Goal: Task Accomplishment & Management: Use online tool/utility

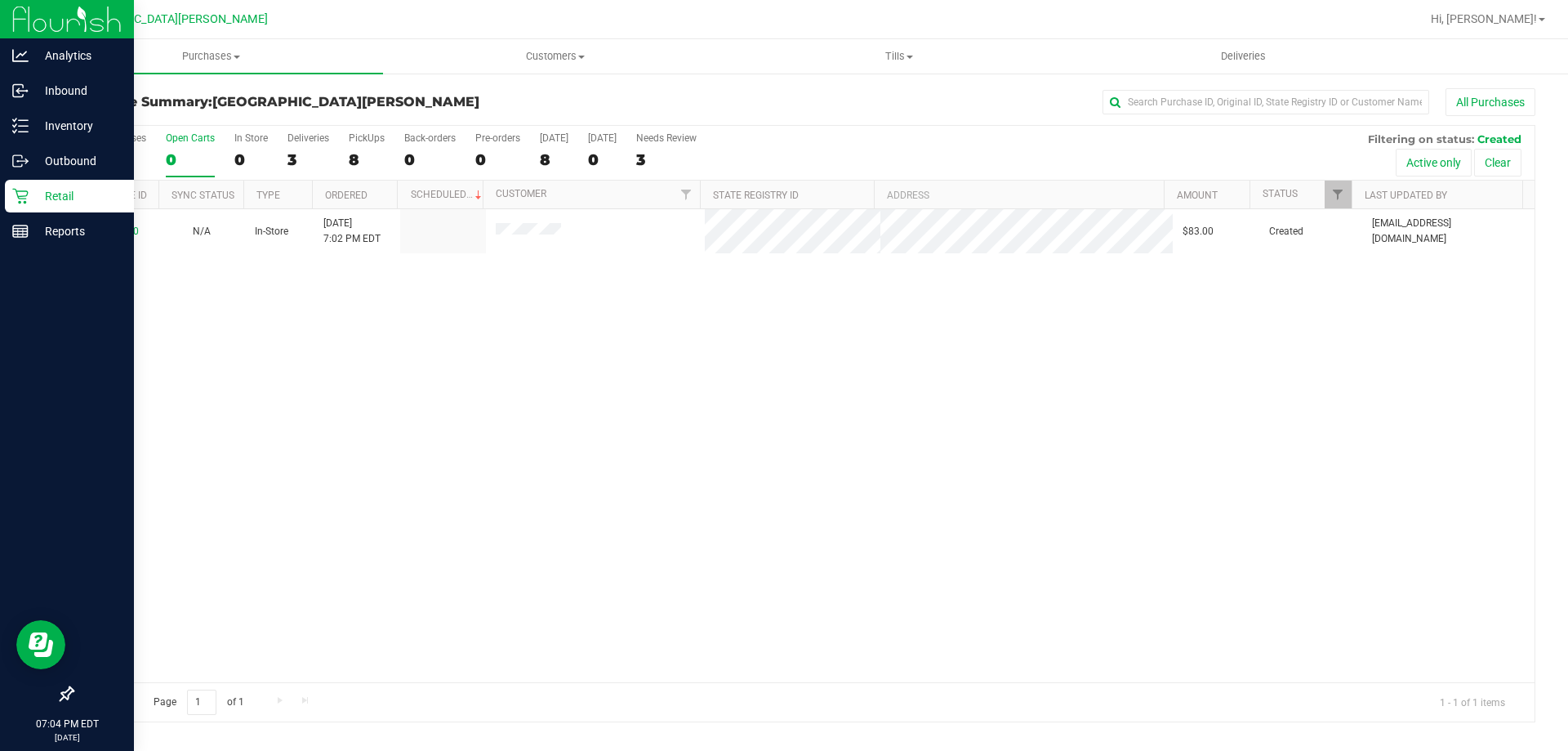
click at [54, 198] on p "Retail" at bounding box center [77, 195] width 98 height 19
click at [16, 192] on icon at bounding box center [20, 196] width 16 height 16
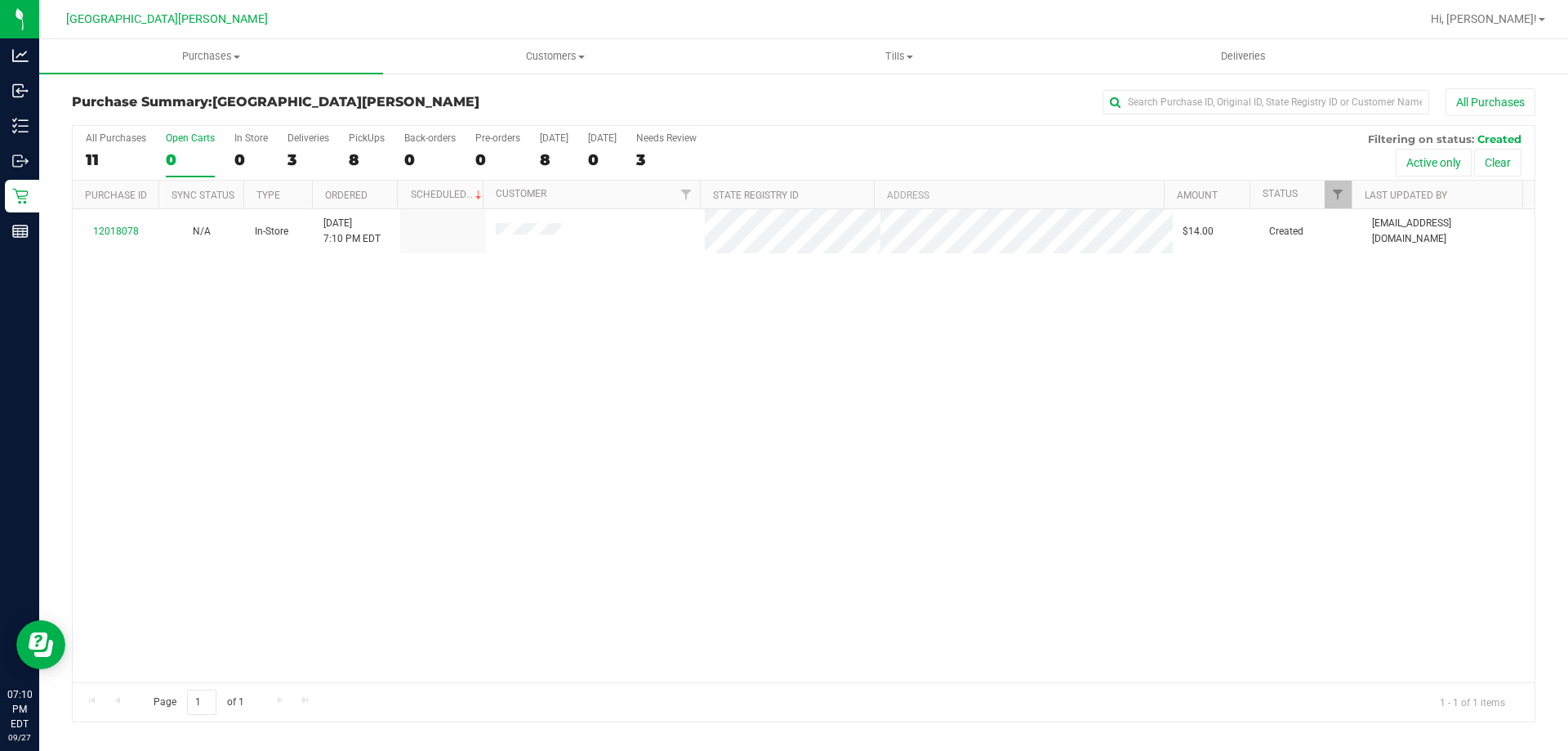
click at [262, 474] on div "12018078 N/A In-Store 9/27/2025 7:10 PM EDT $14.00 Created aayala@liveparallel.…" at bounding box center [804, 445] width 1462 height 473
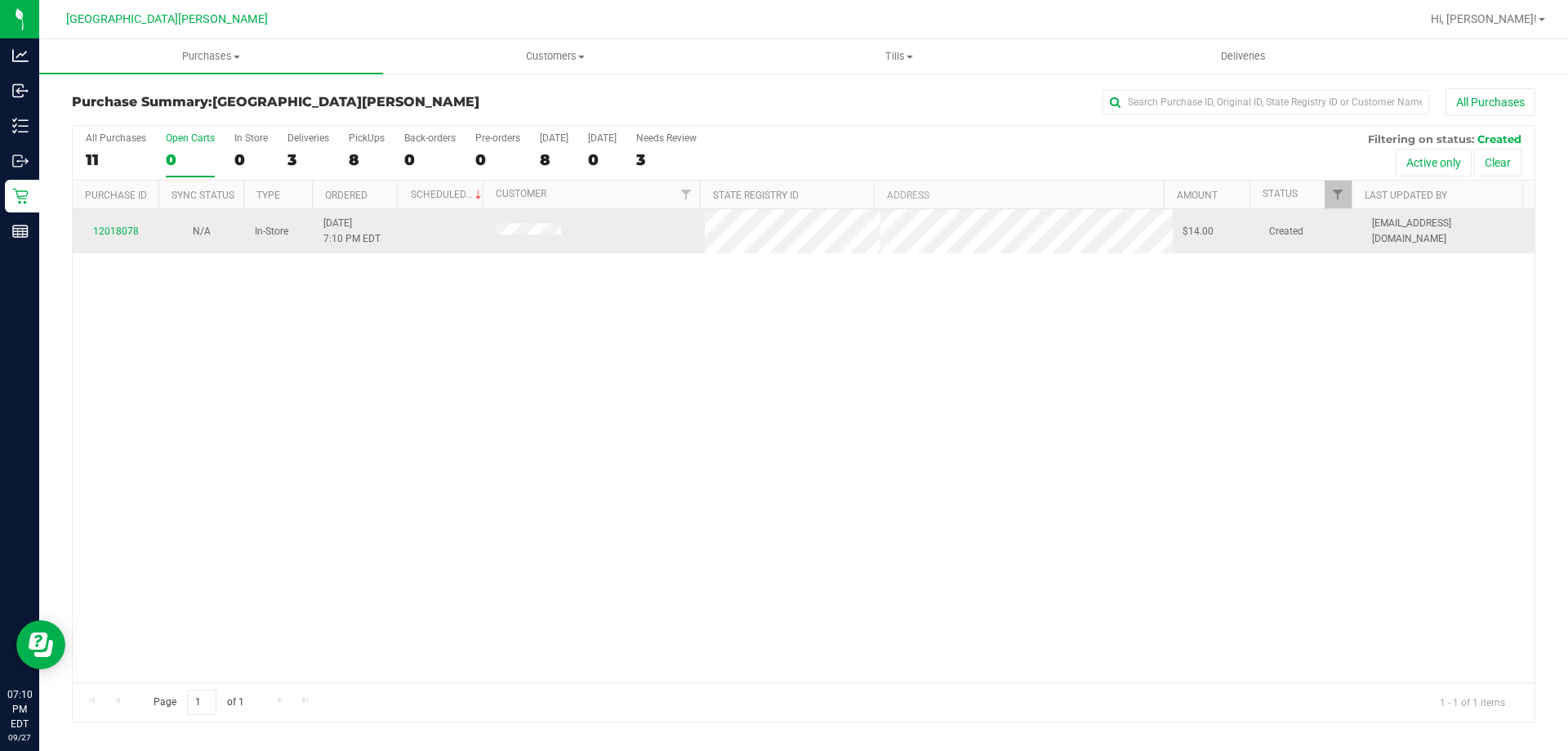
click at [137, 234] on div "12018078" at bounding box center [115, 231] width 66 height 16
click at [107, 231] on link "12018078" at bounding box center [116, 231] width 46 height 12
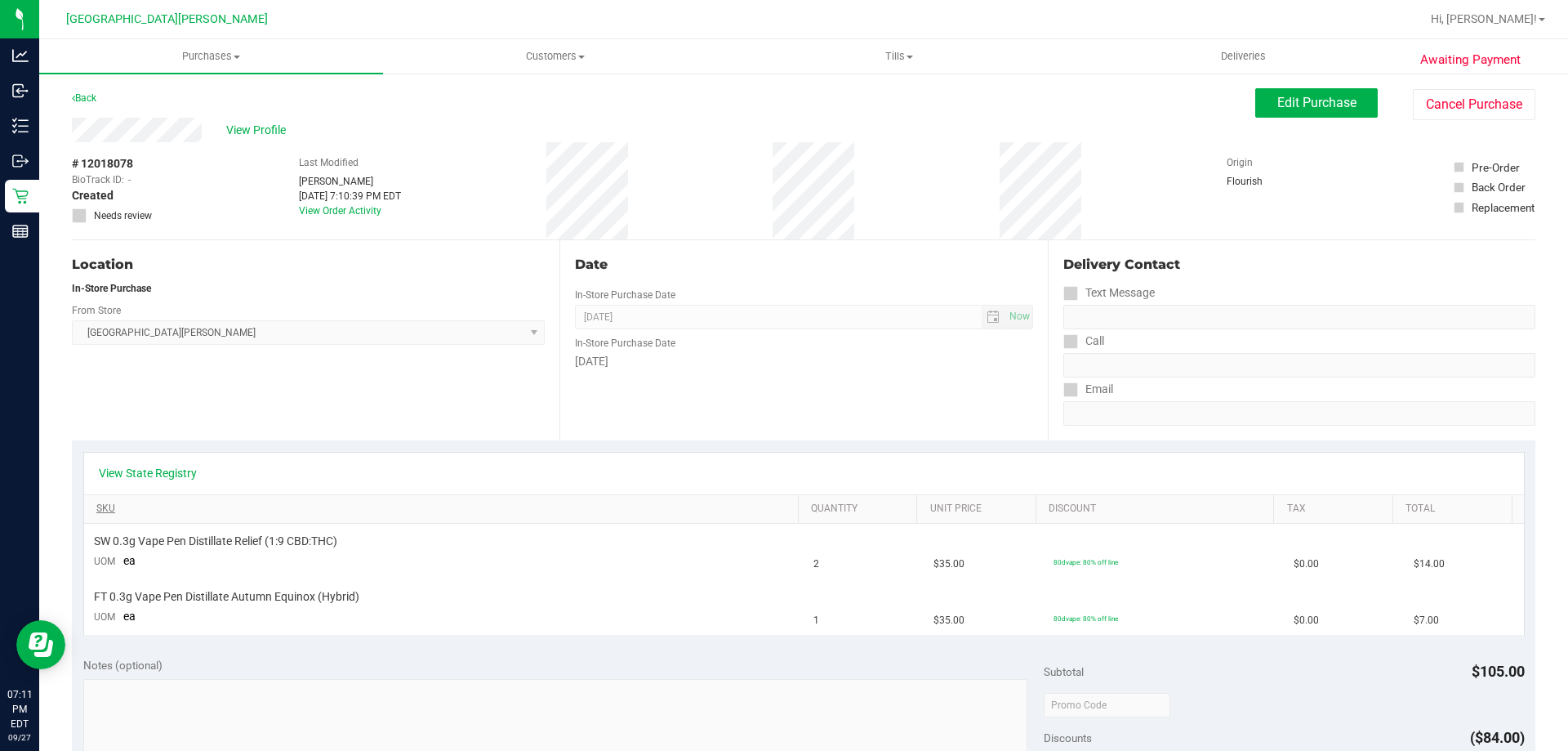
click at [204, 503] on link "SKU" at bounding box center [444, 508] width 695 height 13
click at [149, 465] on link "View State Registry" at bounding box center [147, 473] width 98 height 16
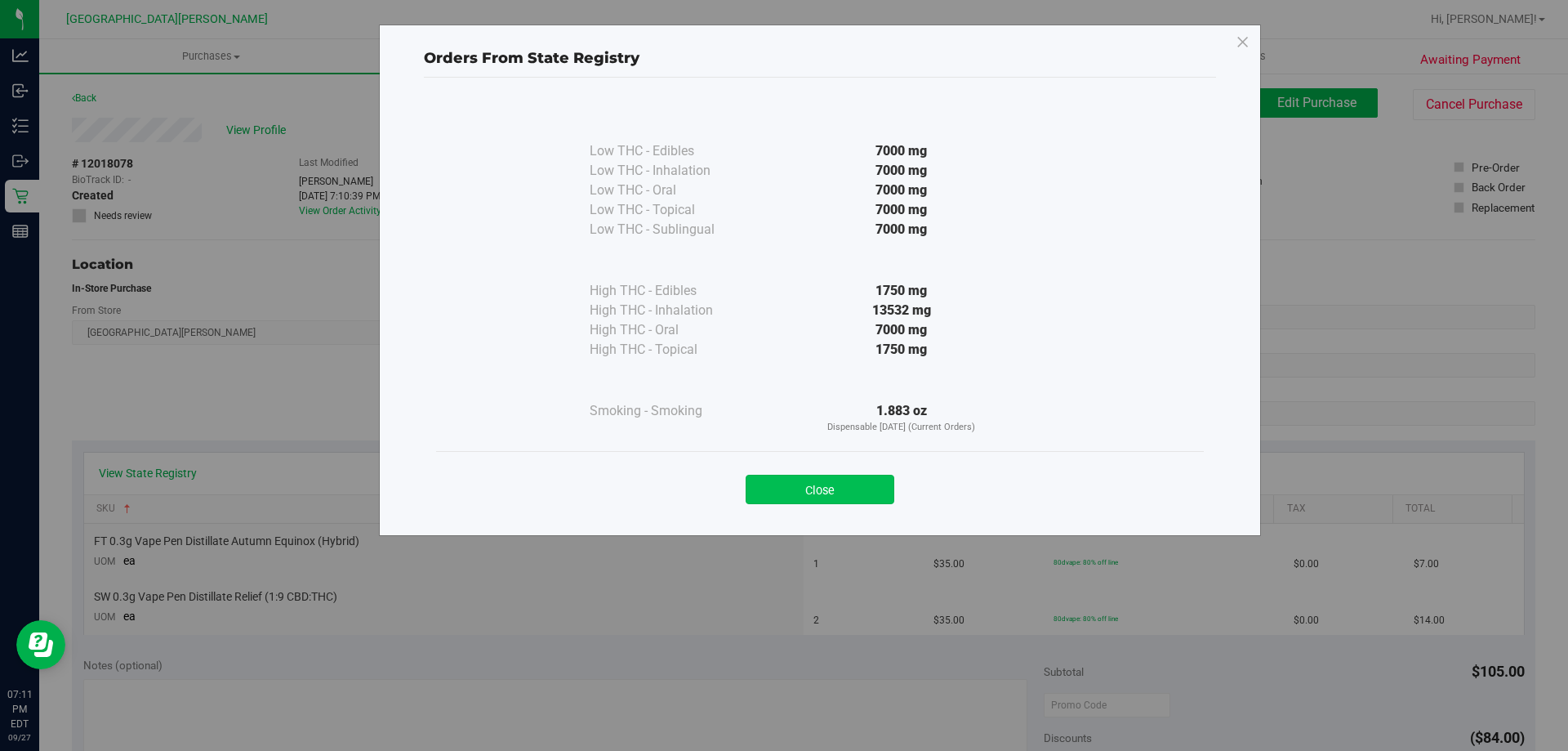
click at [841, 499] on button "Close" at bounding box center [820, 489] width 149 height 29
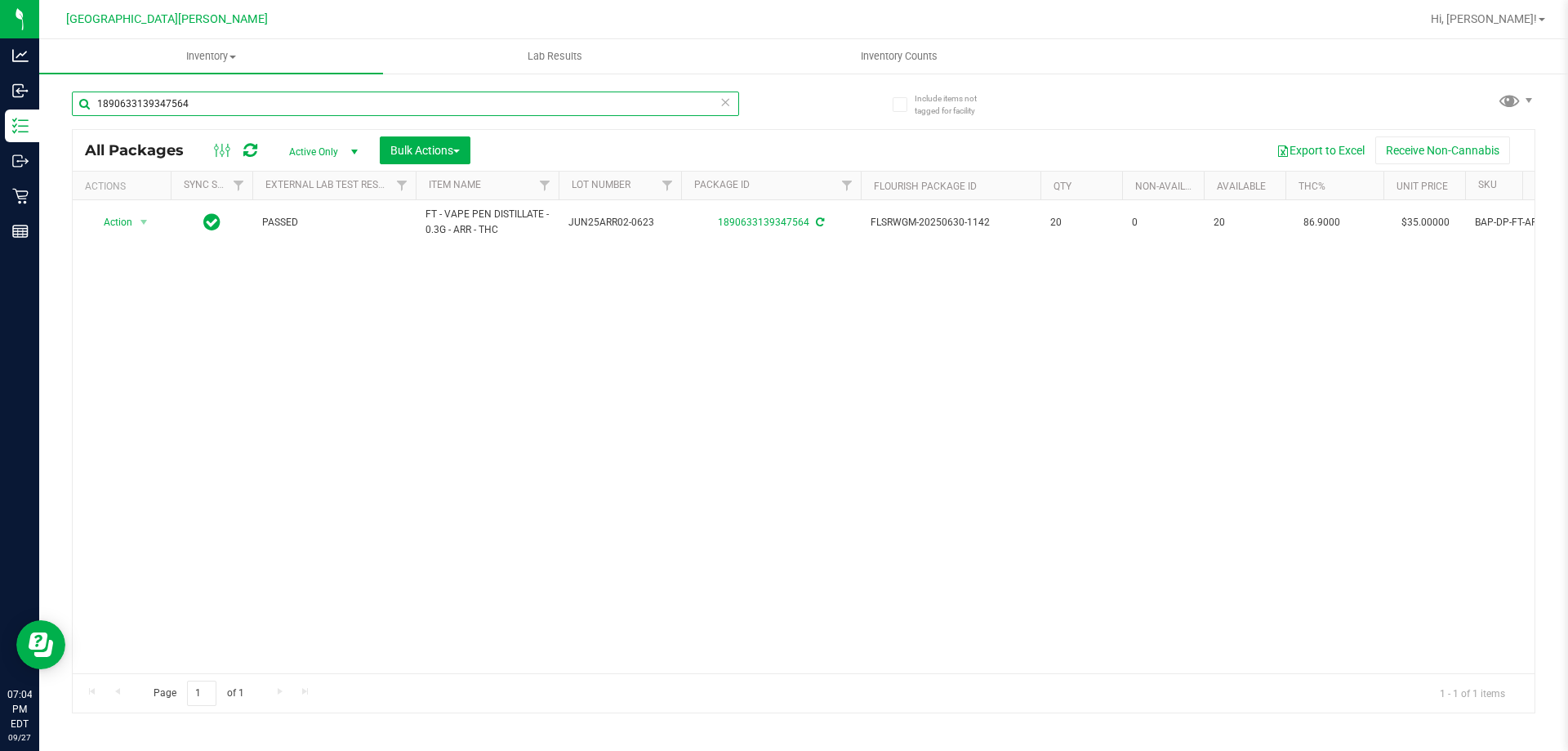
click at [206, 108] on input "1890633139347564" at bounding box center [405, 103] width 667 height 25
type input "m"
type input "mixed berry"
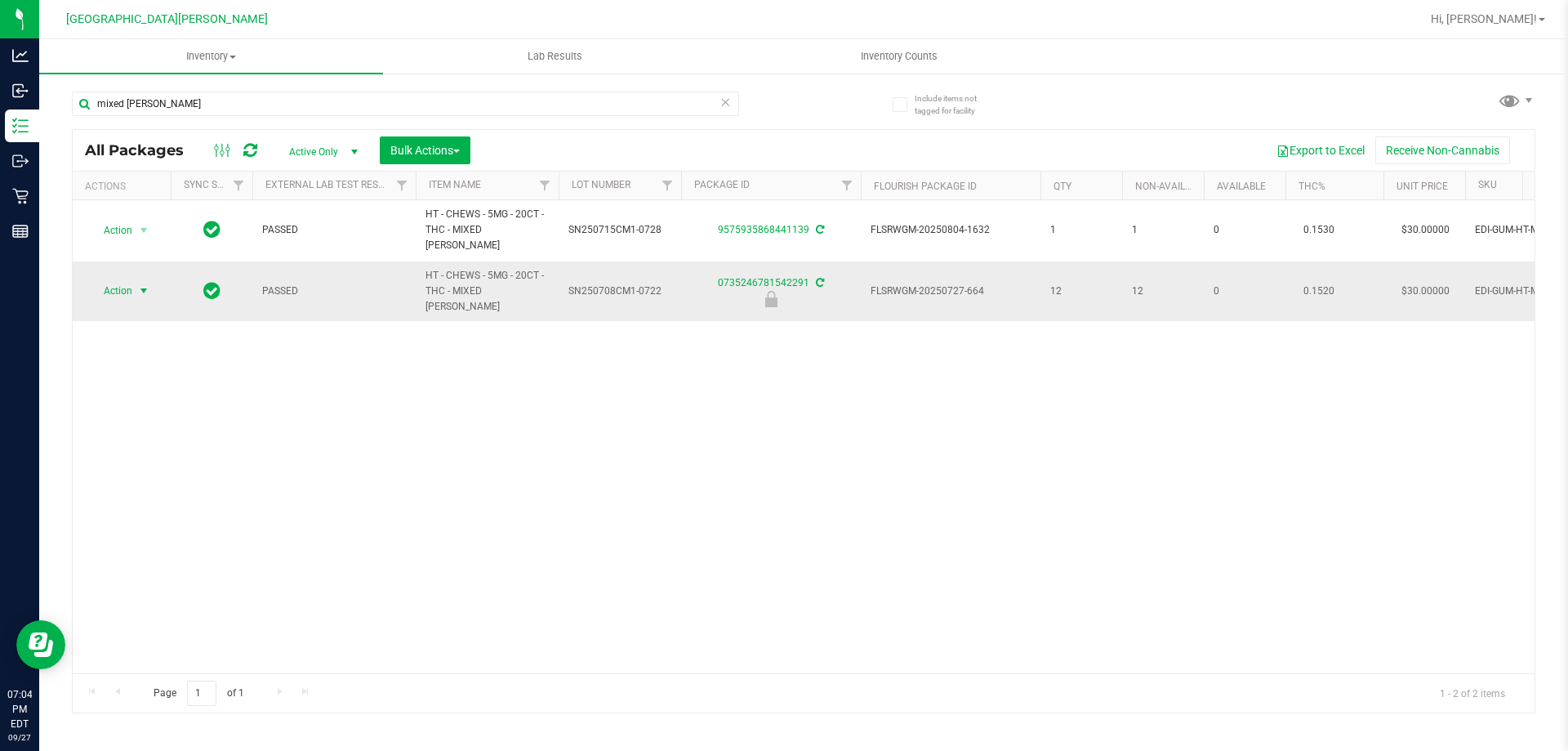
click at [136, 279] on span "select" at bounding box center [144, 290] width 20 height 23
click at [131, 449] on li "Unlock package" at bounding box center [141, 461] width 105 height 25
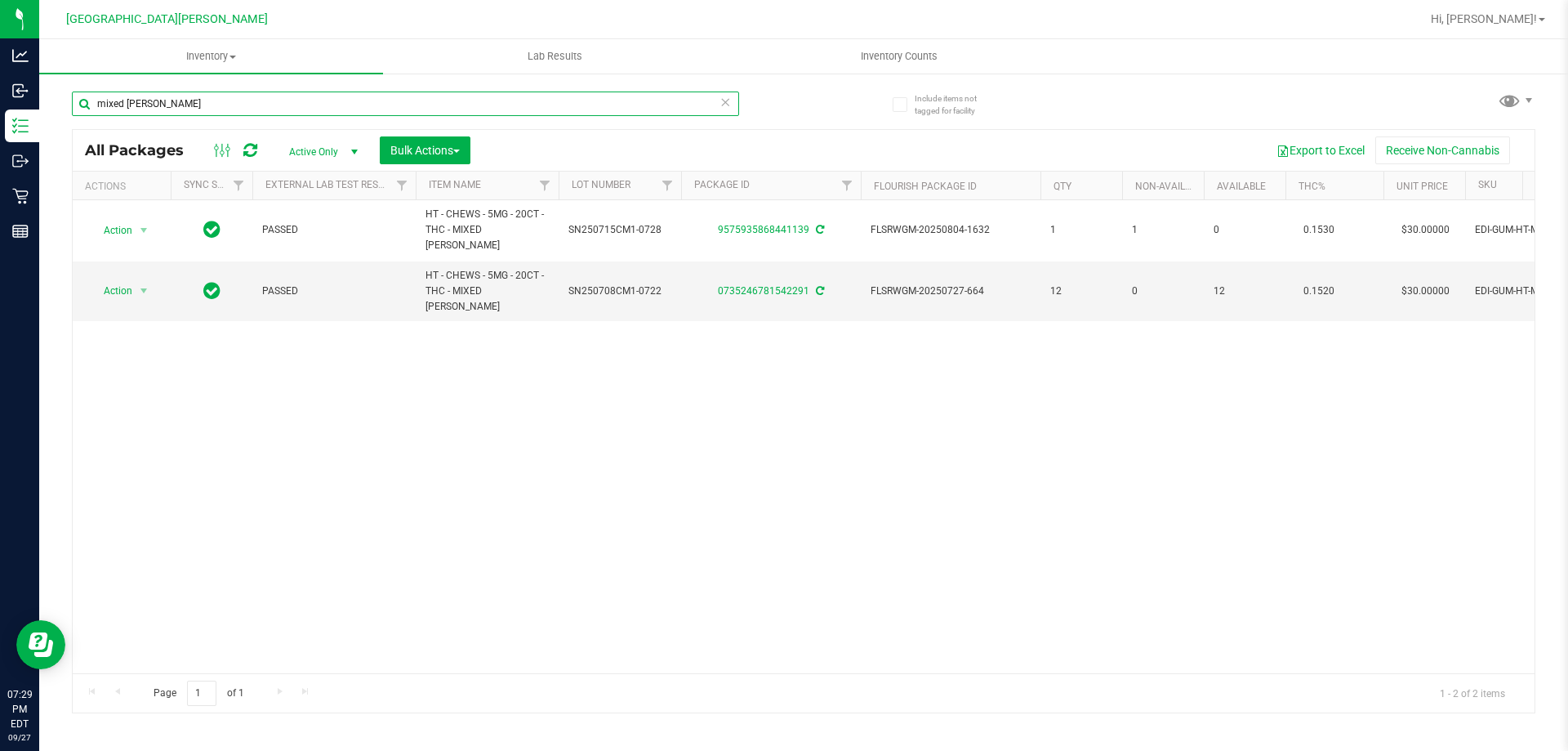
click at [167, 103] on input "mixed berry" at bounding box center [405, 103] width 667 height 25
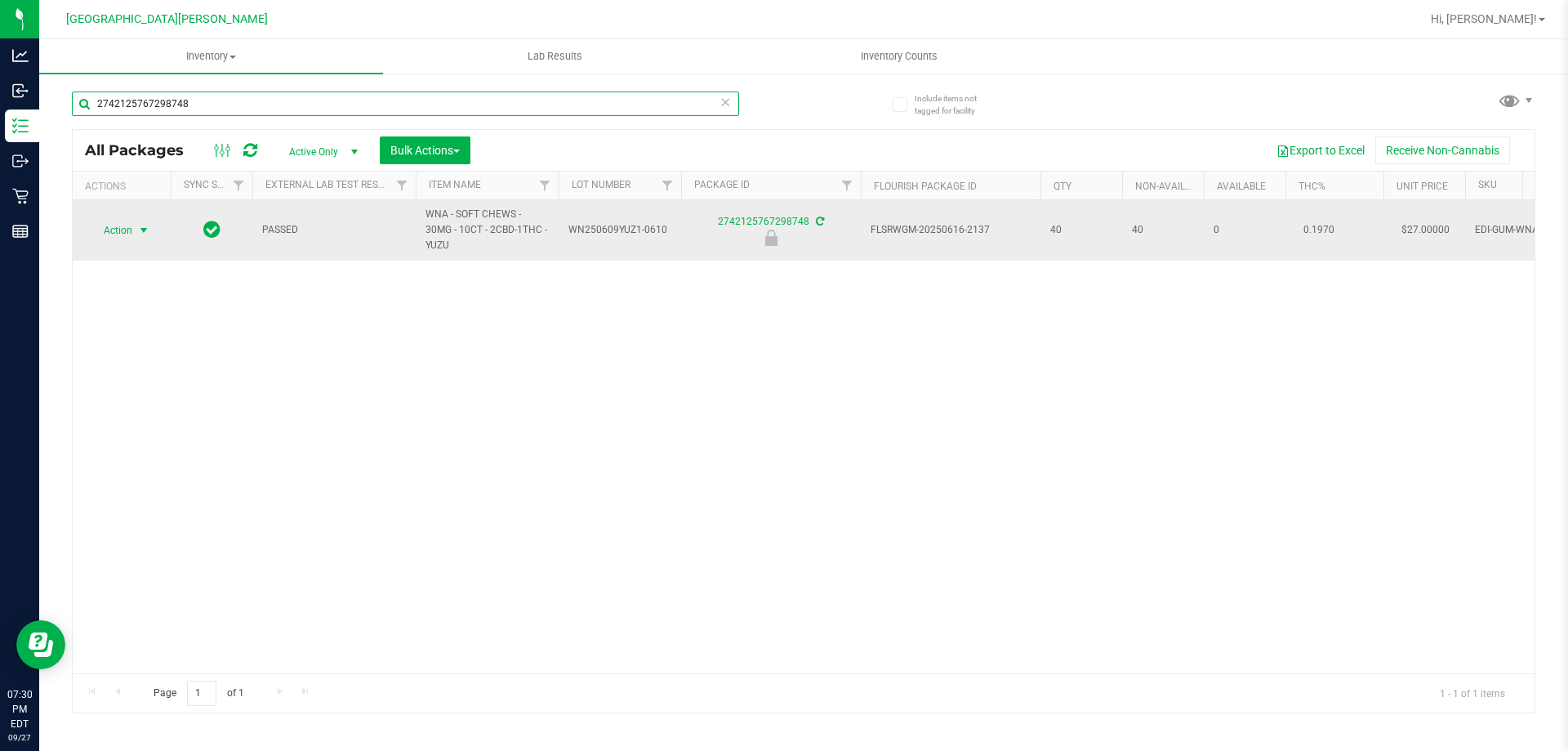
type input "2742125767298748"
click at [134, 229] on span "select" at bounding box center [144, 230] width 20 height 23
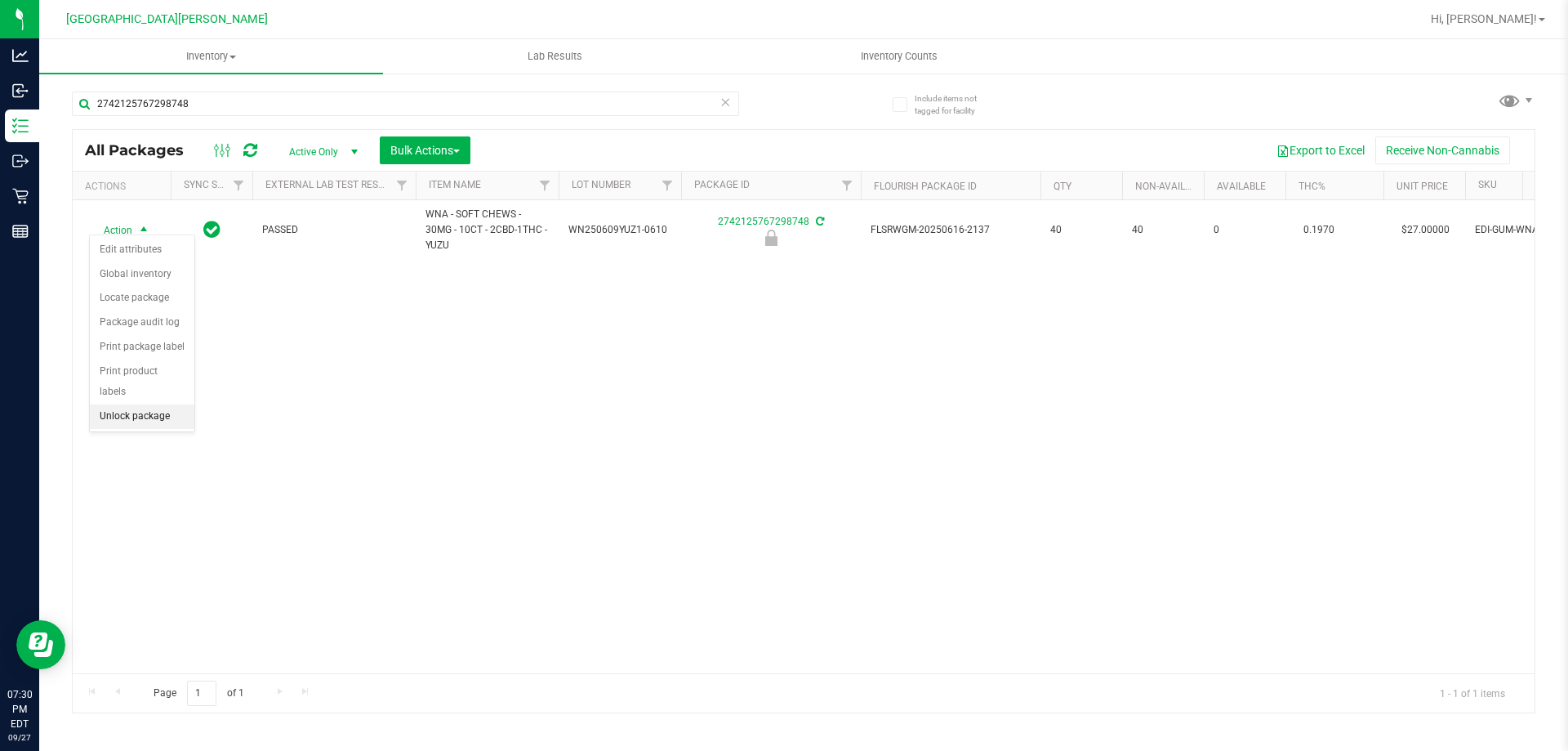
click at [165, 404] on li "Unlock package" at bounding box center [141, 416] width 105 height 25
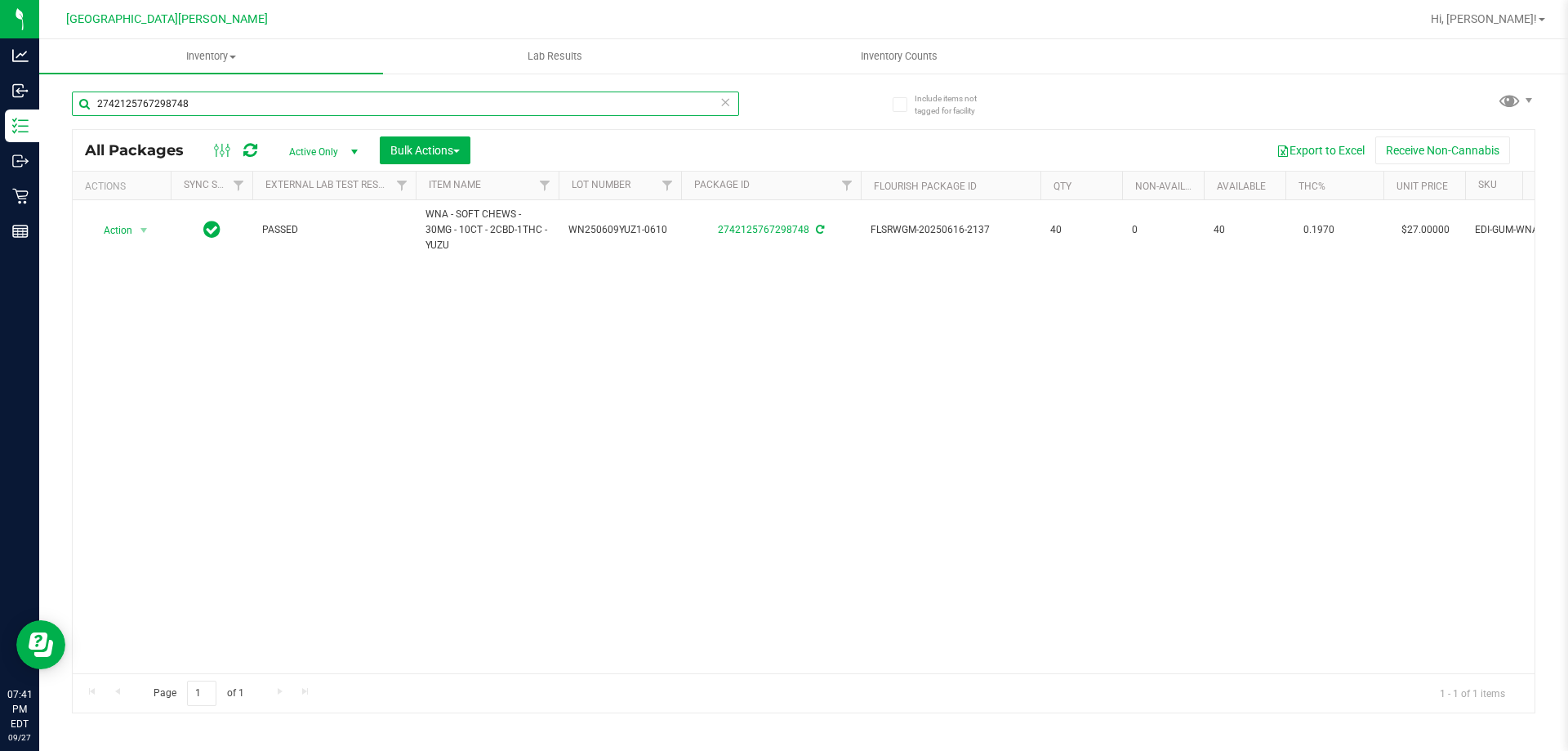
click at [216, 110] on input "2742125767298748" at bounding box center [405, 103] width 667 height 25
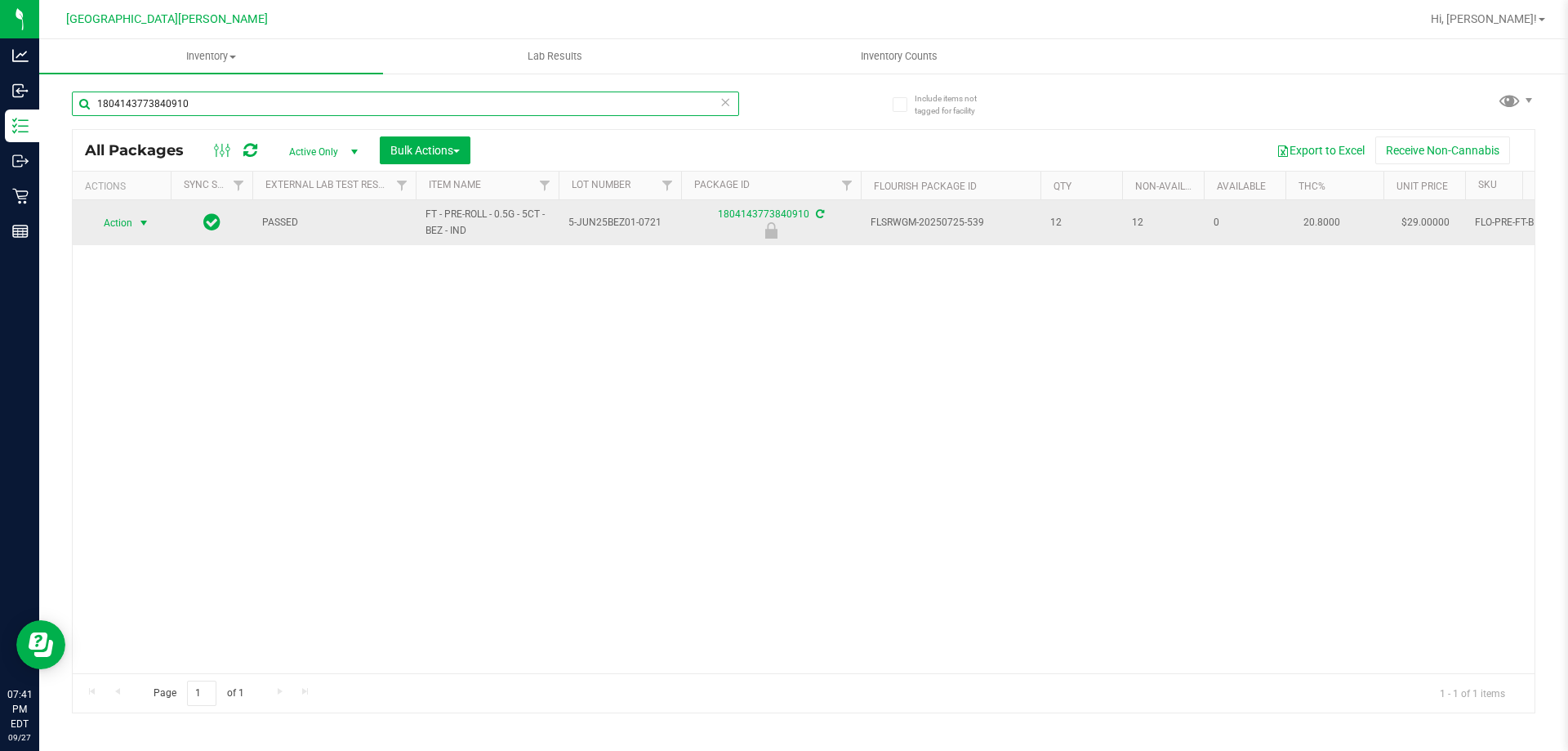
type input "1804143773840910"
click at [140, 221] on span "select" at bounding box center [143, 223] width 13 height 13
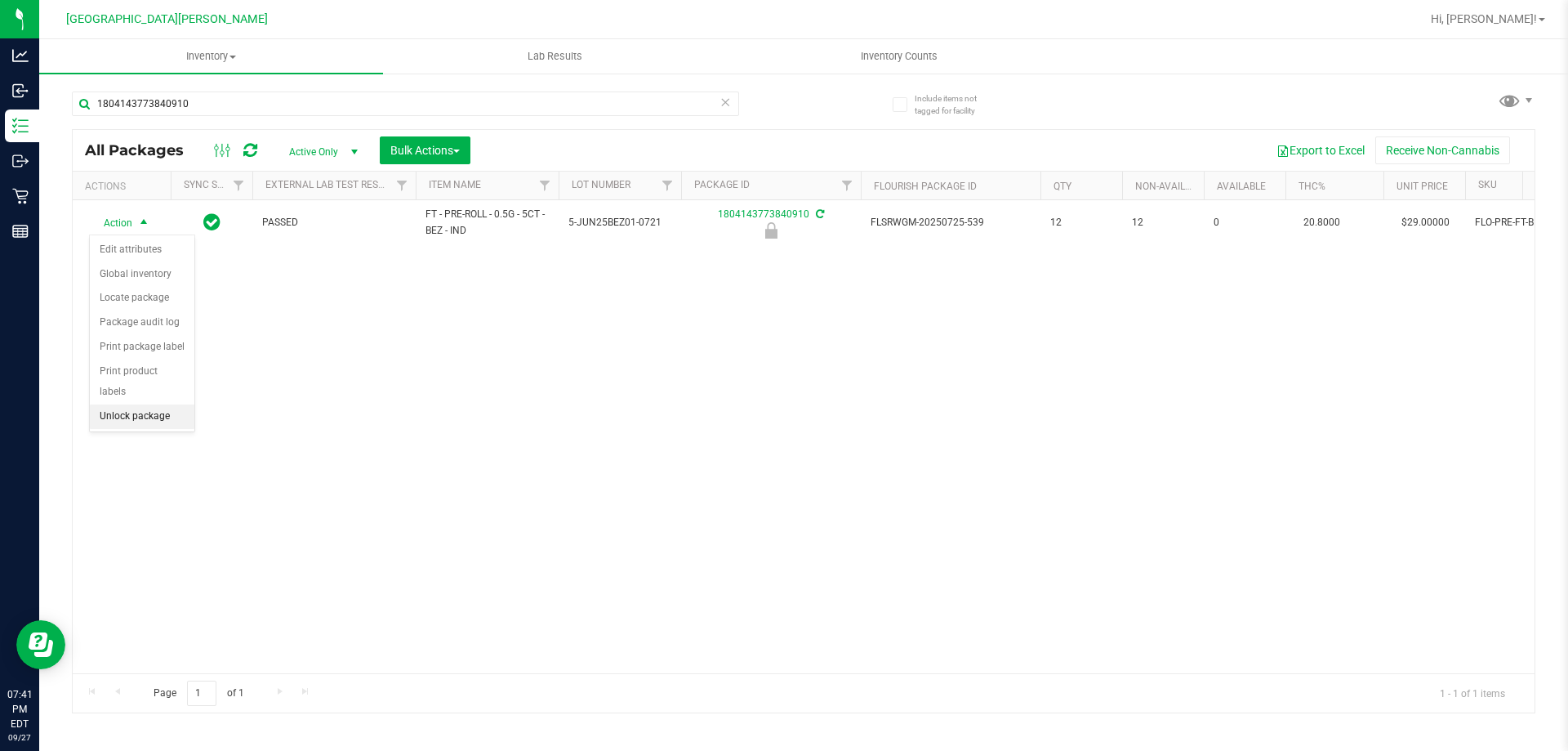
click at [141, 404] on li "Unlock package" at bounding box center [141, 416] width 105 height 25
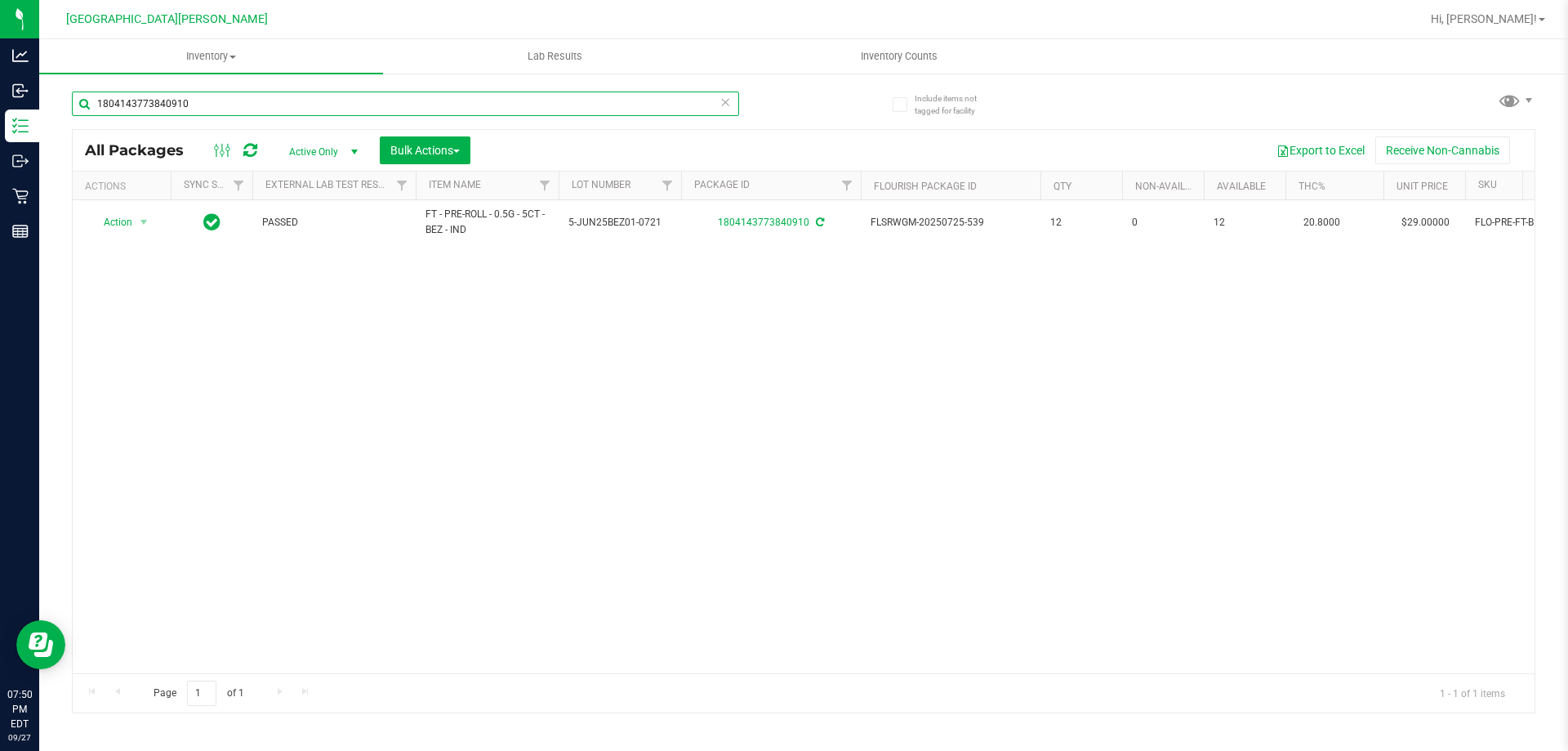
click at [205, 104] on input "1804143773840910" at bounding box center [405, 103] width 667 height 25
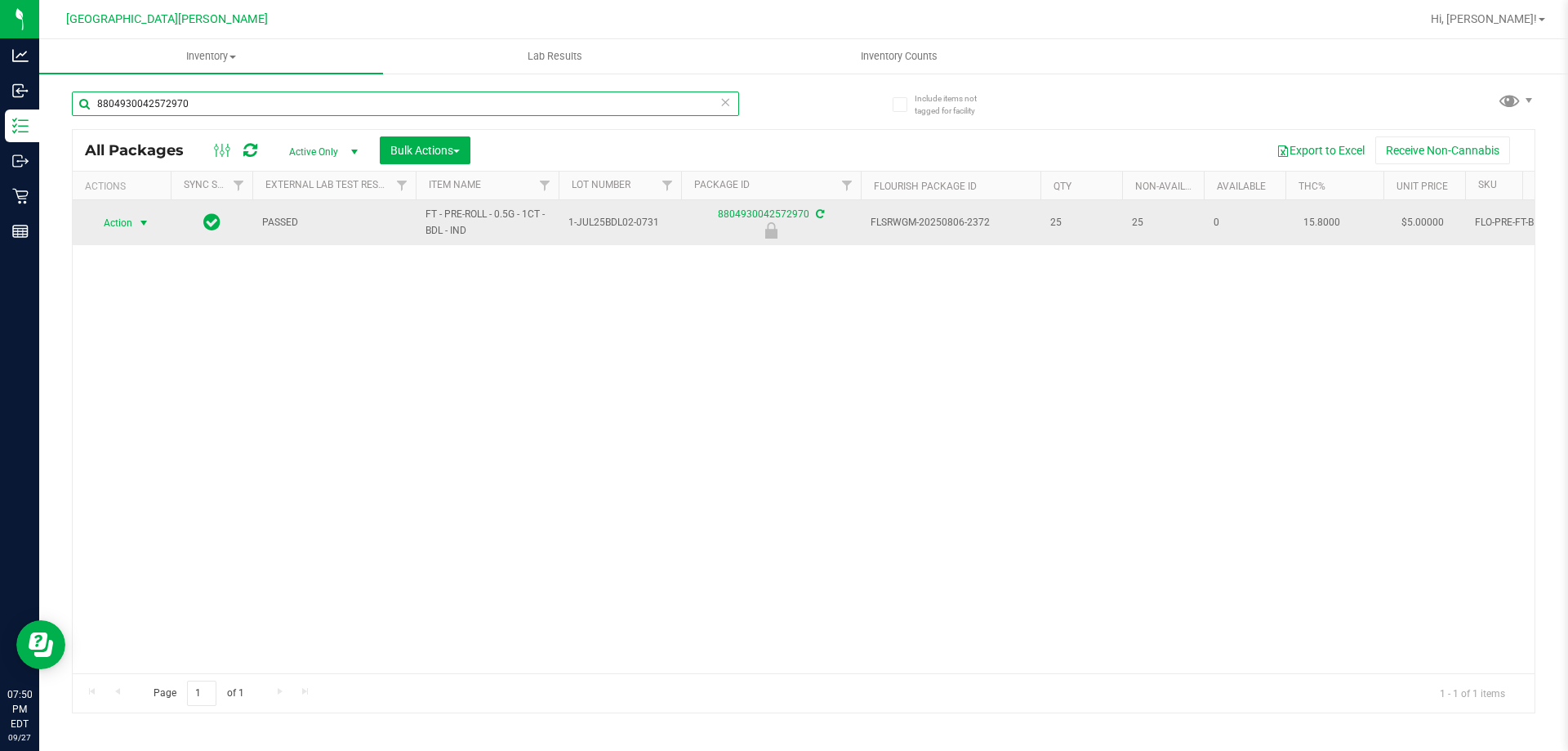
type input "8804930042572970"
click at [130, 216] on span "Action" at bounding box center [111, 223] width 44 height 23
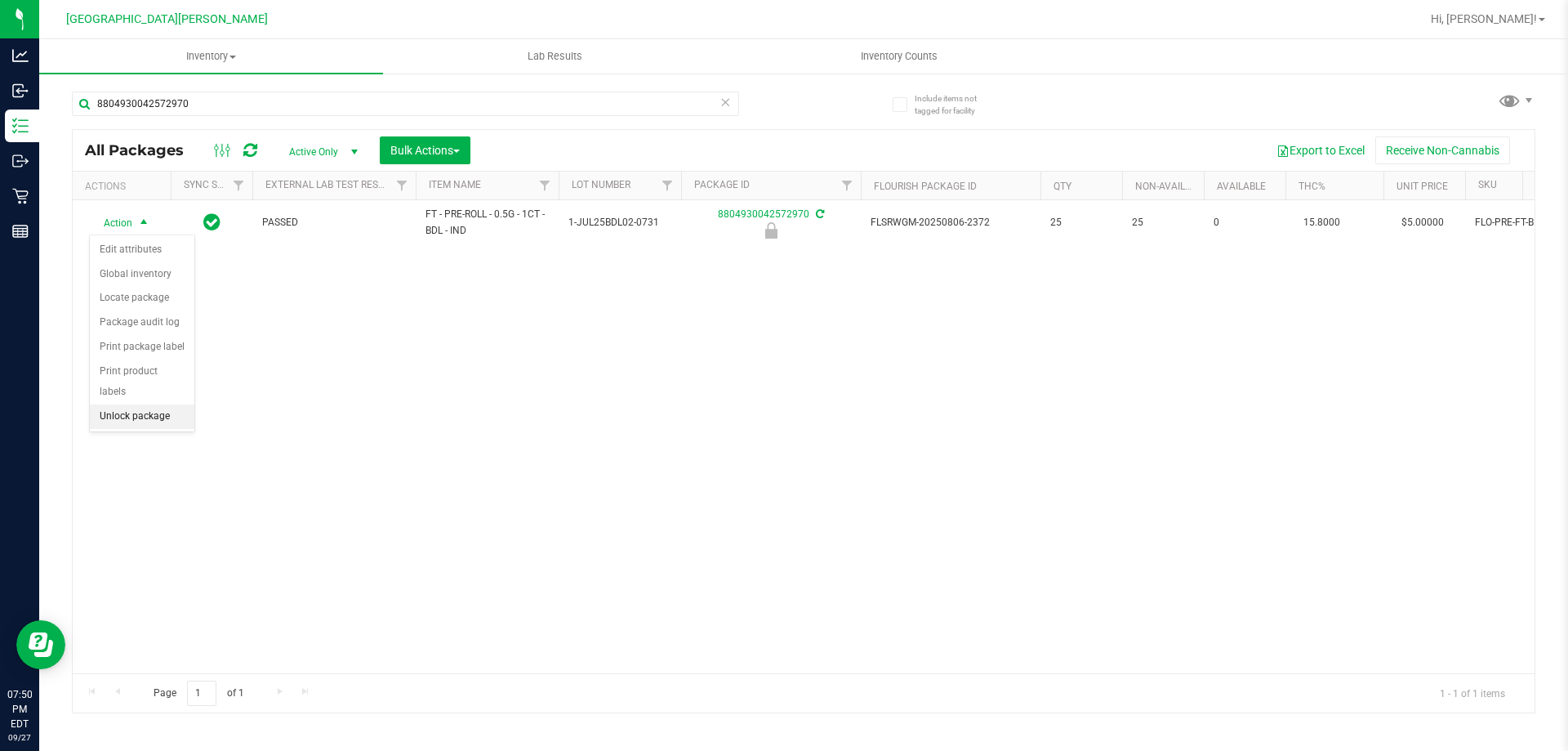
click at [144, 404] on li "Unlock package" at bounding box center [141, 416] width 105 height 25
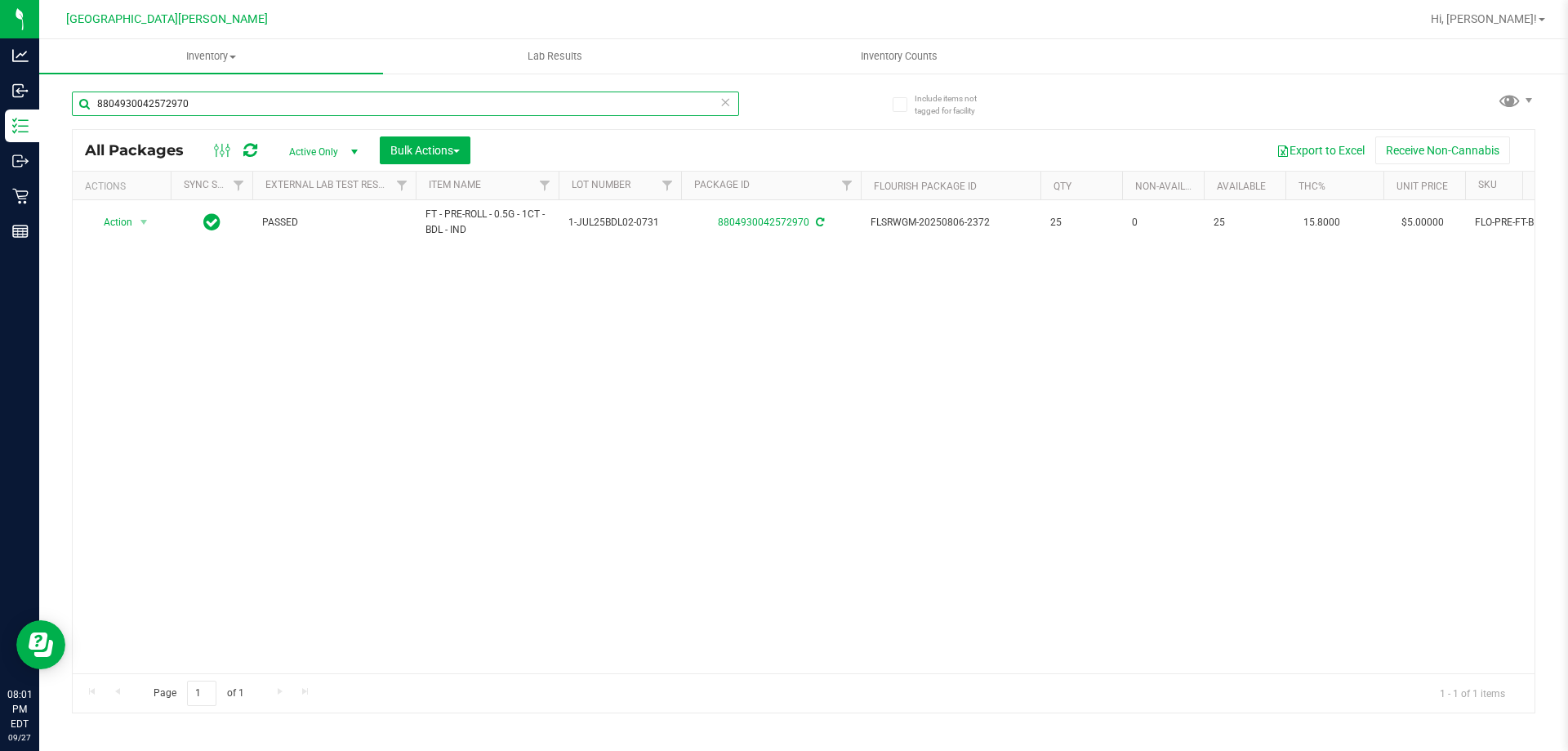
click at [256, 105] on input "8804930042572970" at bounding box center [405, 103] width 667 height 25
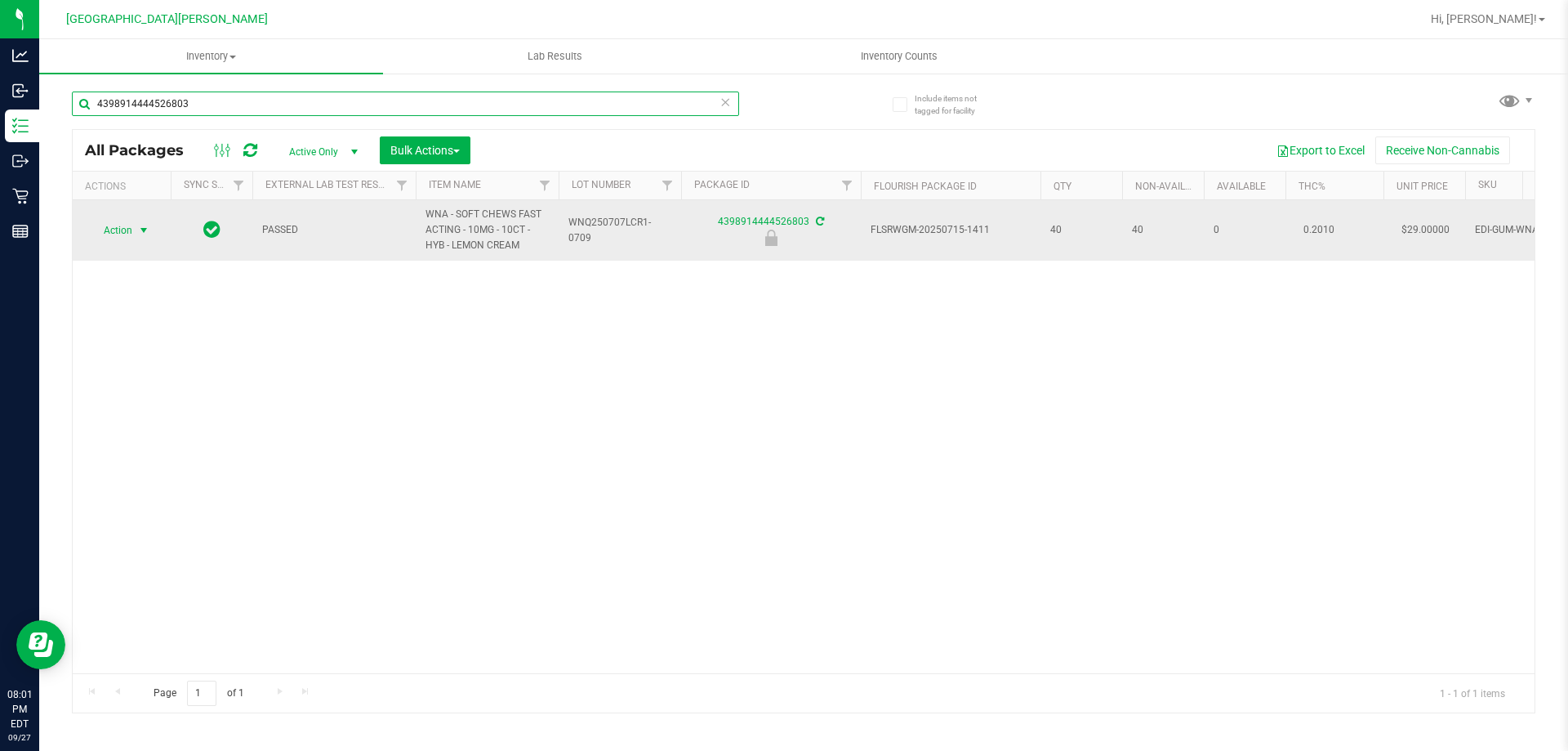
type input "4398914444526803"
click at [127, 225] on span "Action" at bounding box center [111, 230] width 44 height 23
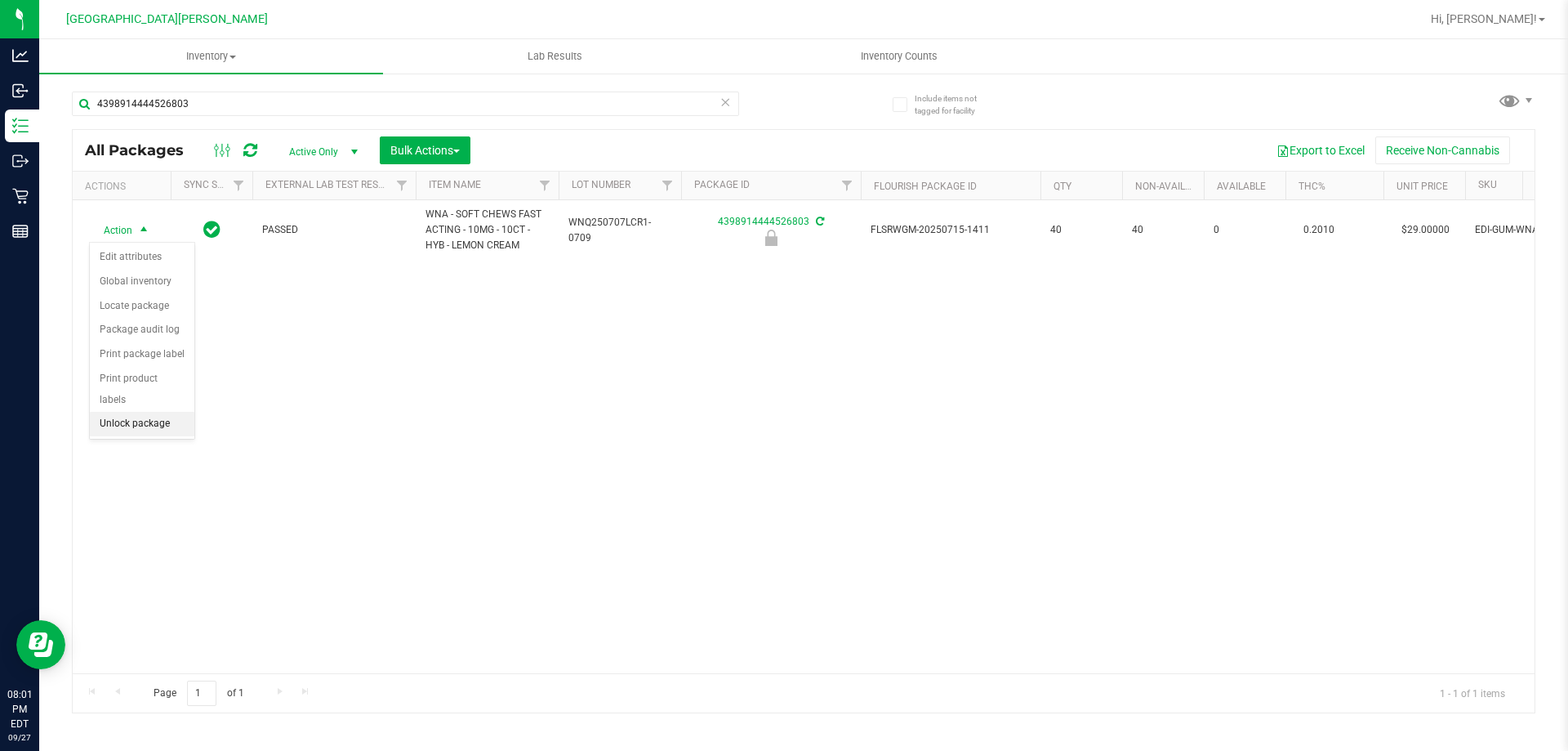
click at [153, 412] on li "Unlock package" at bounding box center [141, 423] width 105 height 25
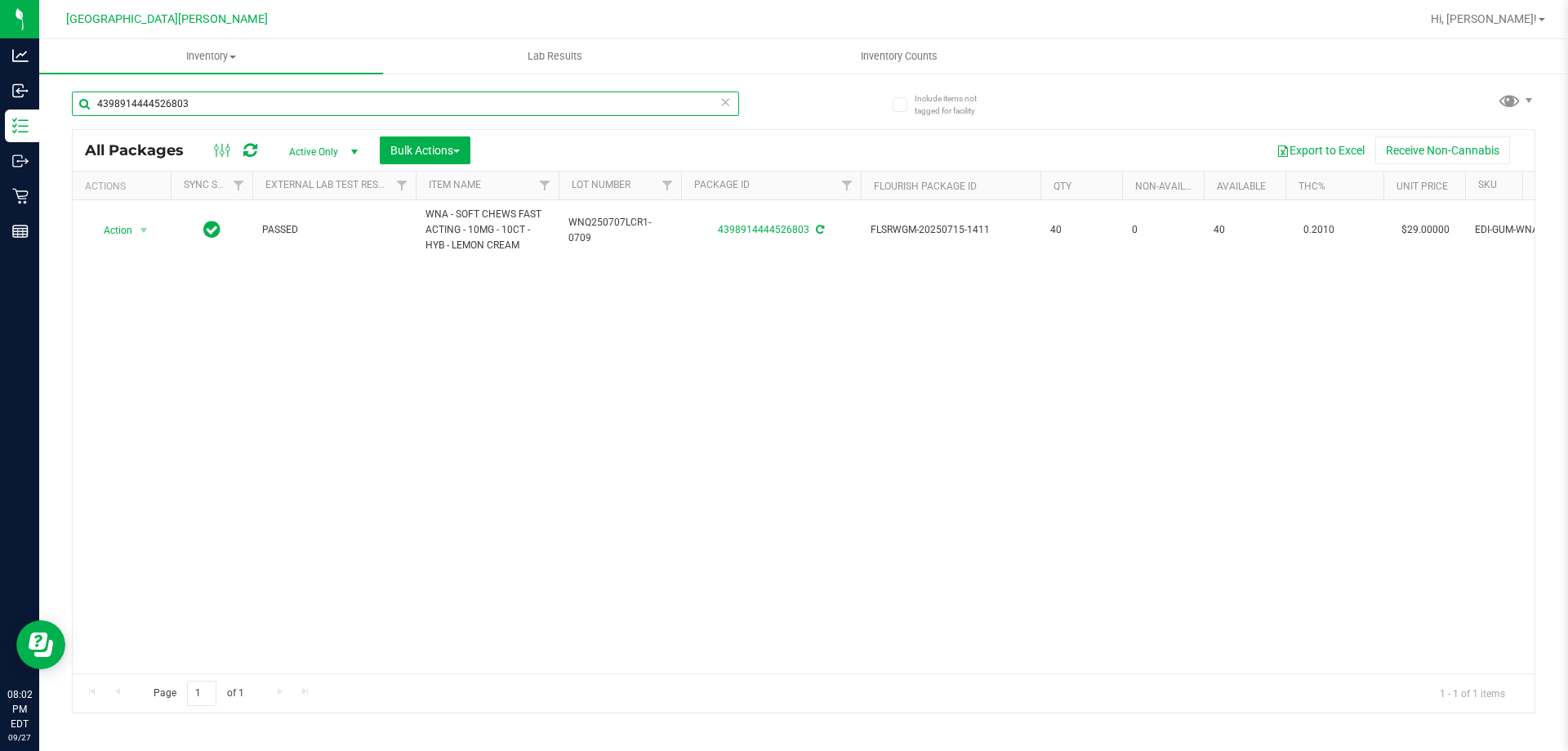
click at [154, 101] on input "4398914444526803" at bounding box center [405, 103] width 667 height 25
type input "5380070707946252"
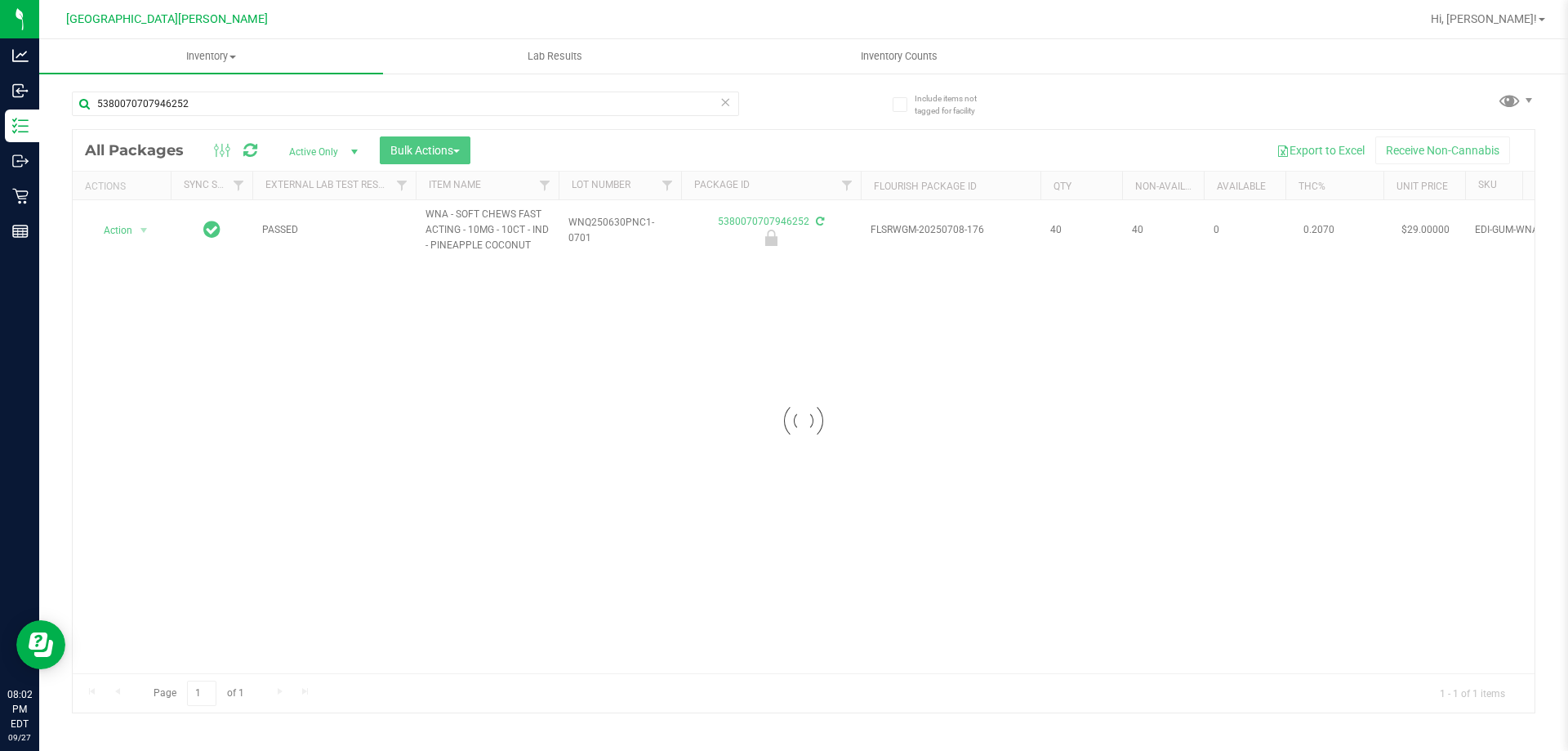
click at [136, 230] on div at bounding box center [804, 421] width 1462 height 582
drag, startPoint x: 120, startPoint y: 235, endPoint x: 124, endPoint y: 251, distance: 16.5
click at [120, 235] on span "Action" at bounding box center [111, 230] width 44 height 23
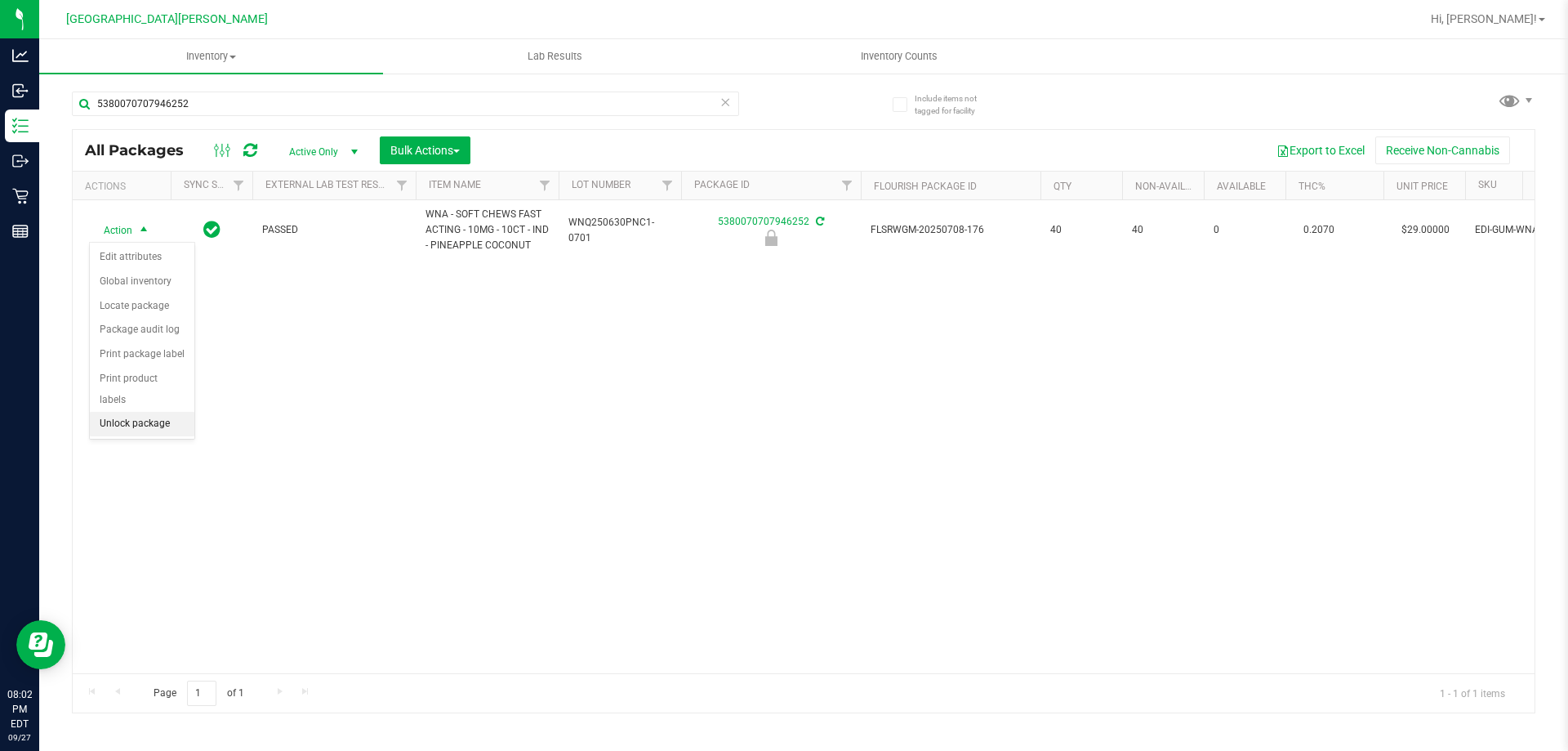
click at [164, 412] on li "Unlock package" at bounding box center [141, 423] width 105 height 25
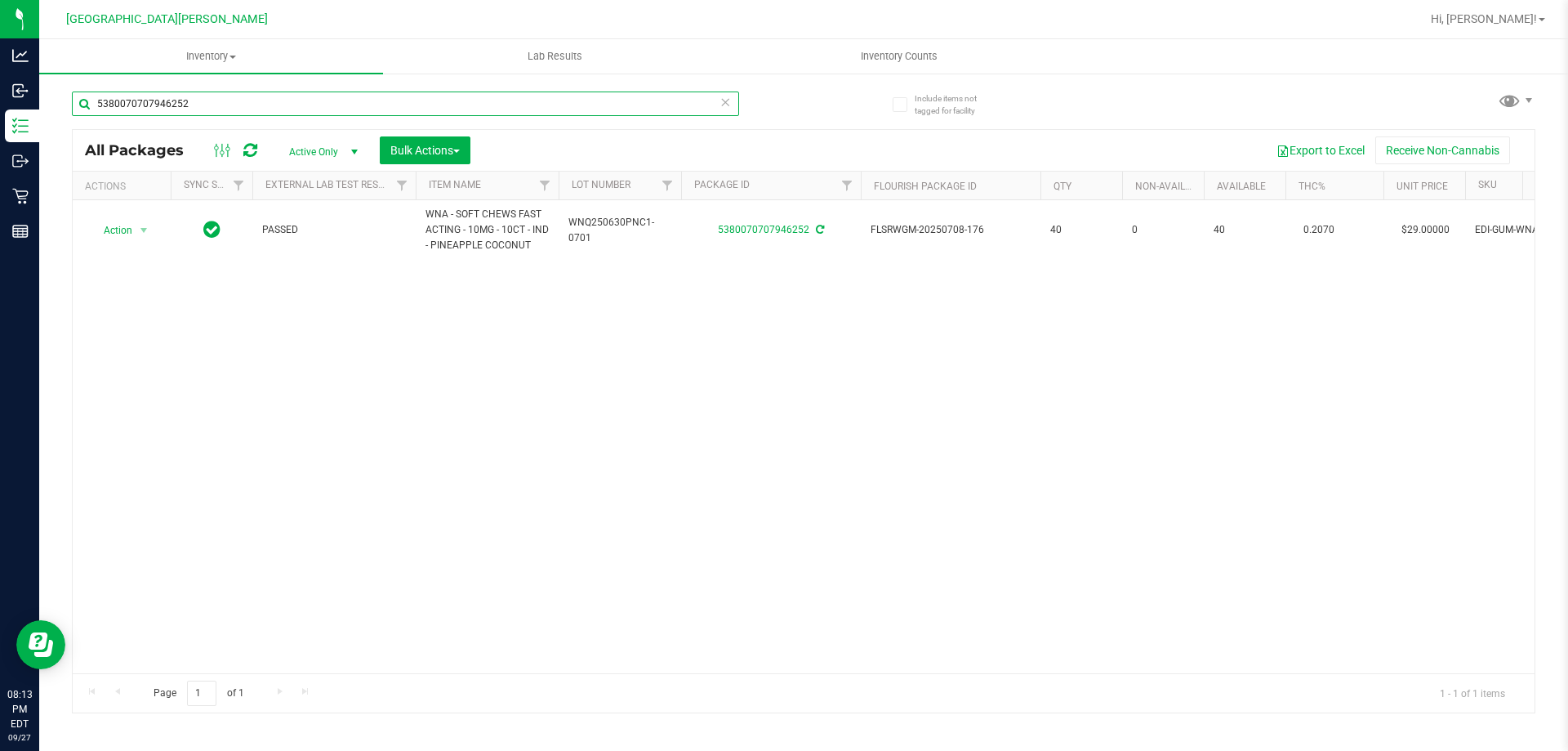
click at [246, 101] on input "5380070707946252" at bounding box center [405, 103] width 667 height 25
click at [246, 101] on input "5380070707946252" at bounding box center [405, 103] width 667 height 25
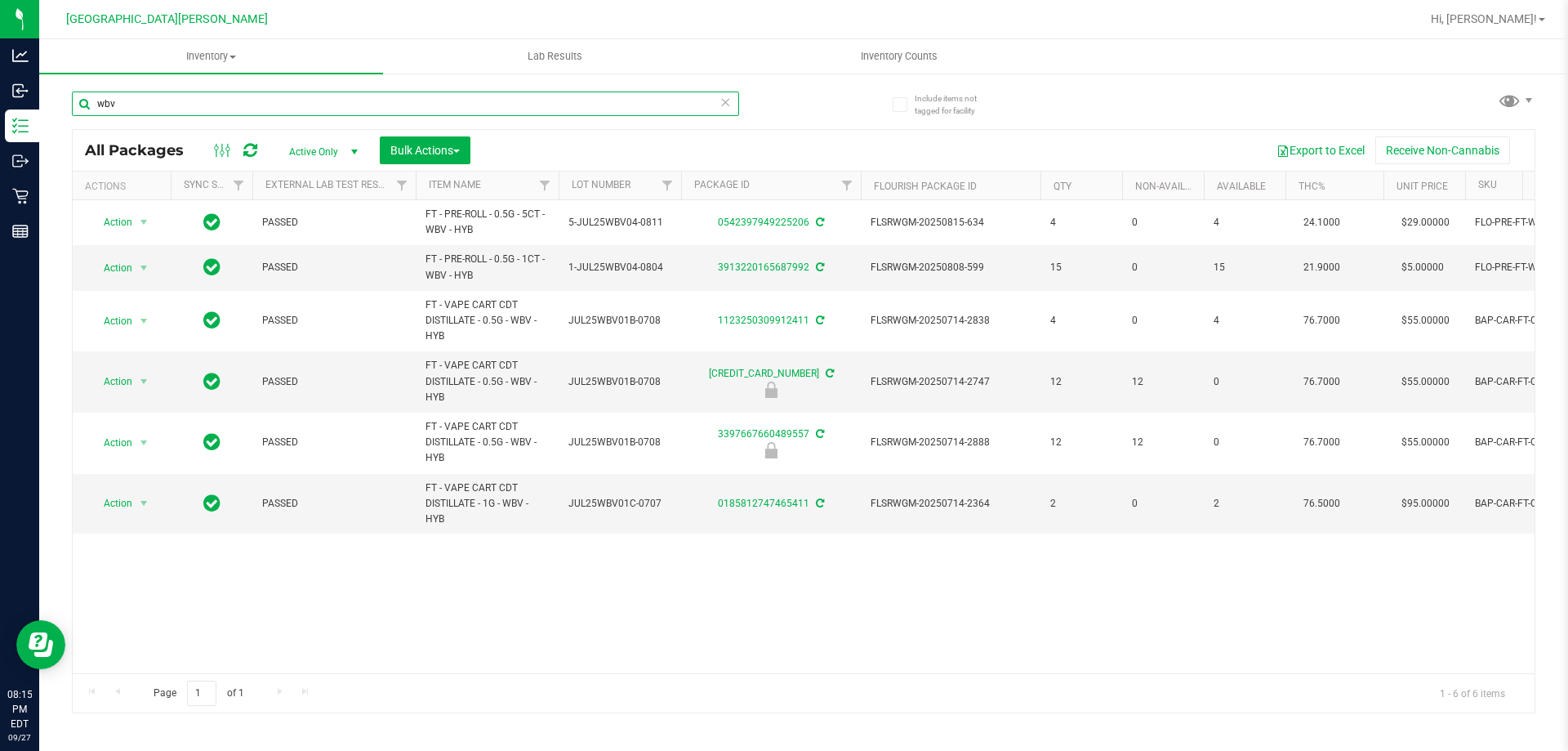
click at [141, 99] on input "wbv" at bounding box center [405, 103] width 667 height 25
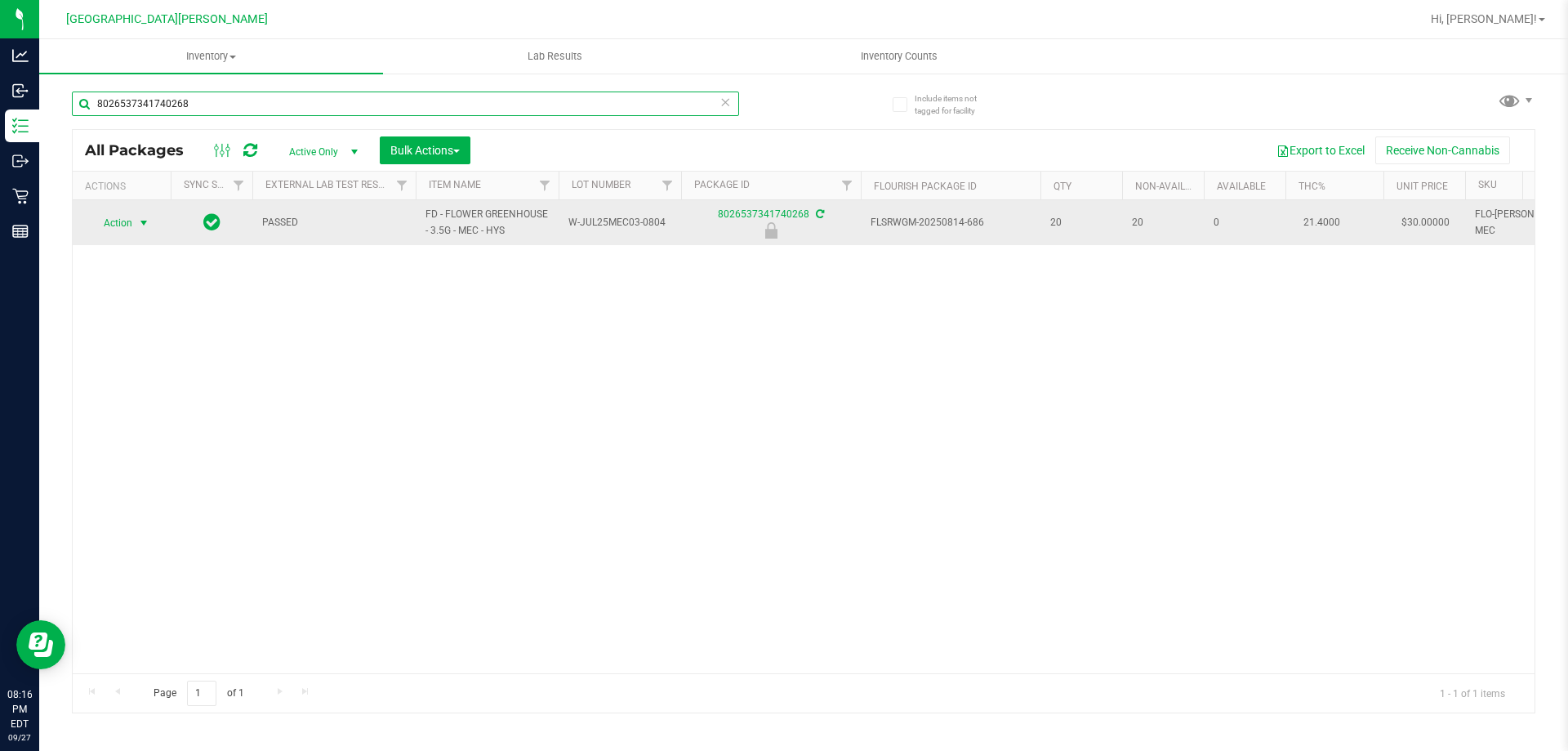
type input "8026537341740268"
click at [122, 221] on span "Action" at bounding box center [111, 223] width 44 height 23
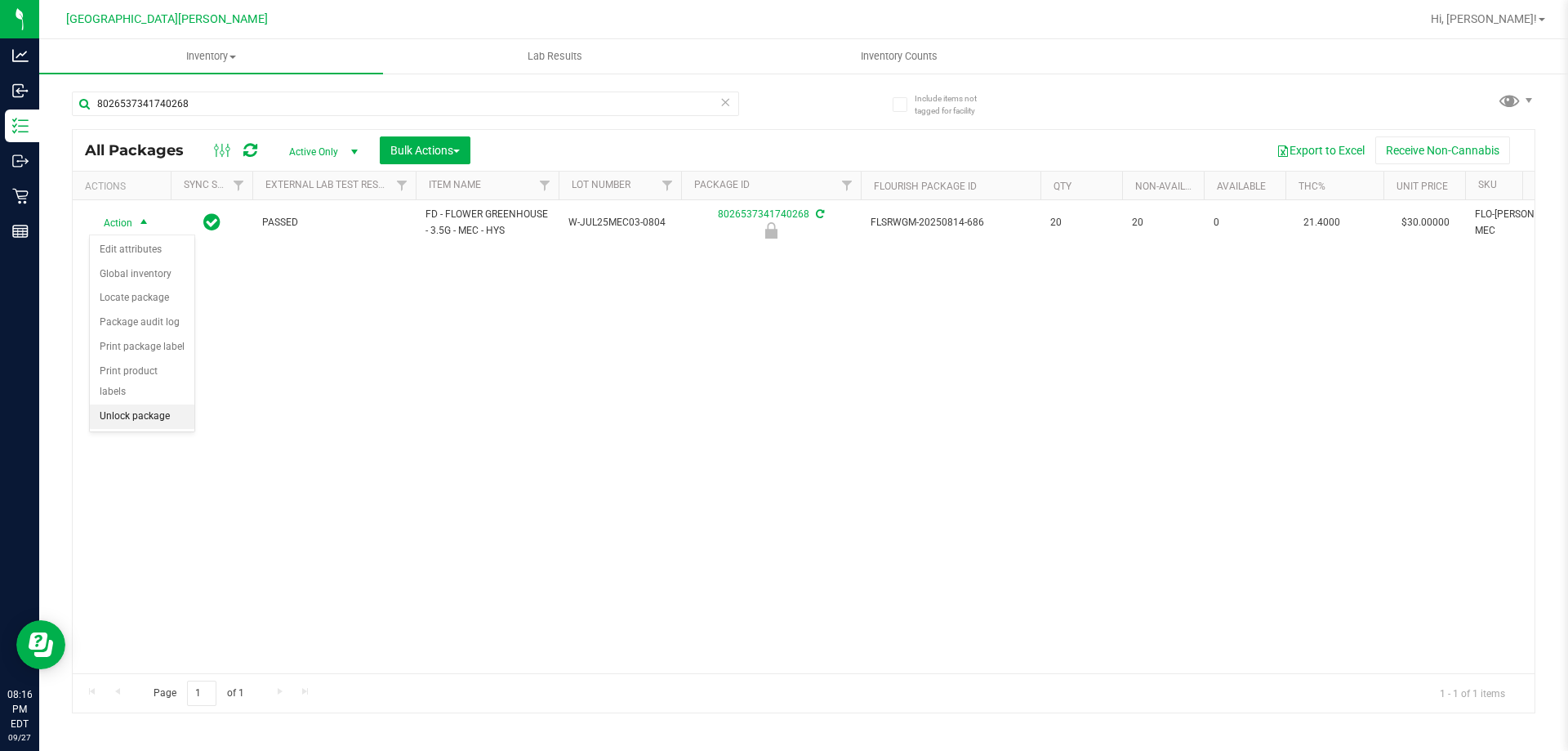
click at [159, 404] on li "Unlock package" at bounding box center [141, 416] width 105 height 25
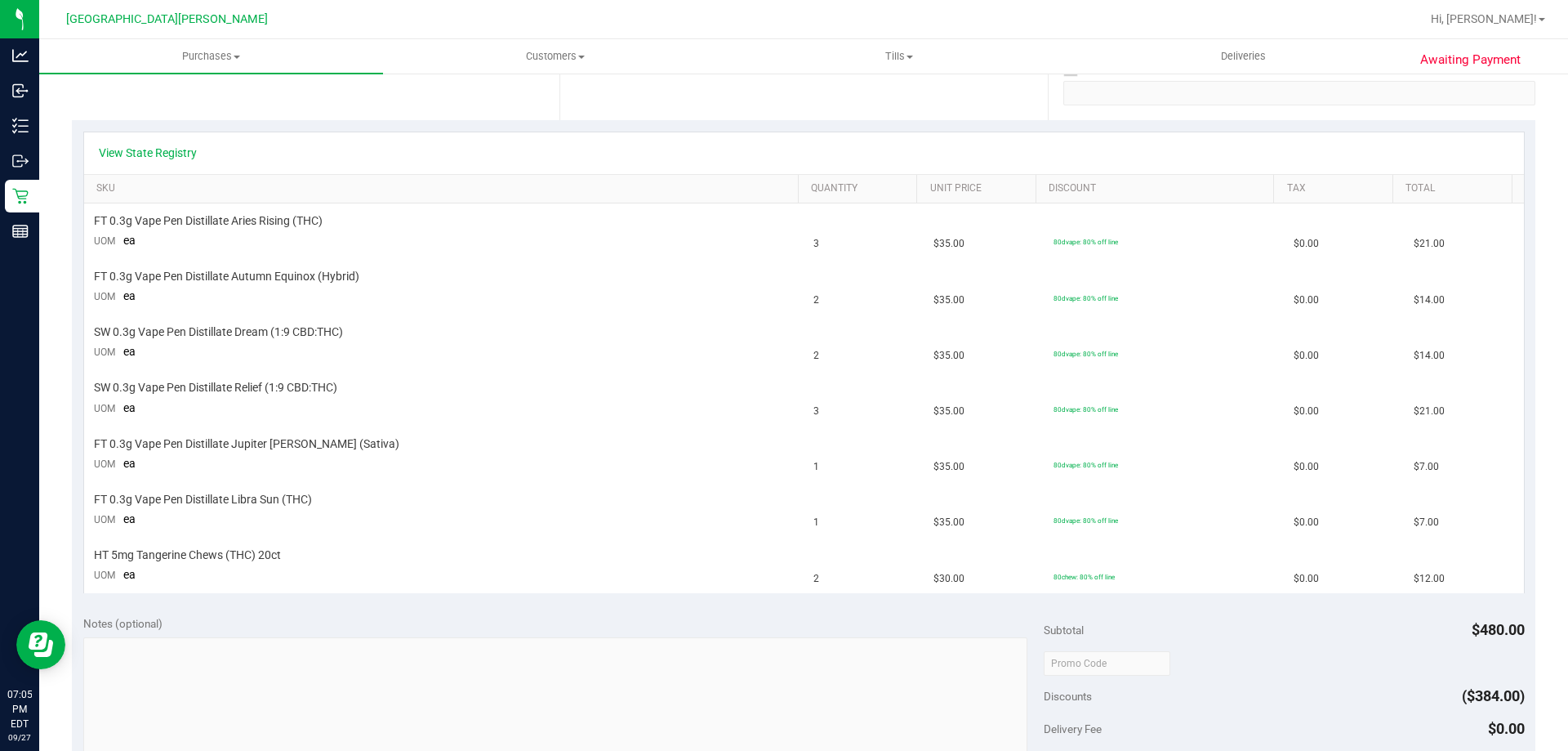
scroll to position [327, 0]
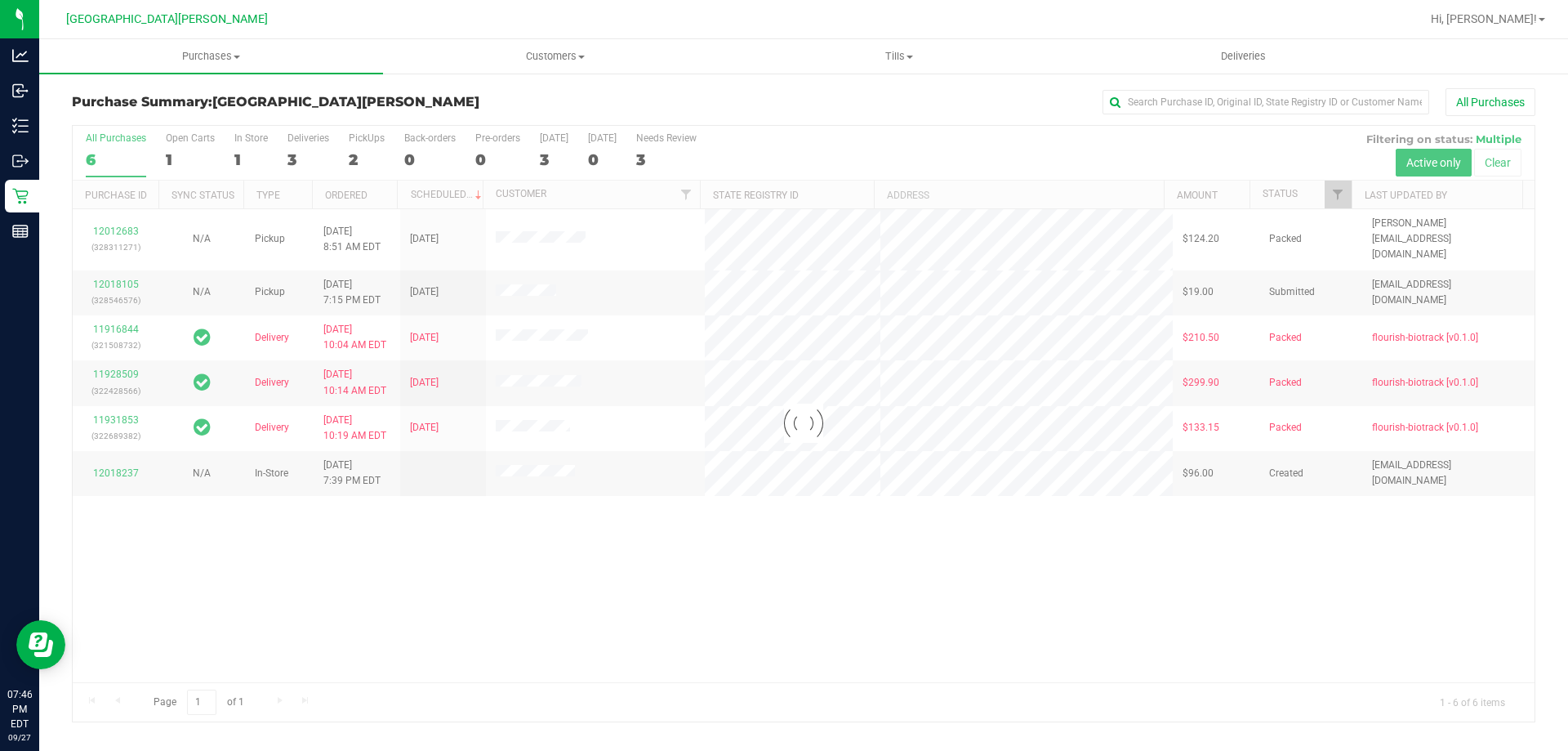
click at [242, 540] on div at bounding box center [804, 423] width 1462 height 595
click at [115, 463] on div at bounding box center [804, 423] width 1462 height 595
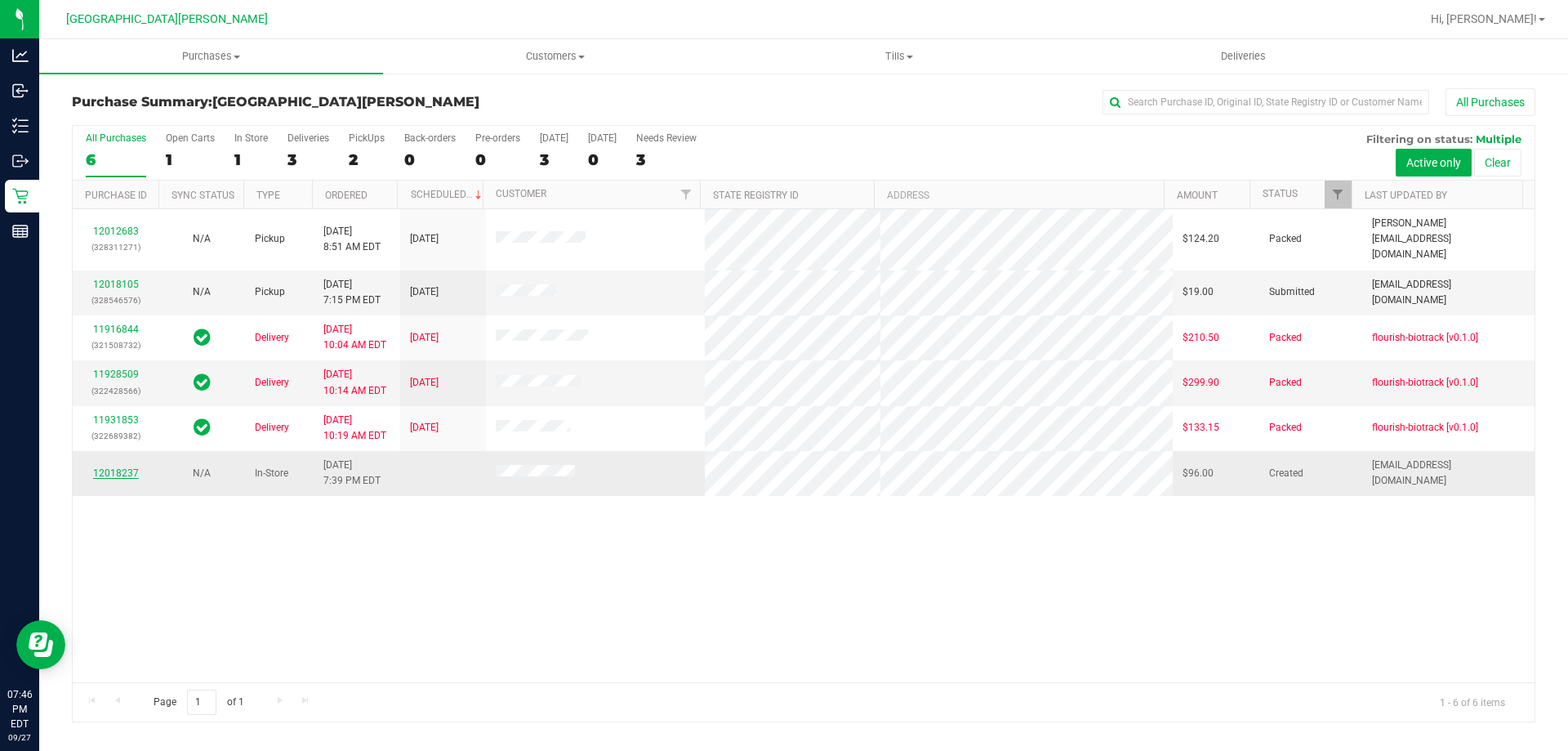
click at [125, 467] on link "12018237" at bounding box center [116, 473] width 46 height 12
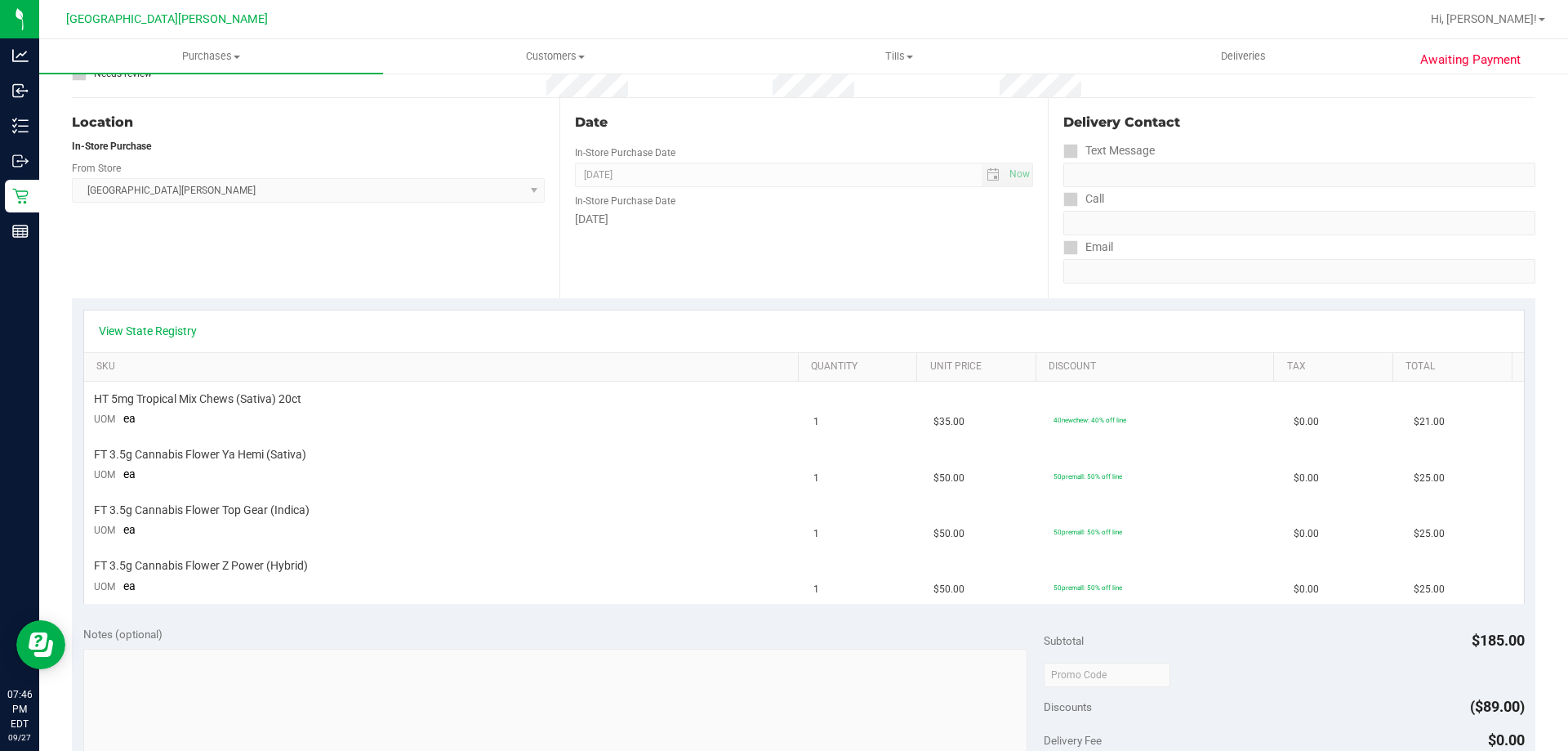
scroll to position [273, 0]
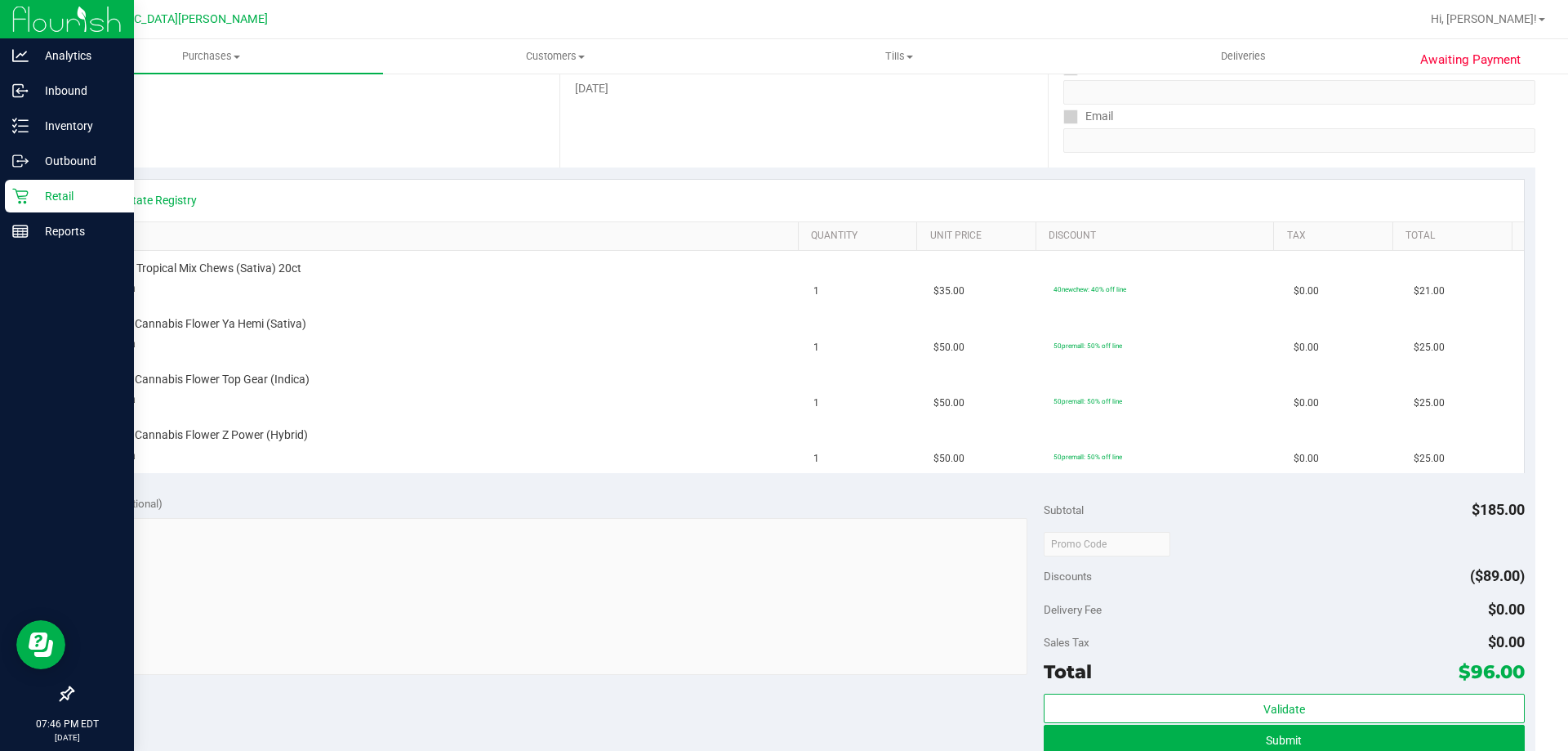
click at [11, 203] on div "Retail" at bounding box center [68, 196] width 129 height 33
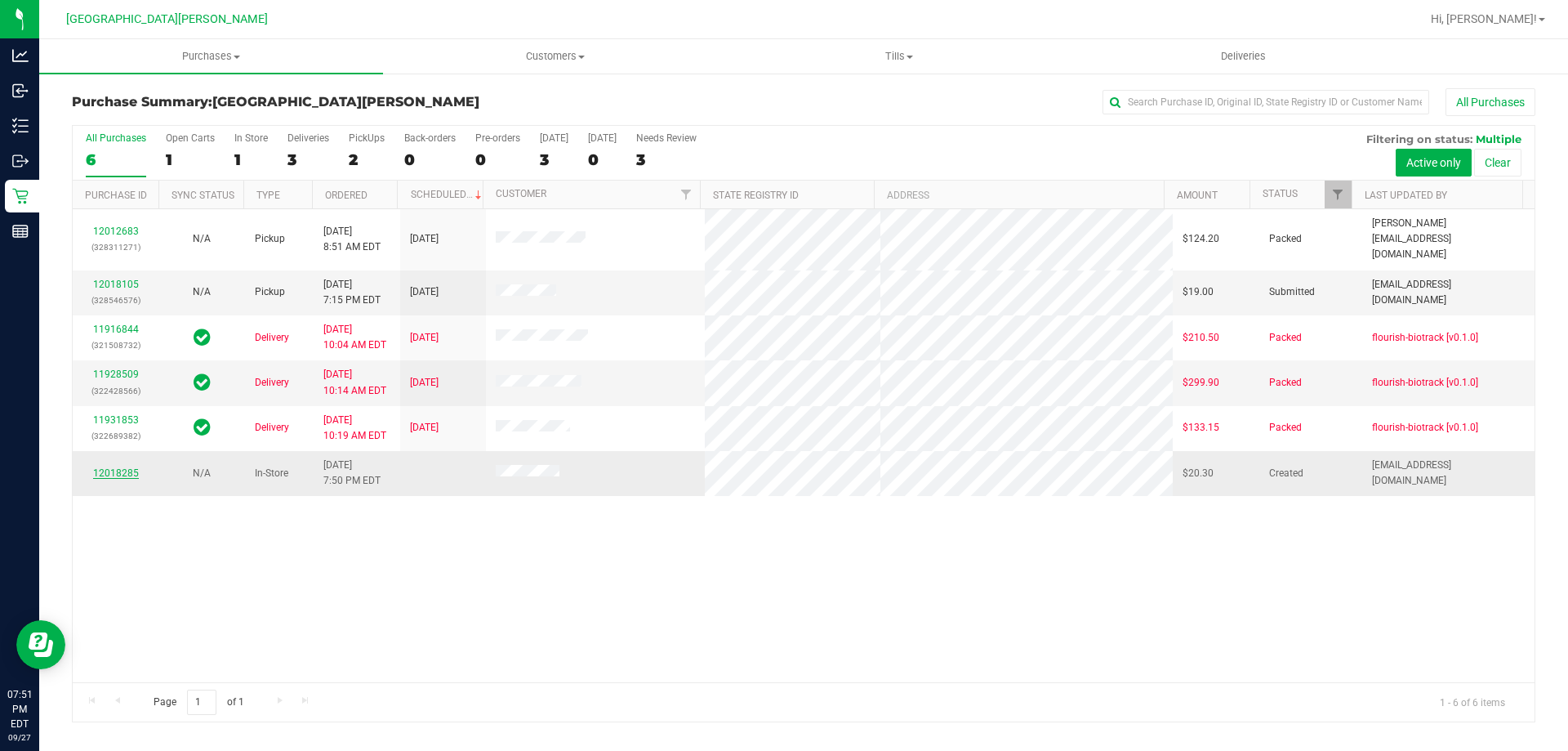
click at [122, 467] on link "12018285" at bounding box center [116, 473] width 46 height 12
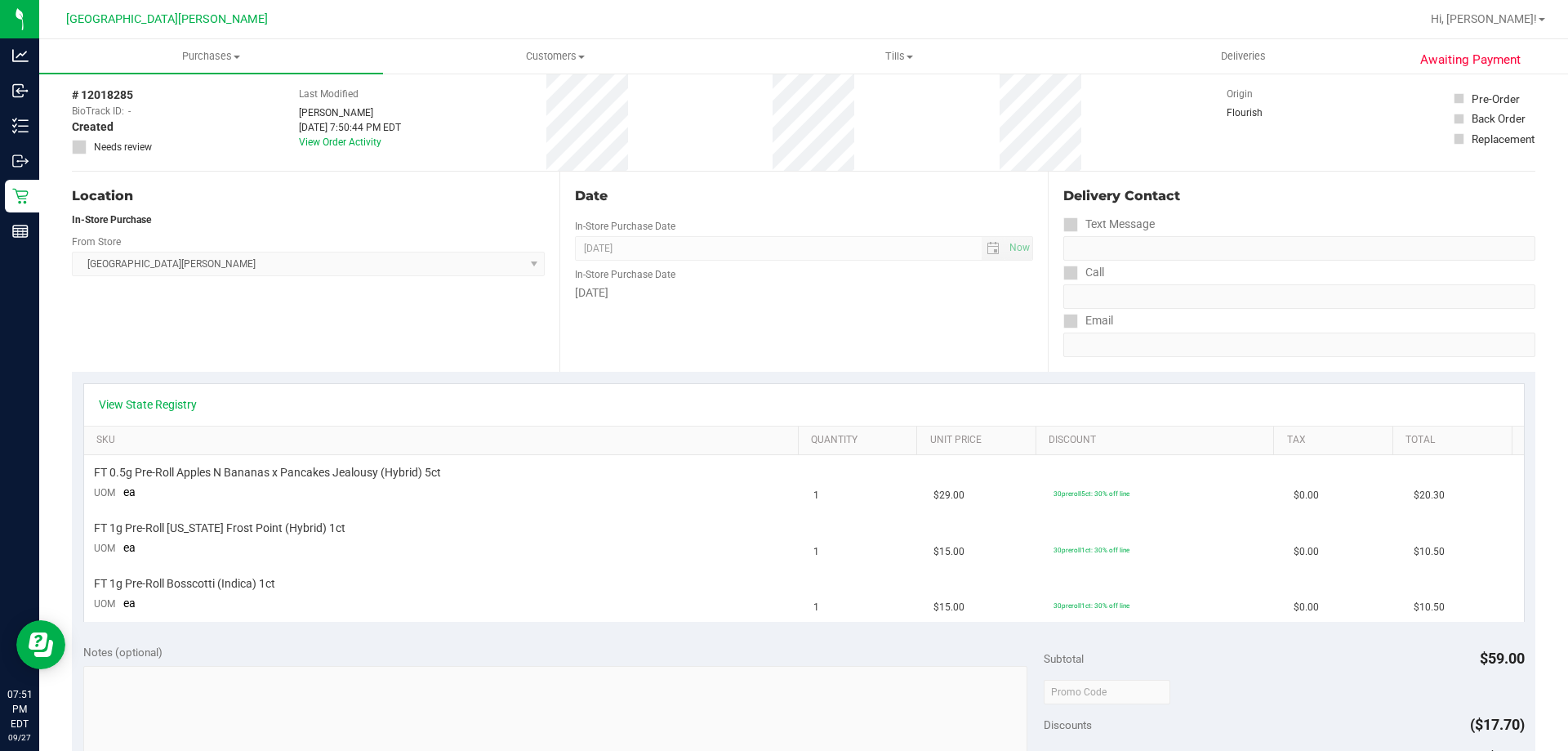
scroll to position [163, 0]
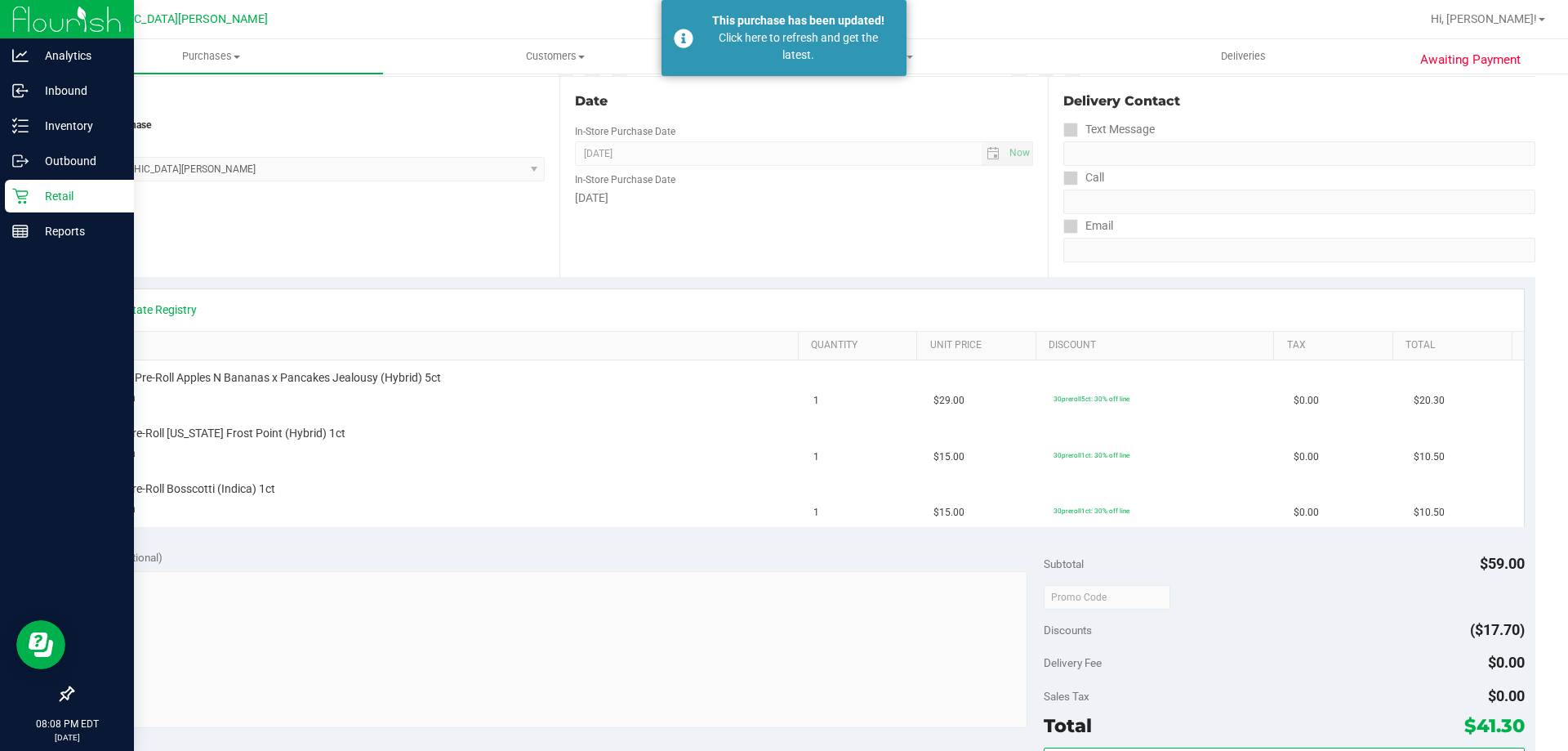
click at [19, 204] on div "Retail" at bounding box center [68, 196] width 129 height 33
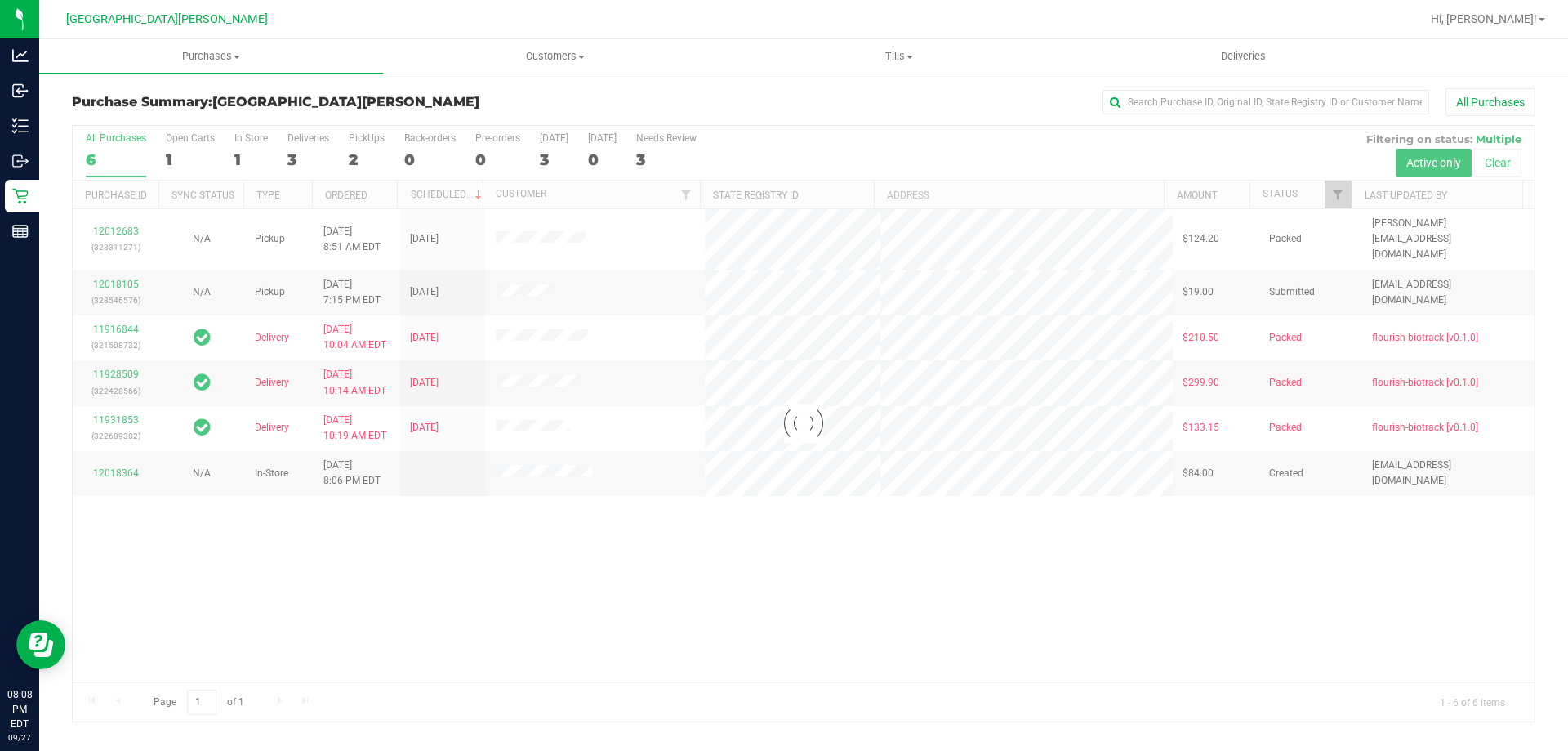
click at [220, 580] on div at bounding box center [804, 423] width 1462 height 595
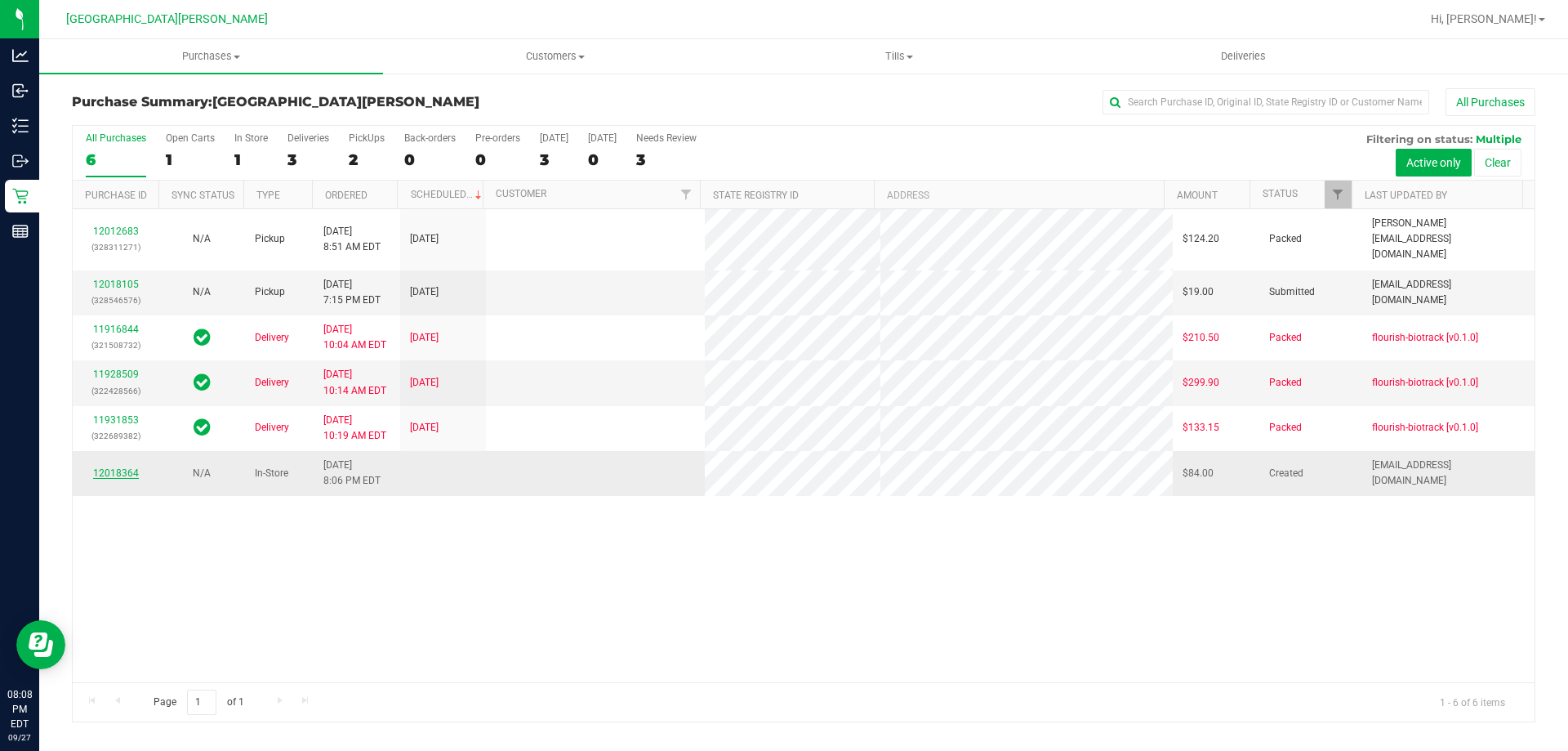
click at [118, 467] on link "12018364" at bounding box center [116, 473] width 46 height 12
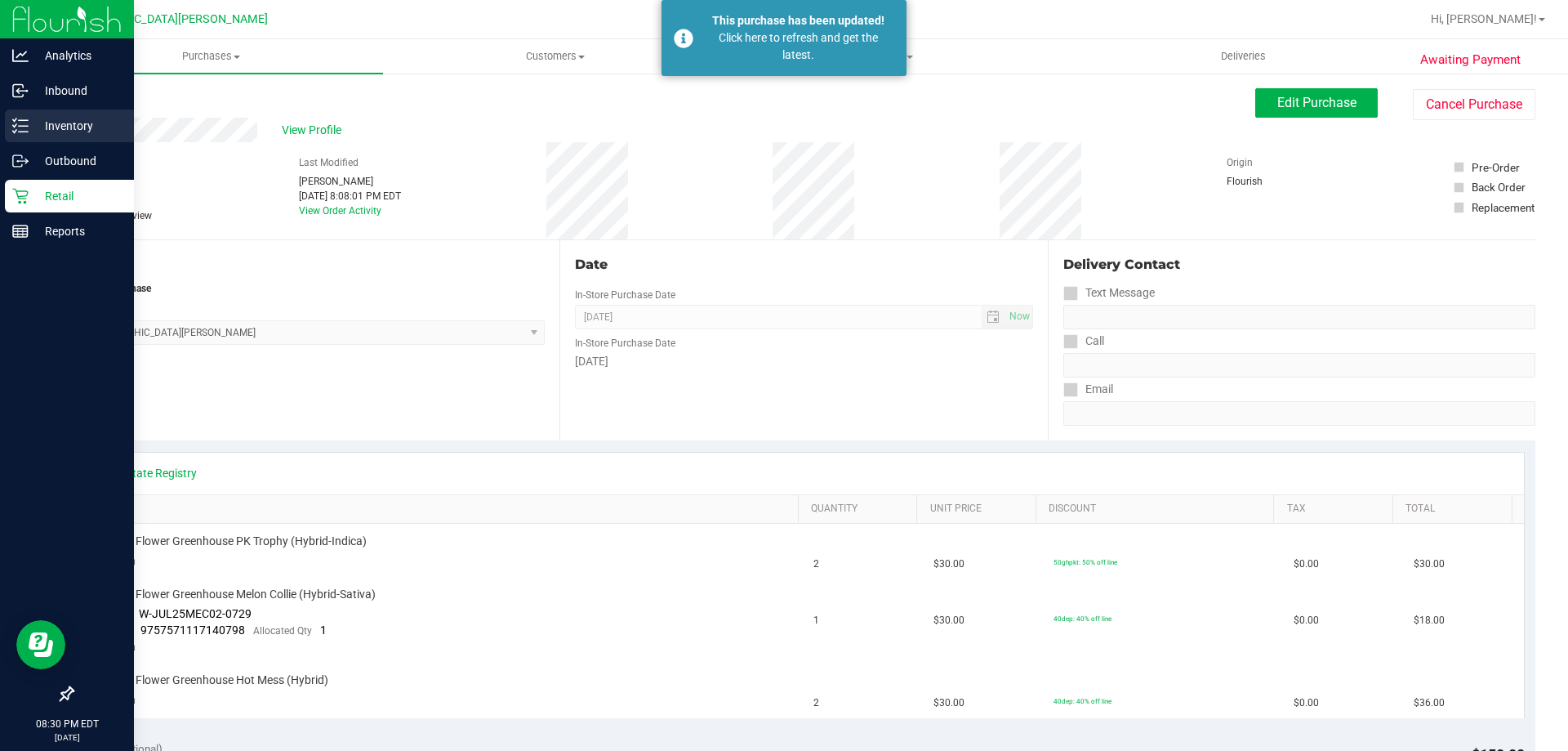
click at [65, 140] on div "Inventory" at bounding box center [68, 126] width 129 height 33
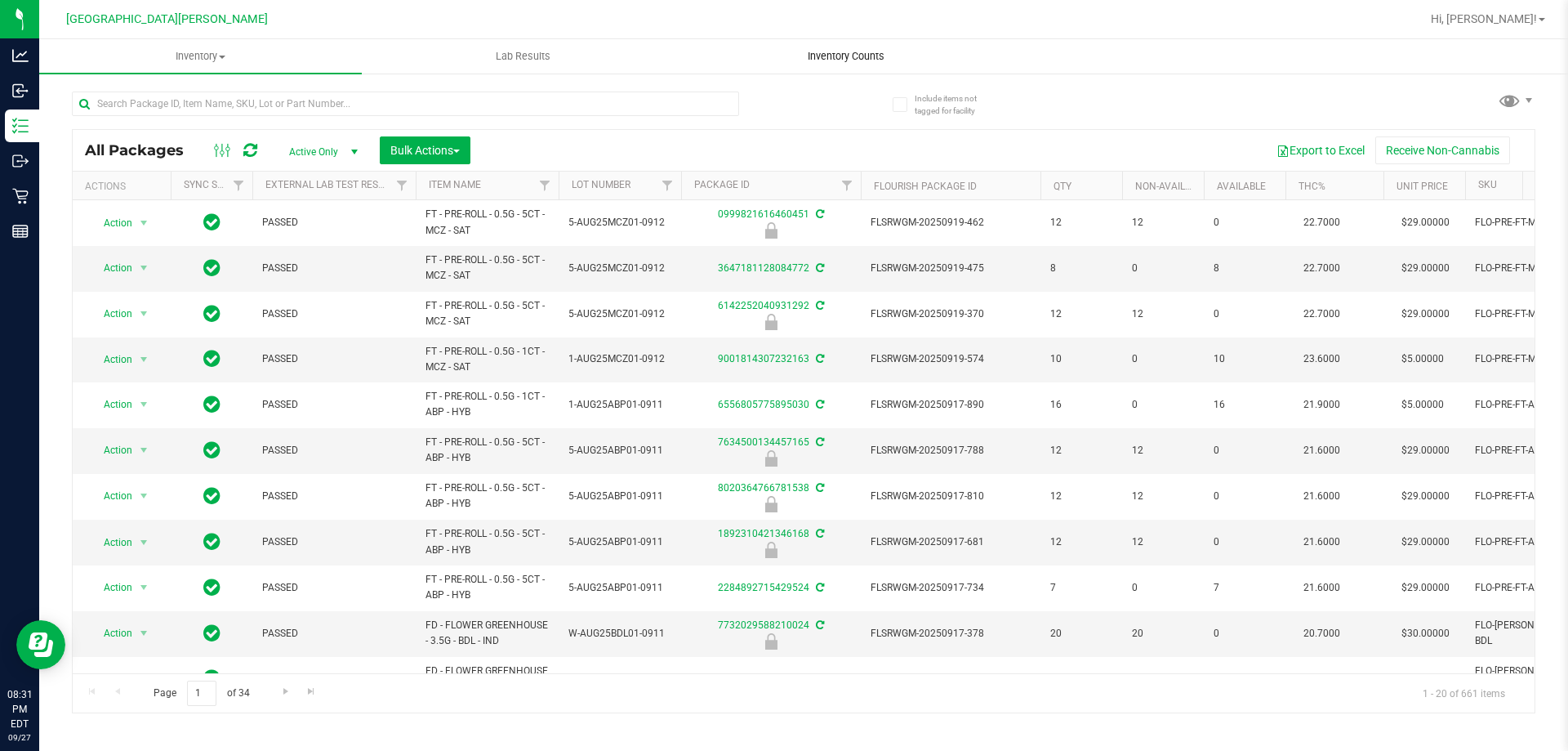
click at [860, 62] on span "Inventory Counts" at bounding box center [846, 57] width 120 height 15
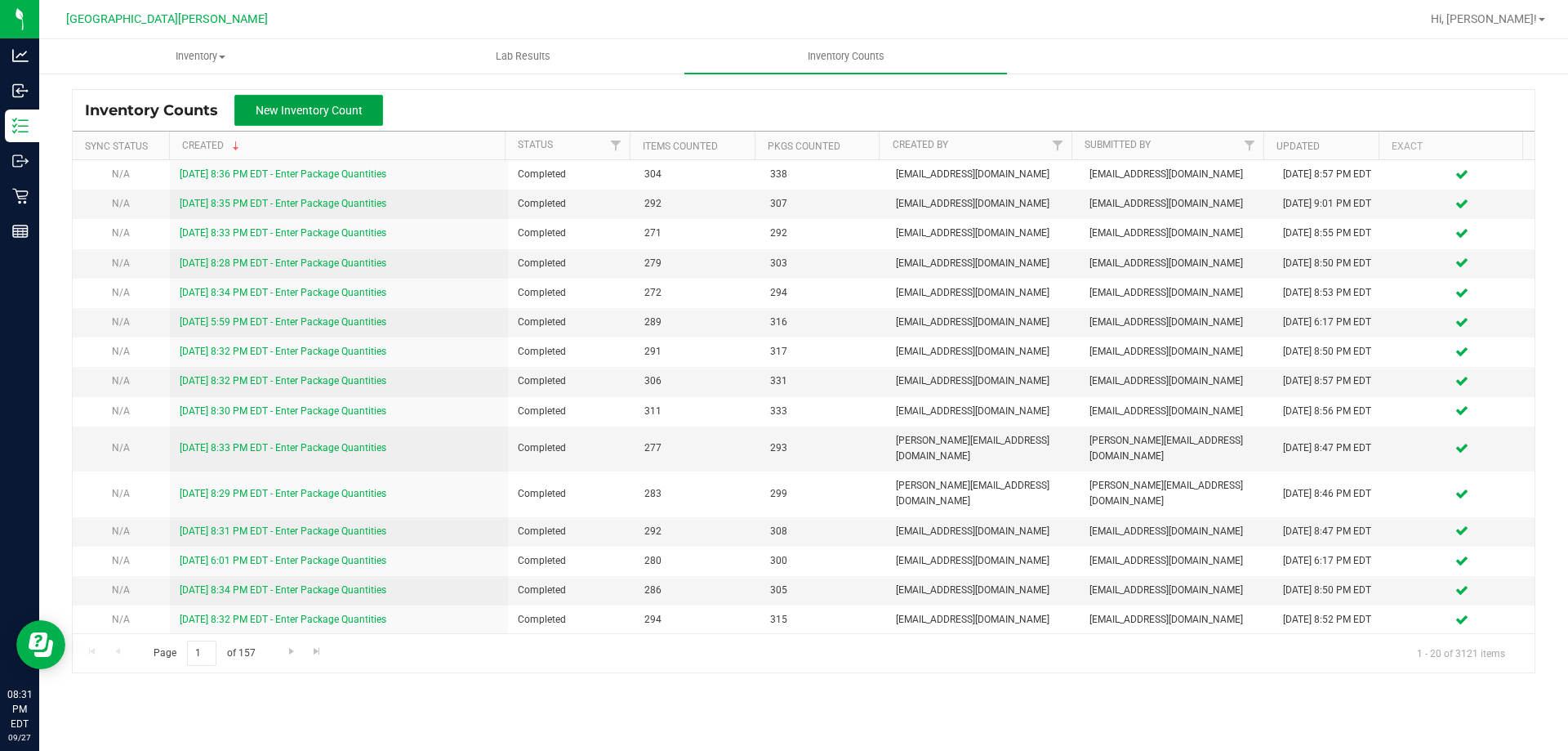
click at [315, 119] on button "New Inventory Count" at bounding box center [308, 110] width 149 height 31
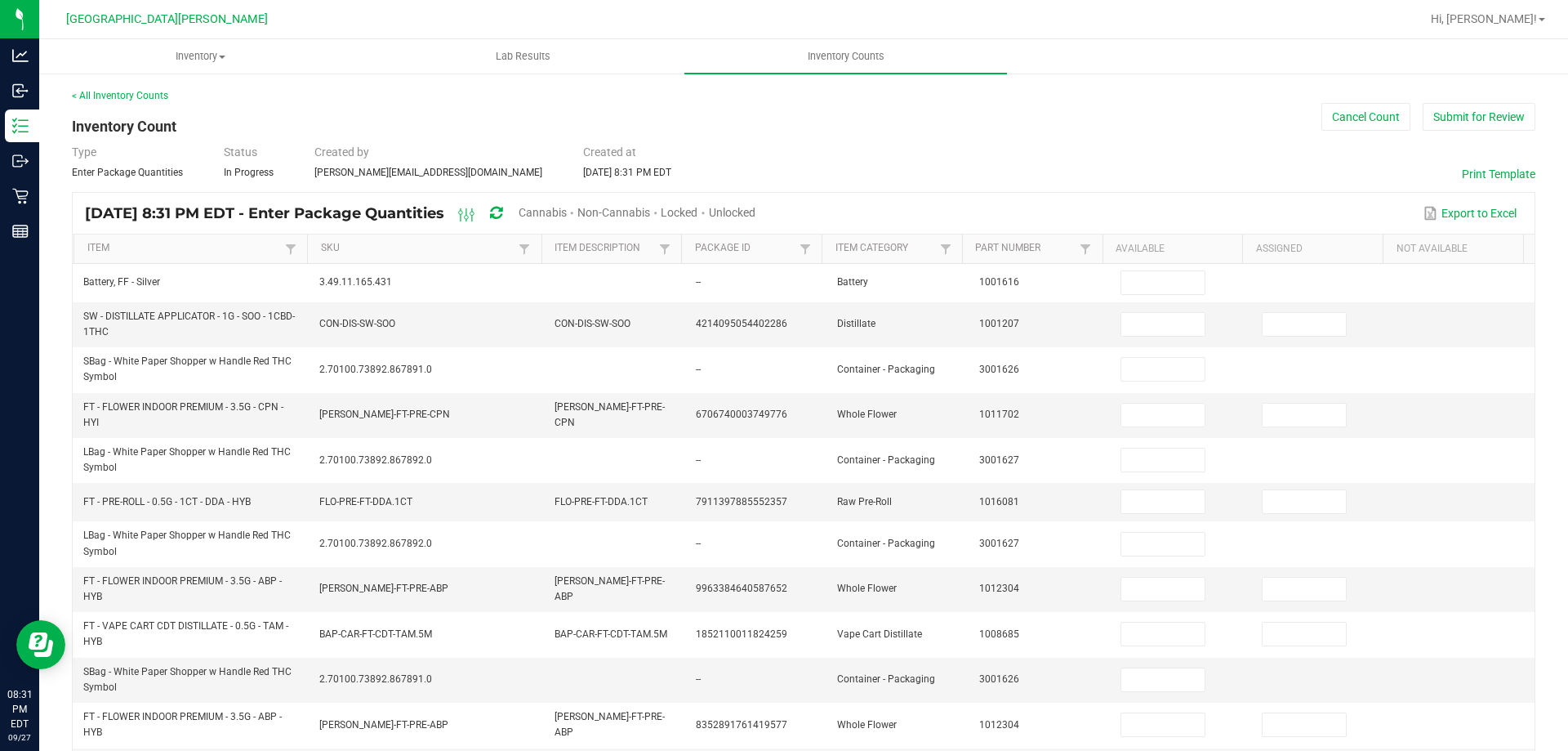
click at [567, 218] on span "Cannabis" at bounding box center [542, 213] width 48 height 13
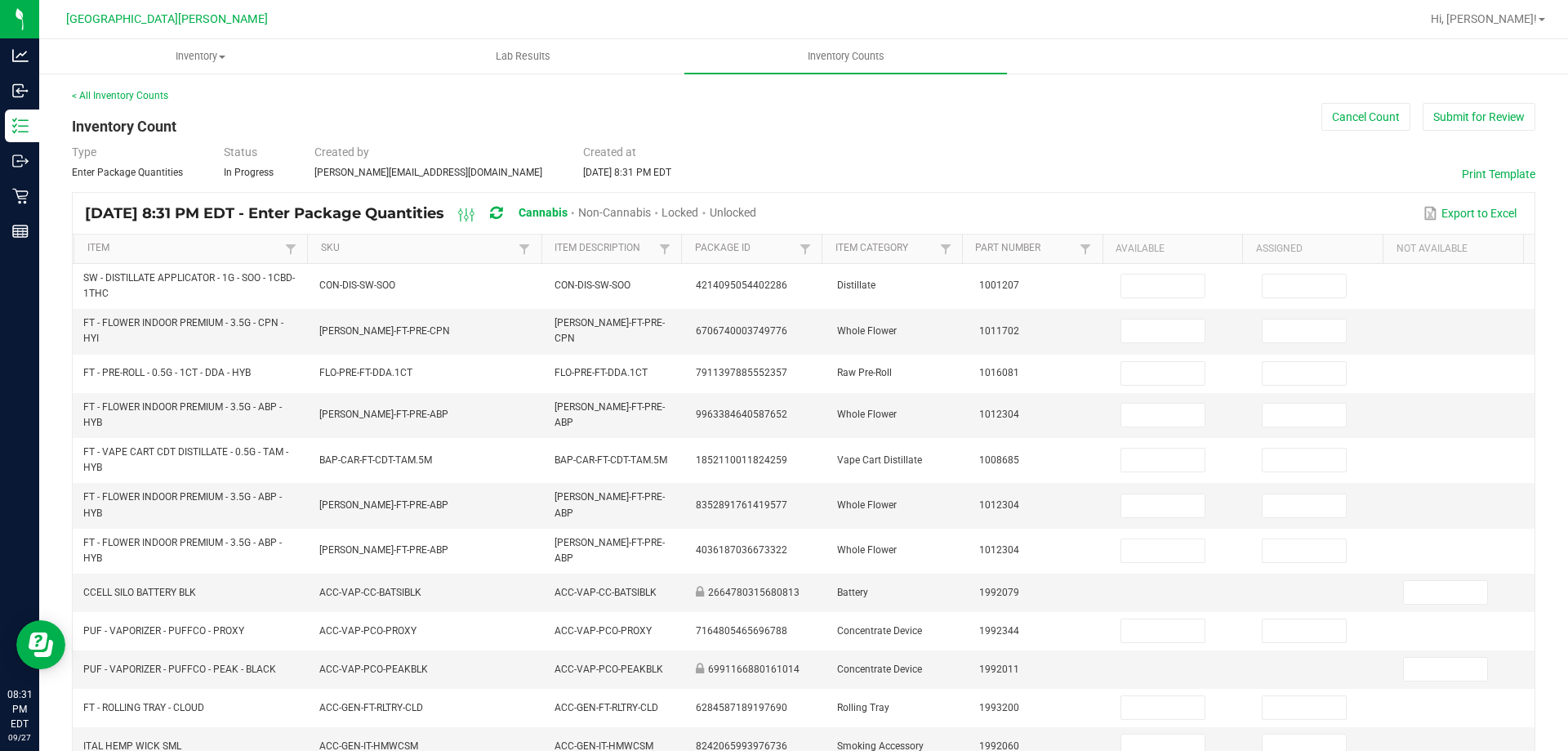
click at [757, 214] on span "Unlocked" at bounding box center [733, 213] width 47 height 13
click at [224, 246] on link "Item" at bounding box center [184, 248] width 194 height 13
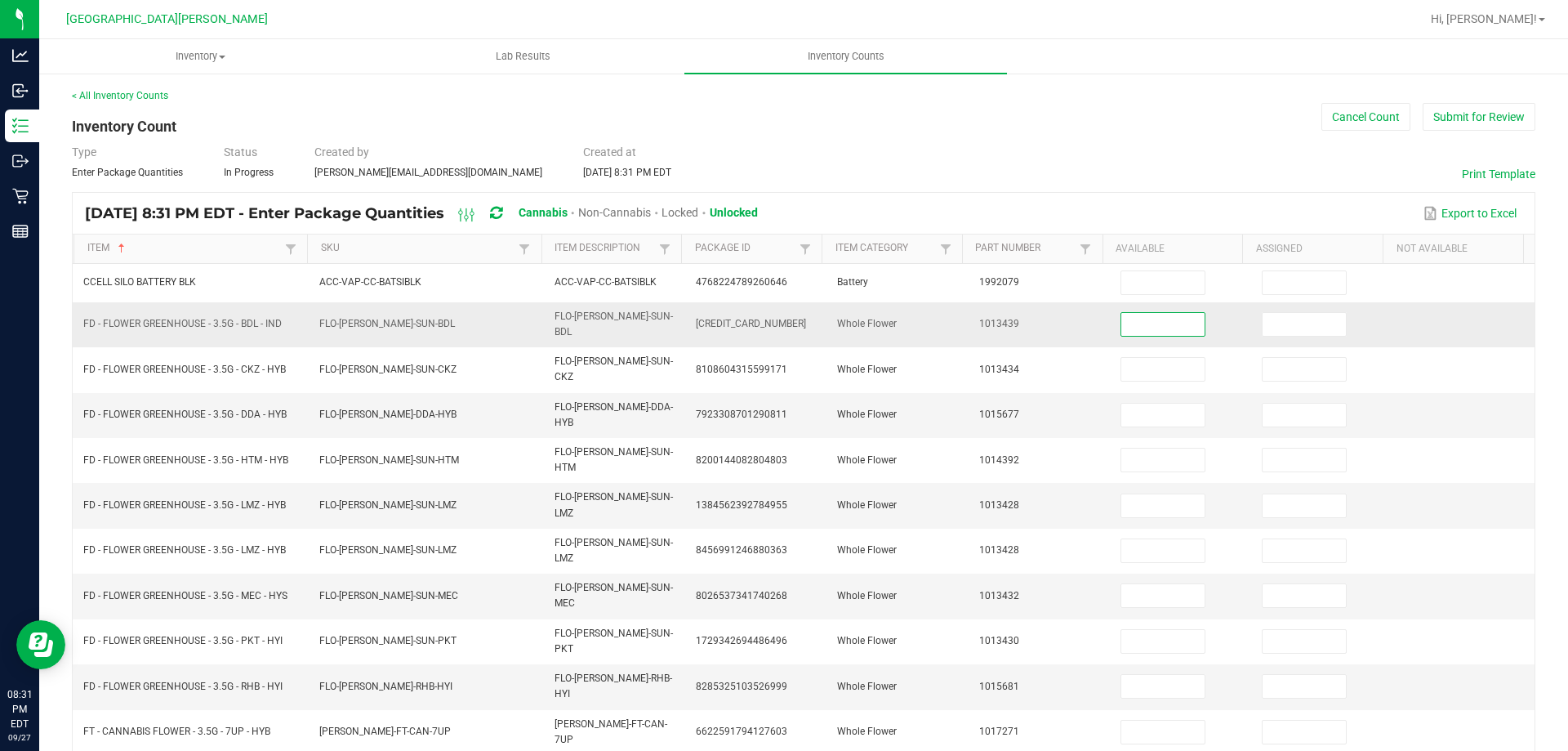
click at [1129, 330] on input at bounding box center [1163, 324] width 83 height 23
type input "17"
type input "14"
type input "2"
type input "1"
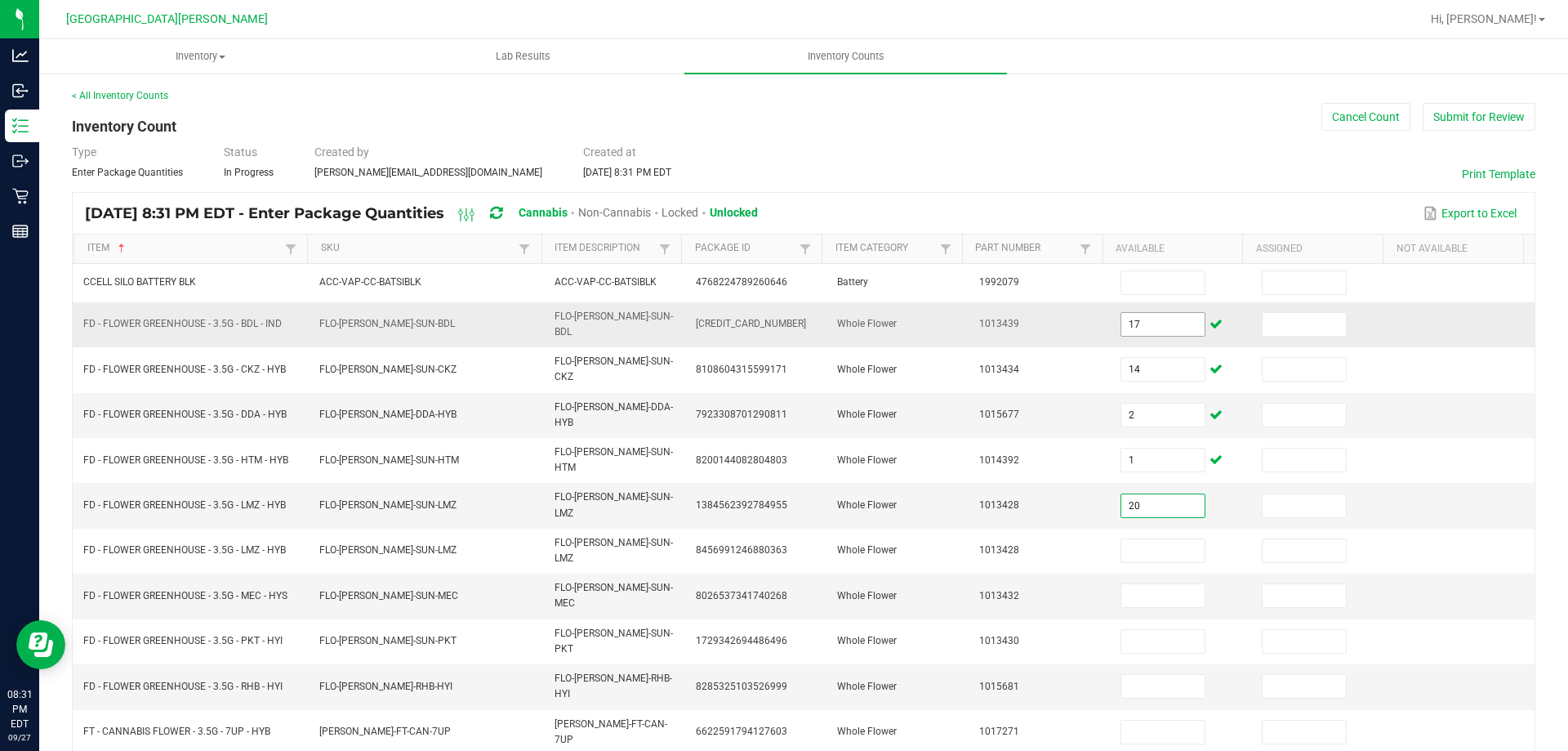
type input "20"
type input "12"
type input "19"
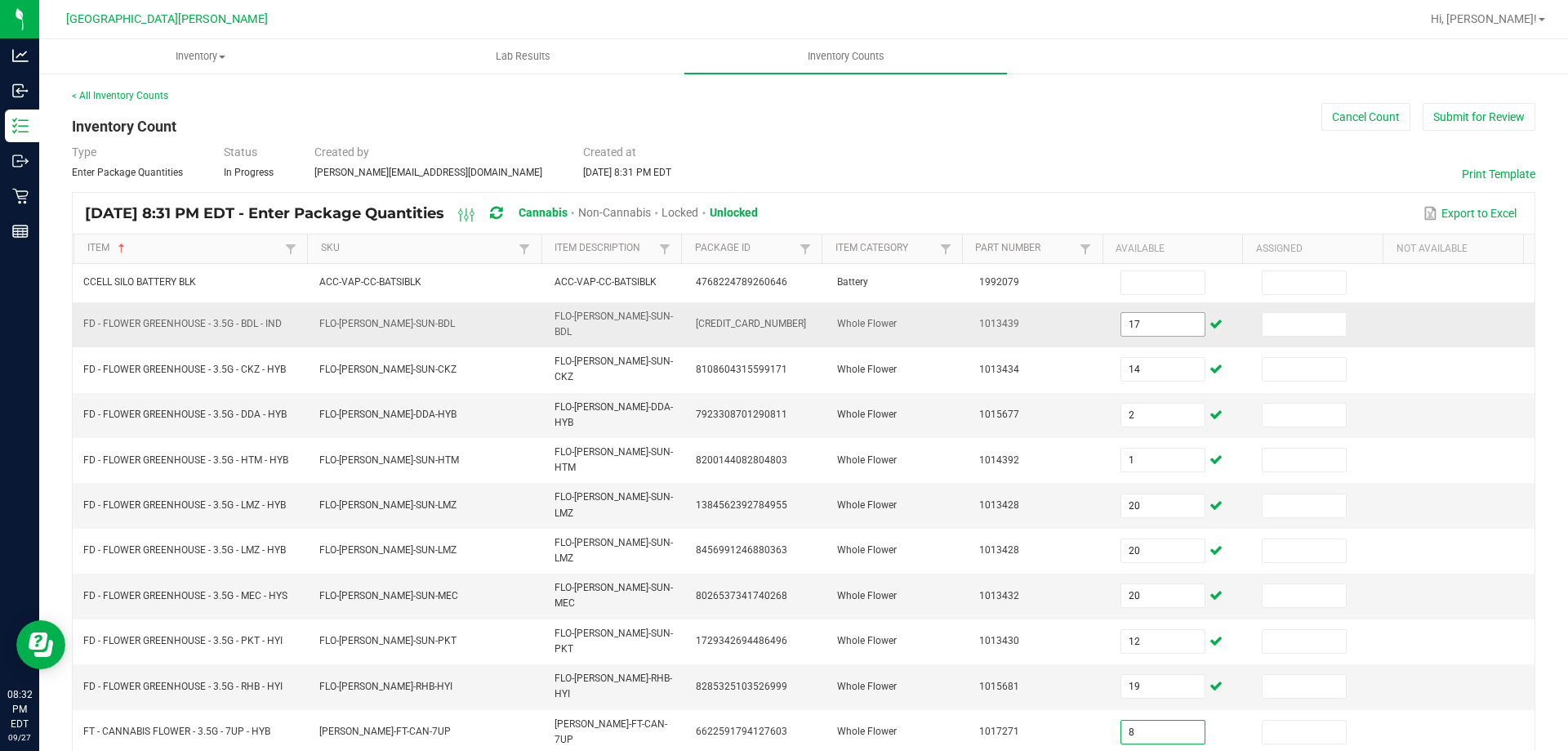
type input "8"
type input "19"
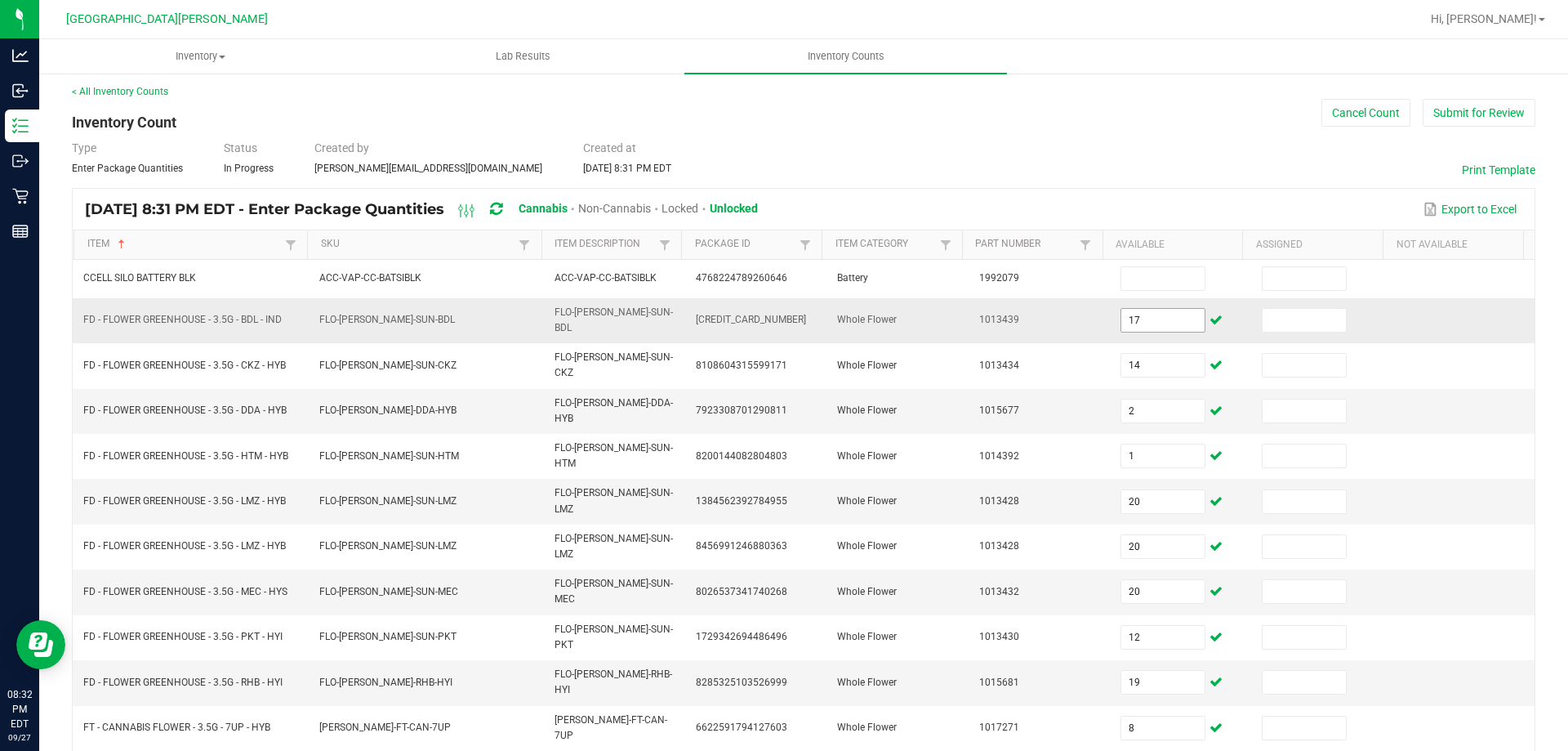
type input "6"
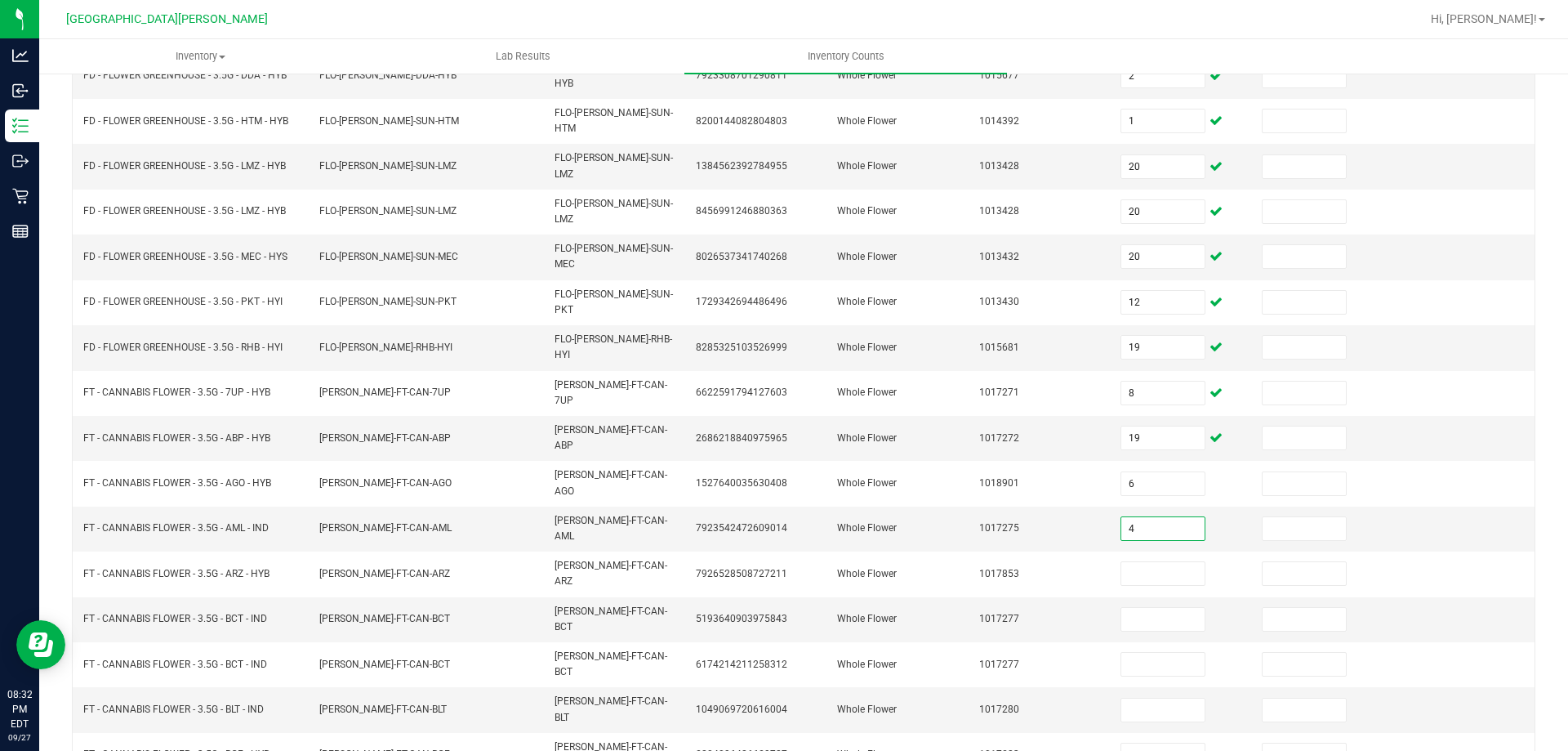
type input "4"
type input "11"
type input "6"
type input "11"
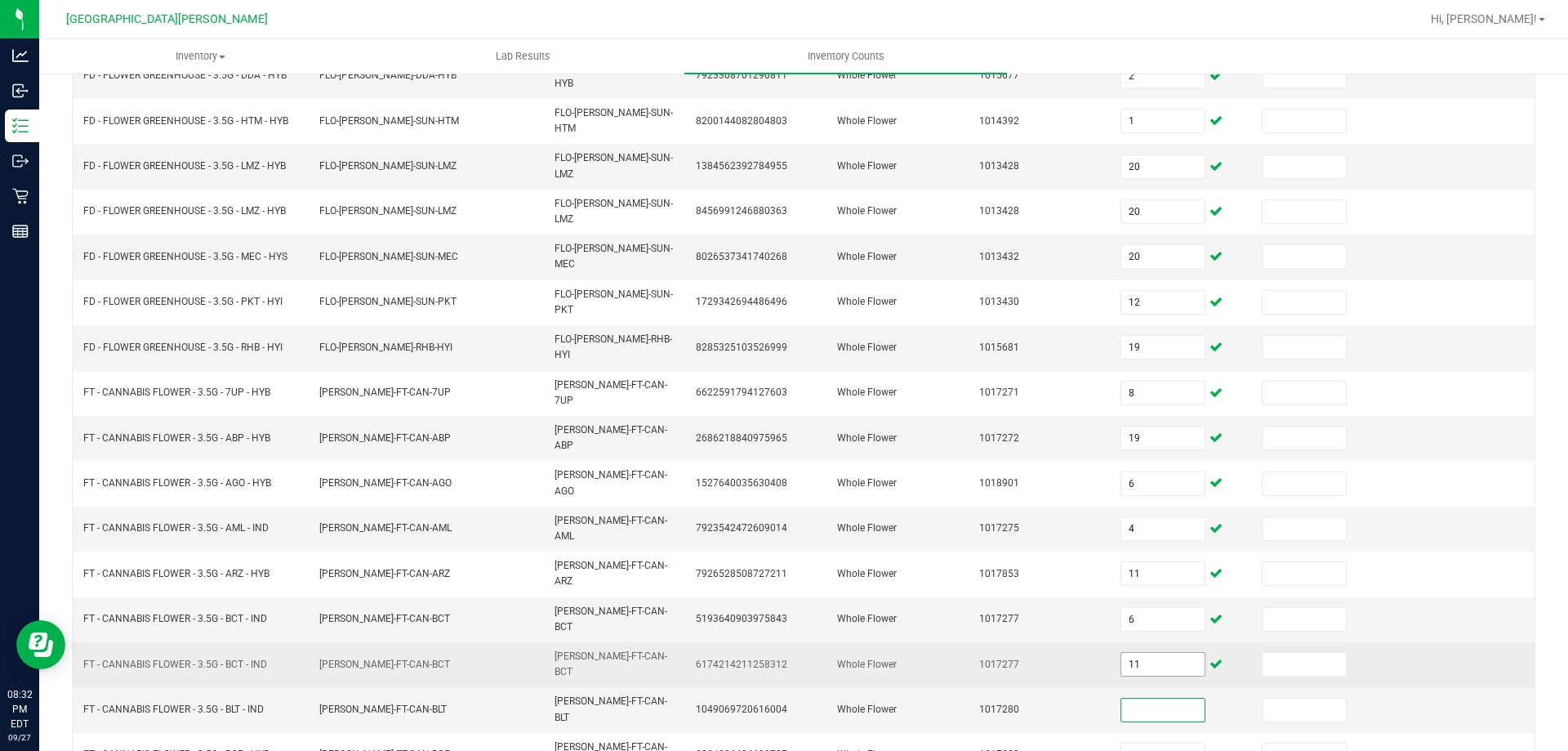
click at [1146, 652] on input "11" at bounding box center [1163, 663] width 83 height 23
drag, startPoint x: 1145, startPoint y: 551, endPoint x: 1190, endPoint y: 533, distance: 48.5
click at [1145, 652] on input "11" at bounding box center [1163, 663] width 83 height 23
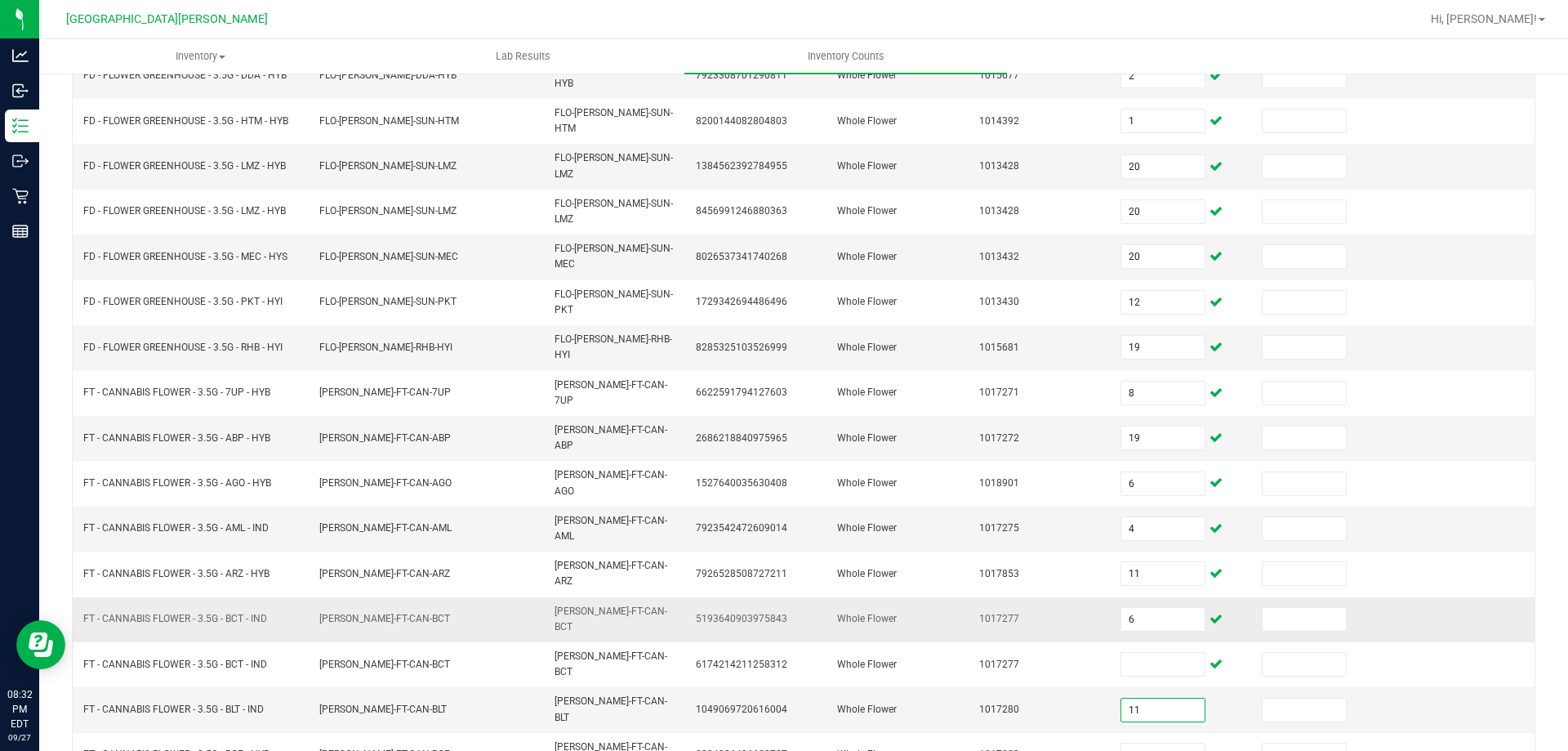
type input "11"
type input "8"
type input "16"
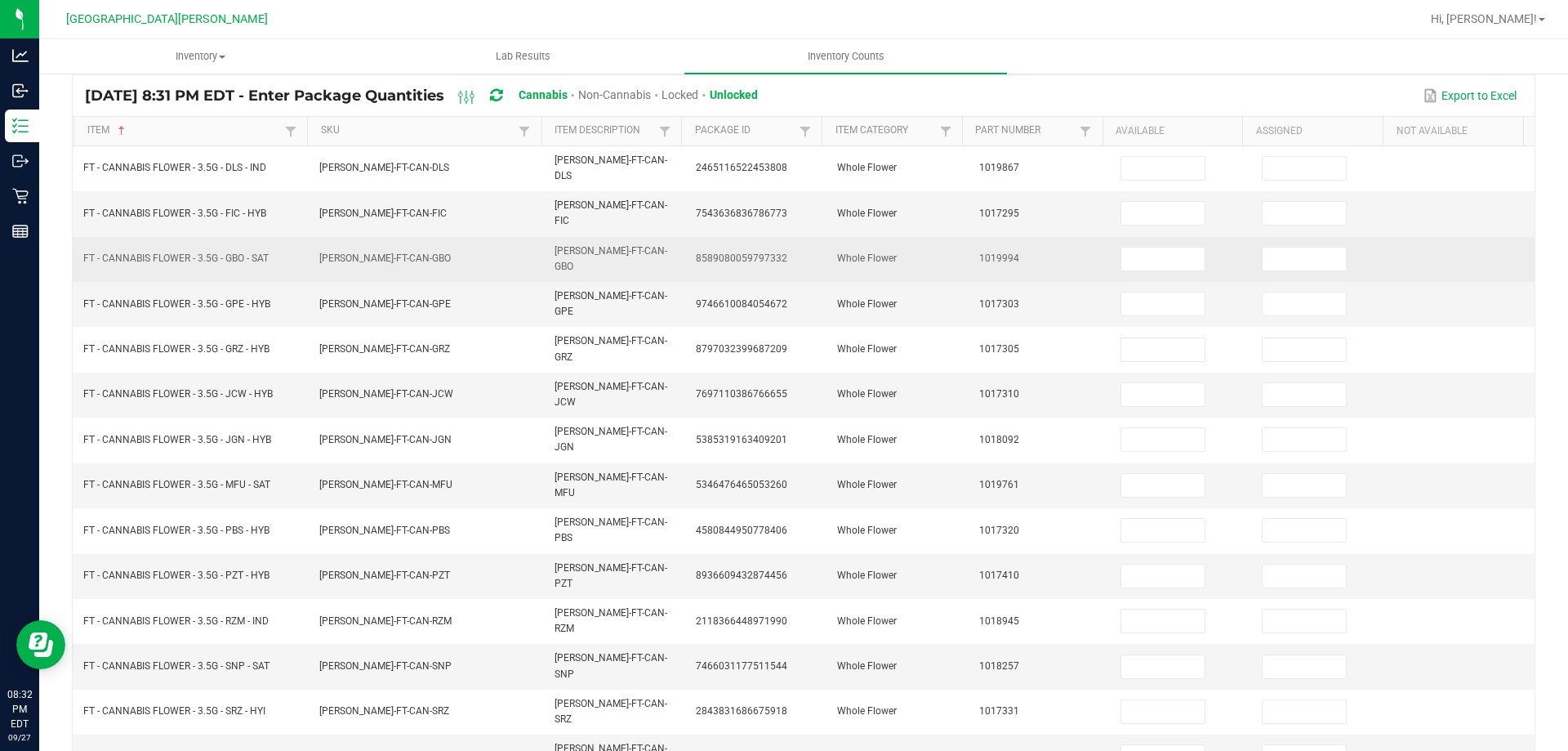
scroll to position [0, 0]
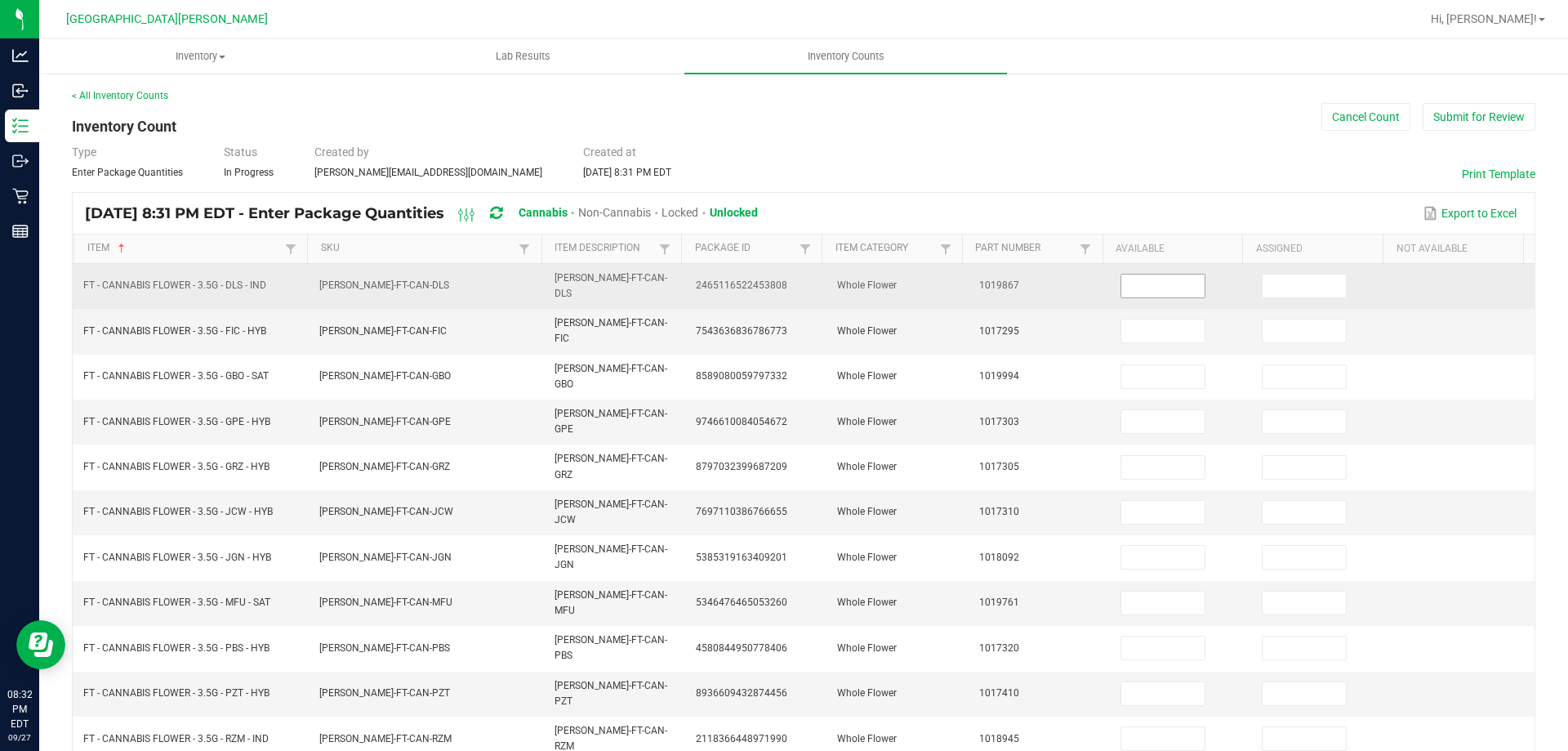
click at [1134, 286] on input at bounding box center [1163, 286] width 83 height 23
type input "4"
type input "5"
type input "14"
type input "12"
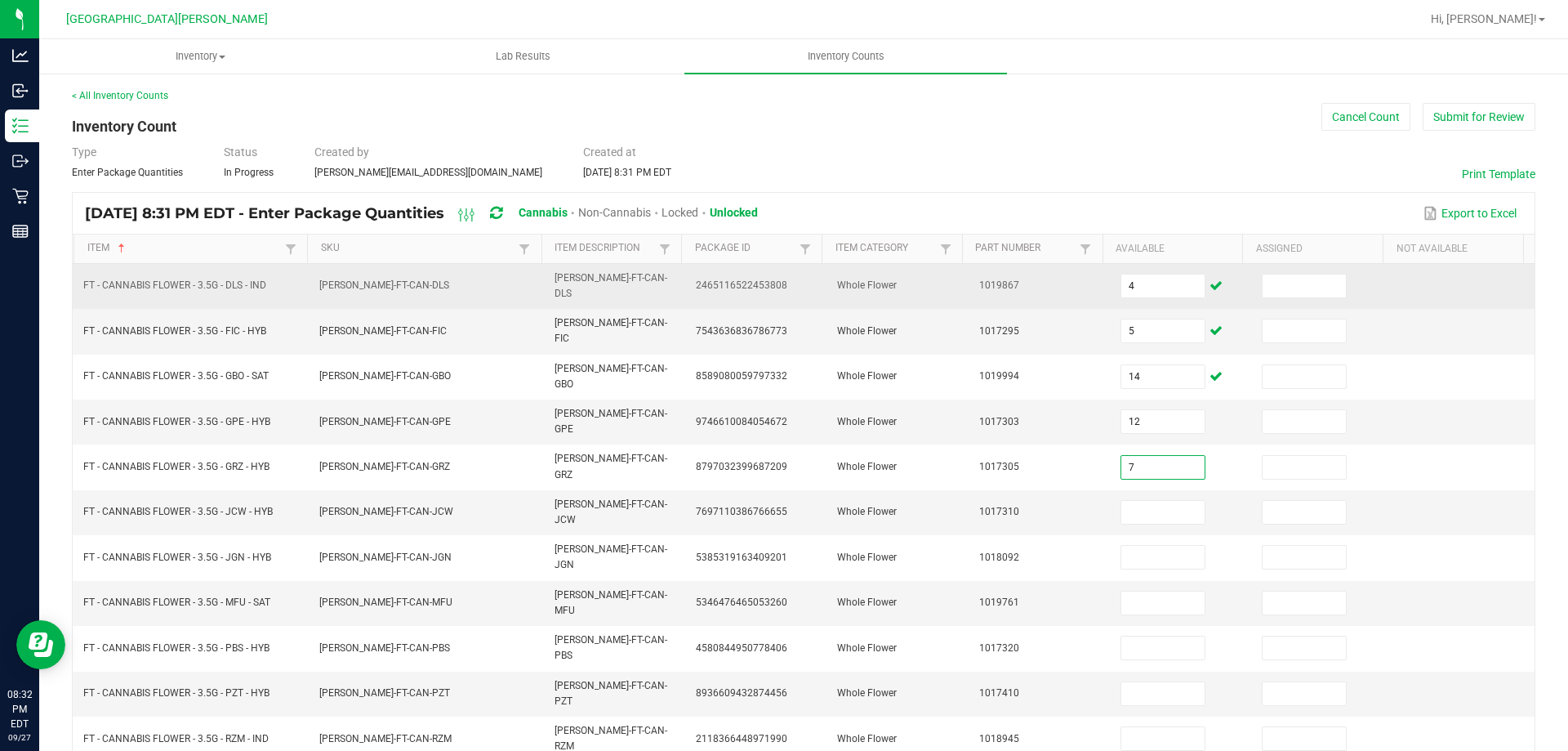
type input "7"
type input "8"
type input "5"
type input "11"
type input "2"
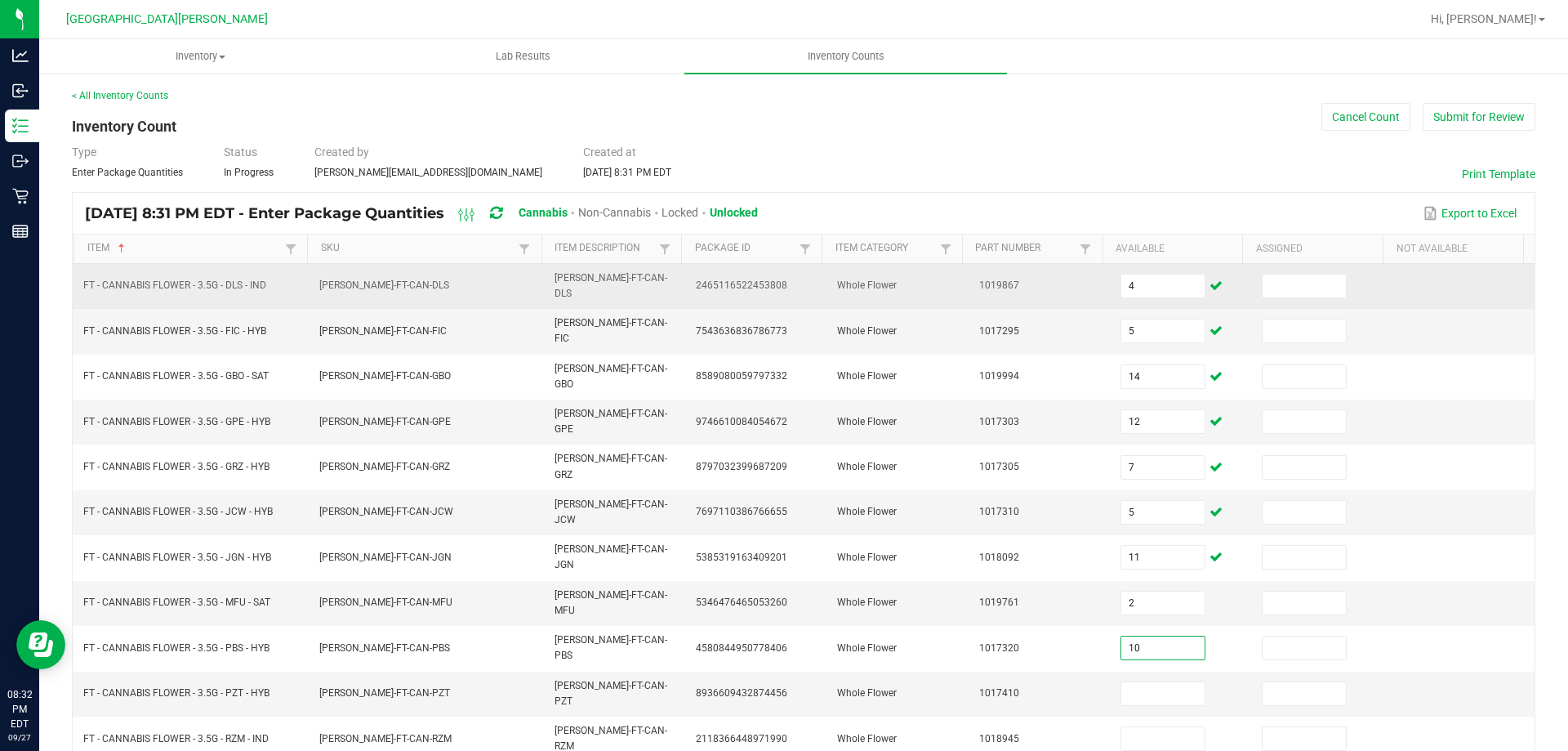
type input "10"
type input "9"
type input "17"
type input "1"
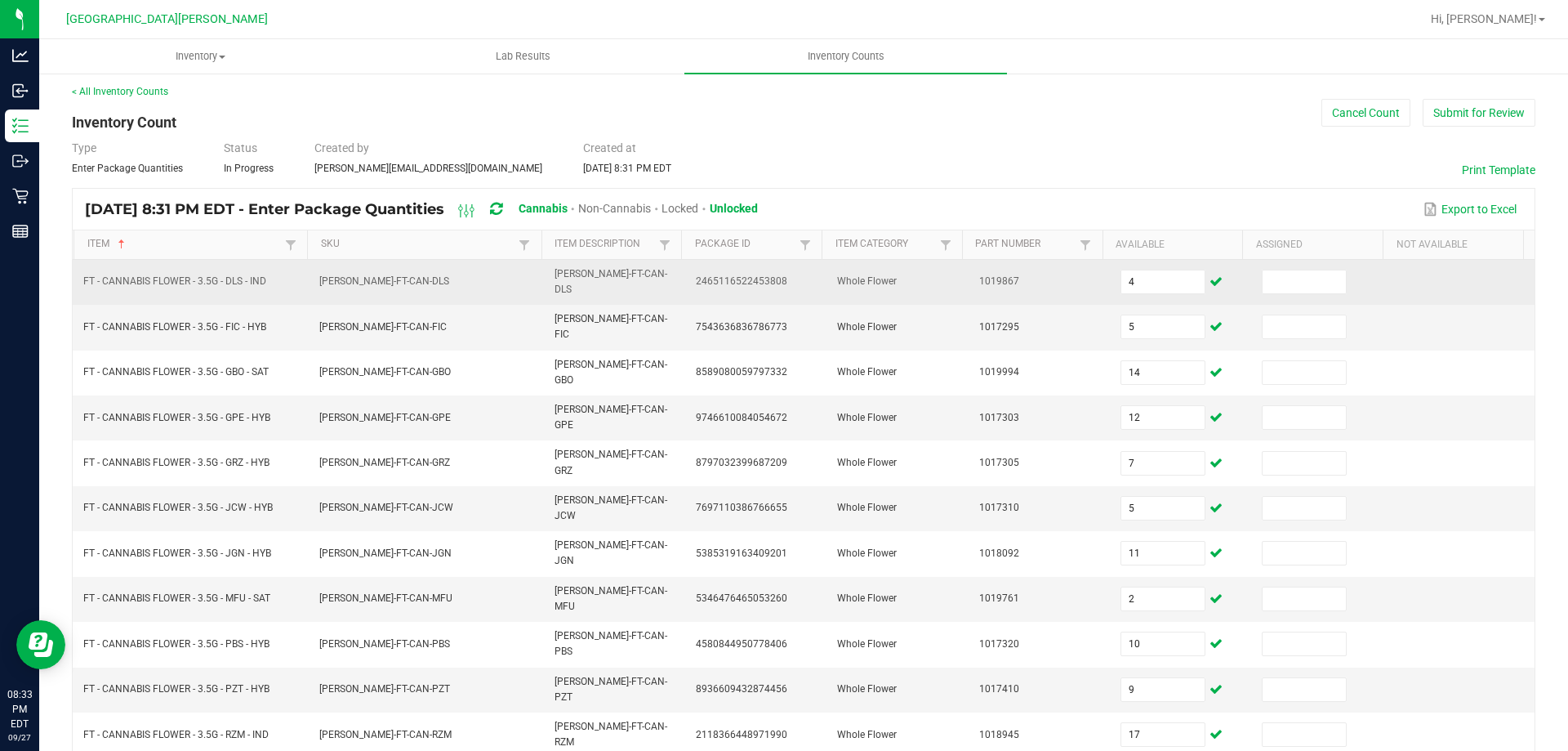
type input "10"
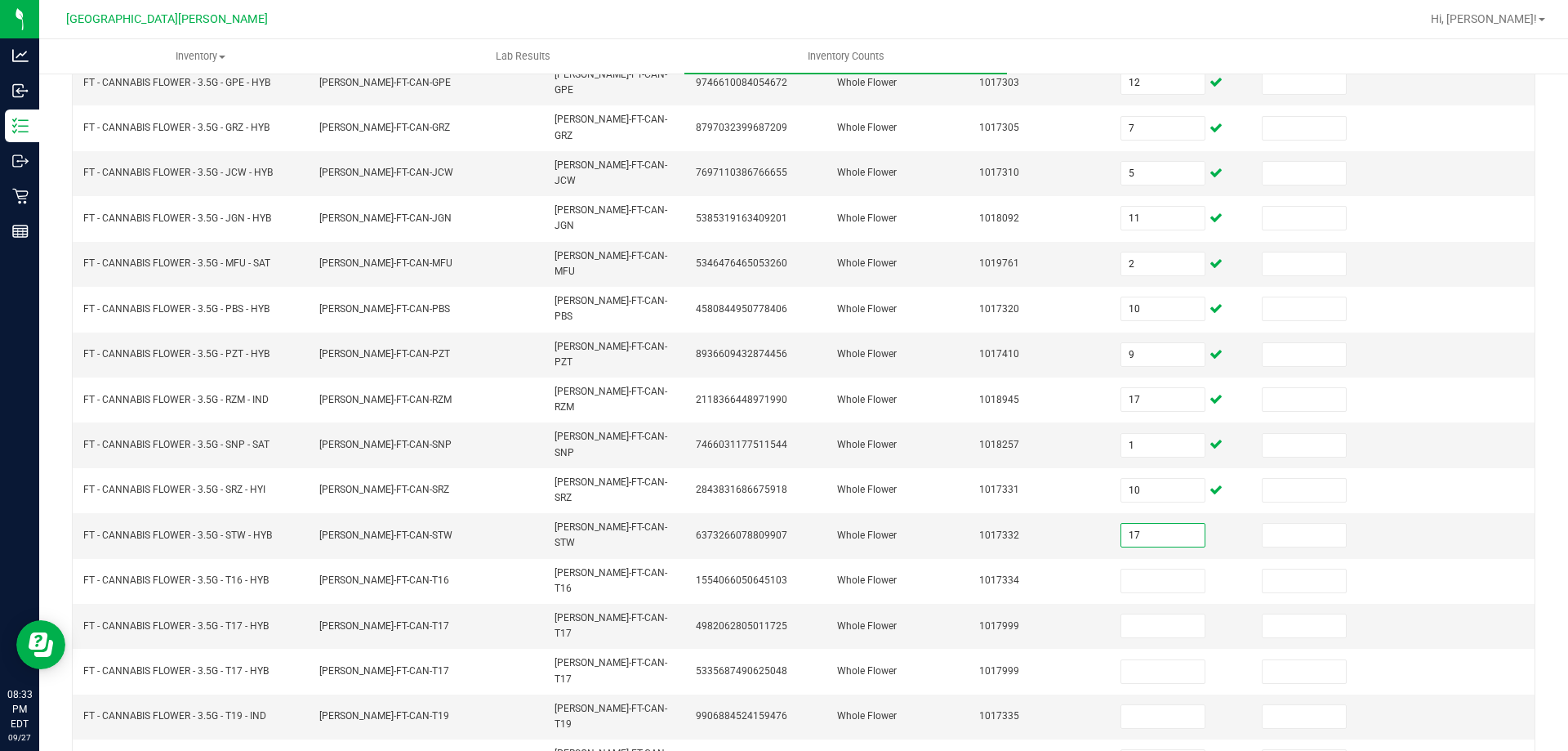
type input "17"
type input "14"
type input "11"
type input "15"
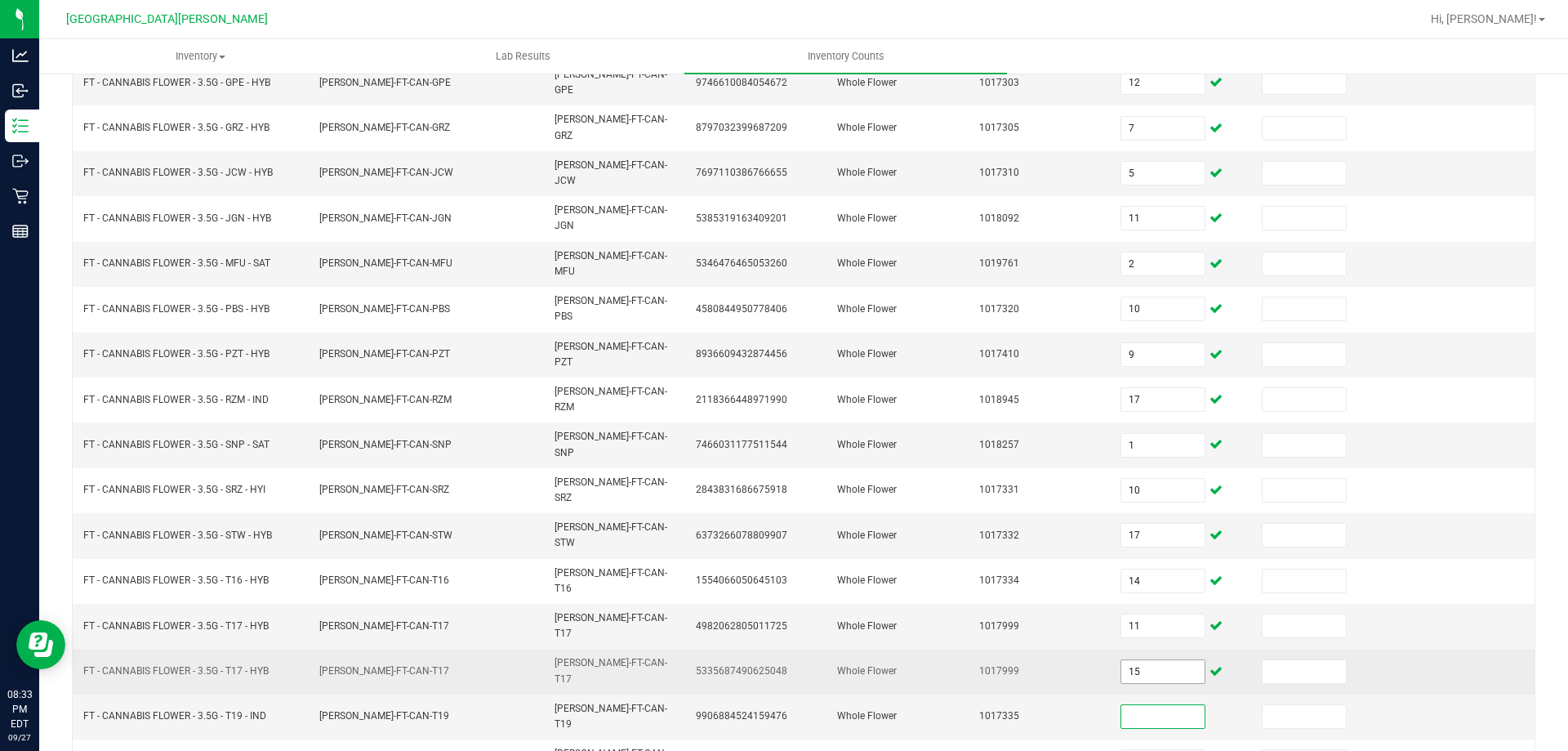
click at [1141, 660] on input "15" at bounding box center [1163, 671] width 83 height 23
click at [1142, 660] on input "15" at bounding box center [1163, 671] width 83 height 23
type input "15"
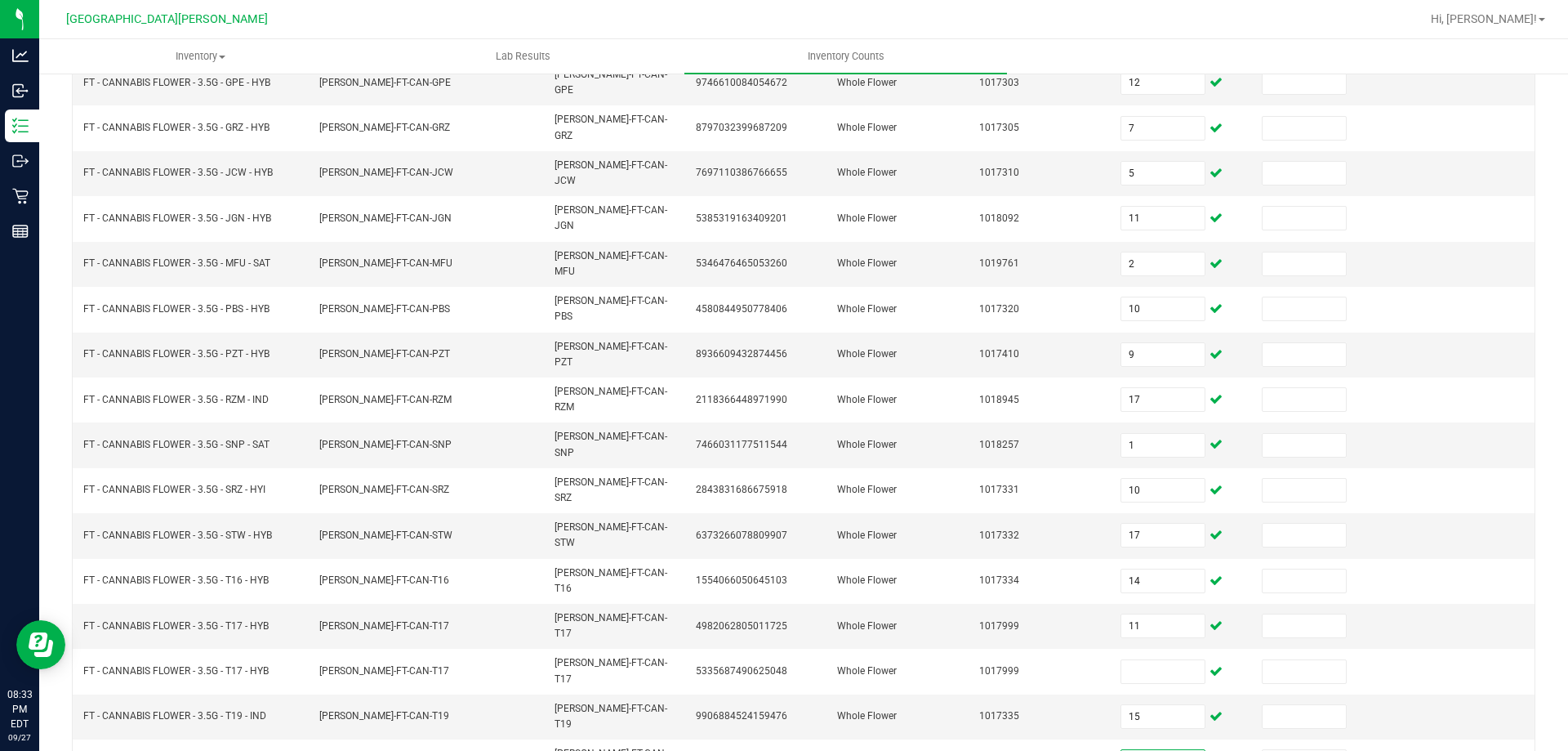
type input "2"
type input "20"
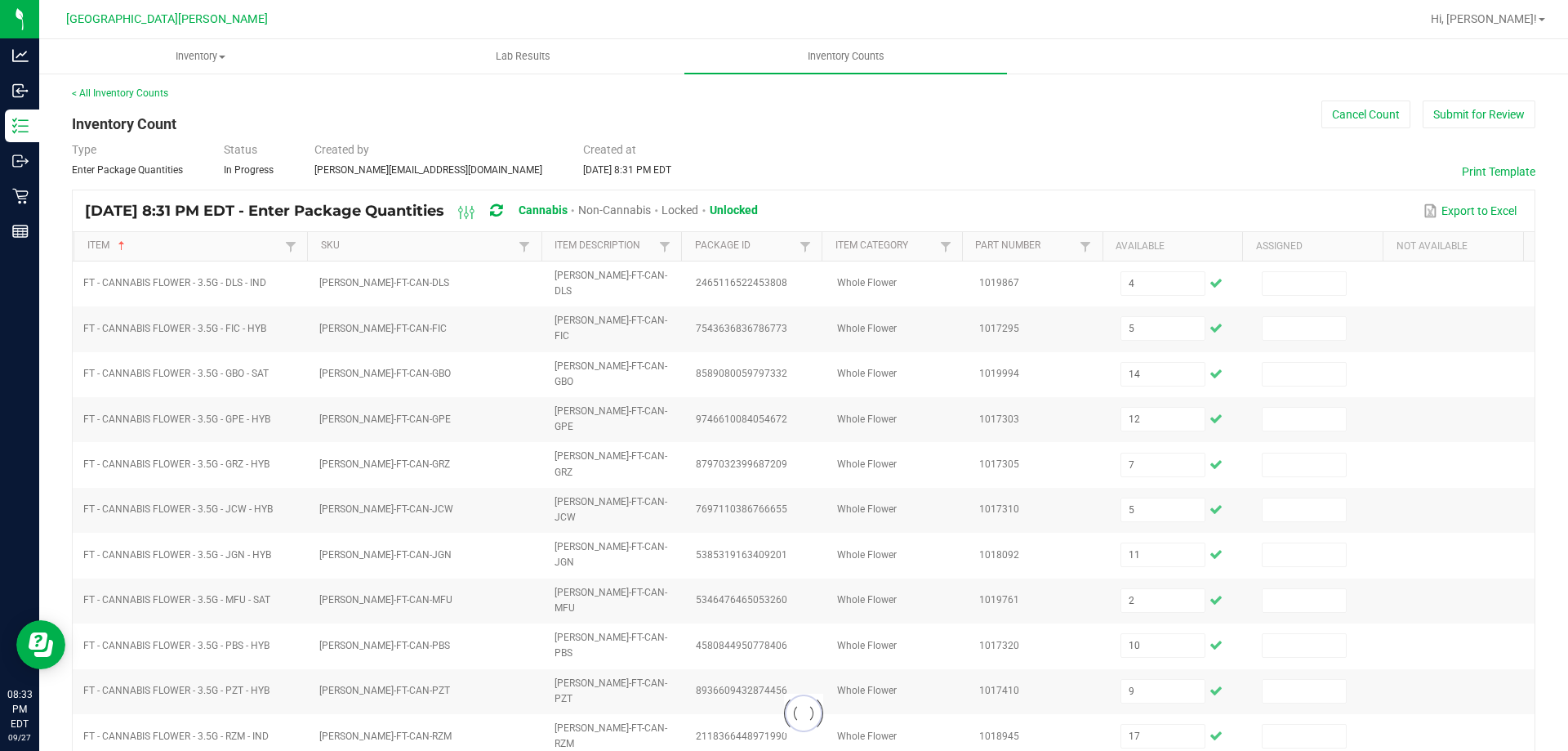
scroll to position [0, 0]
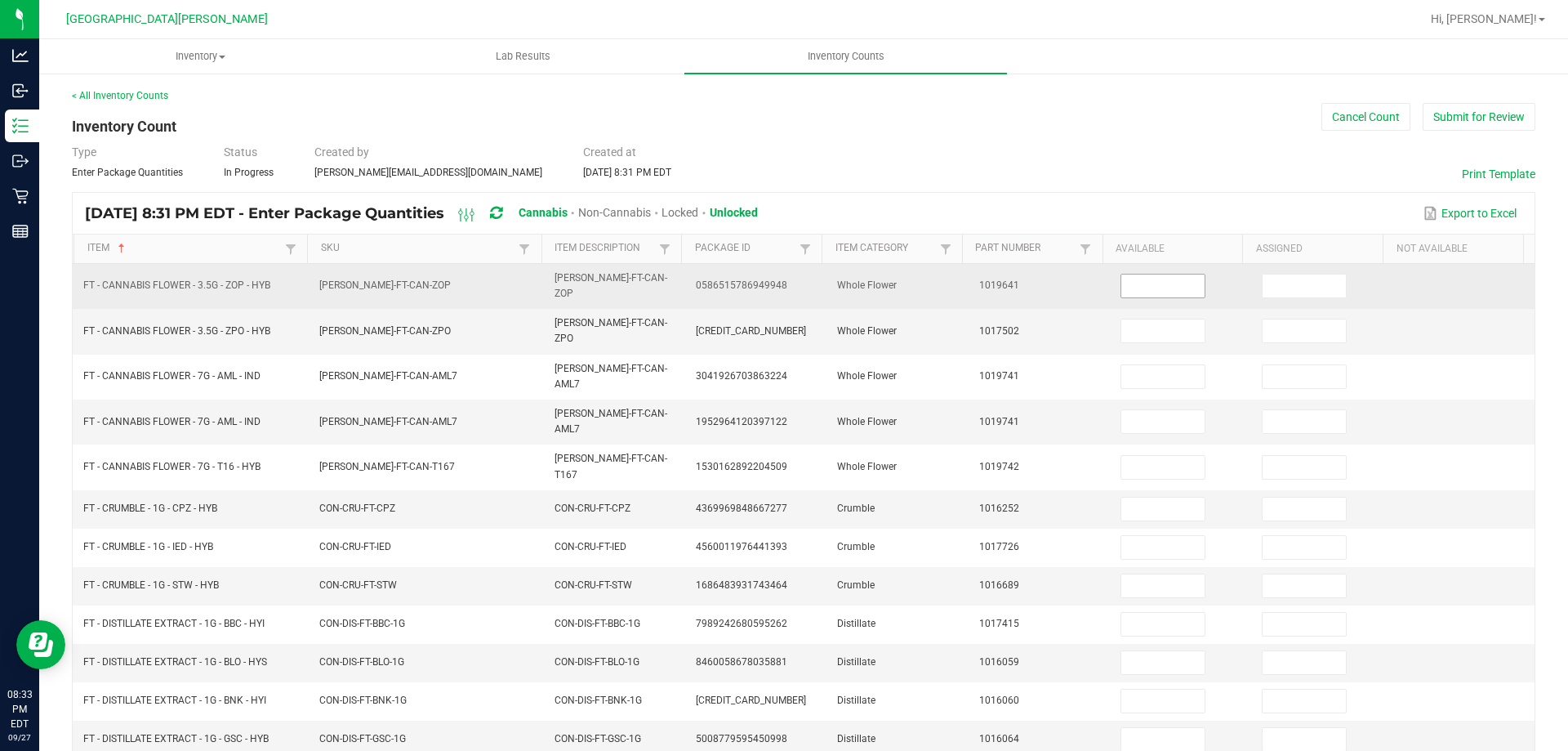
click at [1132, 285] on input at bounding box center [1163, 286] width 83 height 23
type input "5"
type input "11"
type input "1"
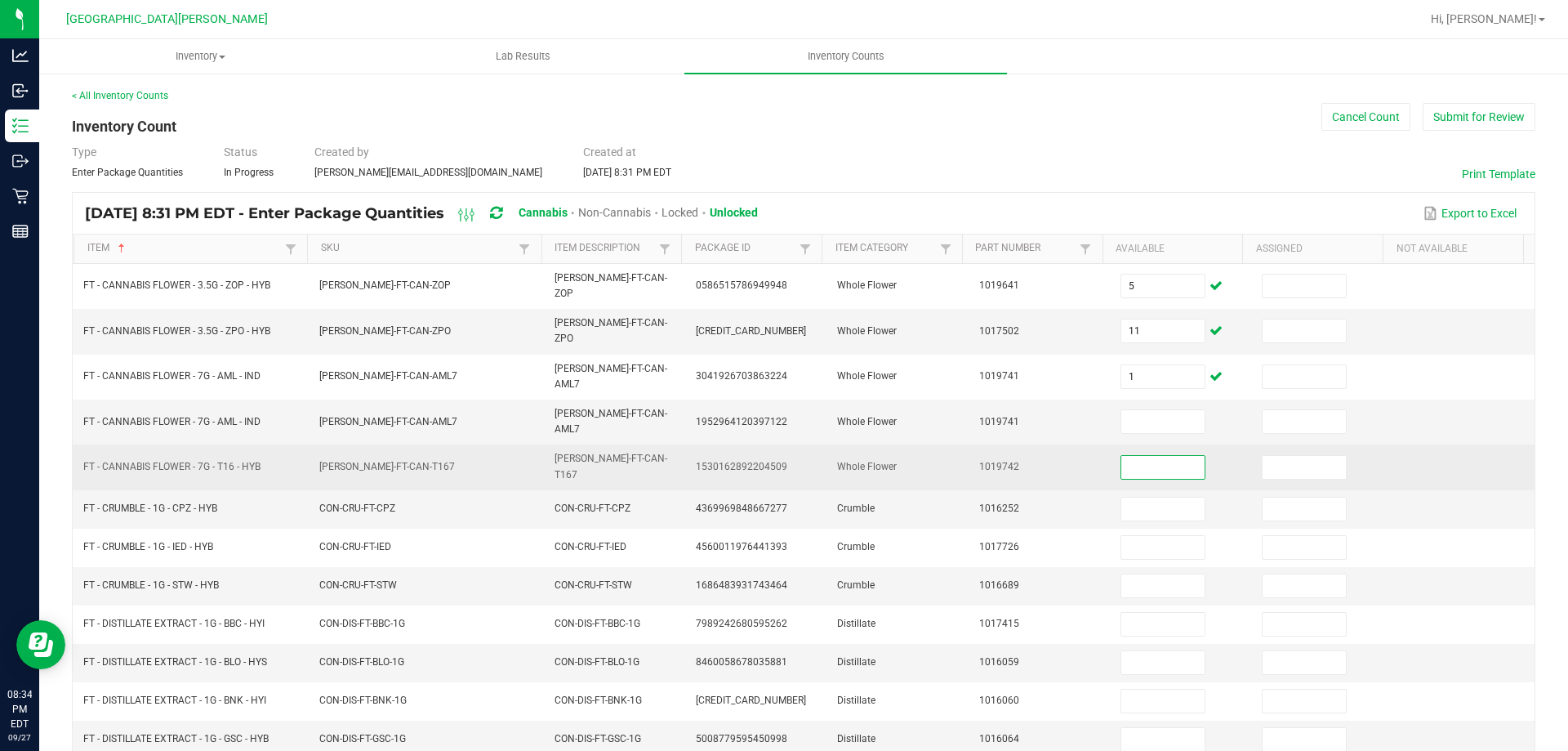
click at [1122, 455] on input at bounding box center [1163, 466] width 83 height 23
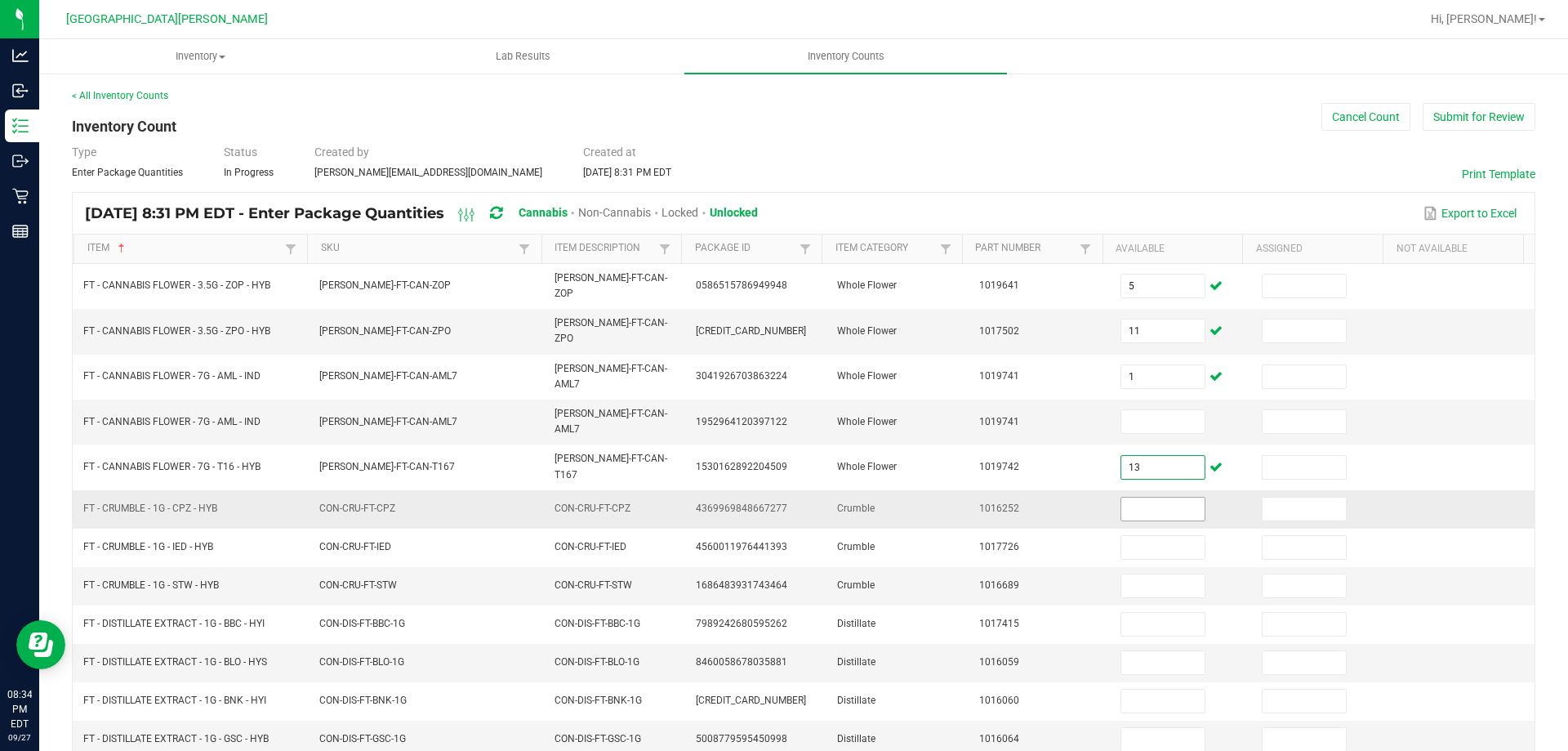
type input "13"
click at [1122, 497] on input at bounding box center [1163, 508] width 83 height 23
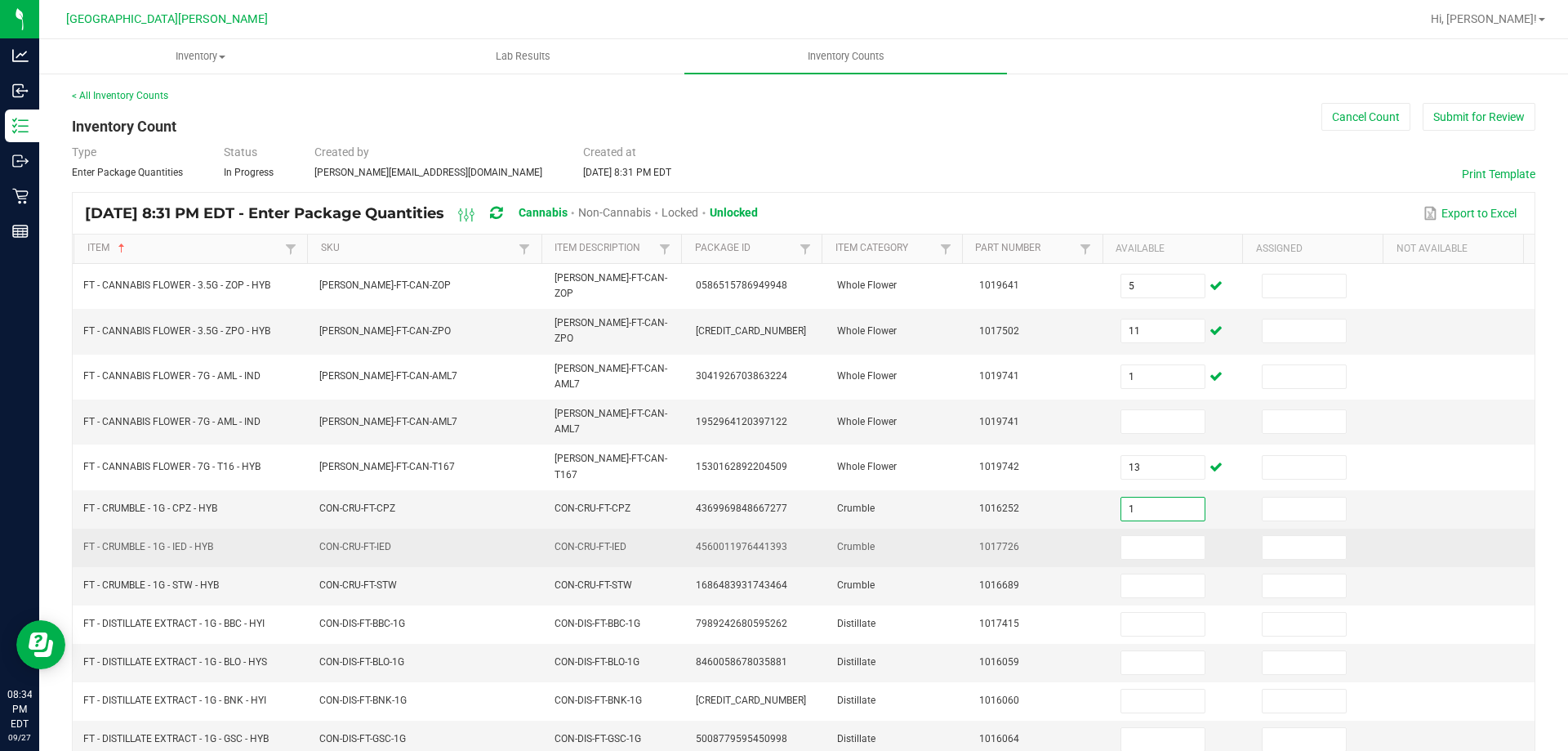
type input "1"
type input "7"
type input "6"
type input "9"
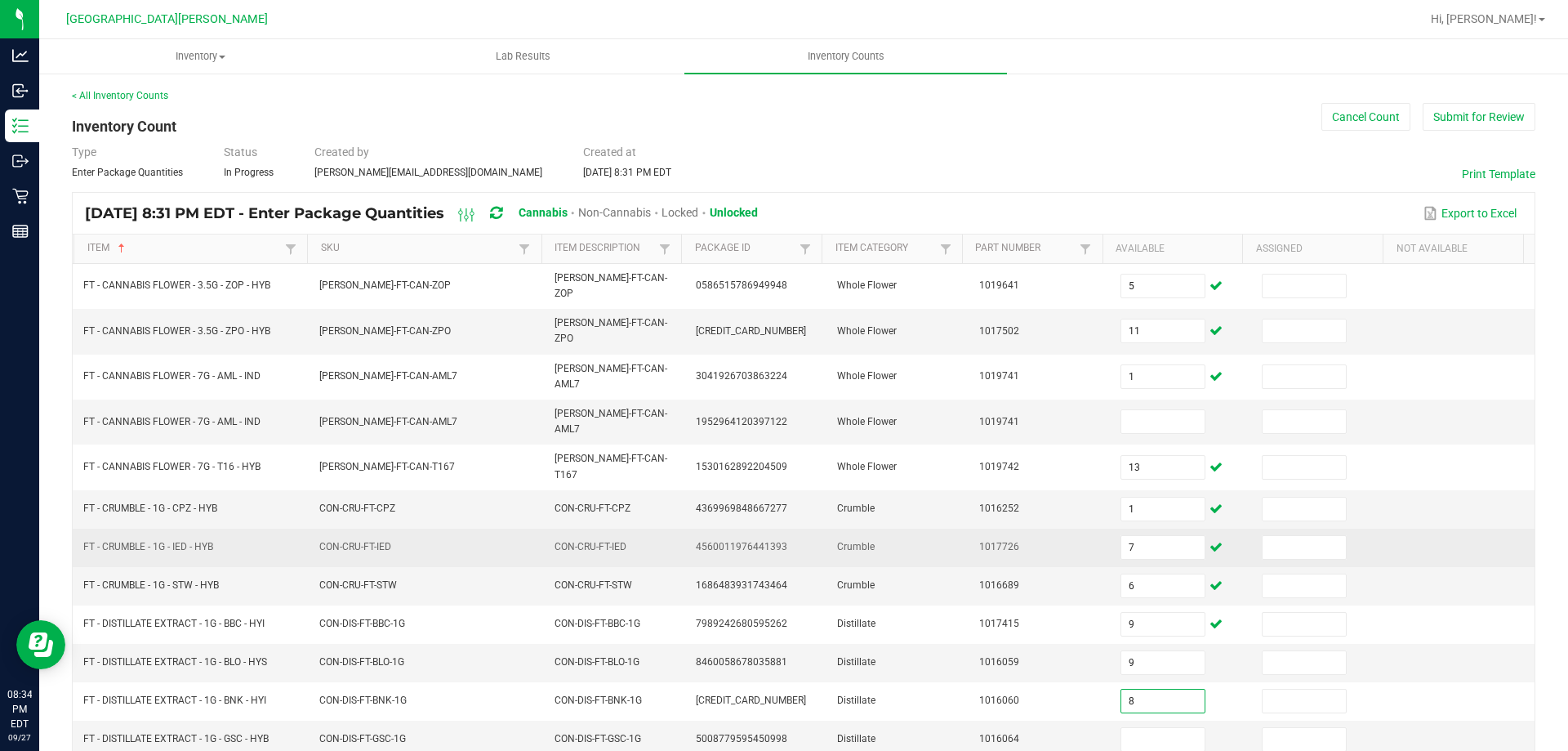
type input "8"
type input "12"
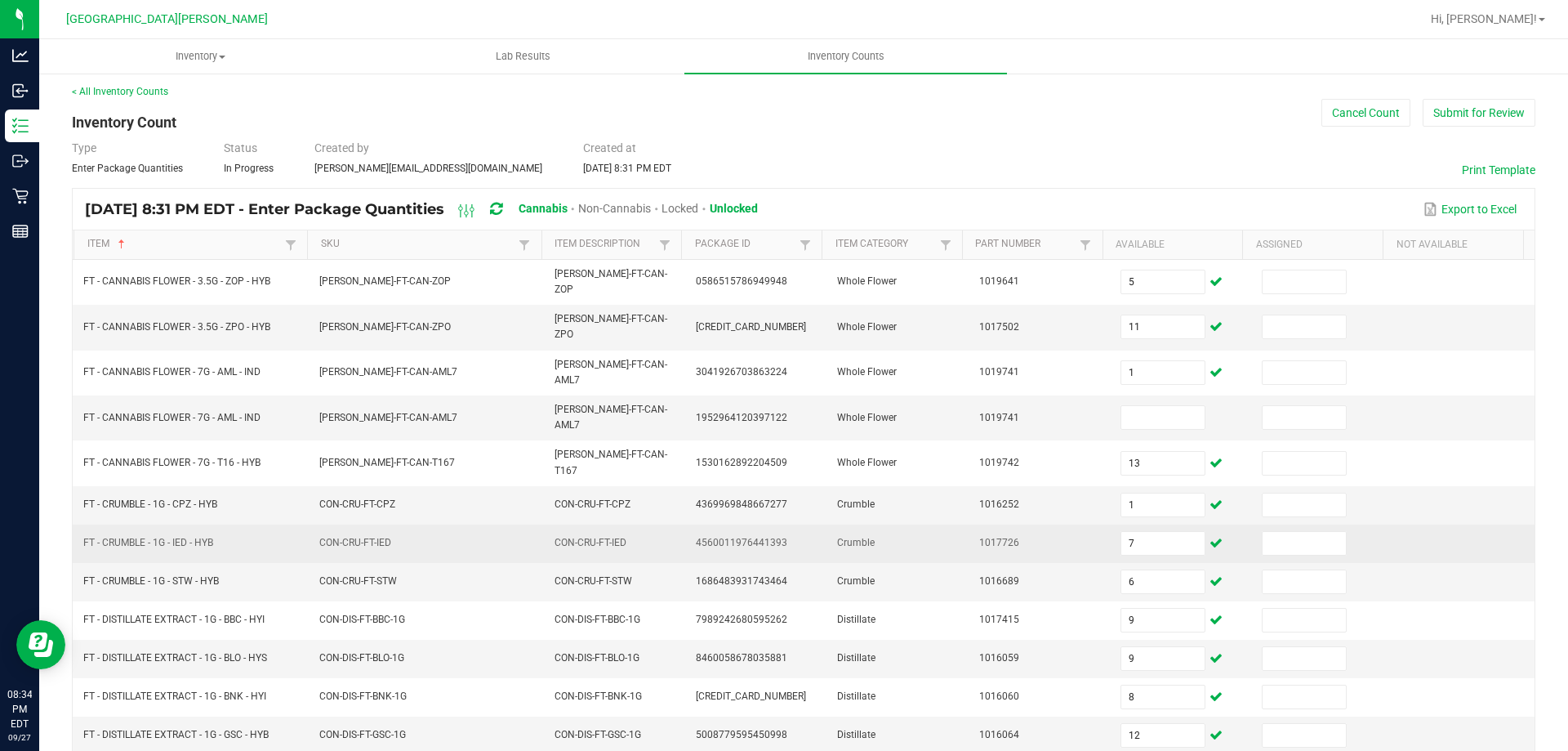
type input "7"
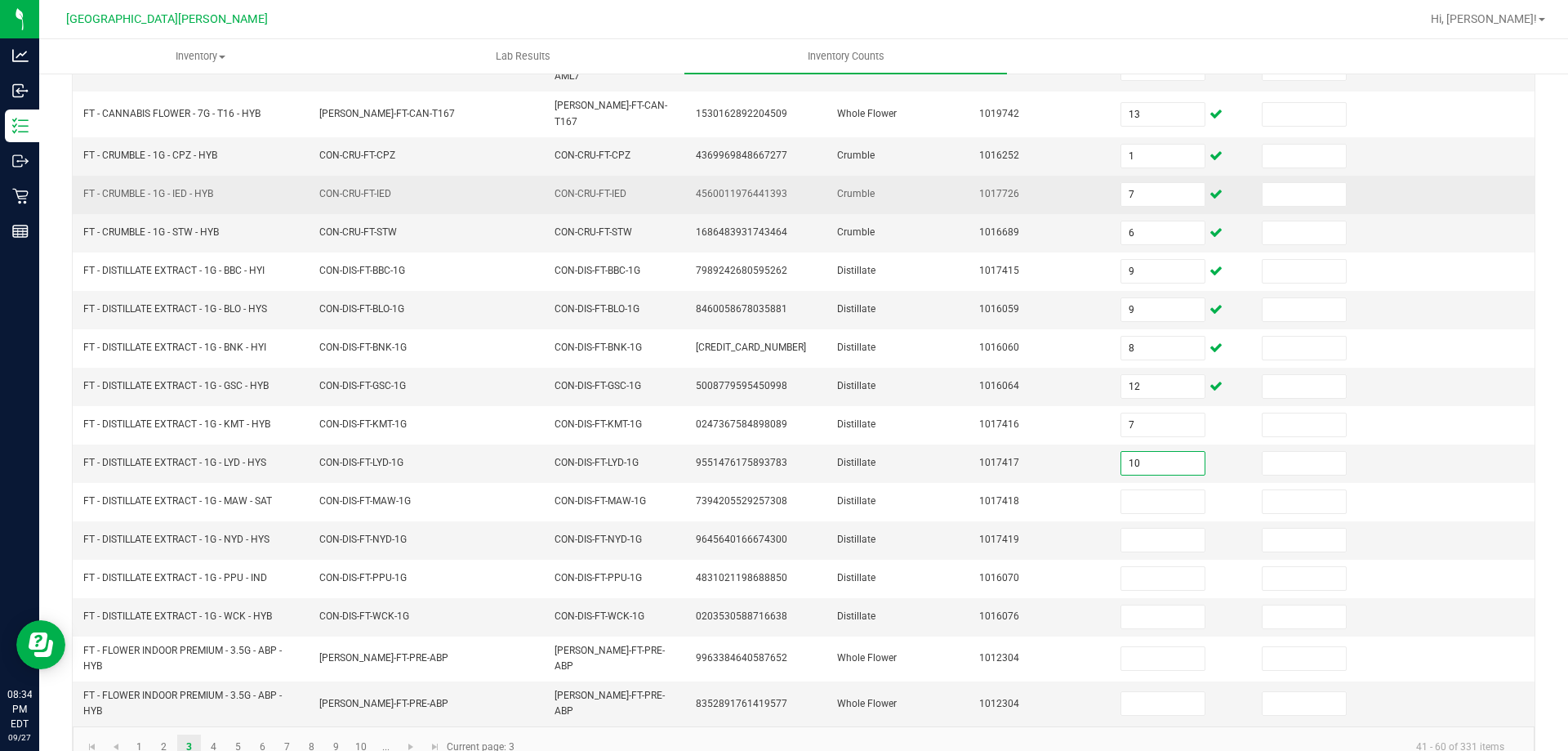
type input "10"
type input "1"
type input "4"
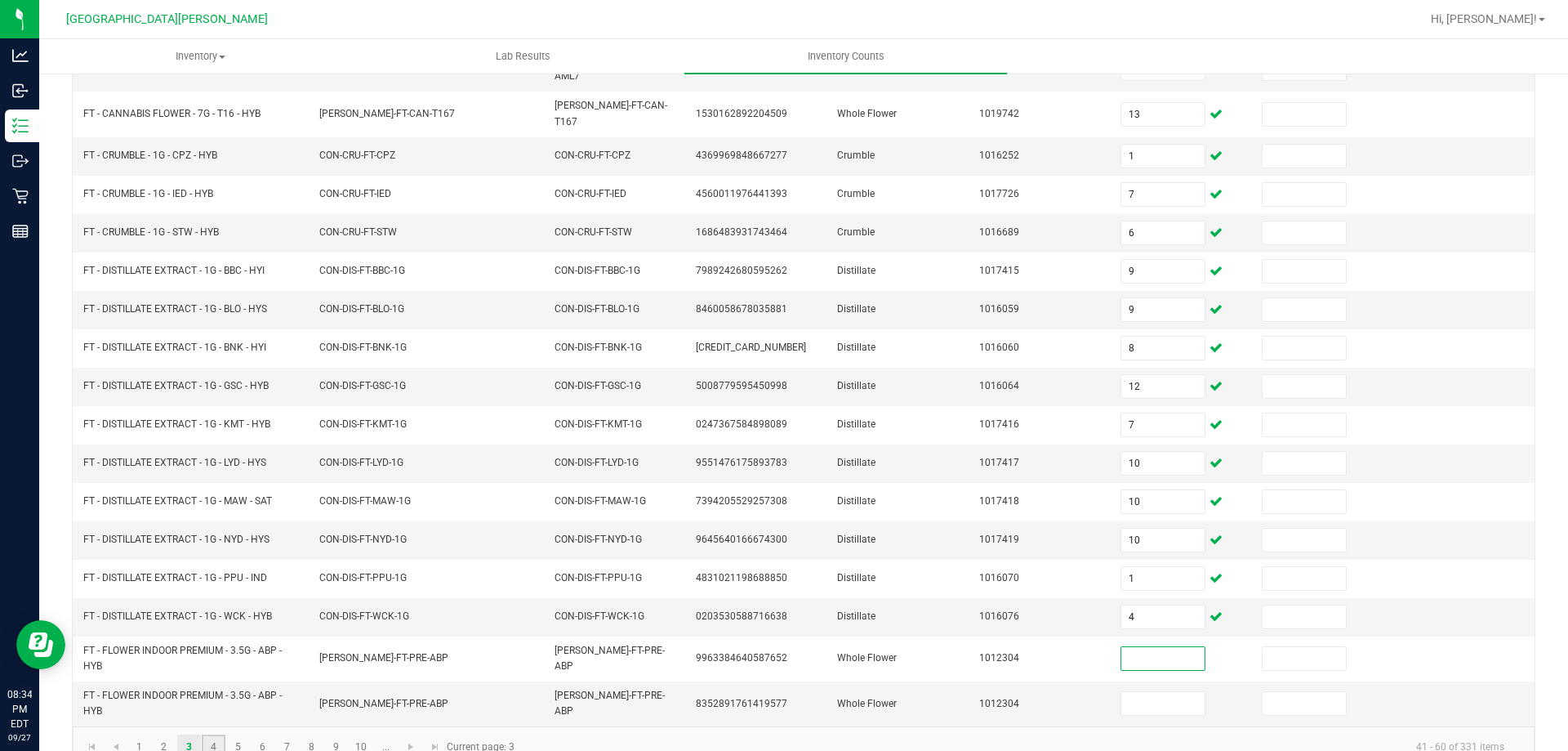
click at [214, 735] on link "4" at bounding box center [214, 746] width 24 height 25
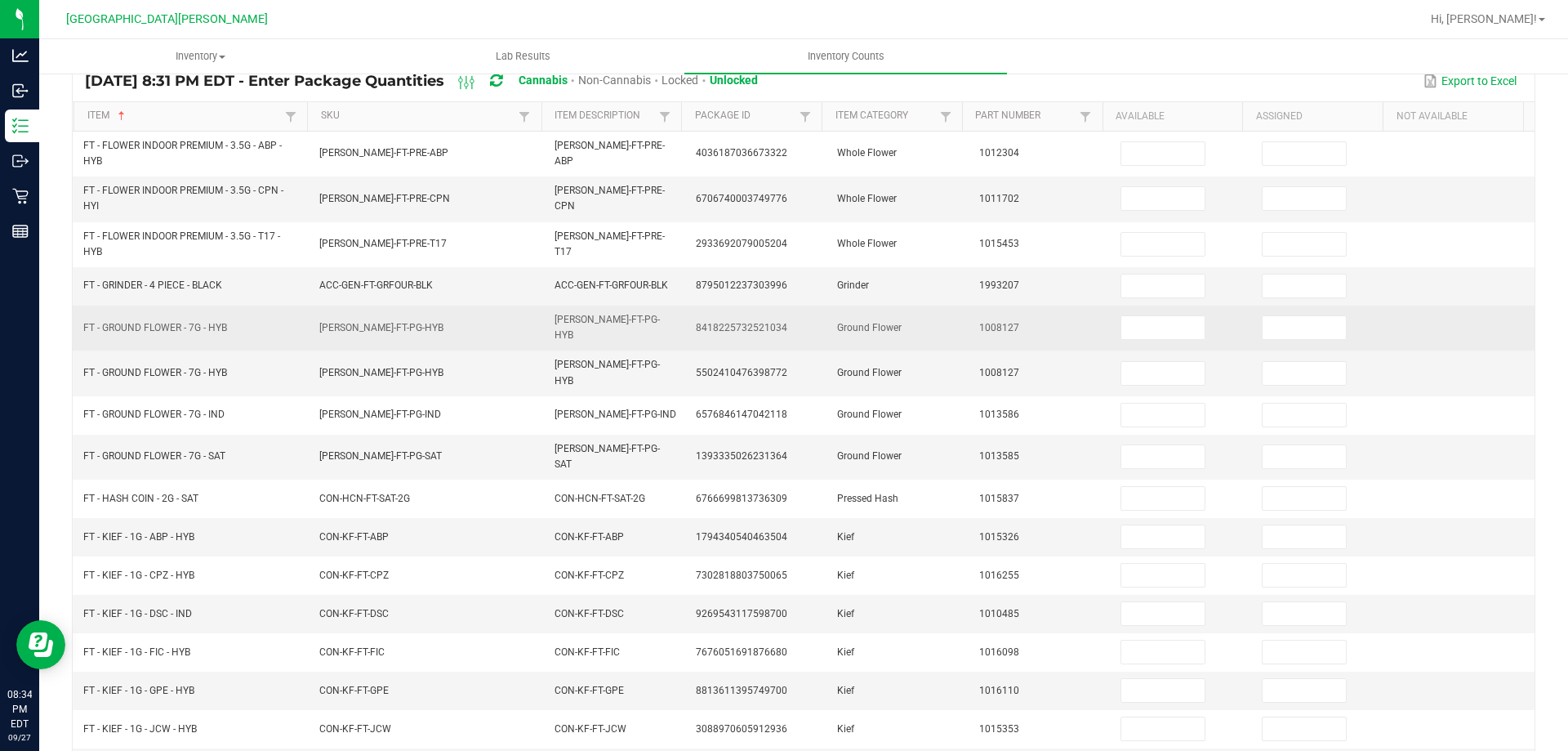
scroll to position [0, 0]
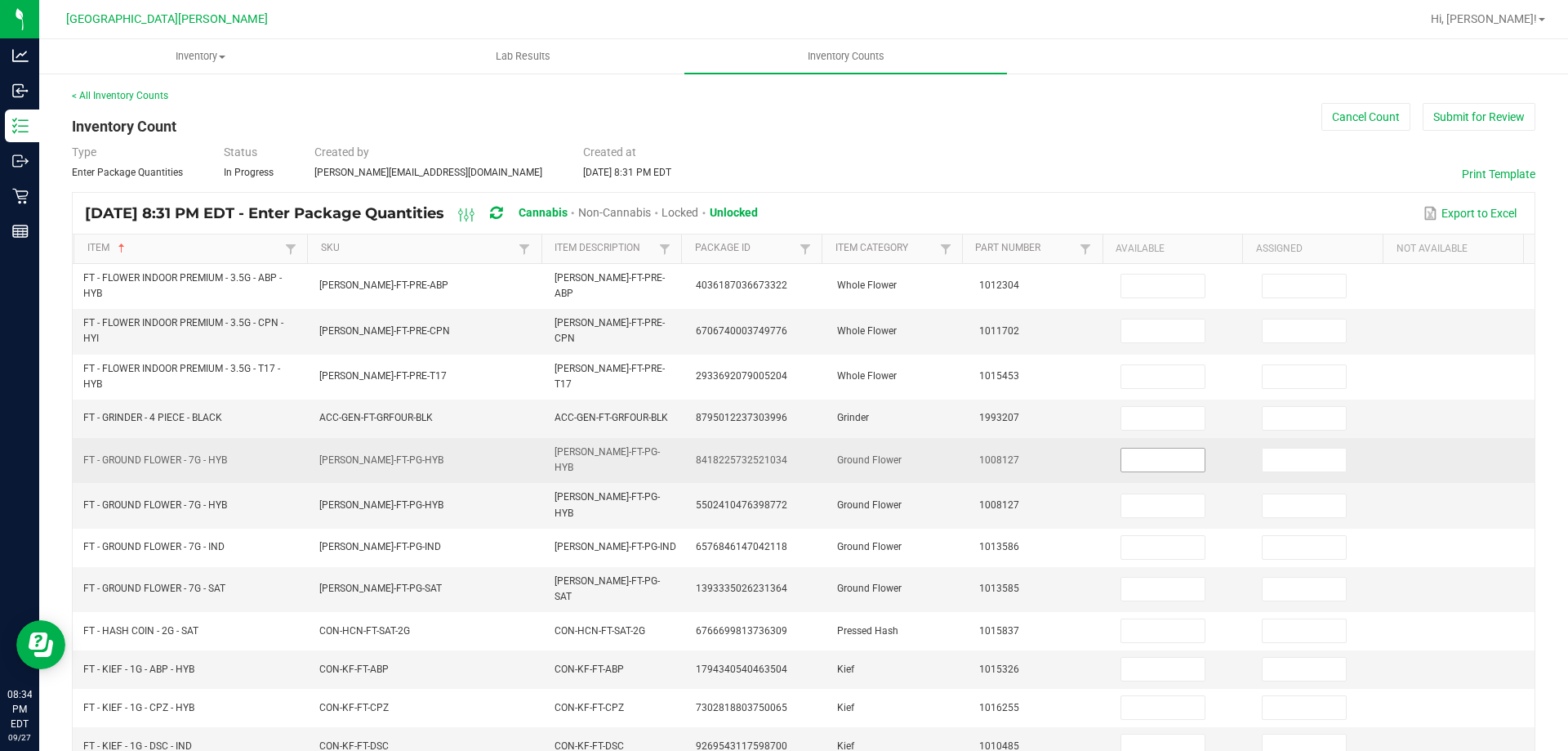
click at [1122, 462] on input at bounding box center [1163, 459] width 83 height 23
type input "12"
type input "17"
type input "16"
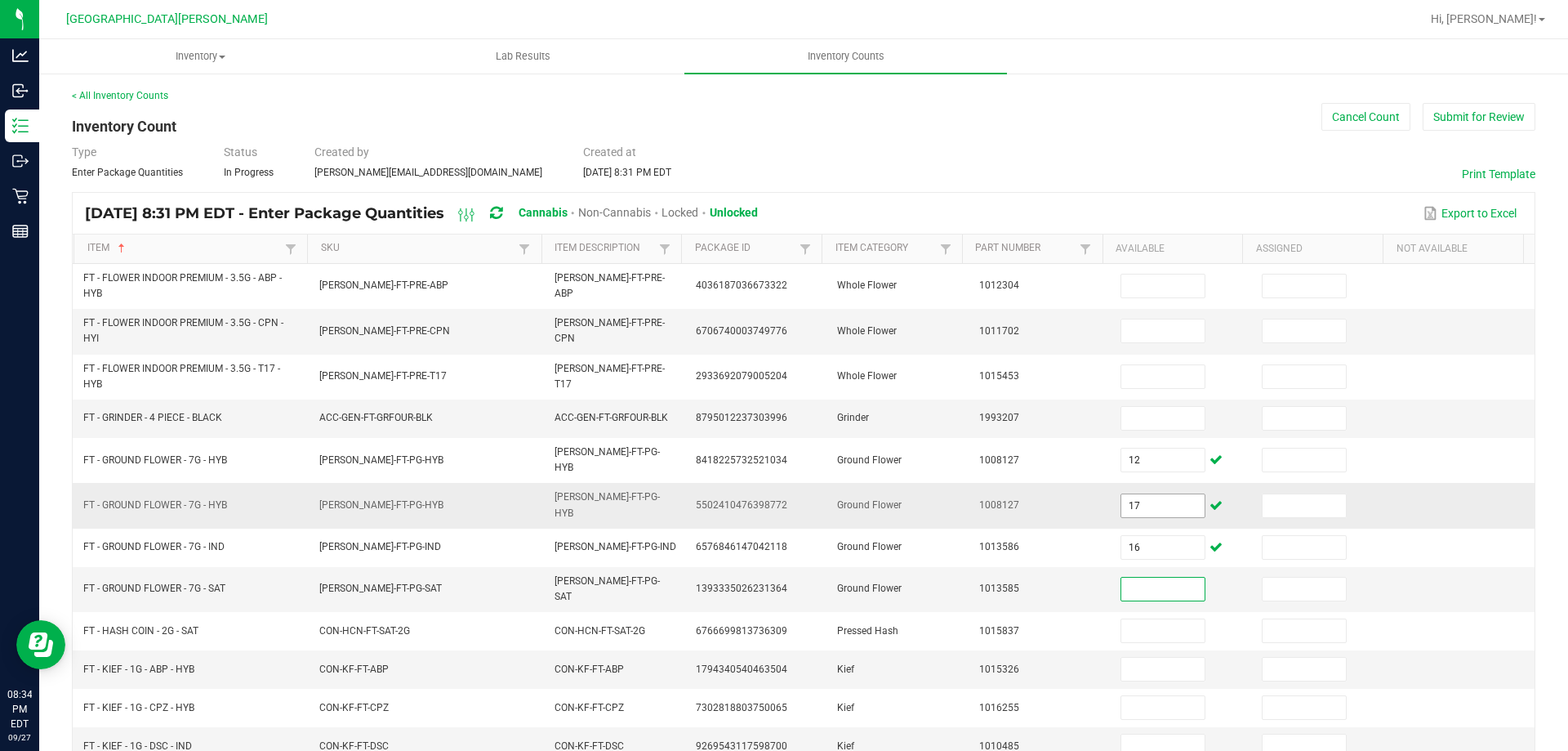
click at [1122, 494] on input "17" at bounding box center [1163, 505] width 83 height 23
type input "17"
type input "16"
type input "5"
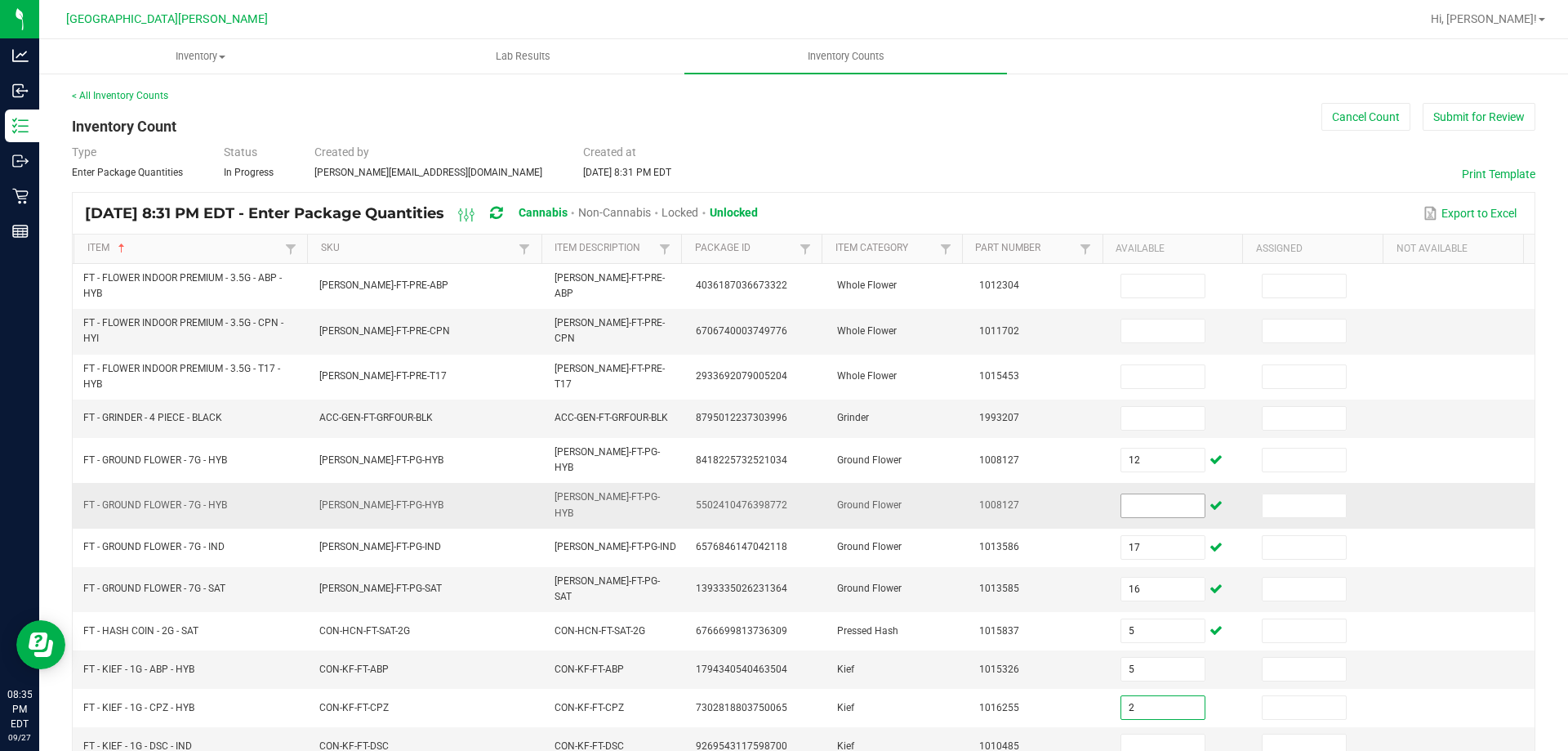
type input "2"
type input "3"
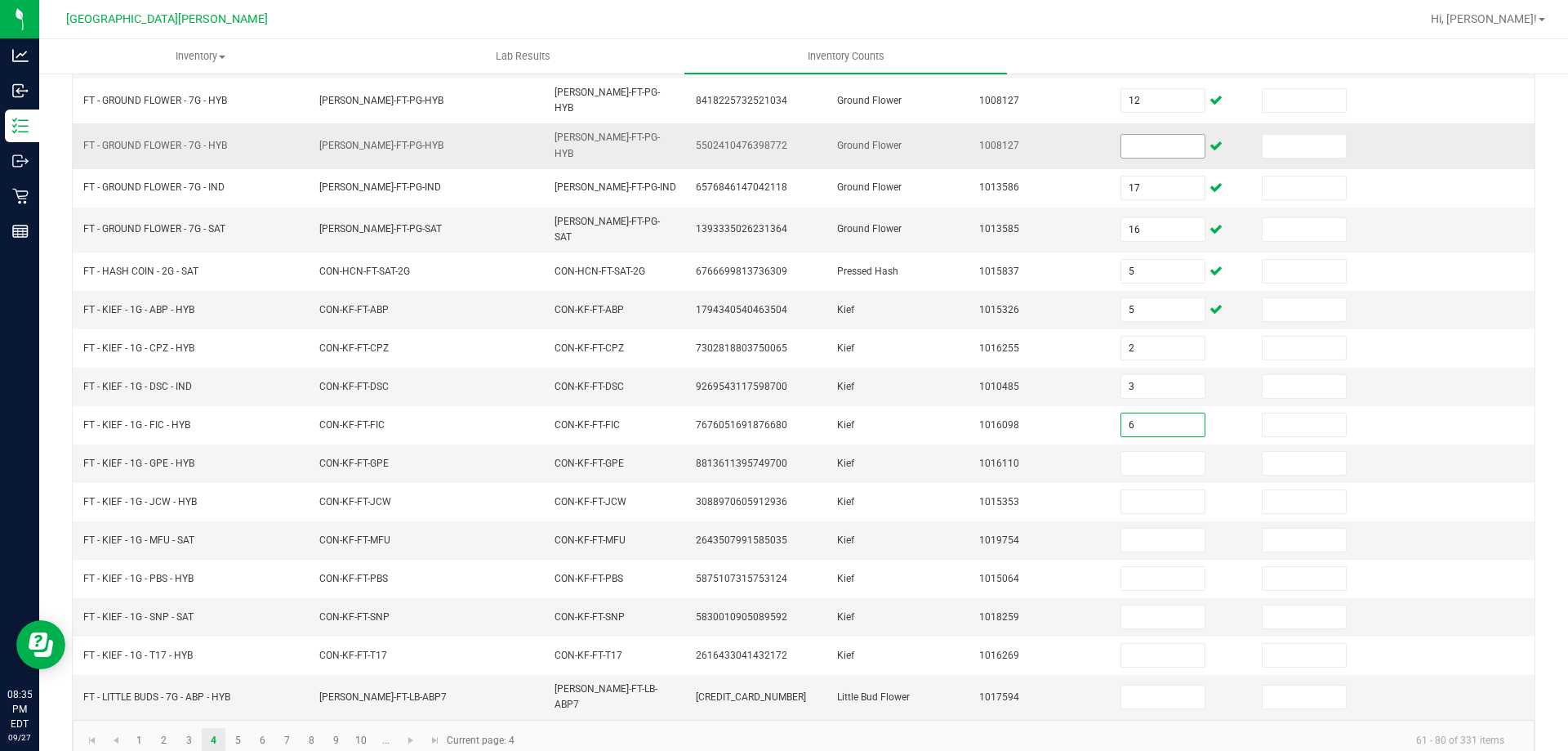
type input "6"
type input "1"
type input "4"
type input "3"
type input "6"
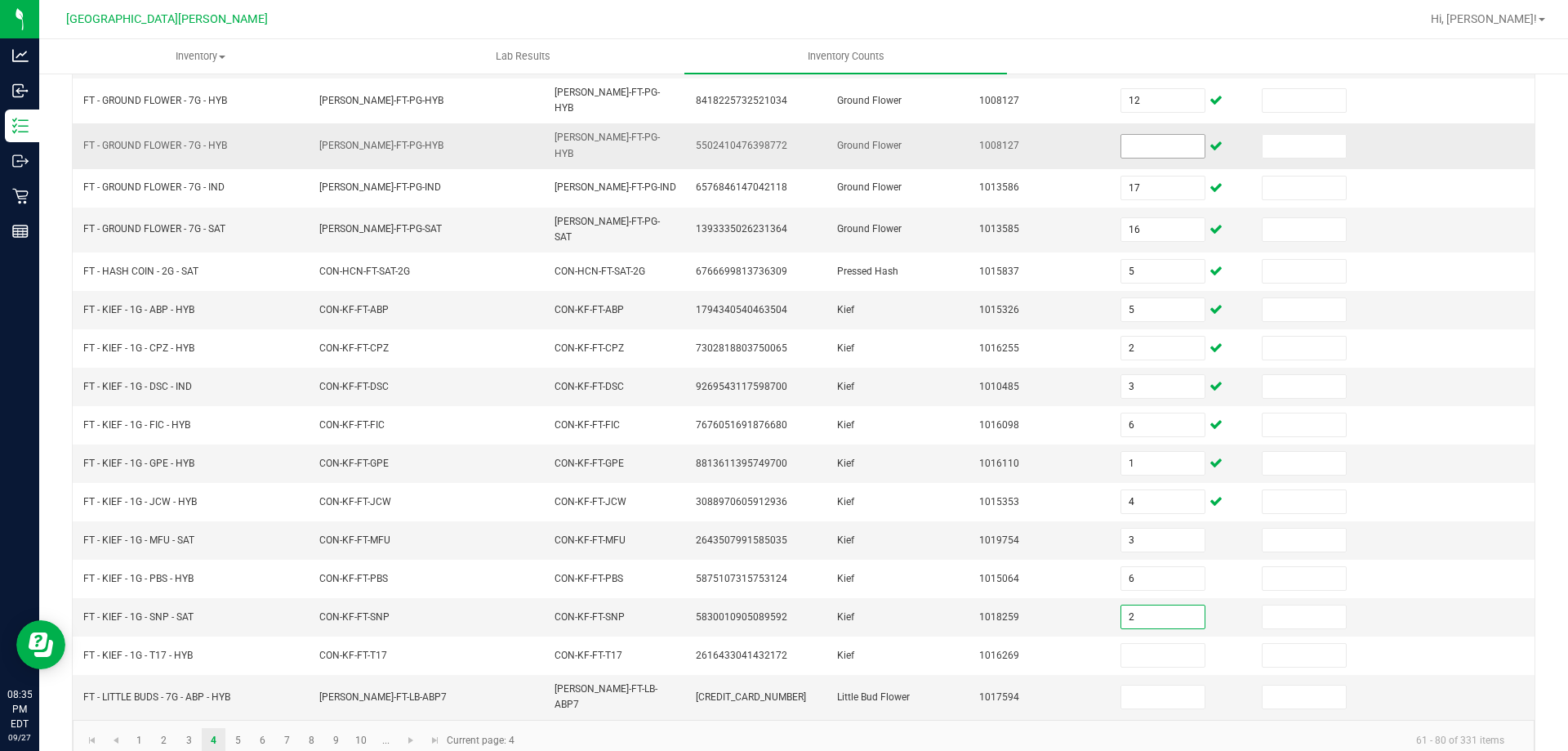
type input "2"
type input "7"
type input "18"
click at [246, 727] on link "5" at bounding box center [238, 739] width 24 height 25
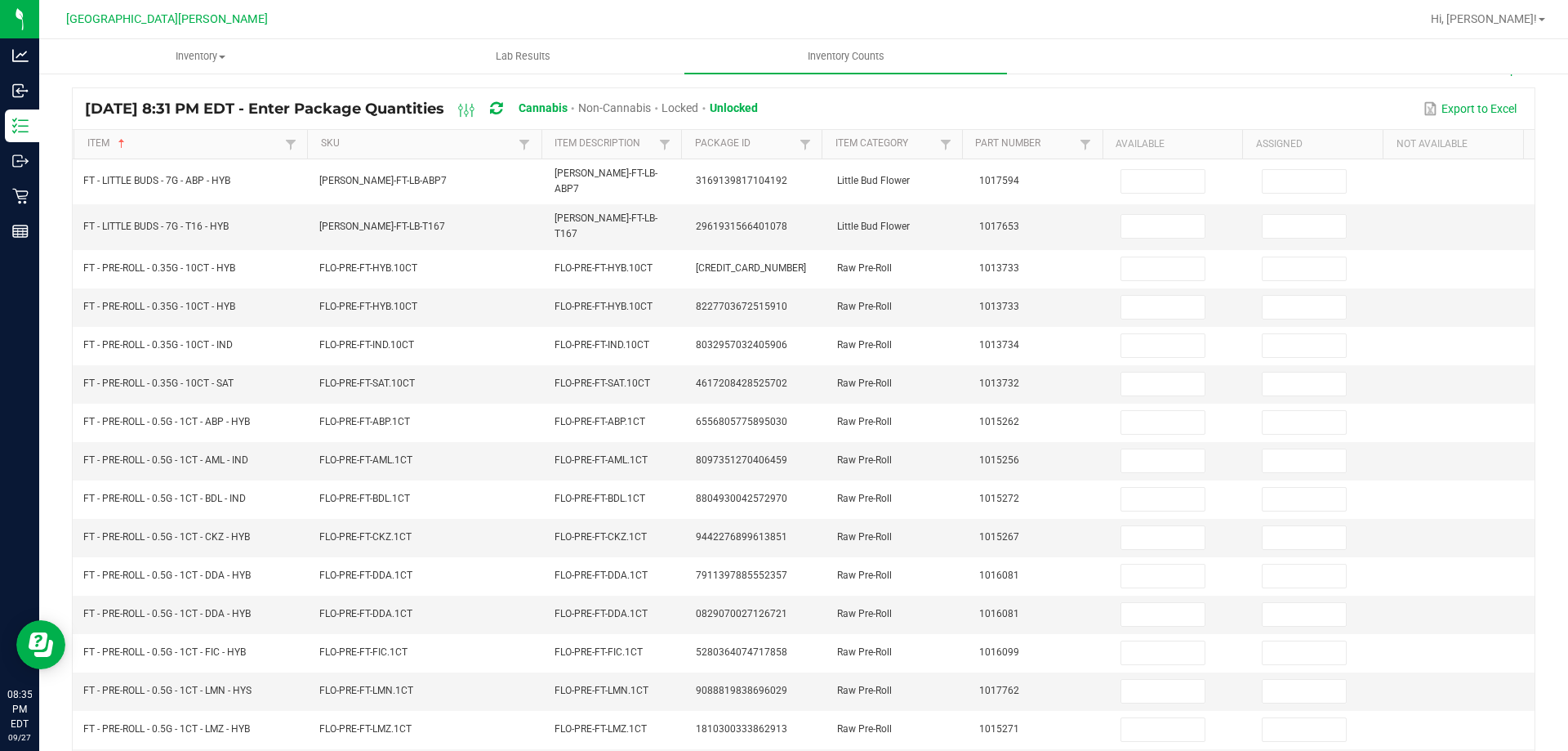
scroll to position [0, 0]
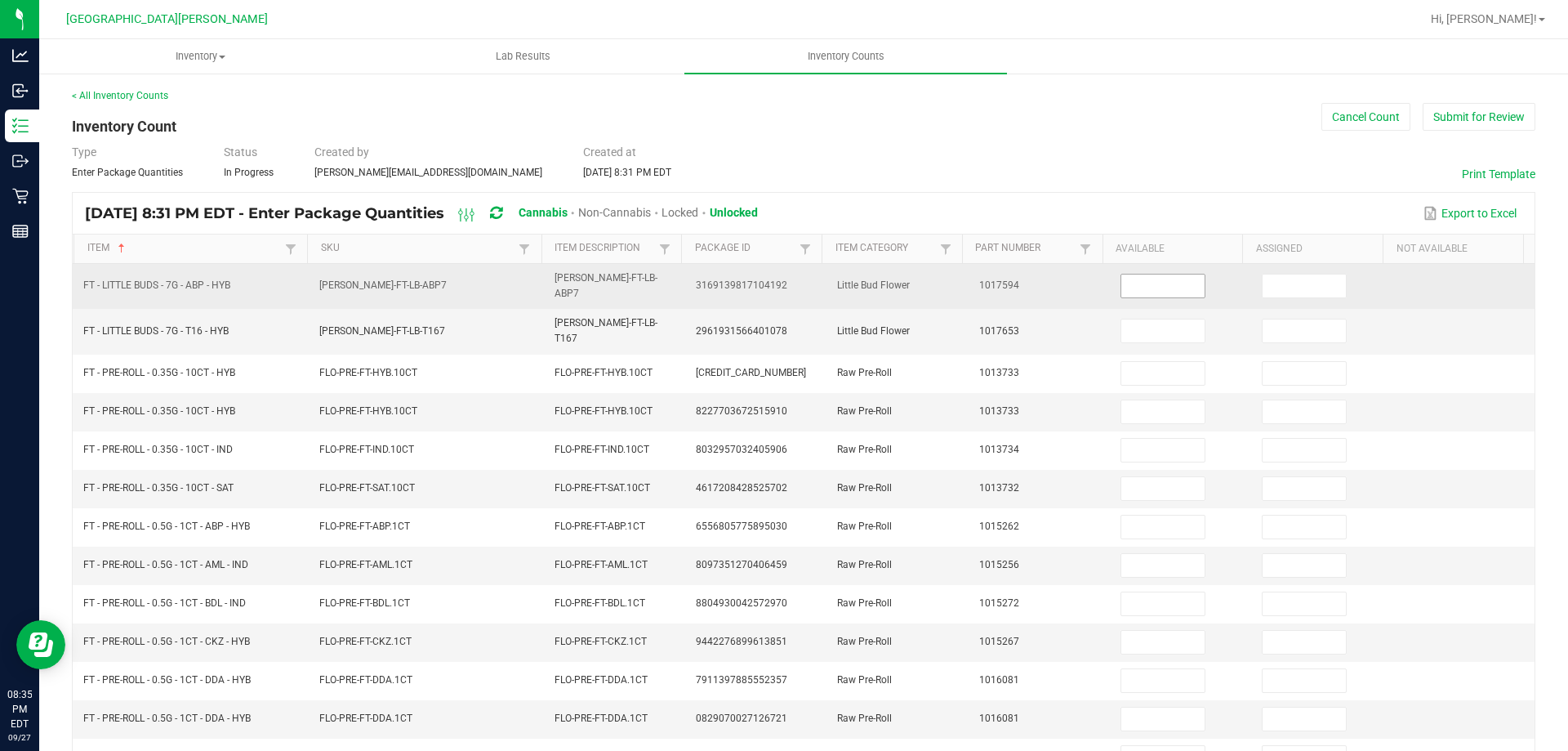
click at [1139, 288] on input at bounding box center [1163, 286] width 83 height 23
type input "5"
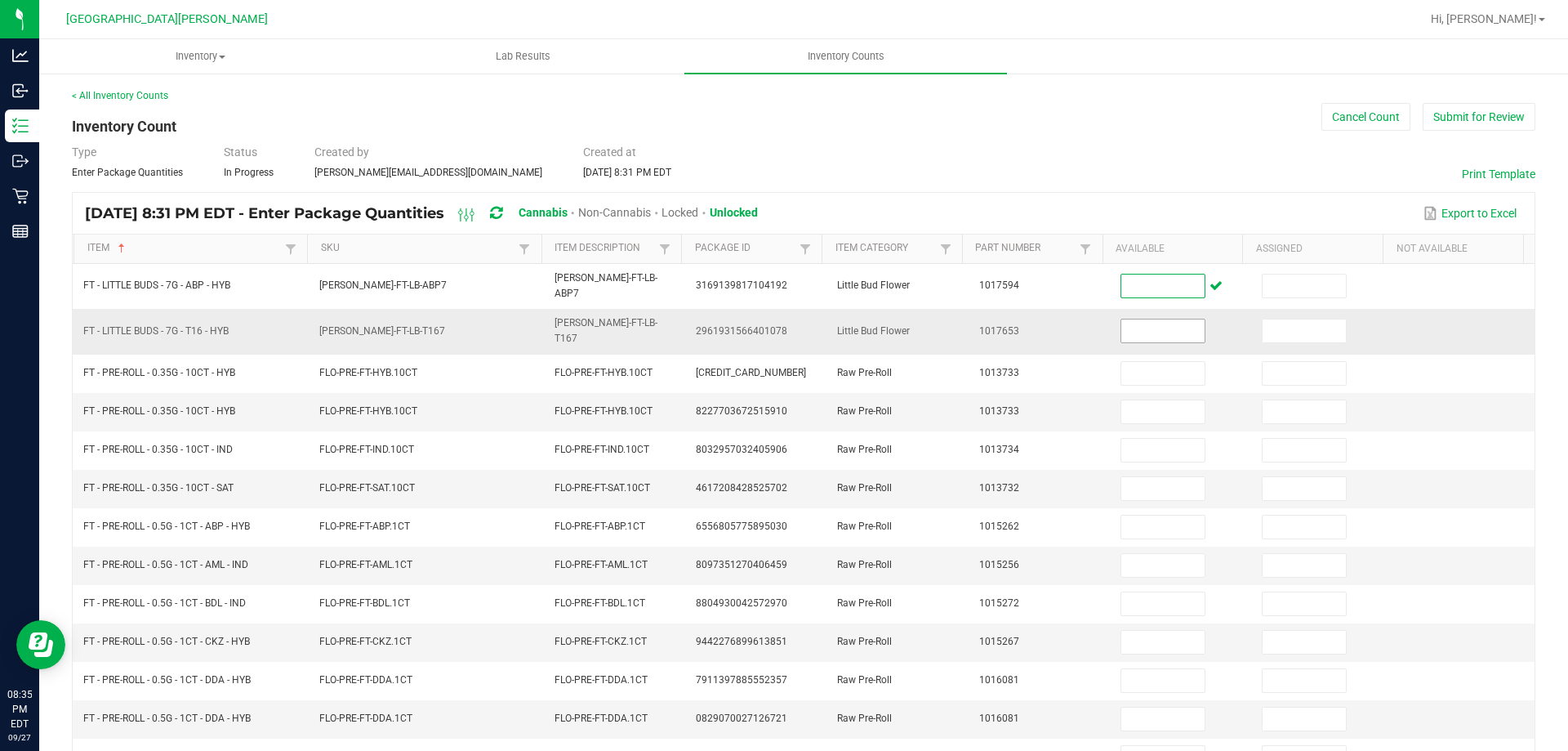
click at [1136, 319] on input at bounding box center [1163, 330] width 83 height 23
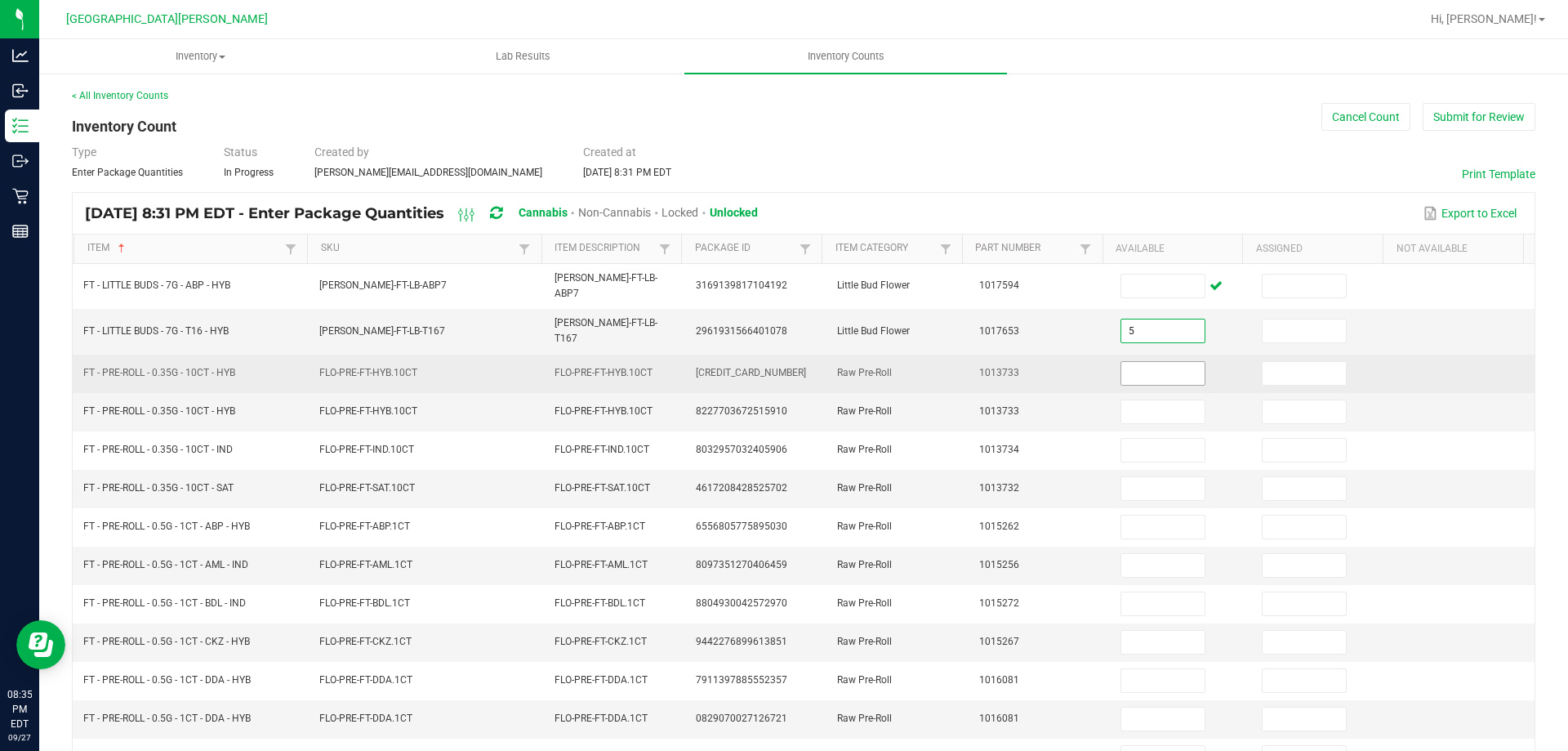
type input "5"
click at [1147, 361] on input at bounding box center [1163, 372] width 83 height 23
type input "4"
type input "11"
type input "6"
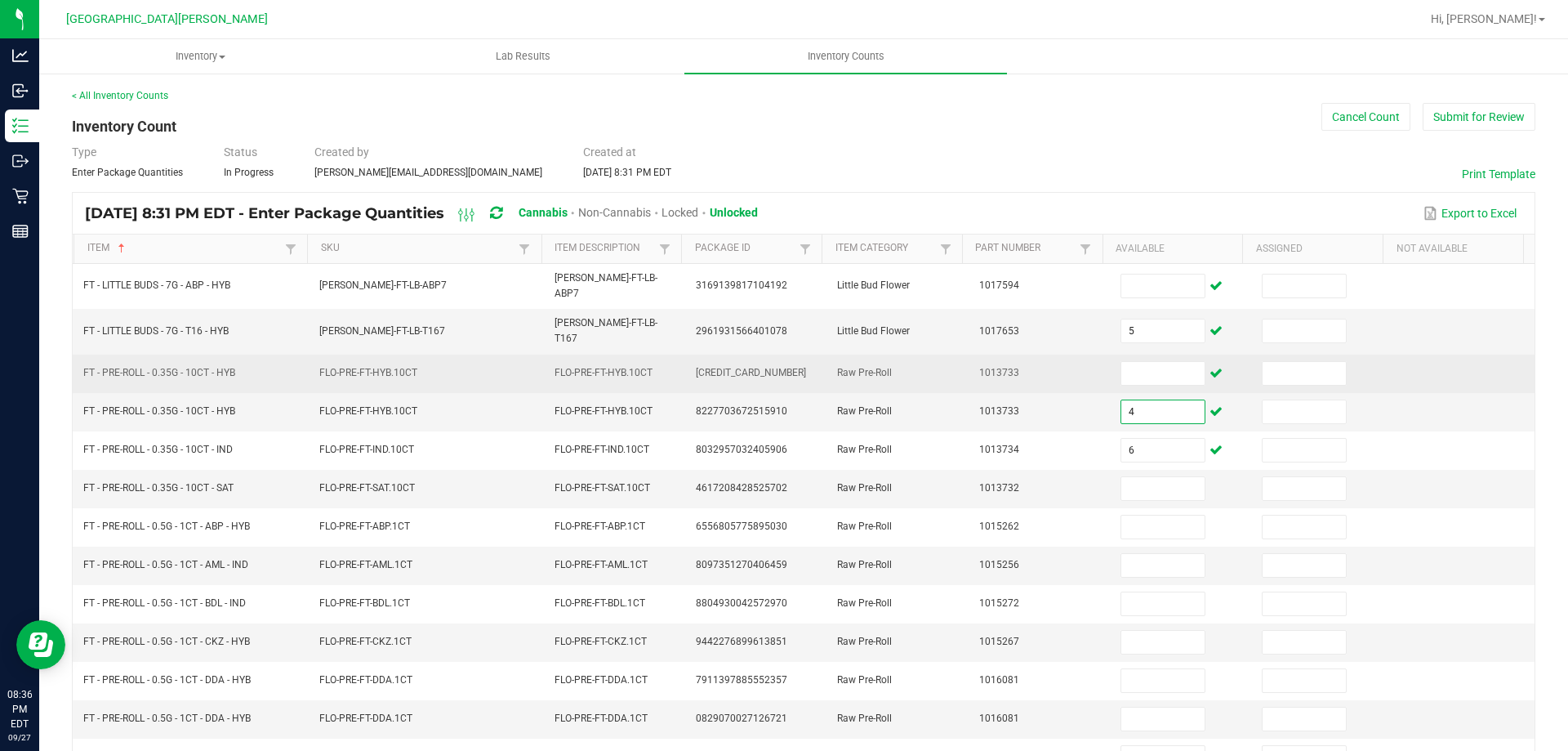
type input "4"
type input "11"
type input "6"
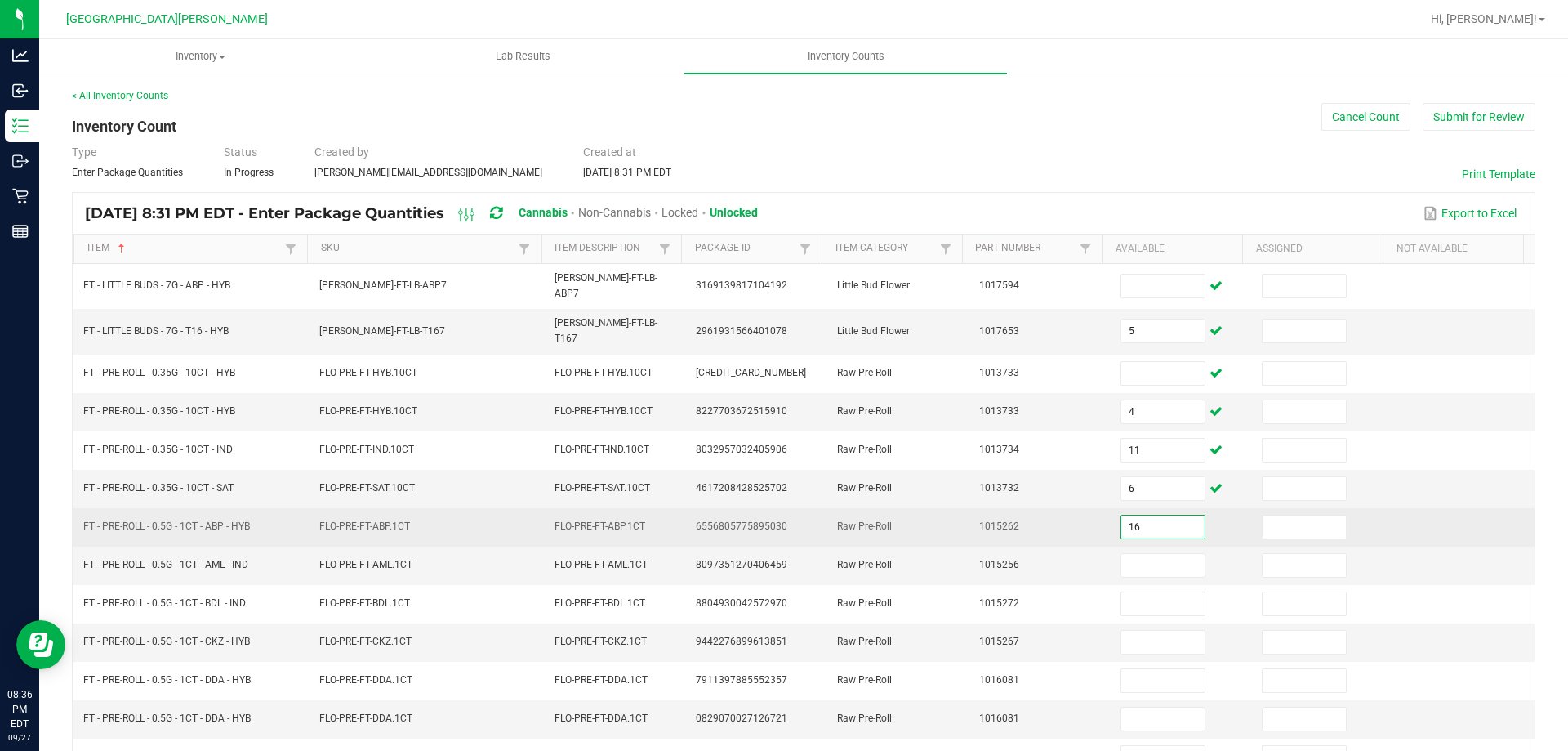
type input "16"
type input "2"
type input "25"
type input "5"
type input "22"
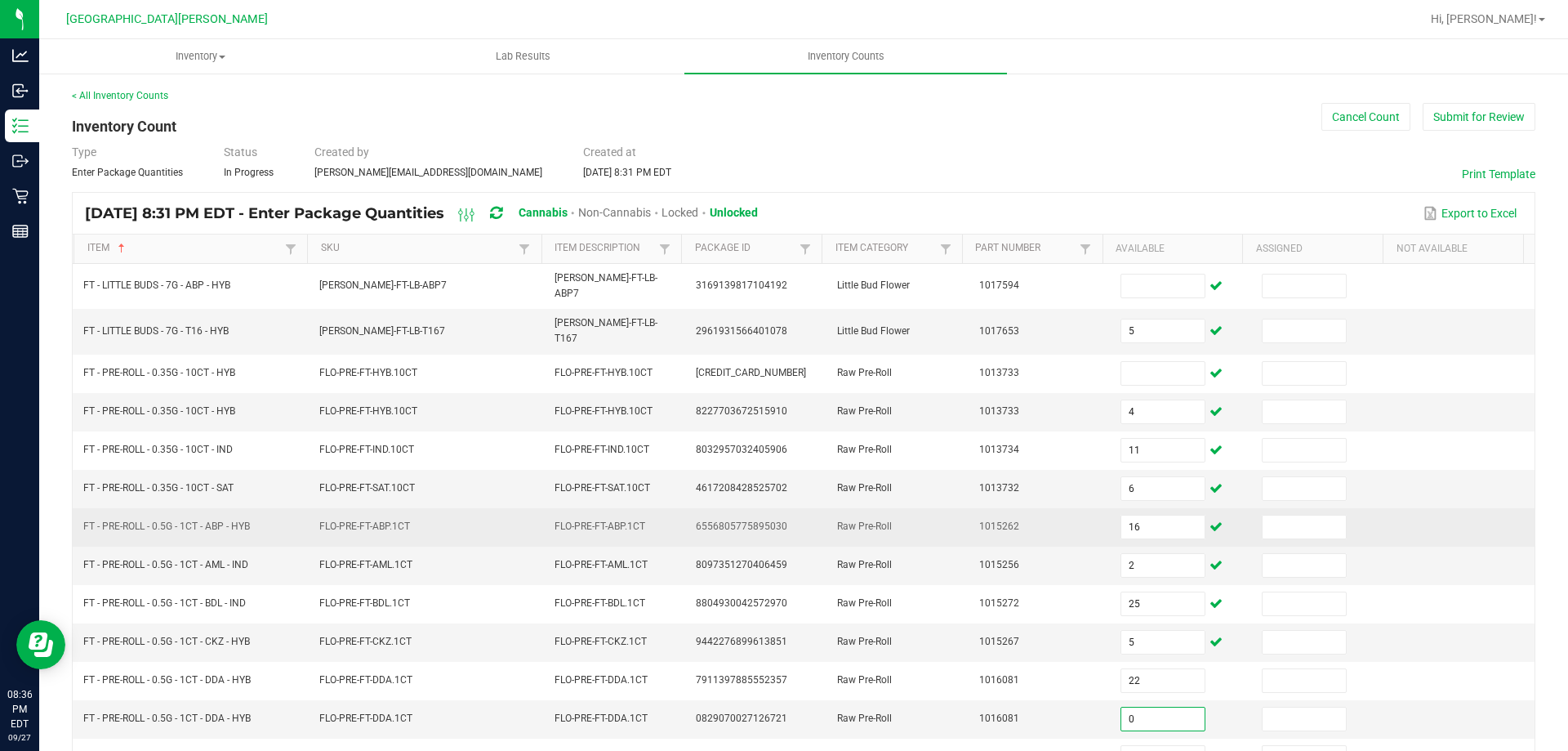
type input "0"
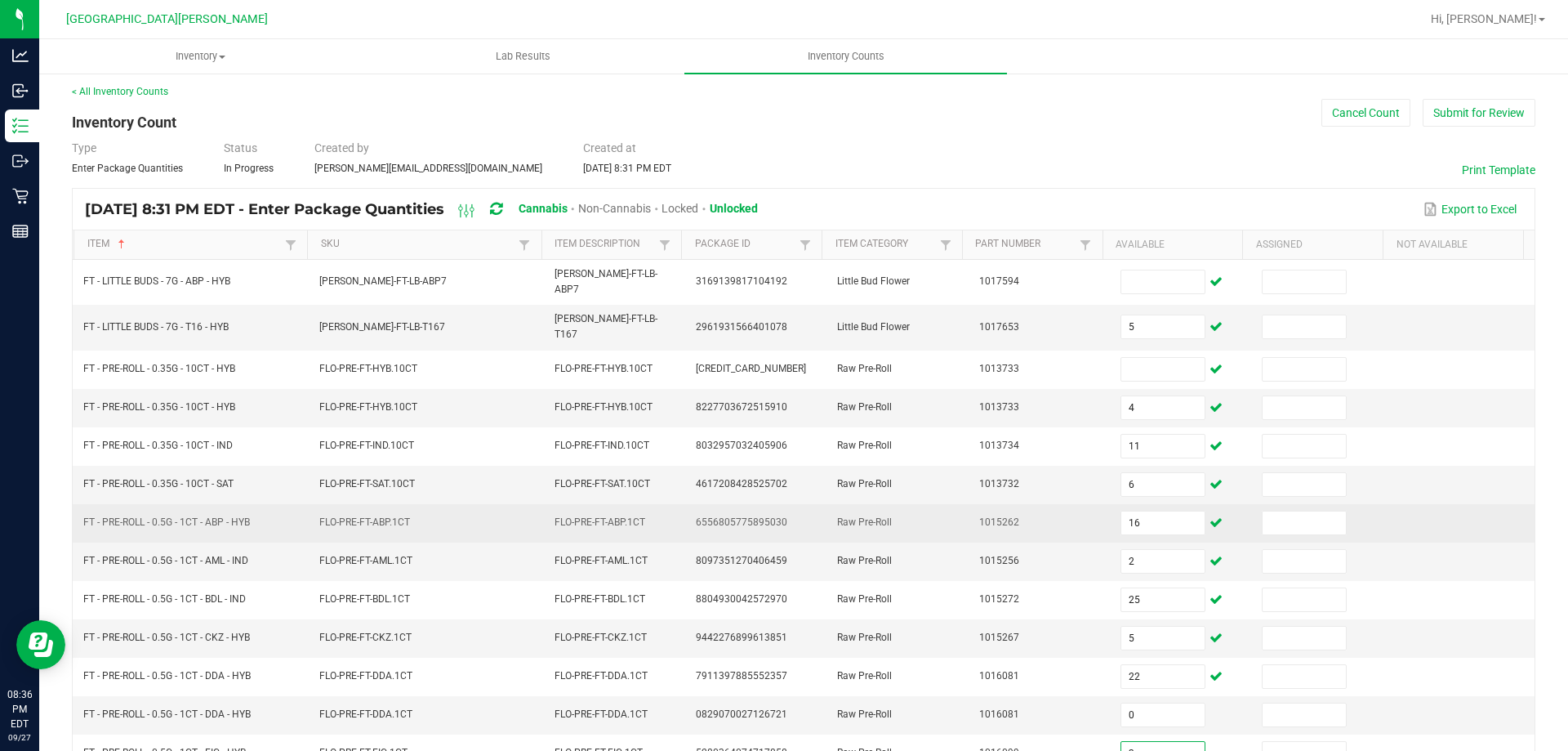
type input "3"
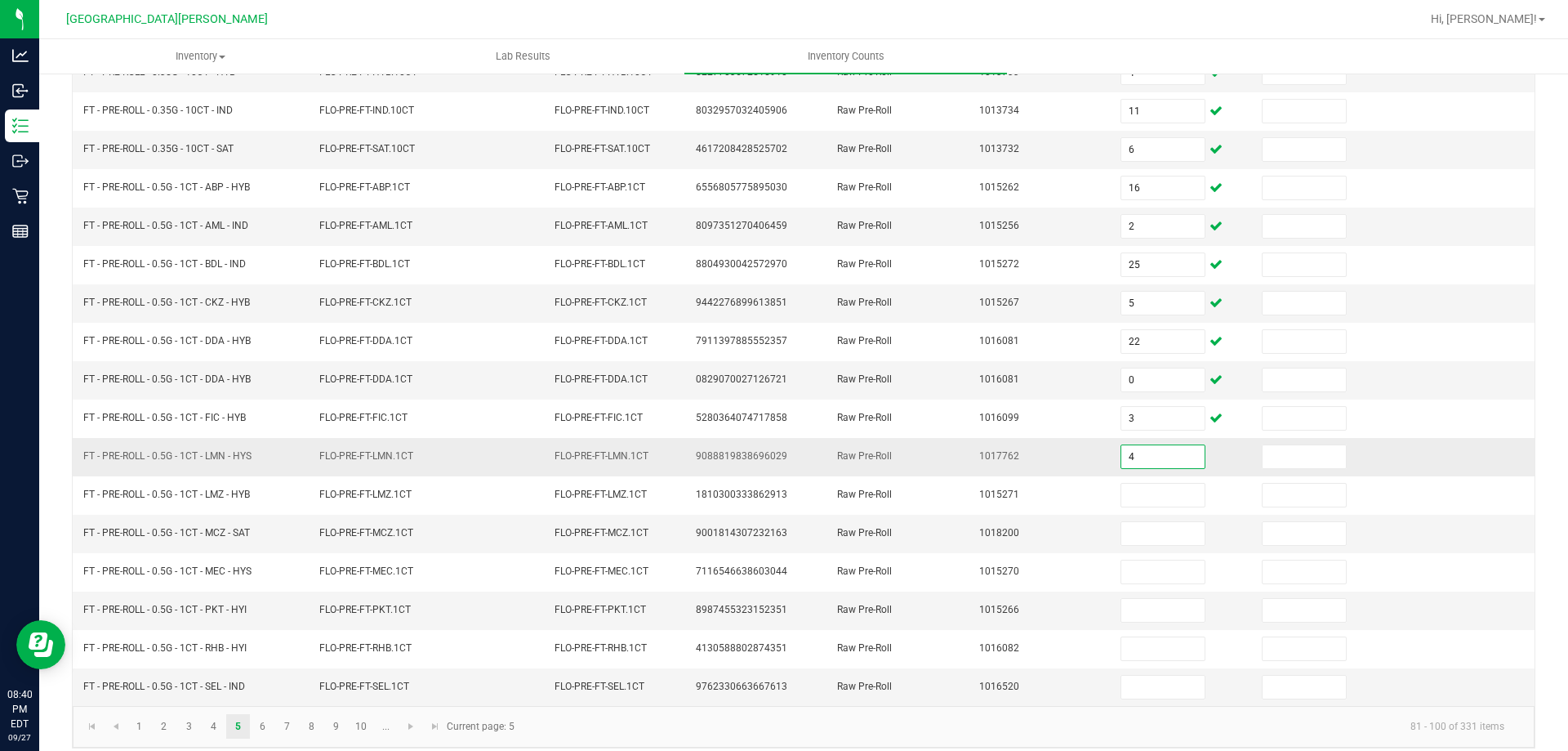
type input "4"
type input "12"
type input "0"
type input "10"
type input "8"
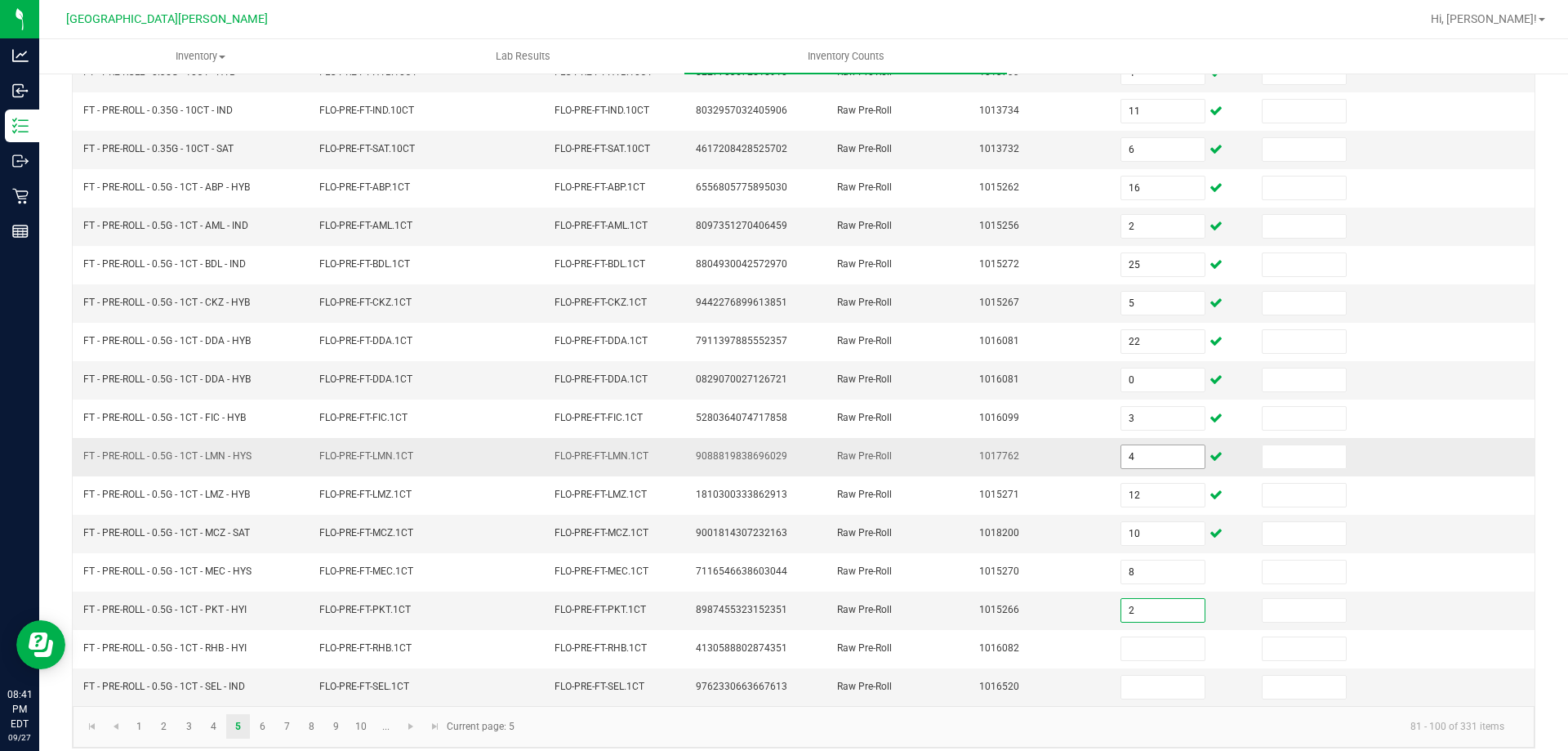
type input "2"
type input "1"
type input "8"
type input "18"
click at [267, 714] on link "6" at bounding box center [263, 725] width 24 height 25
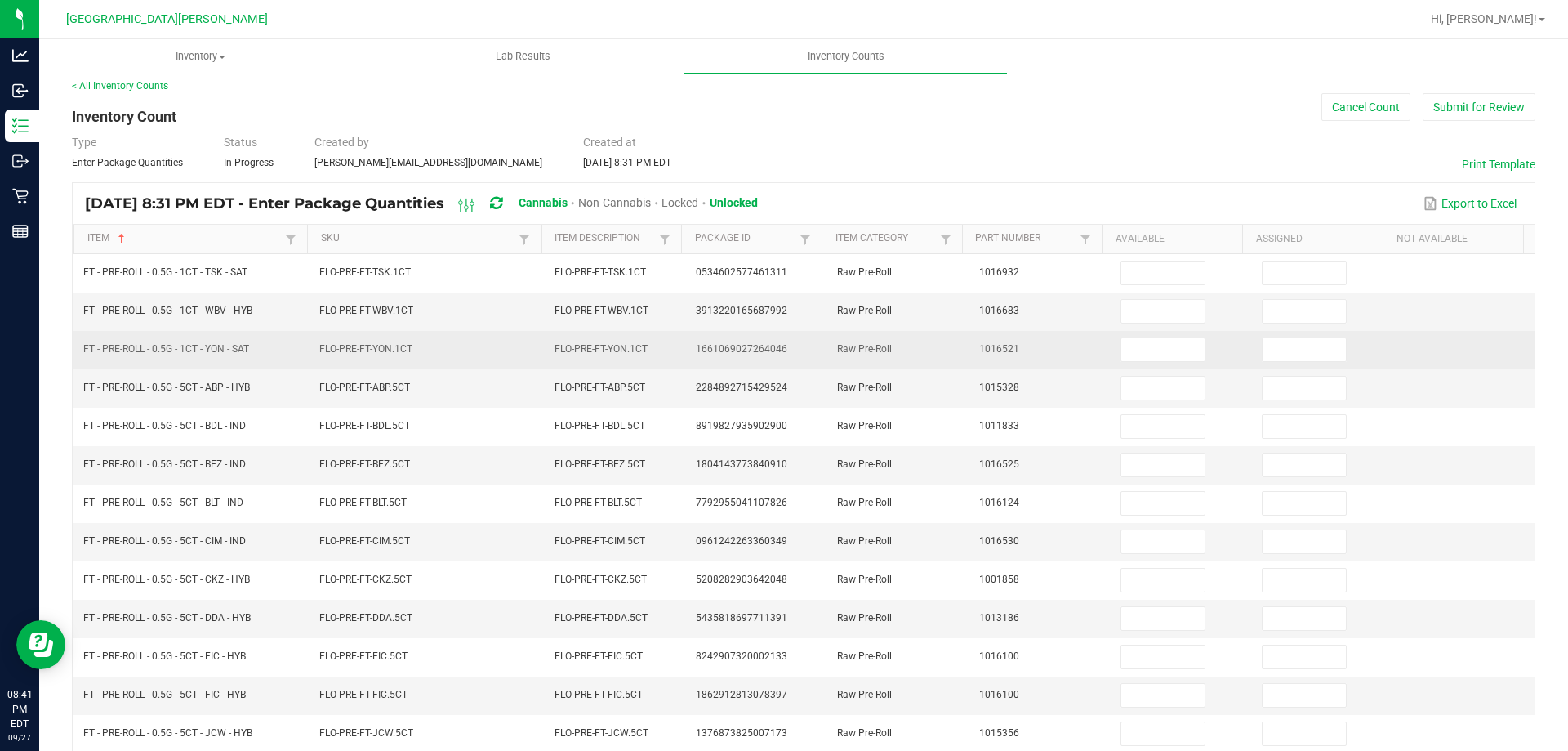
scroll to position [0, 0]
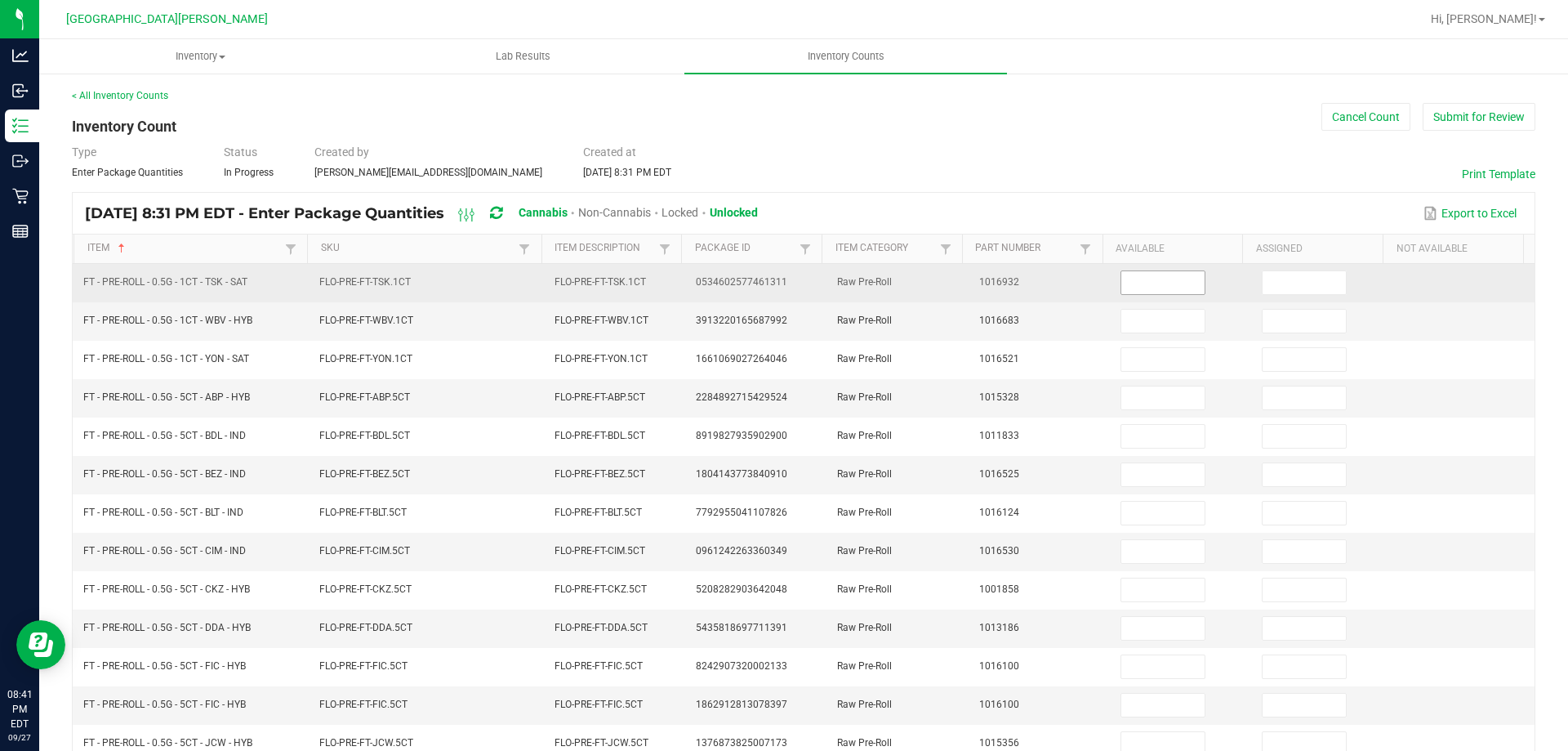
click at [1127, 283] on input at bounding box center [1163, 282] width 83 height 23
type input "16"
type input "15"
type input "8"
type input "1"
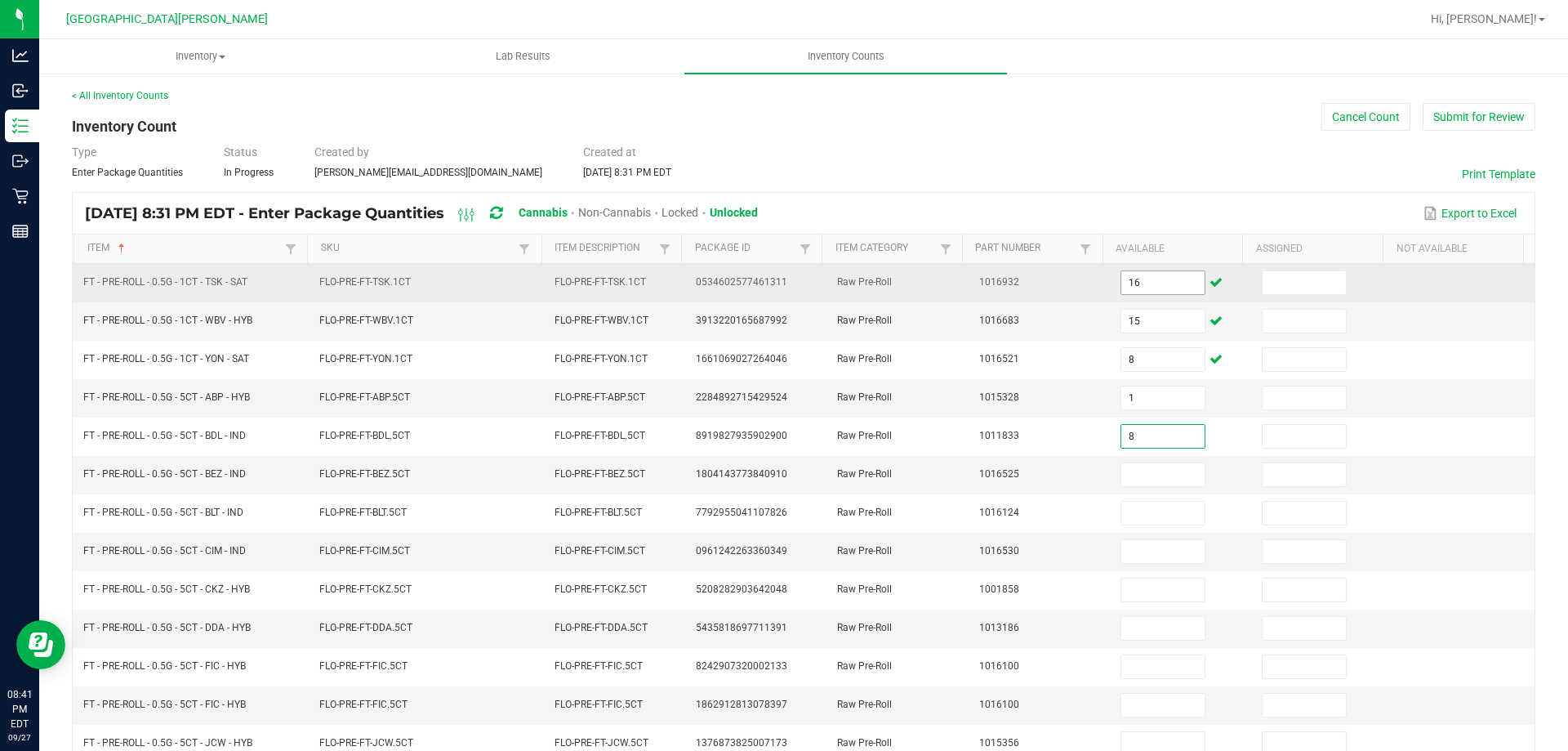
type input "8"
type input "12"
type input "11"
type input "1"
type input "12"
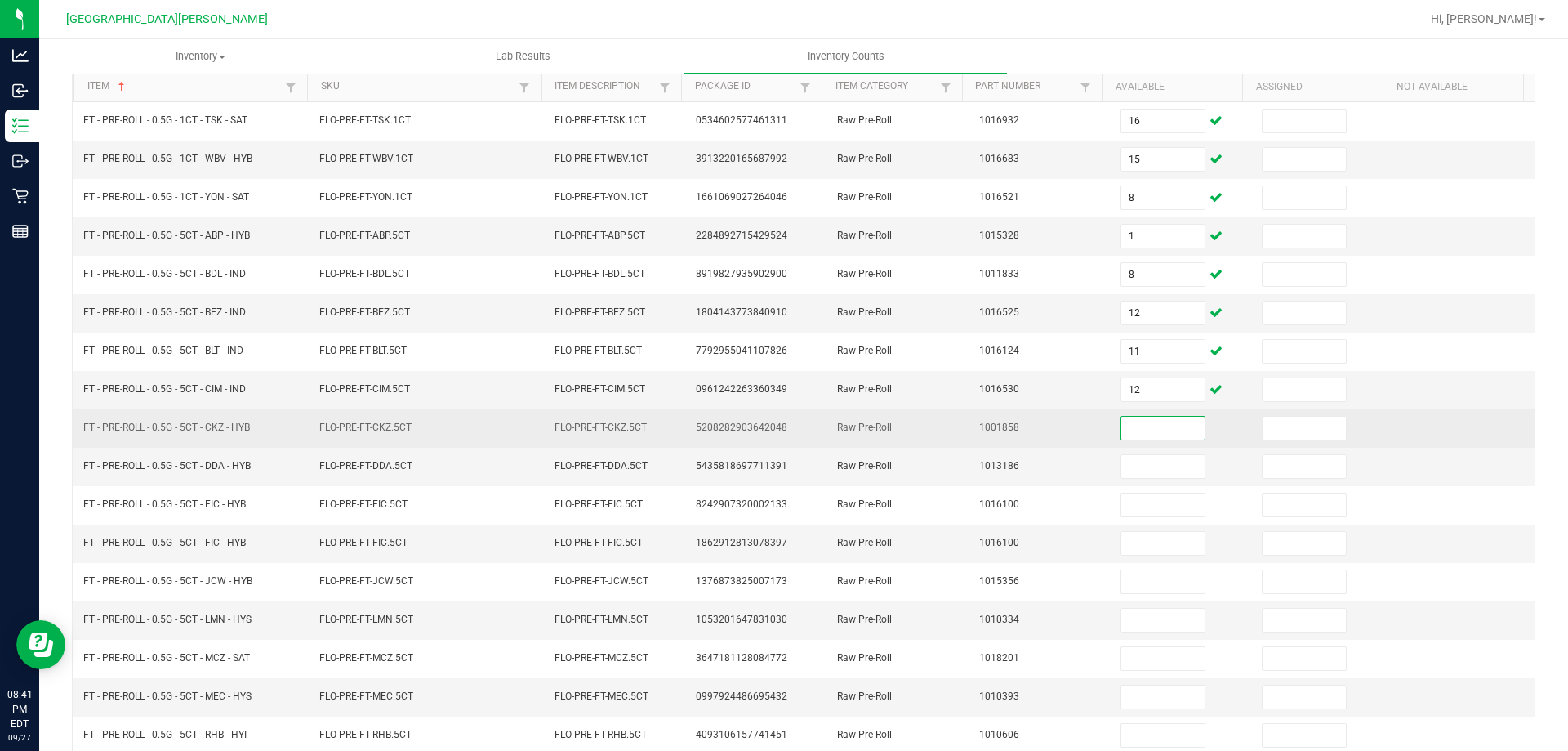
scroll to position [163, 0]
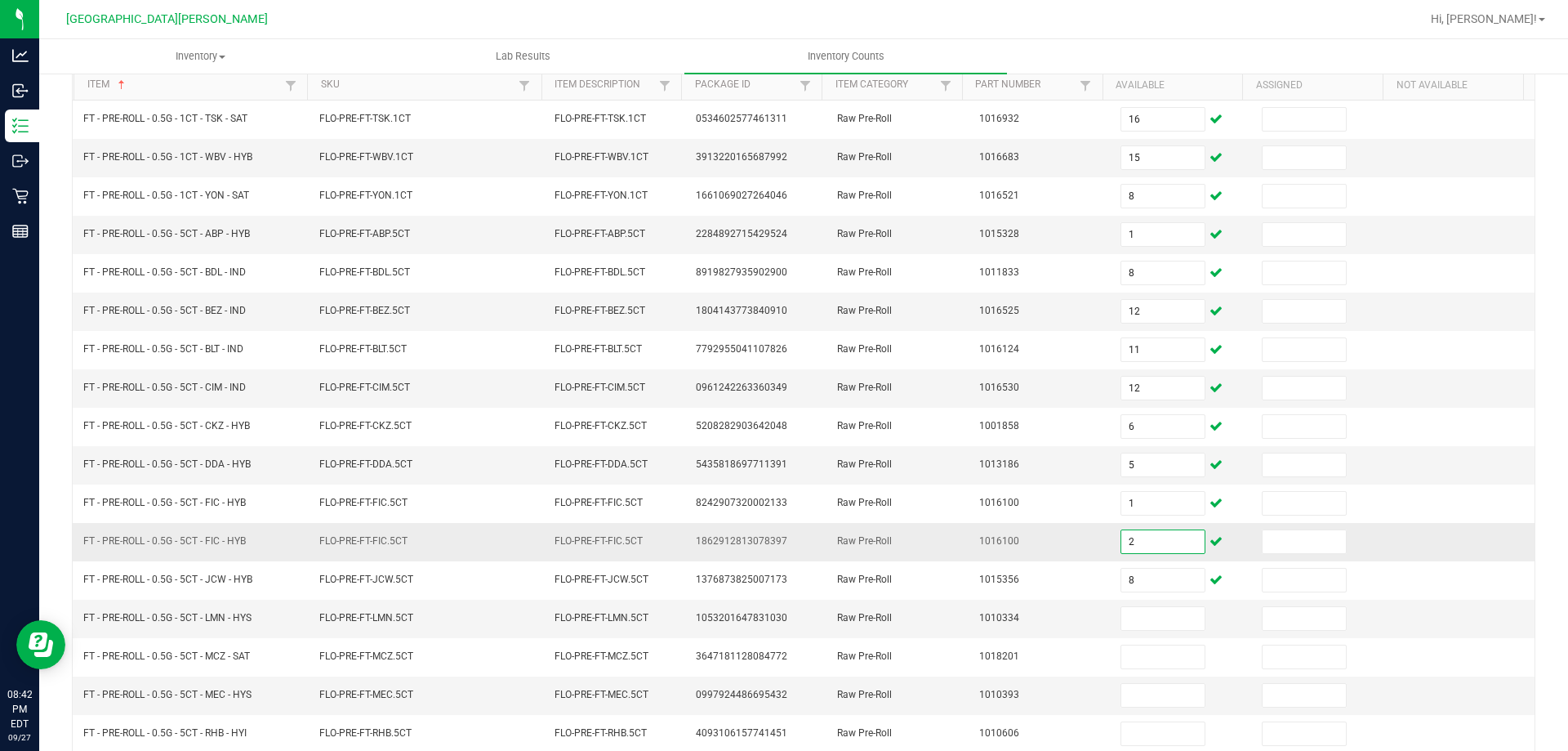
click at [1151, 535] on input "2" at bounding box center [1163, 541] width 83 height 23
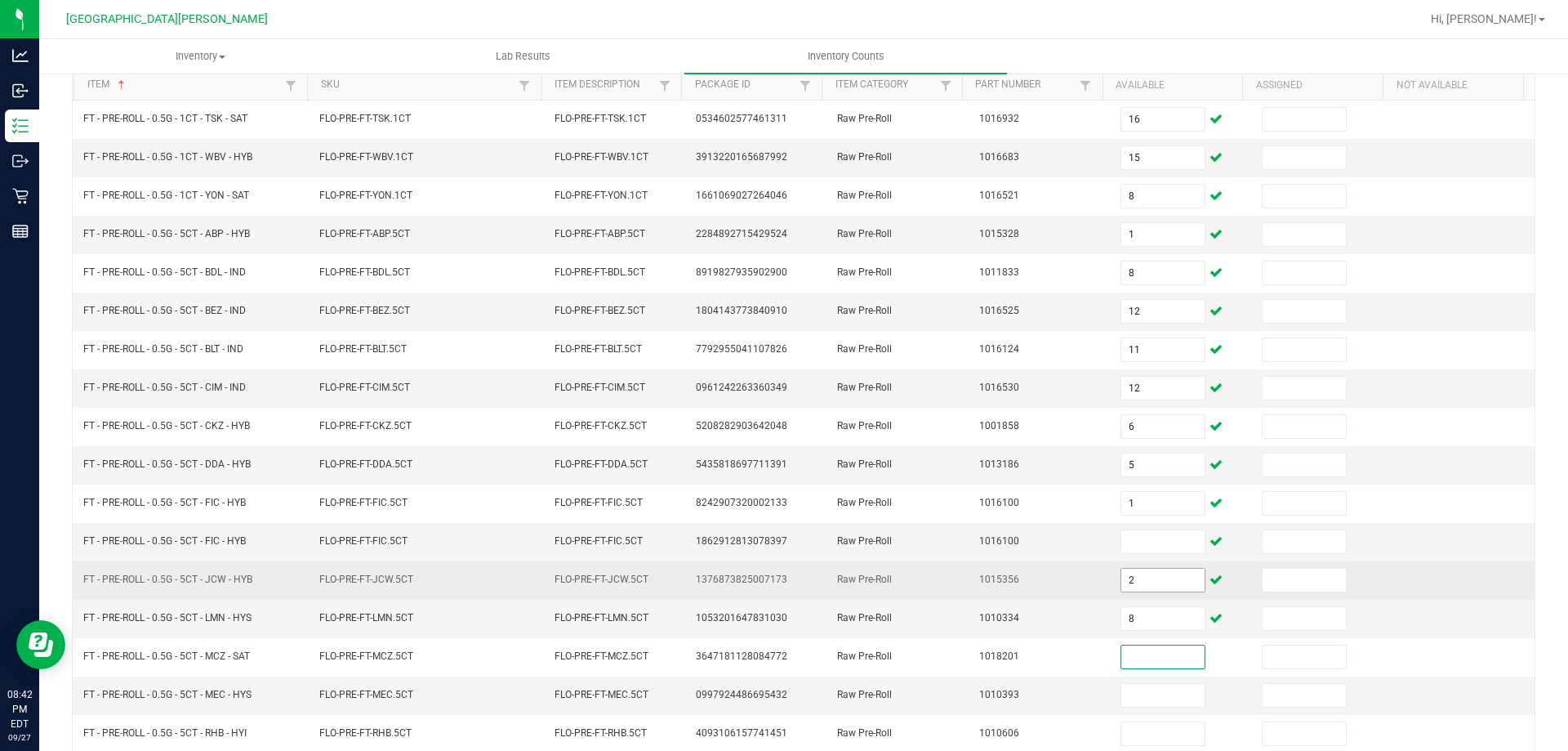
click at [1122, 573] on input "2" at bounding box center [1163, 579] width 83 height 23
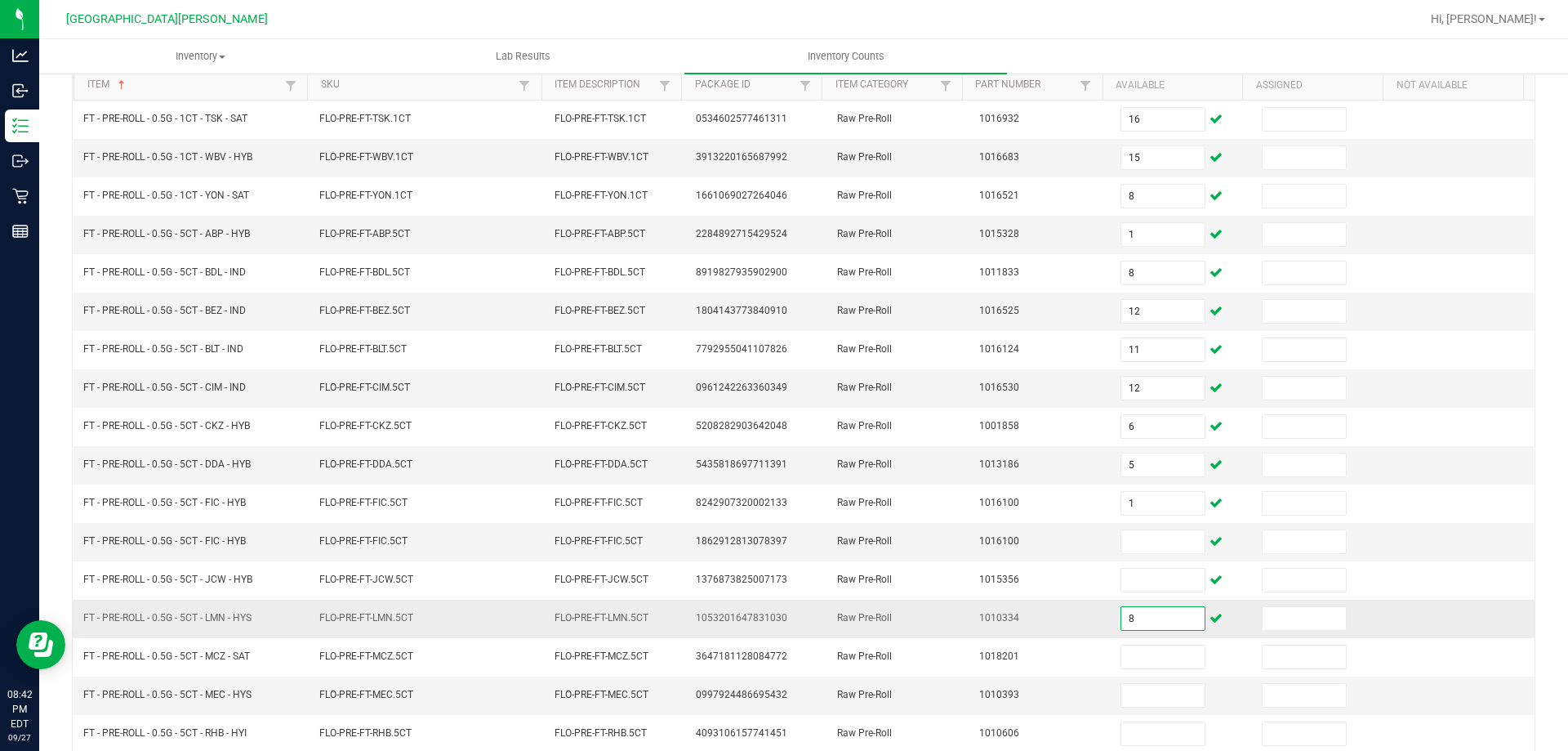
click at [1122, 610] on input "8" at bounding box center [1163, 618] width 83 height 23
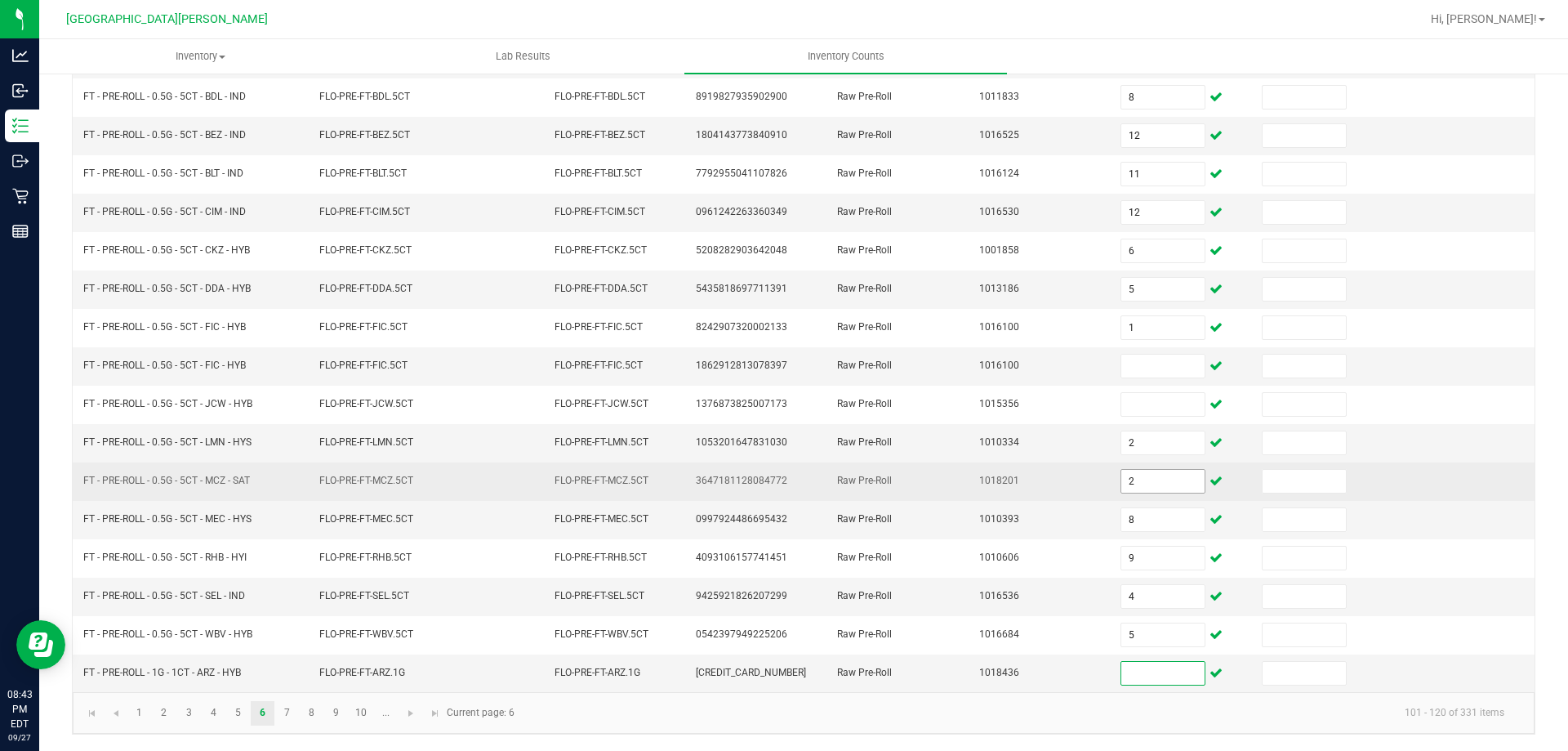
click at [1131, 486] on input "2" at bounding box center [1163, 481] width 83 height 23
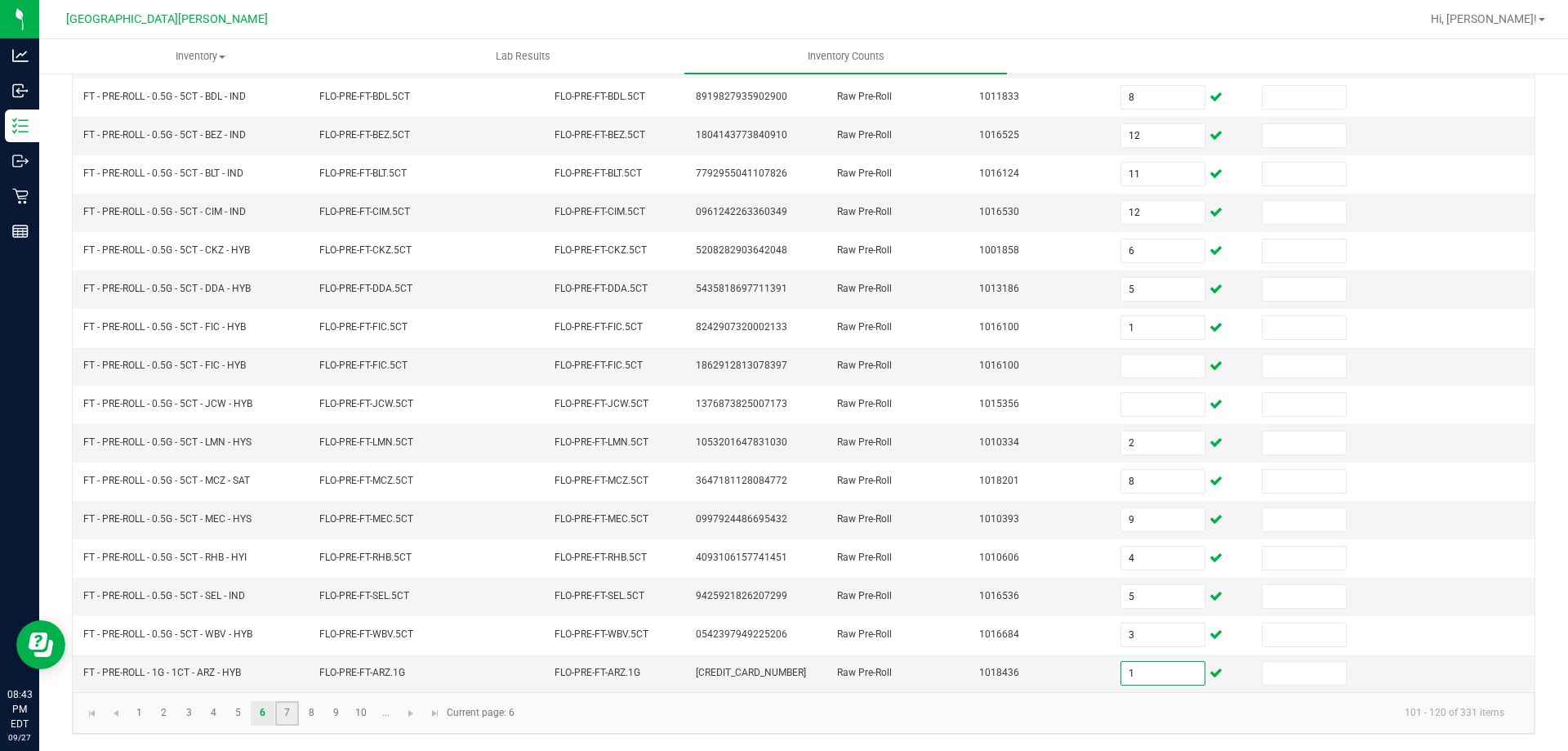
click at [286, 719] on link "7" at bounding box center [287, 713] width 24 height 25
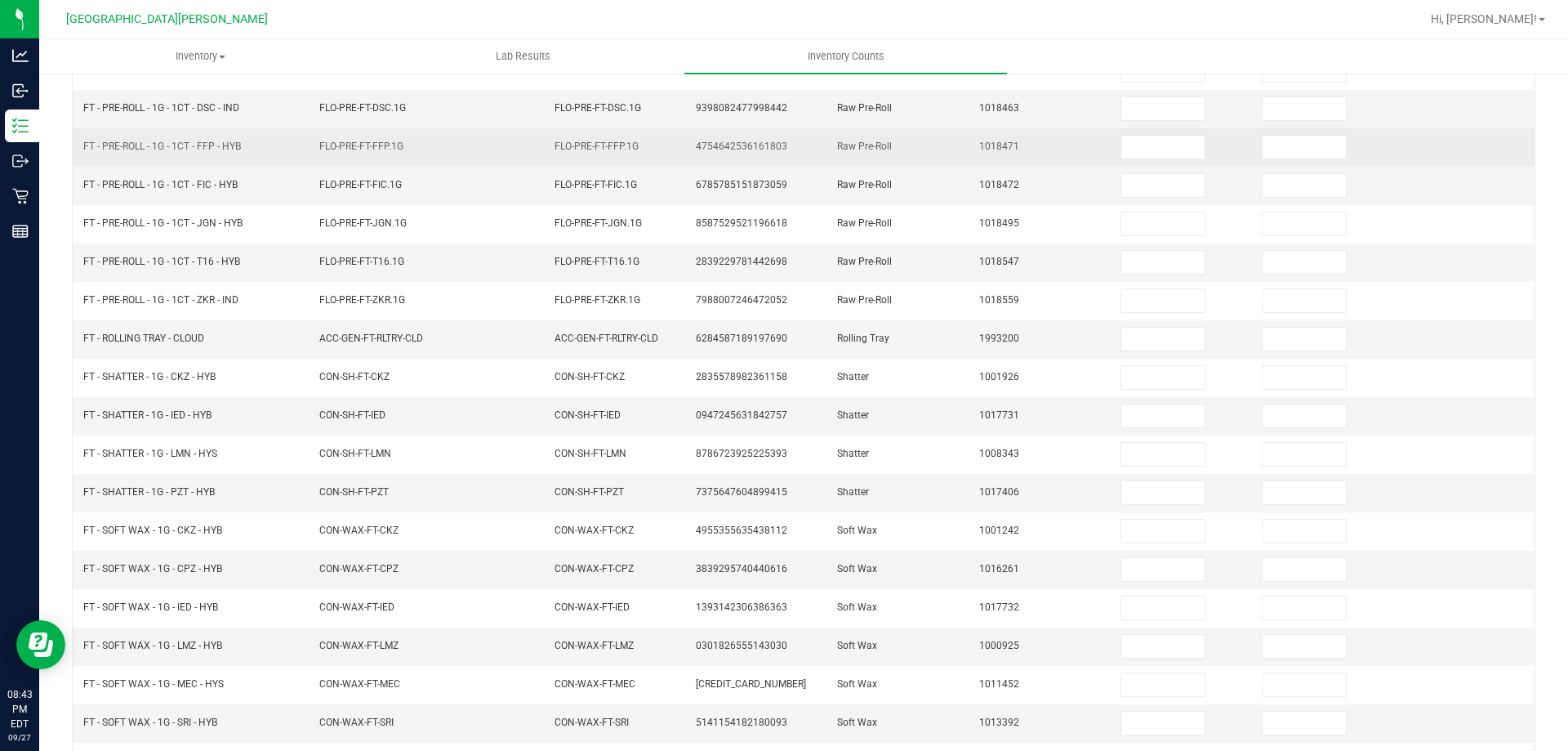
scroll to position [94, 0]
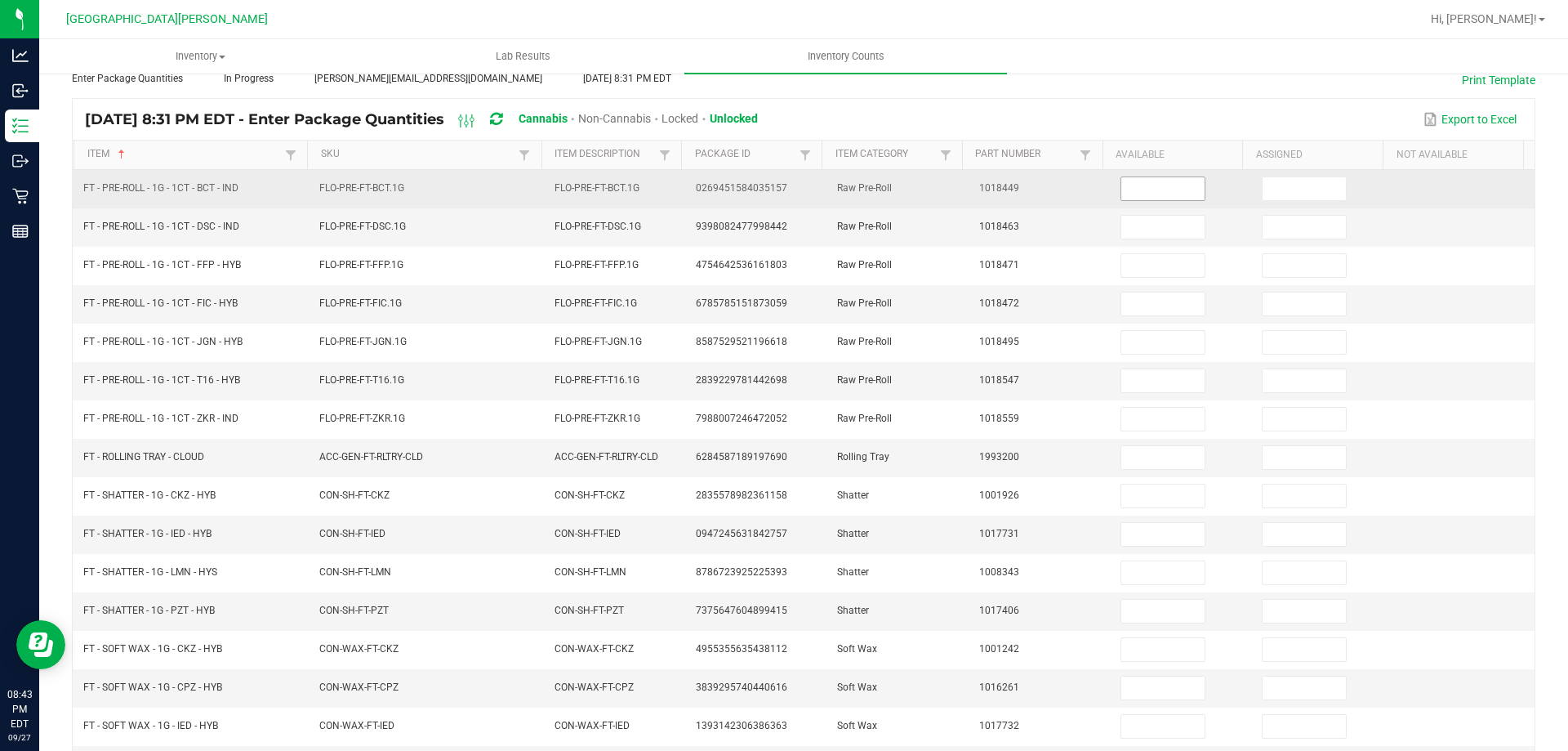
click at [1134, 183] on input at bounding box center [1163, 188] width 83 height 23
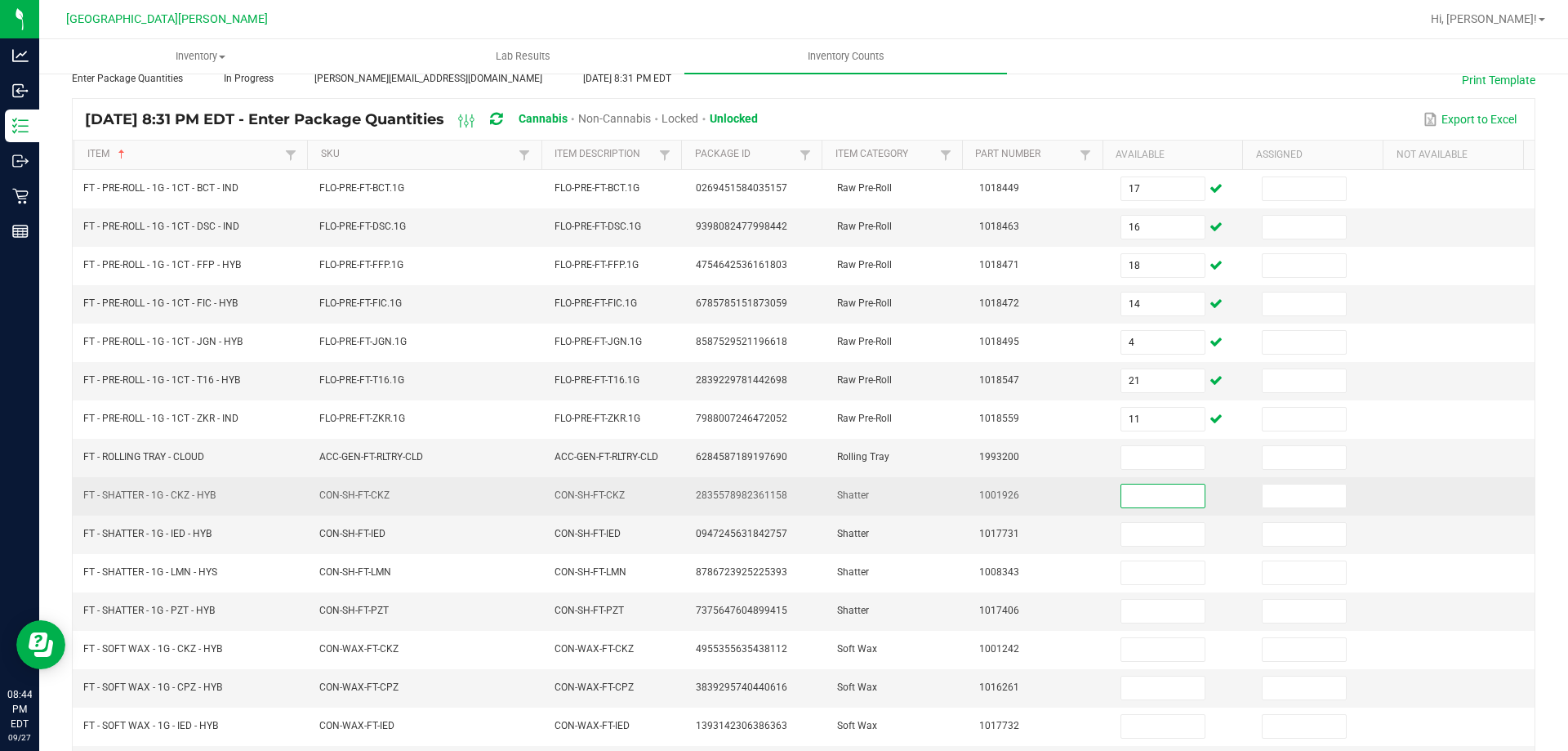
click at [1122, 495] on input at bounding box center [1163, 495] width 83 height 23
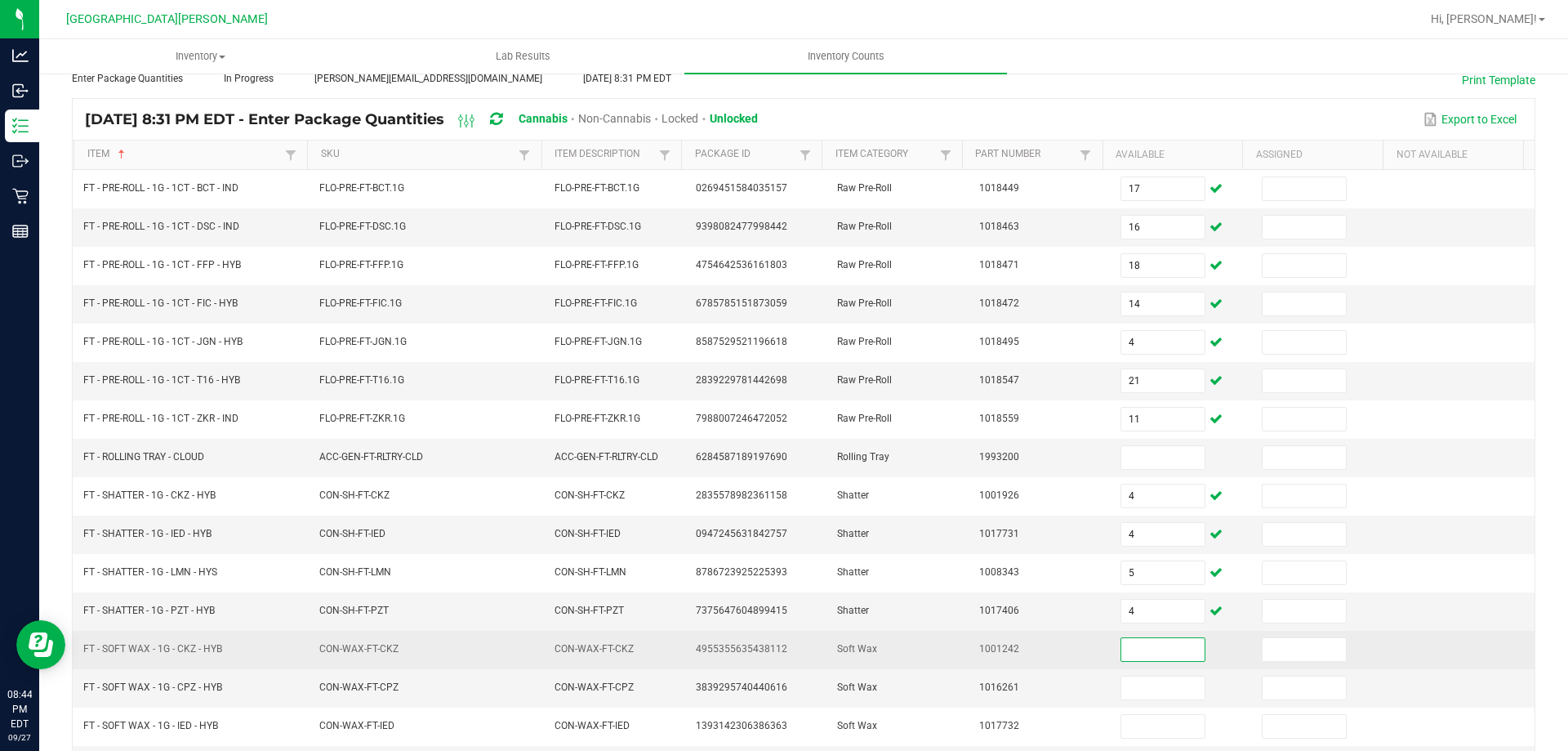
click at [1145, 646] on input at bounding box center [1163, 649] width 83 height 23
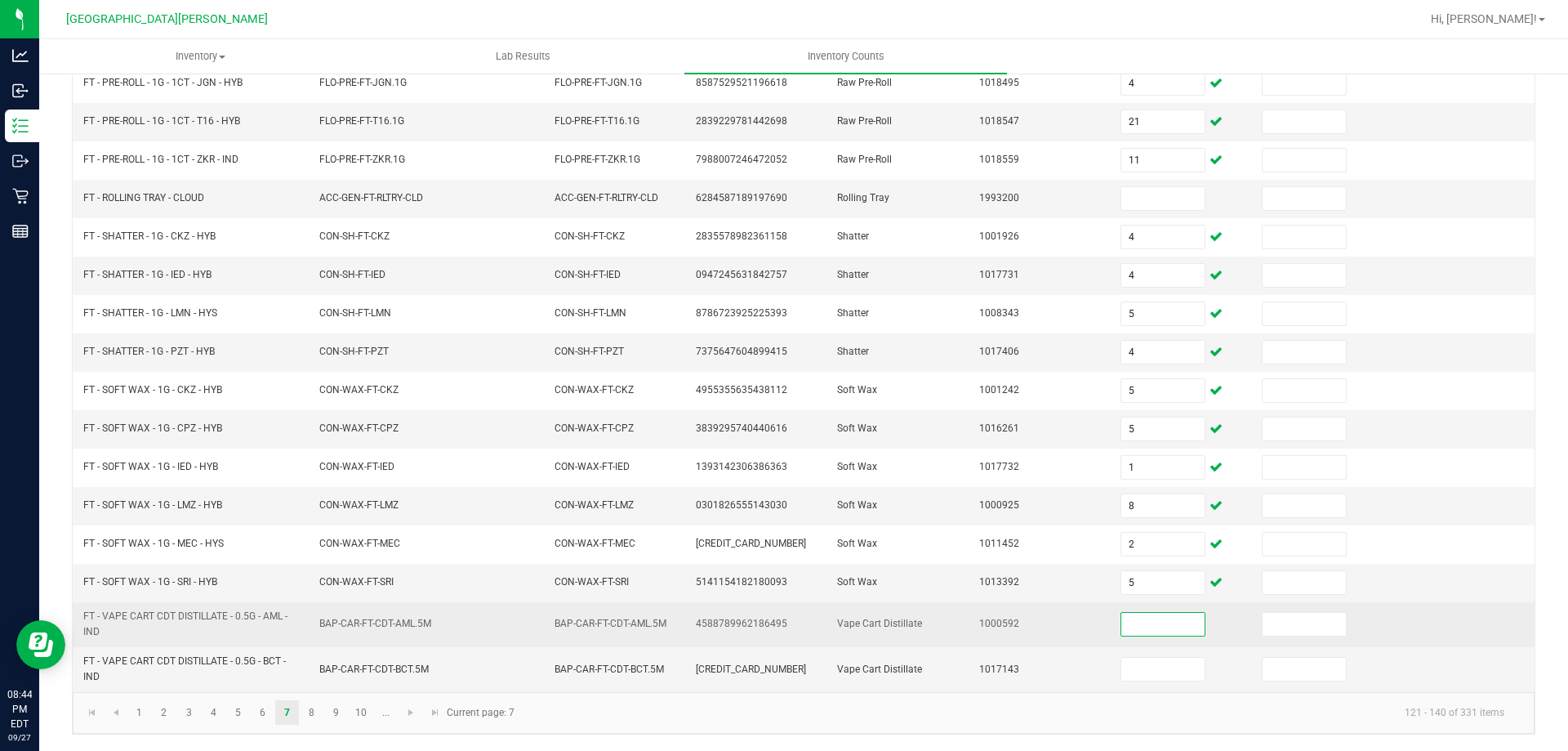
click at [1140, 627] on input at bounding box center [1163, 623] width 83 height 23
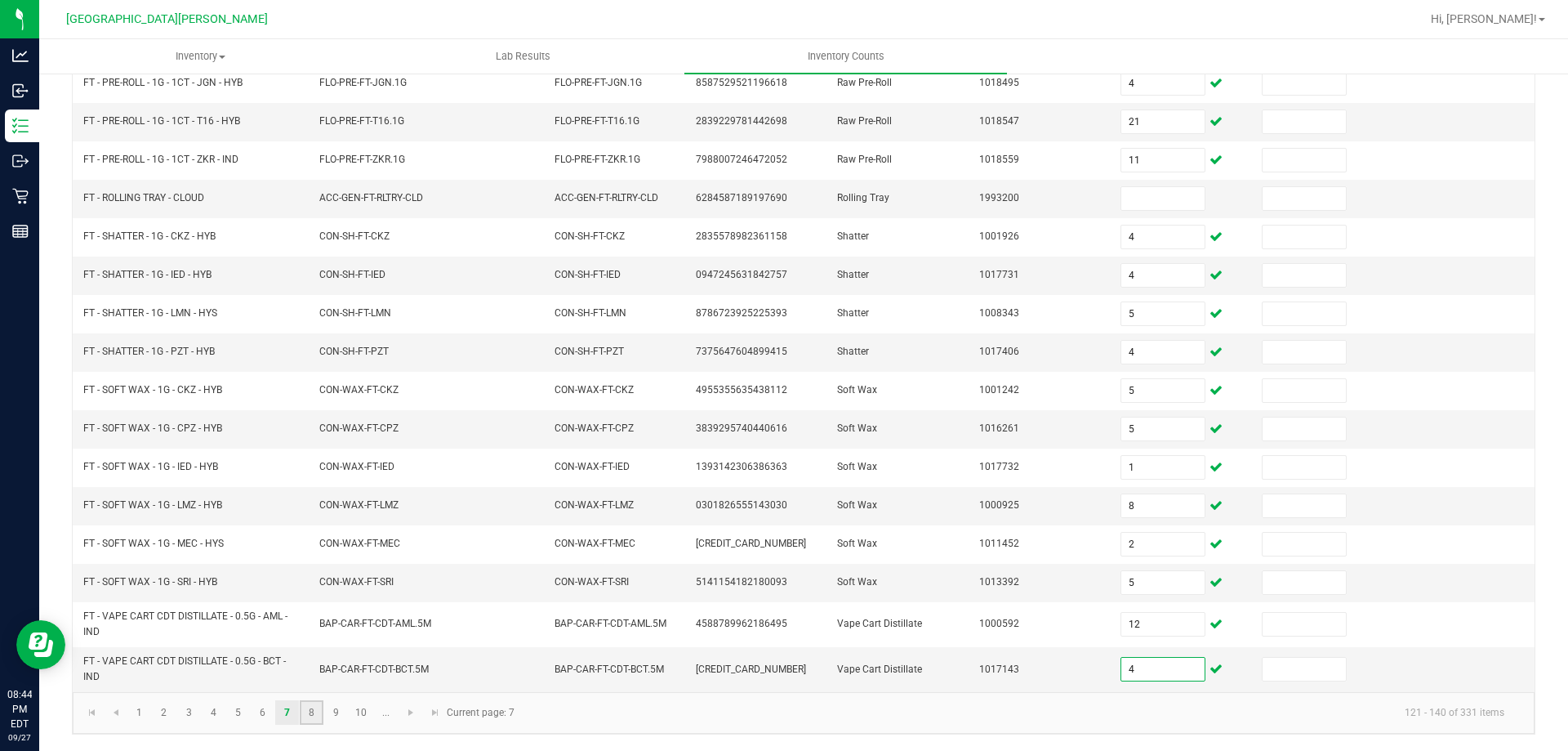
click at [311, 709] on link "8" at bounding box center [311, 712] width 24 height 25
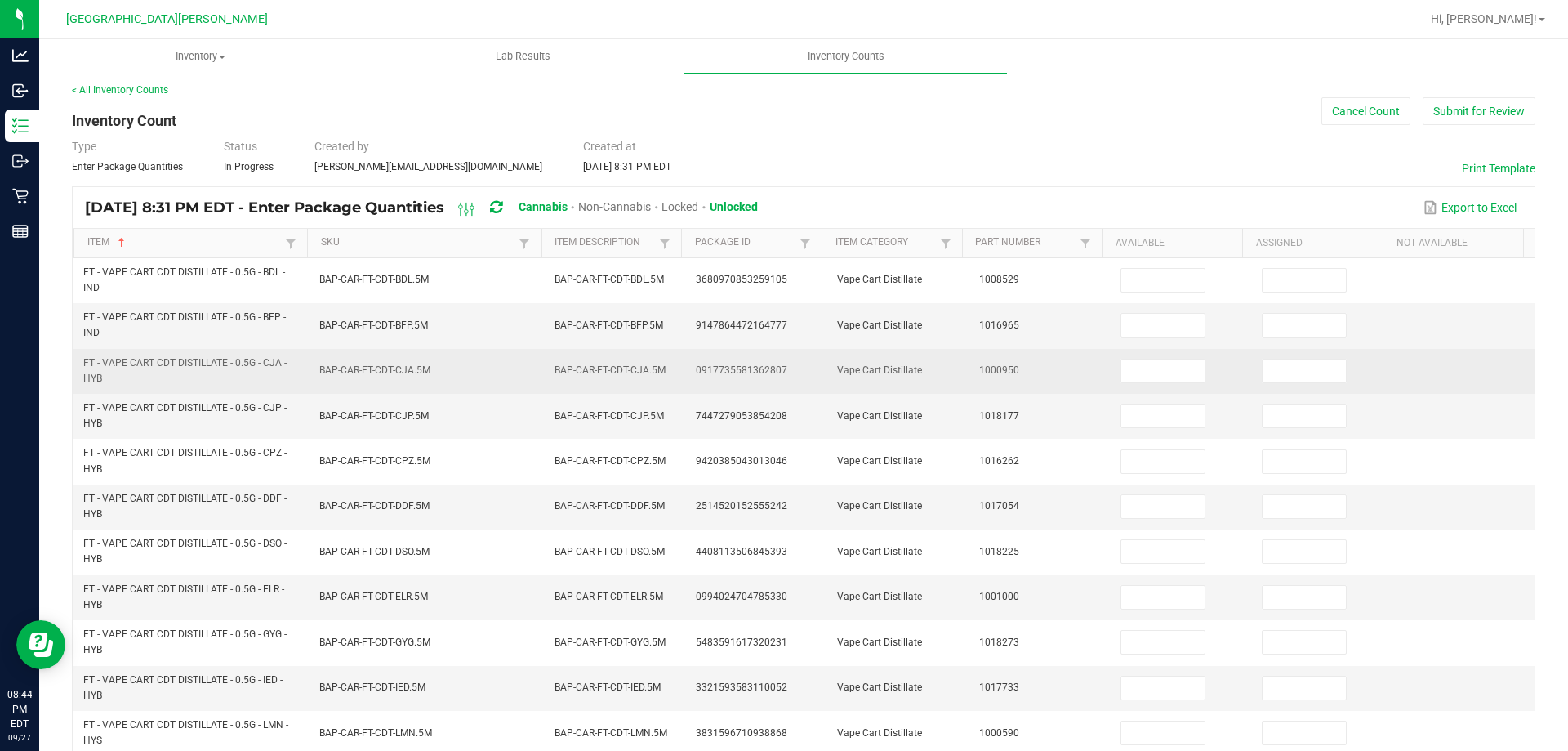
scroll to position [0, 0]
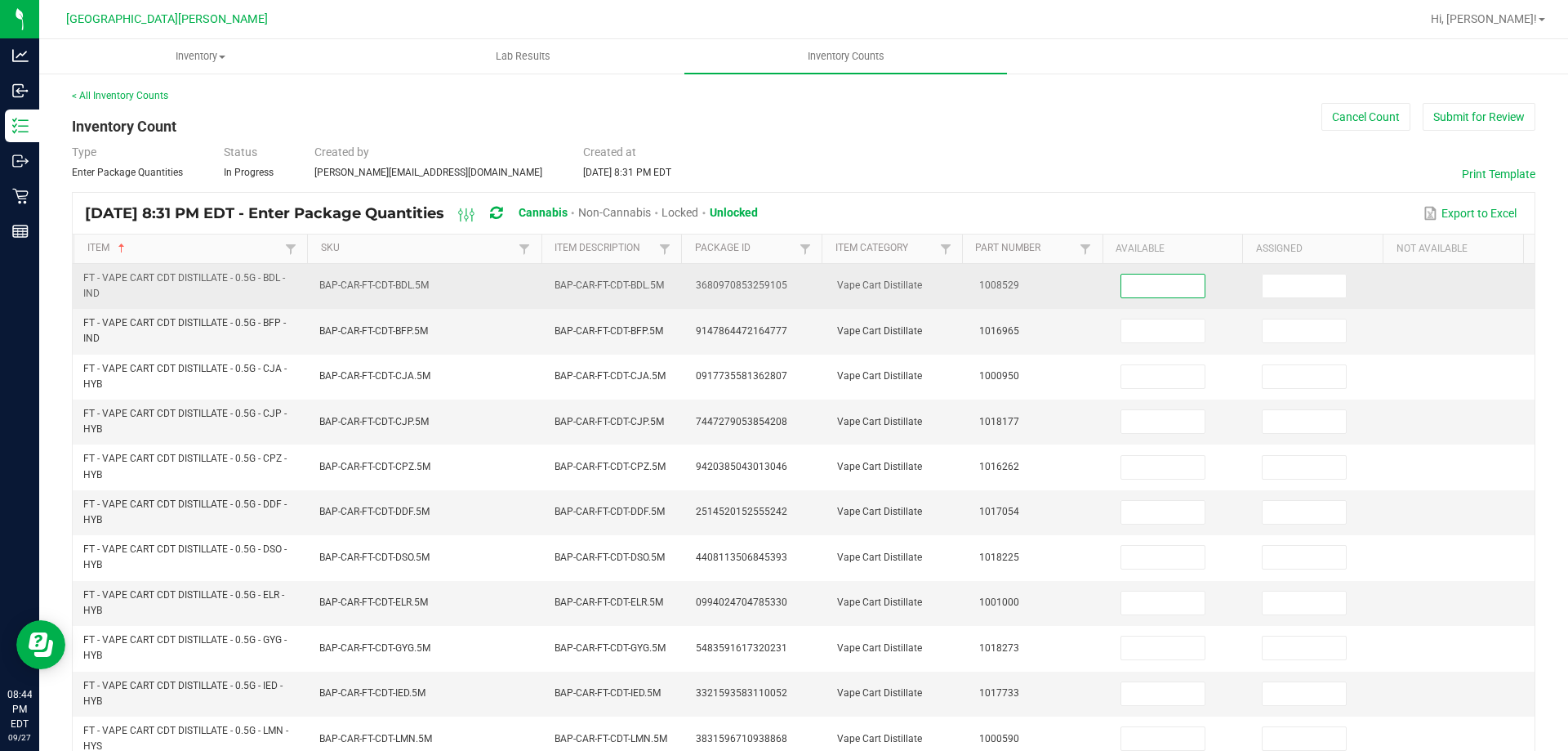
click at [1124, 283] on input at bounding box center [1163, 286] width 83 height 23
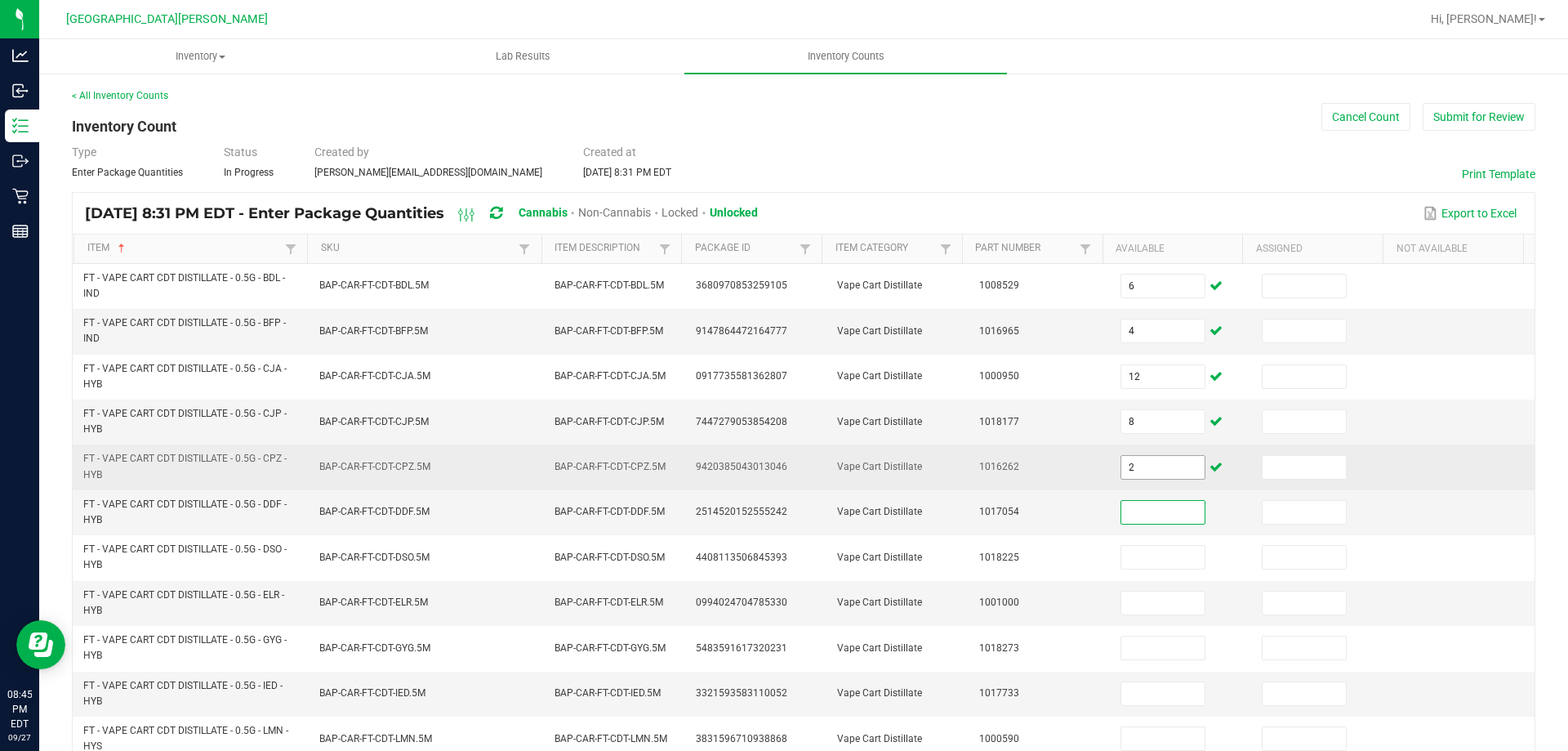
click at [1132, 473] on input "2" at bounding box center [1163, 466] width 83 height 23
click at [1131, 472] on input "2" at bounding box center [1163, 466] width 83 height 23
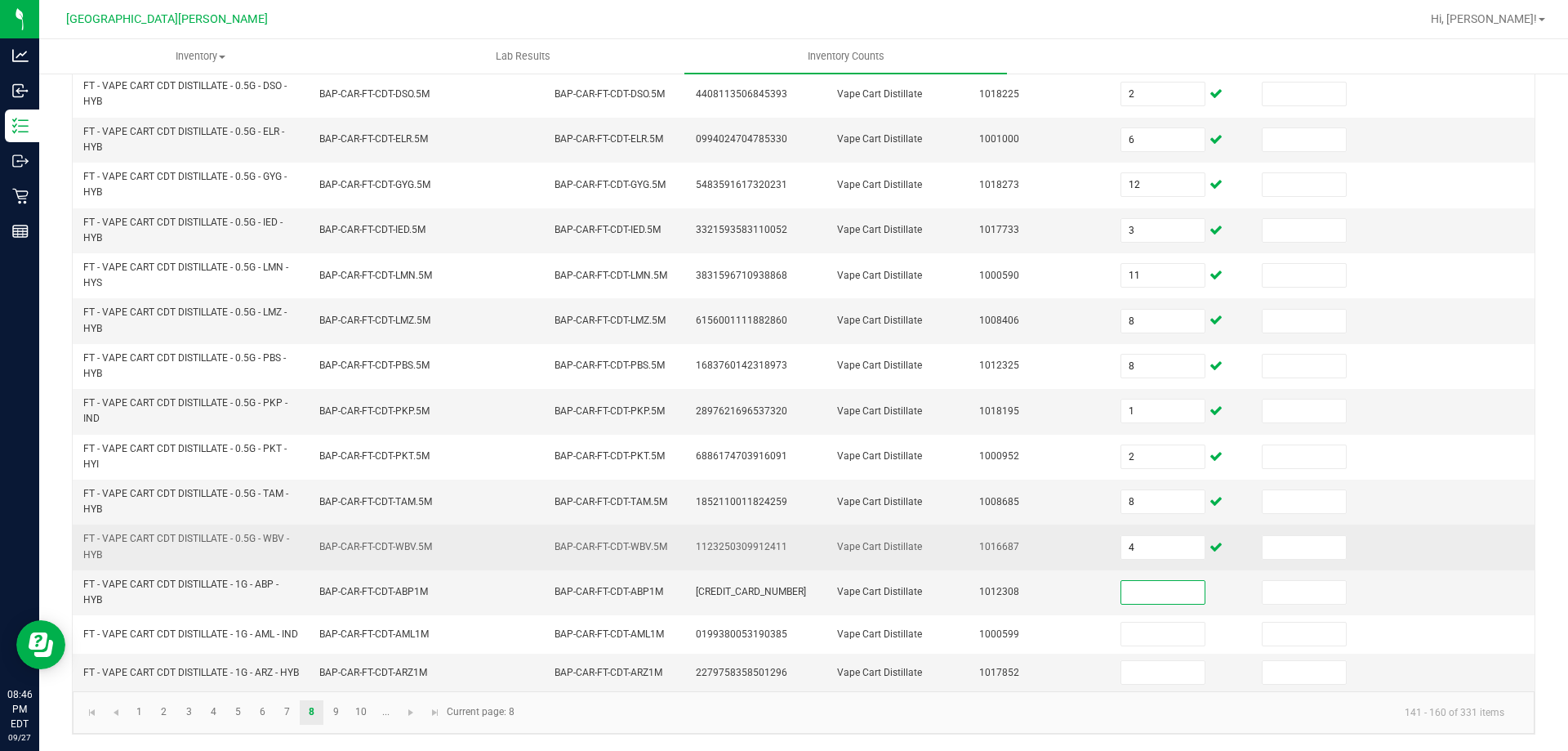
scroll to position [476, 0]
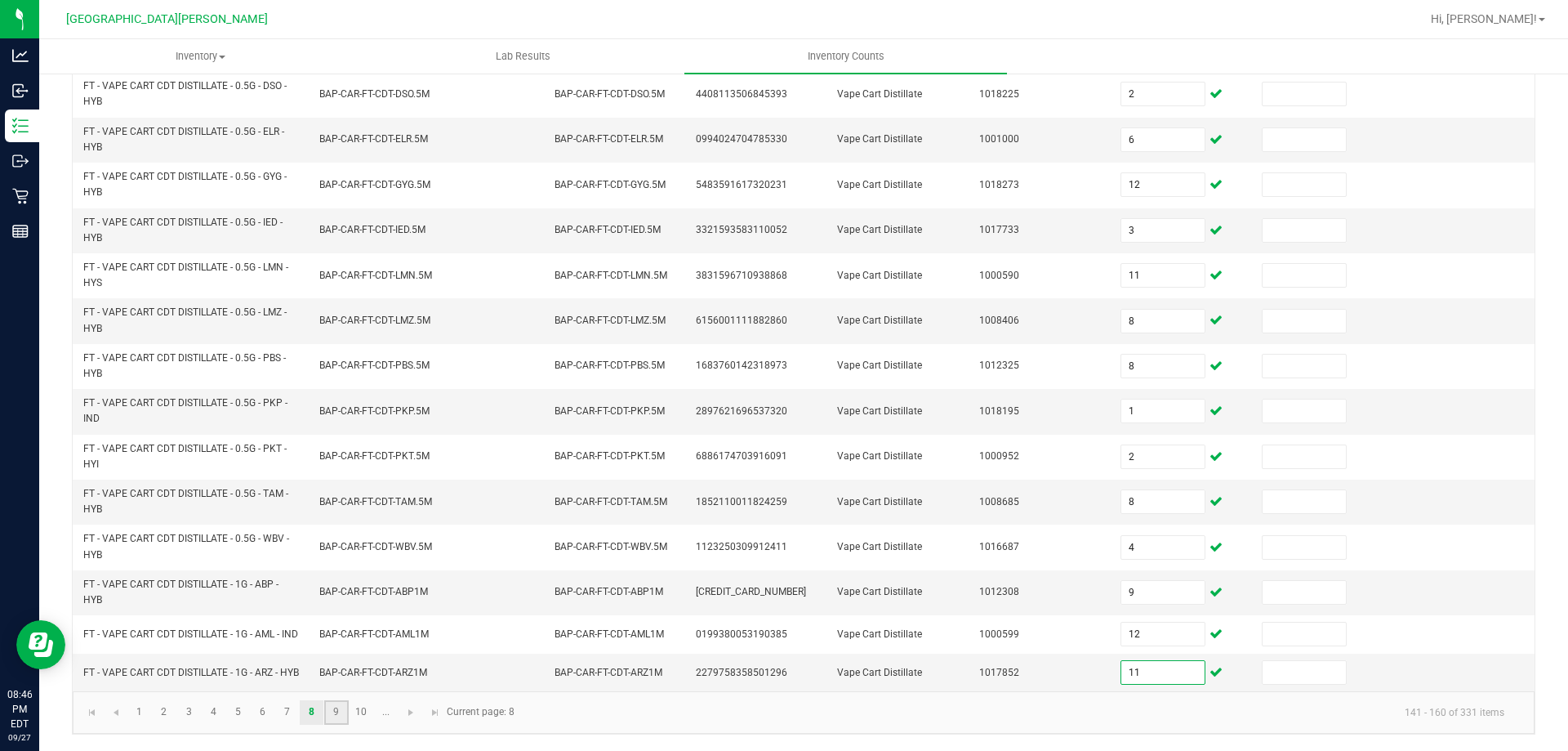
click at [345, 713] on link "9" at bounding box center [336, 712] width 24 height 25
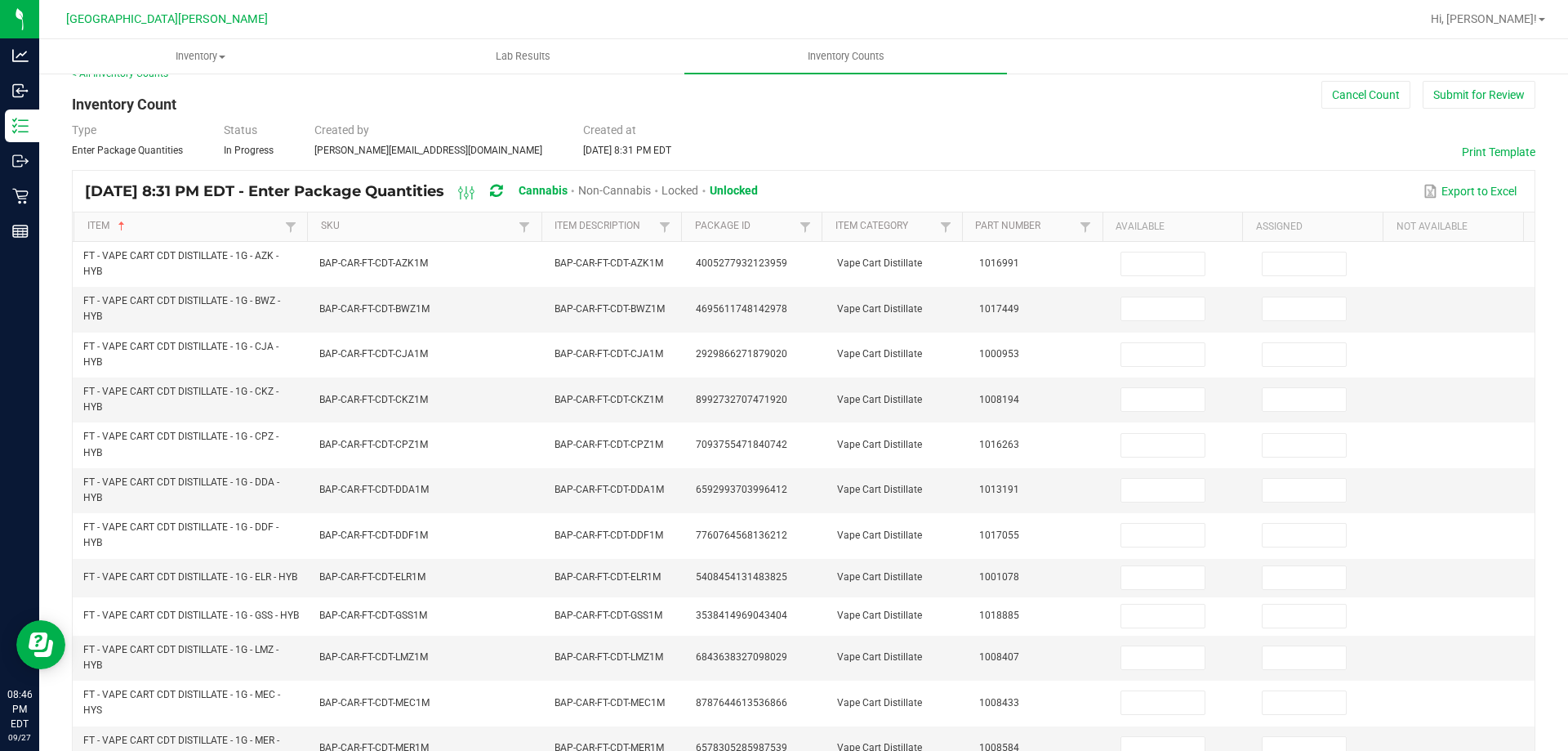
scroll to position [0, 0]
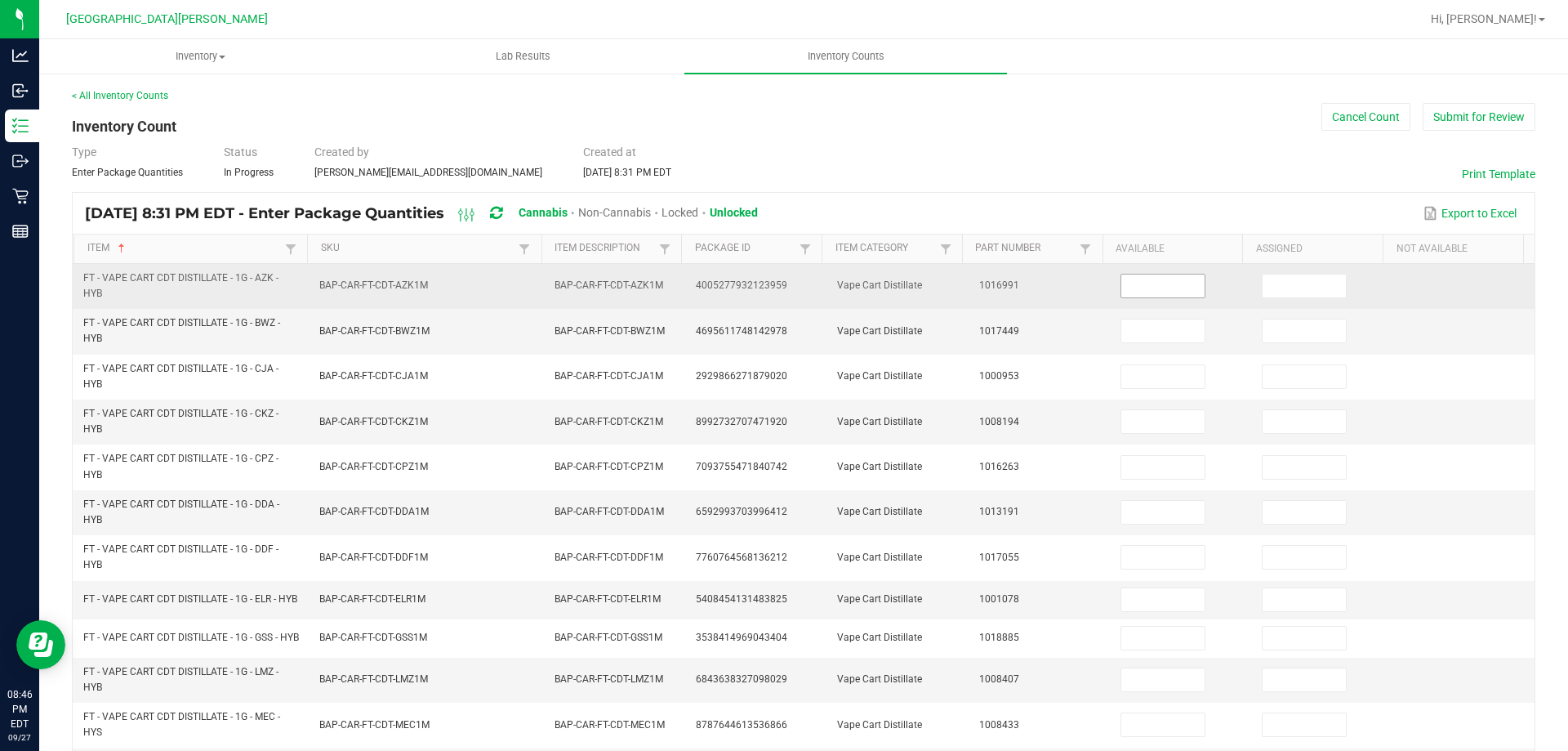
click at [1132, 297] on span at bounding box center [1163, 286] width 85 height 25
click at [1137, 288] on input at bounding box center [1163, 286] width 83 height 23
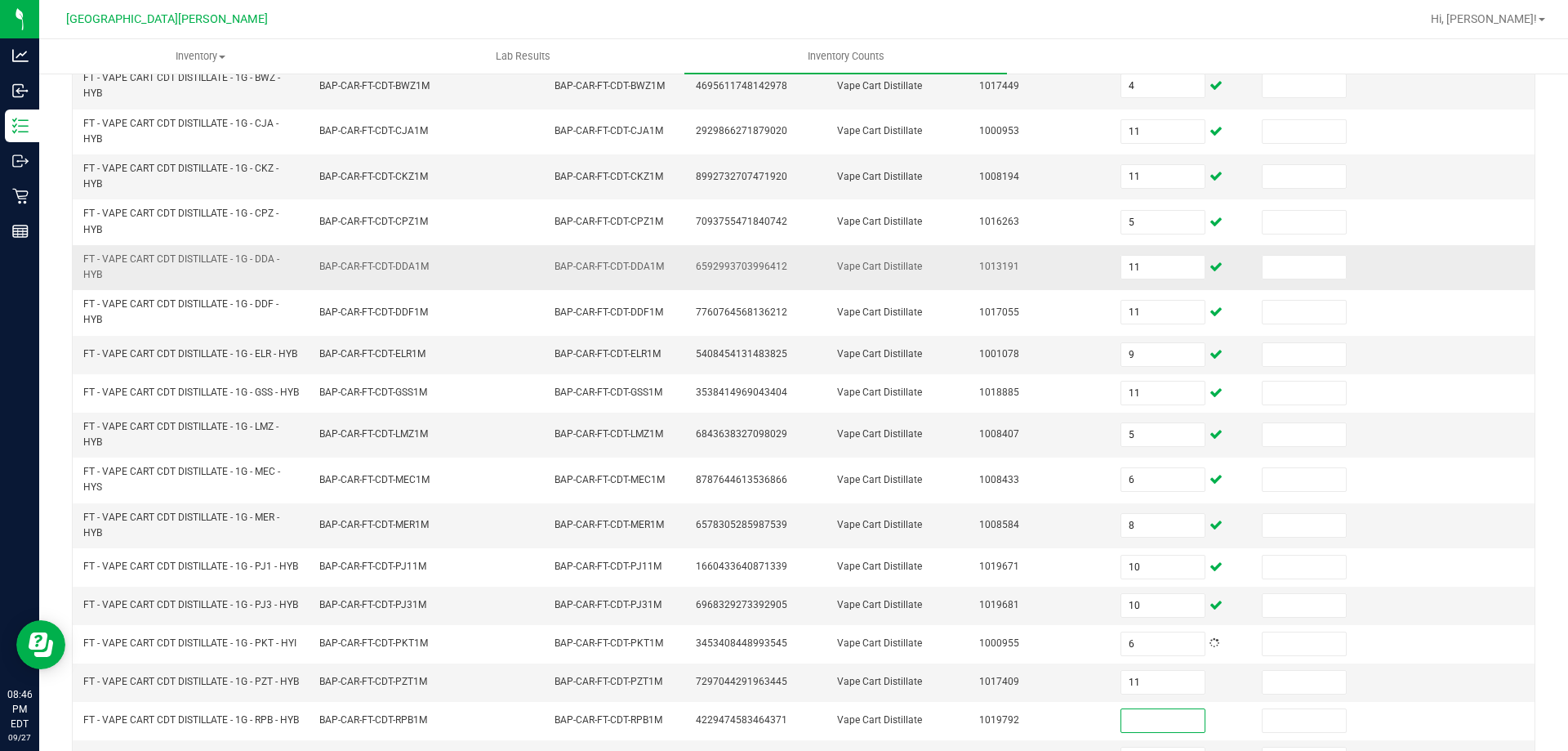
scroll to position [264, 0]
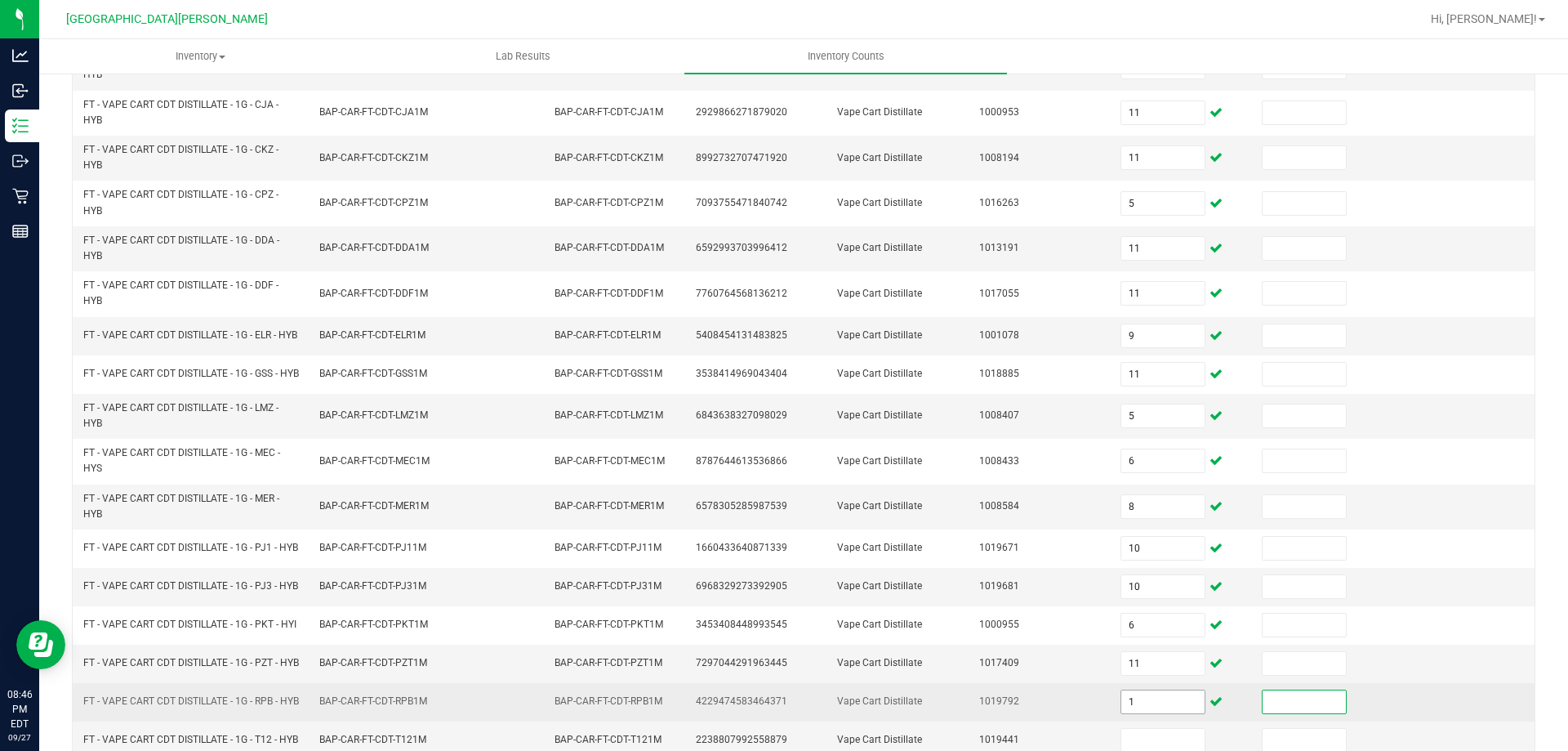
click at [1132, 713] on input "1" at bounding box center [1163, 701] width 83 height 23
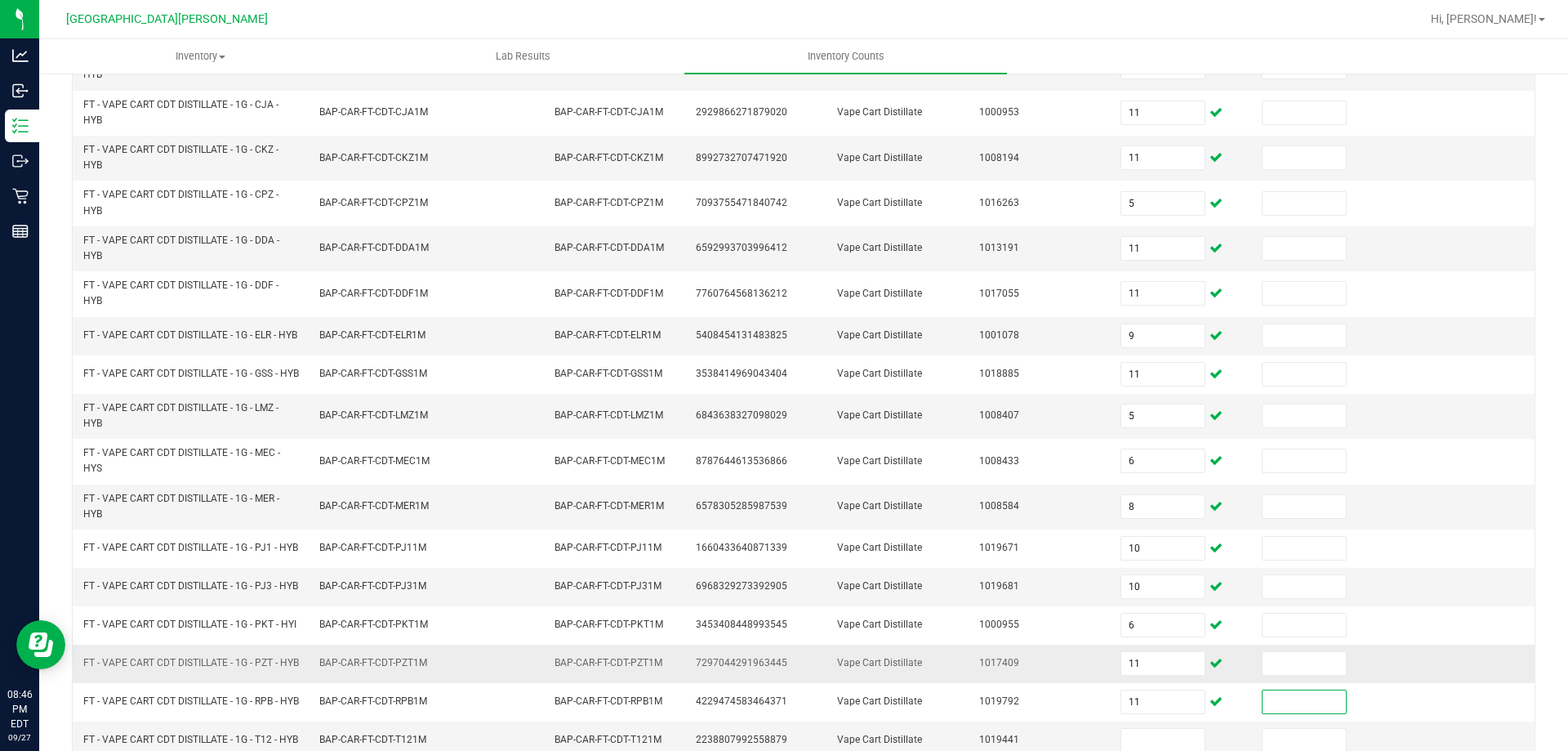
scroll to position [470, 0]
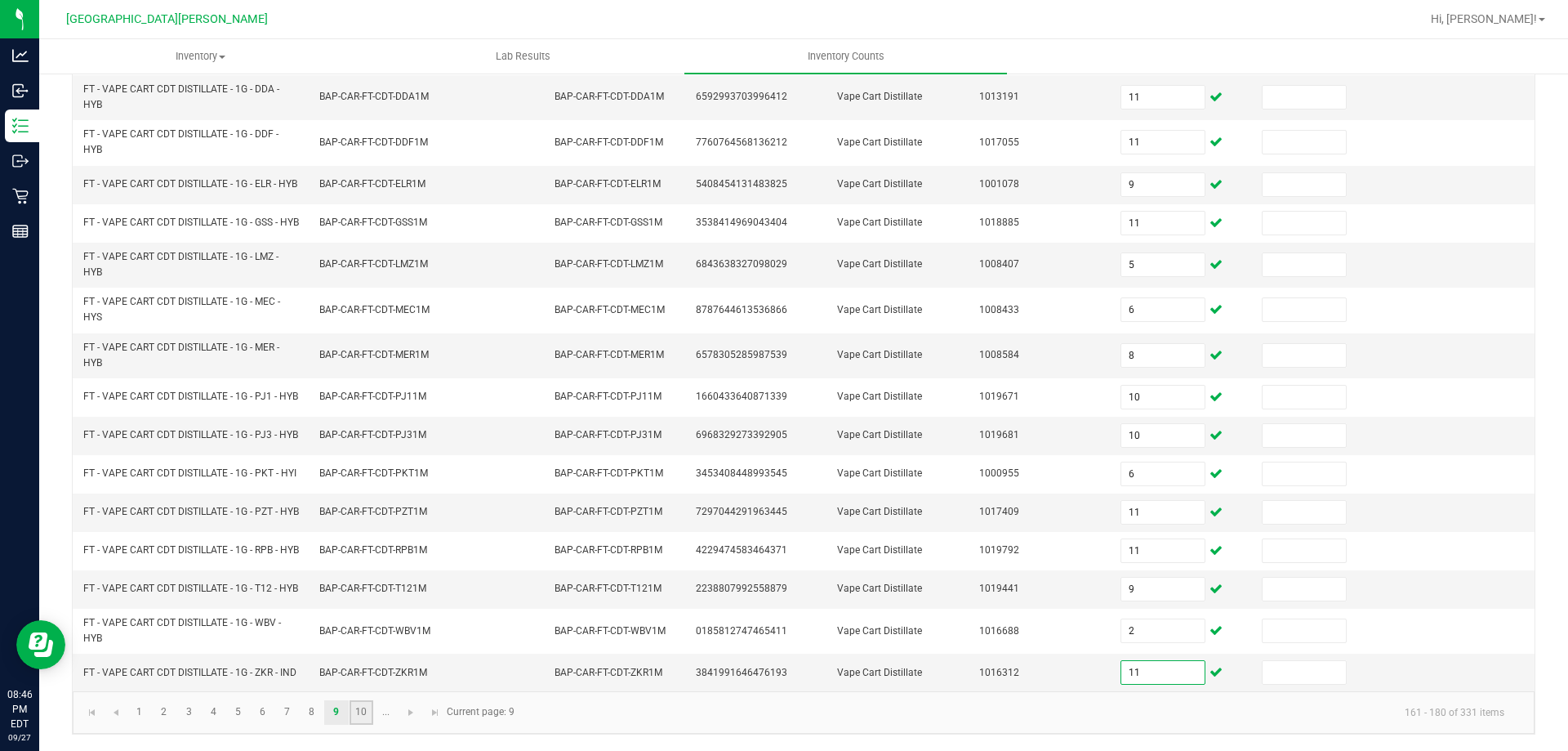
click at [365, 708] on link "10" at bounding box center [361, 712] width 24 height 25
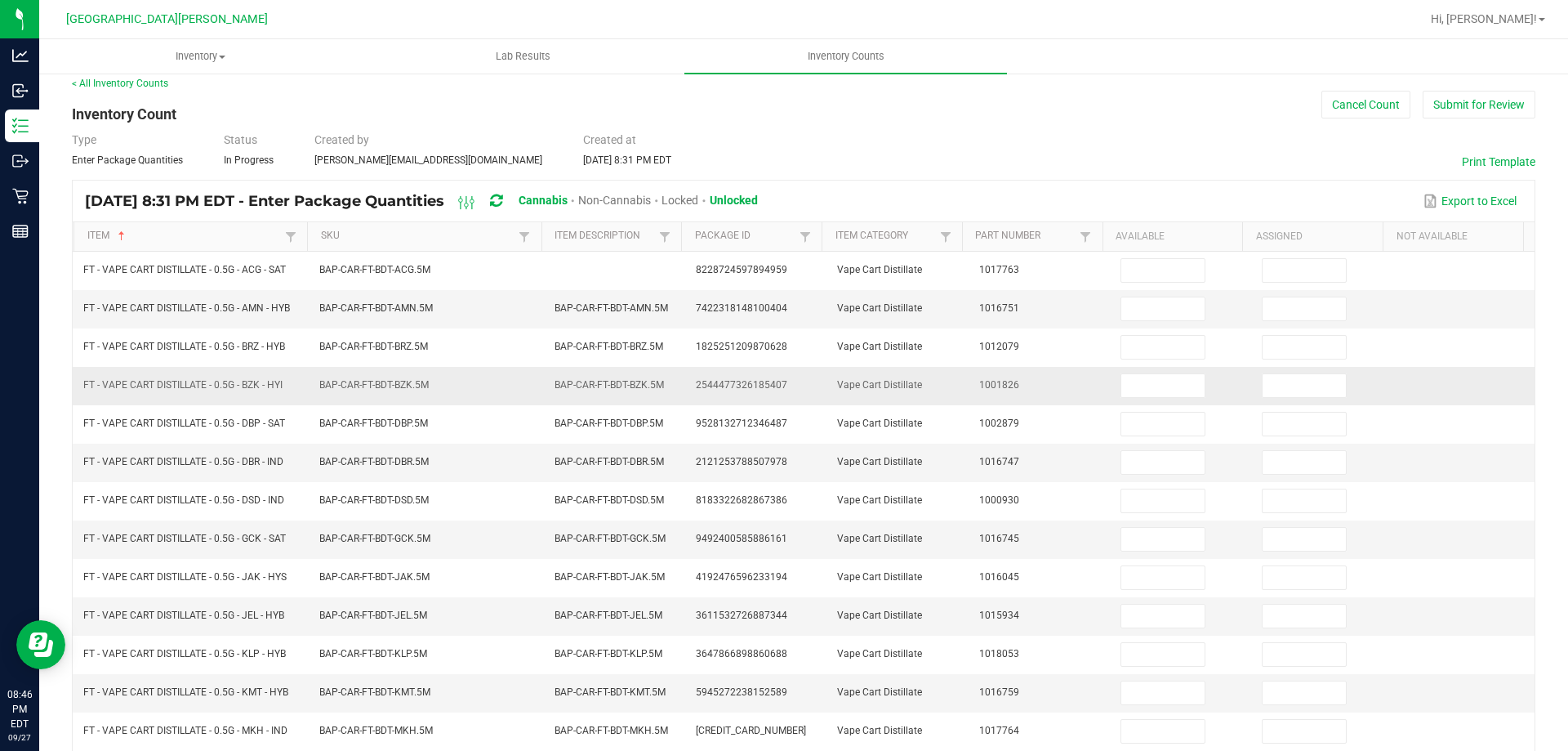
scroll to position [339, 0]
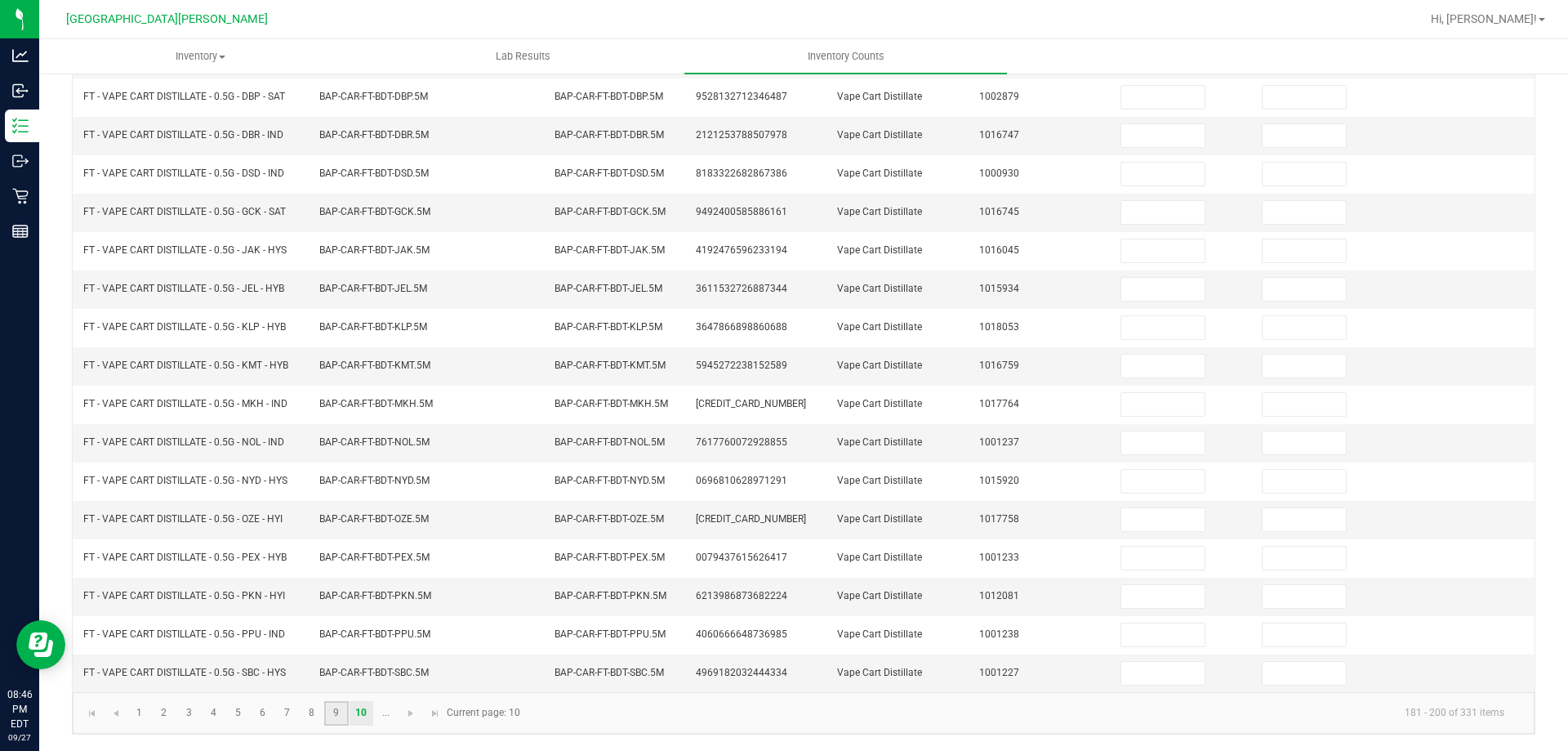
click at [338, 709] on link "9" at bounding box center [336, 713] width 24 height 25
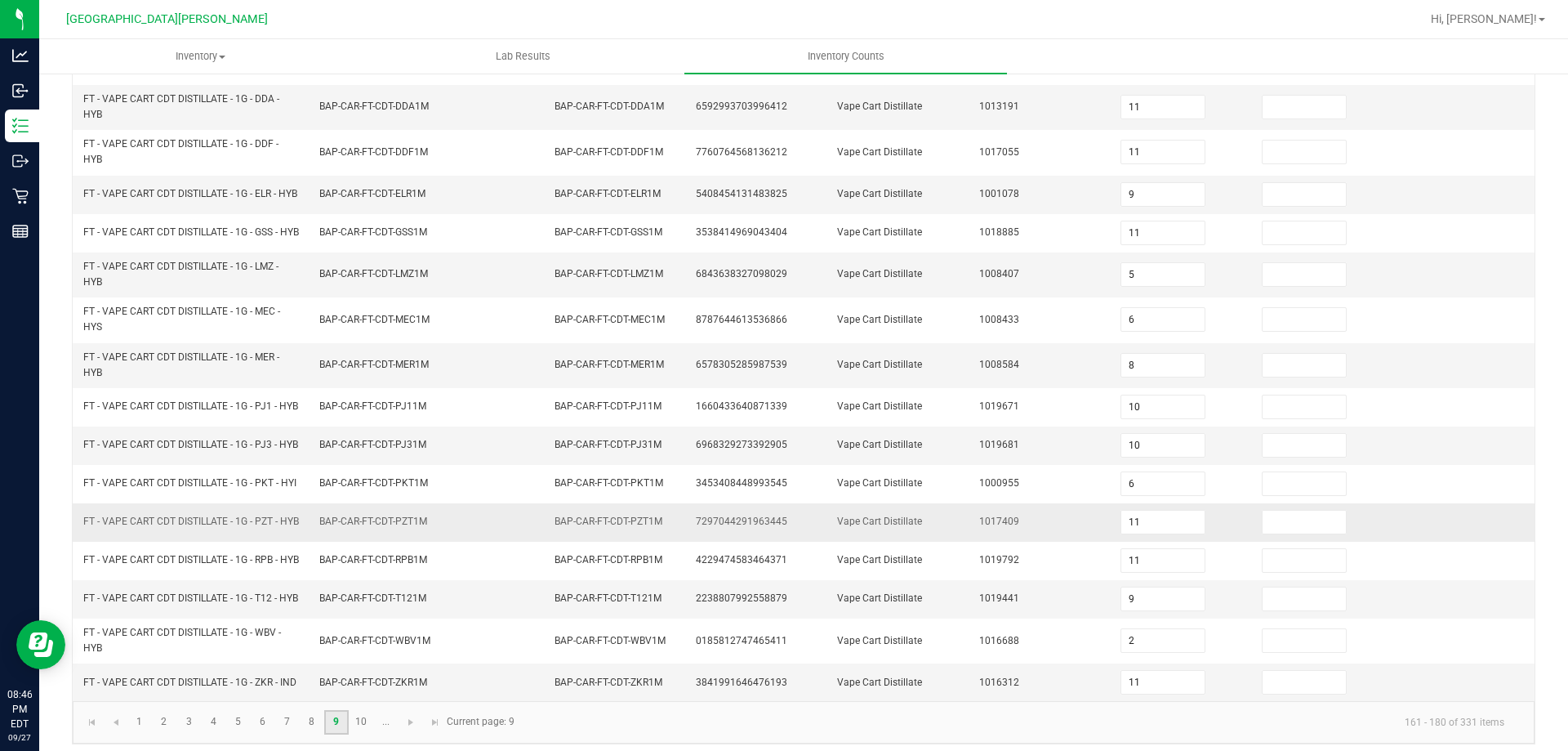
scroll to position [470, 0]
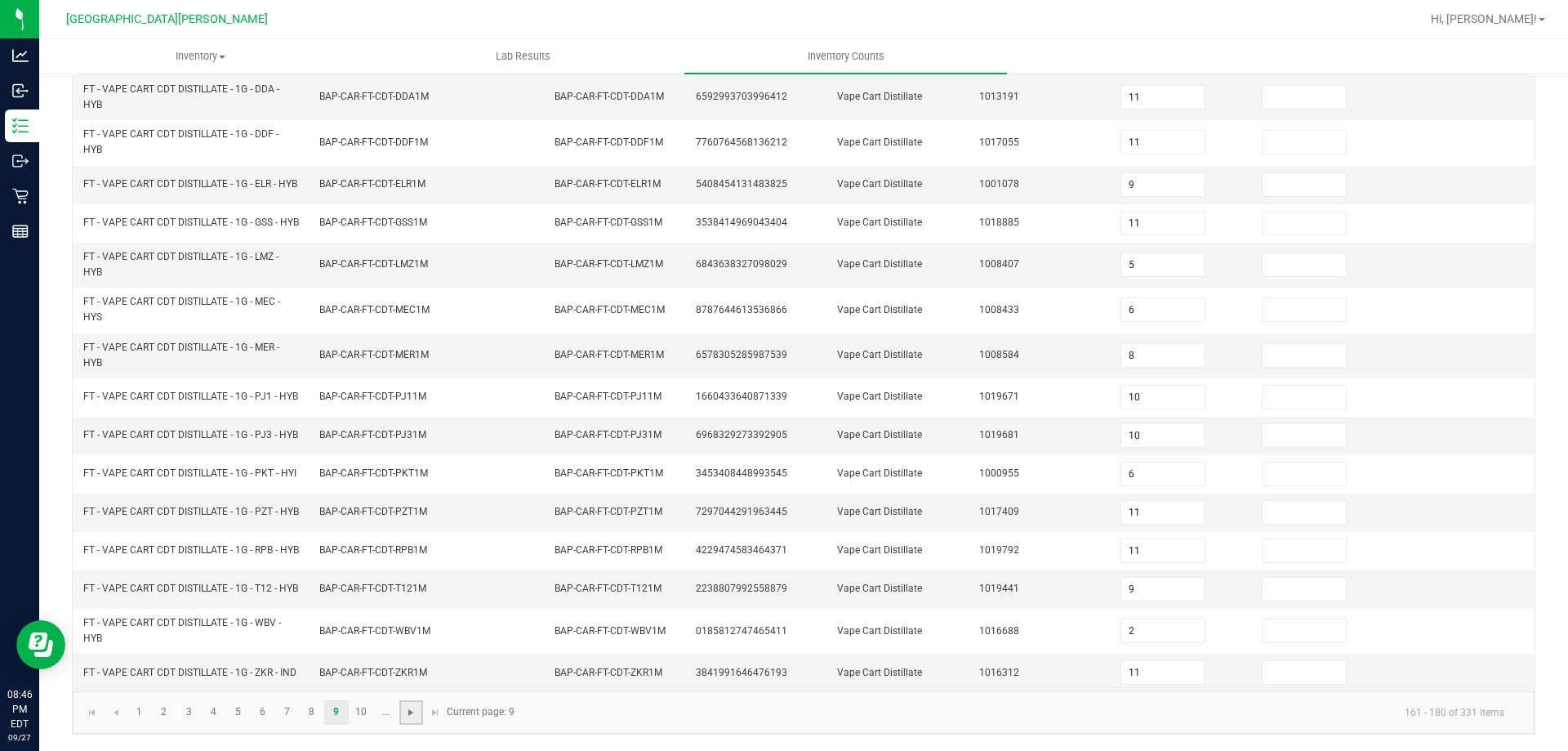
click at [407, 710] on span "Go to the next page" at bounding box center [411, 712] width 13 height 13
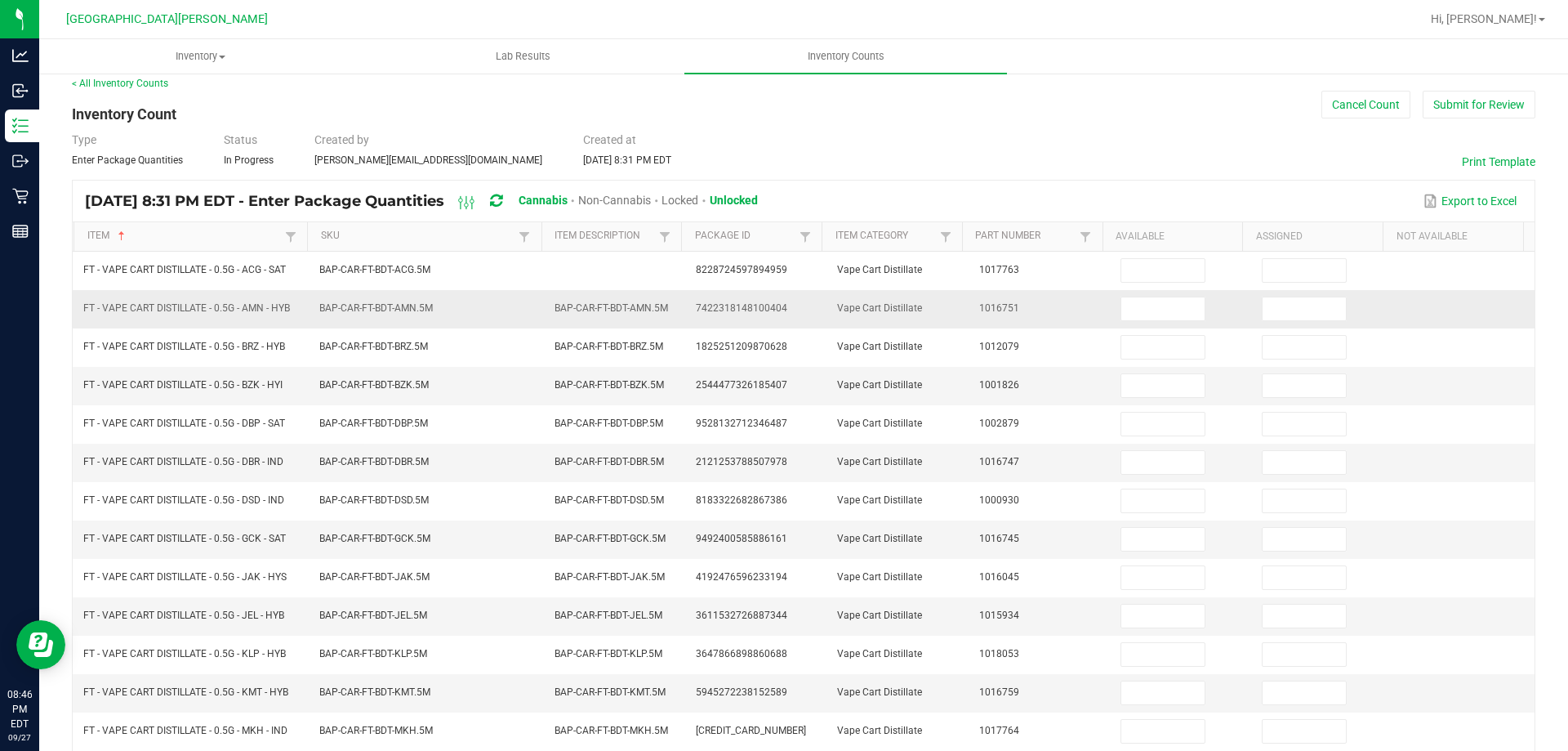
scroll to position [0, 0]
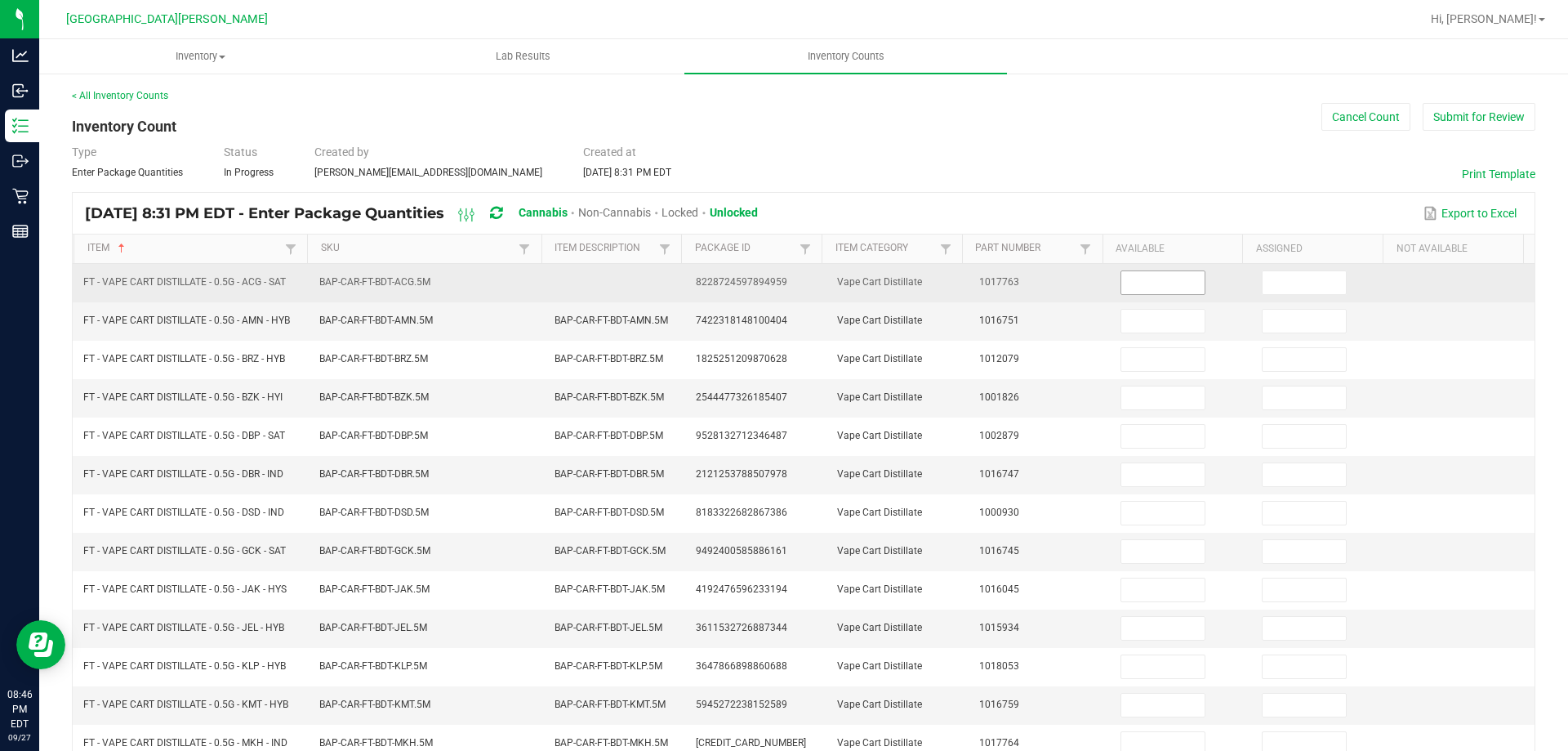
click at [1163, 293] on input at bounding box center [1163, 282] width 83 height 23
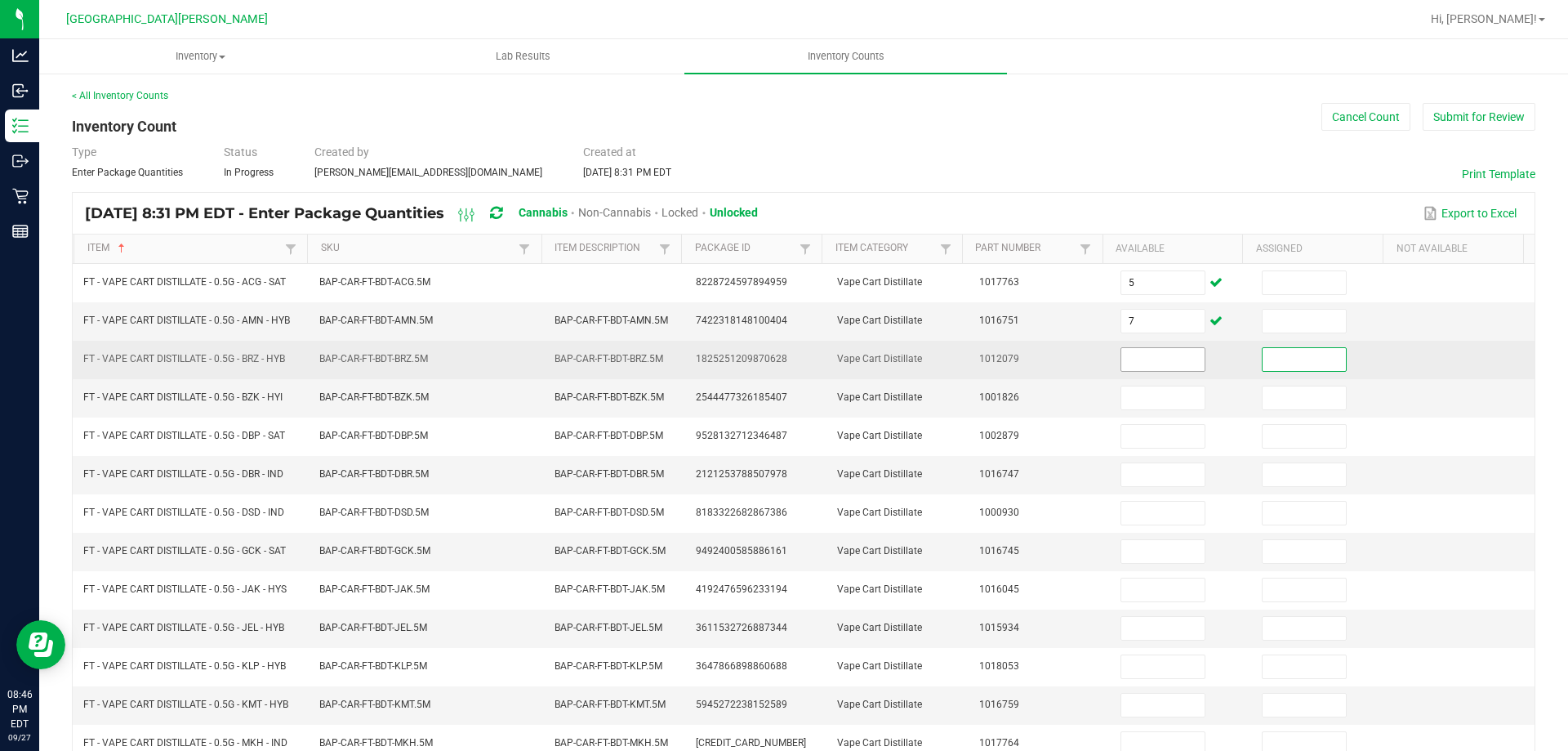
click at [1122, 357] on input at bounding box center [1163, 359] width 83 height 23
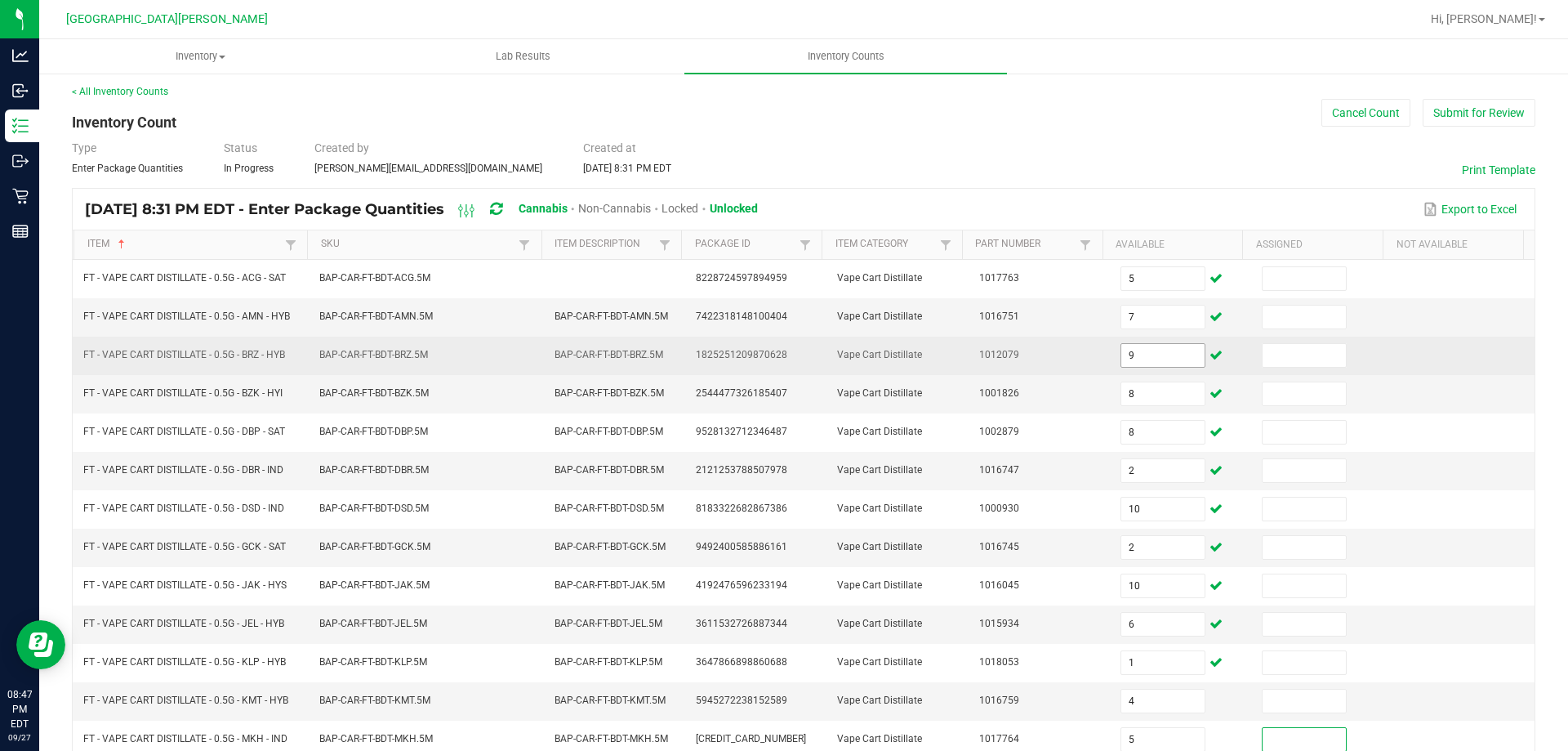
scroll to position [339, 0]
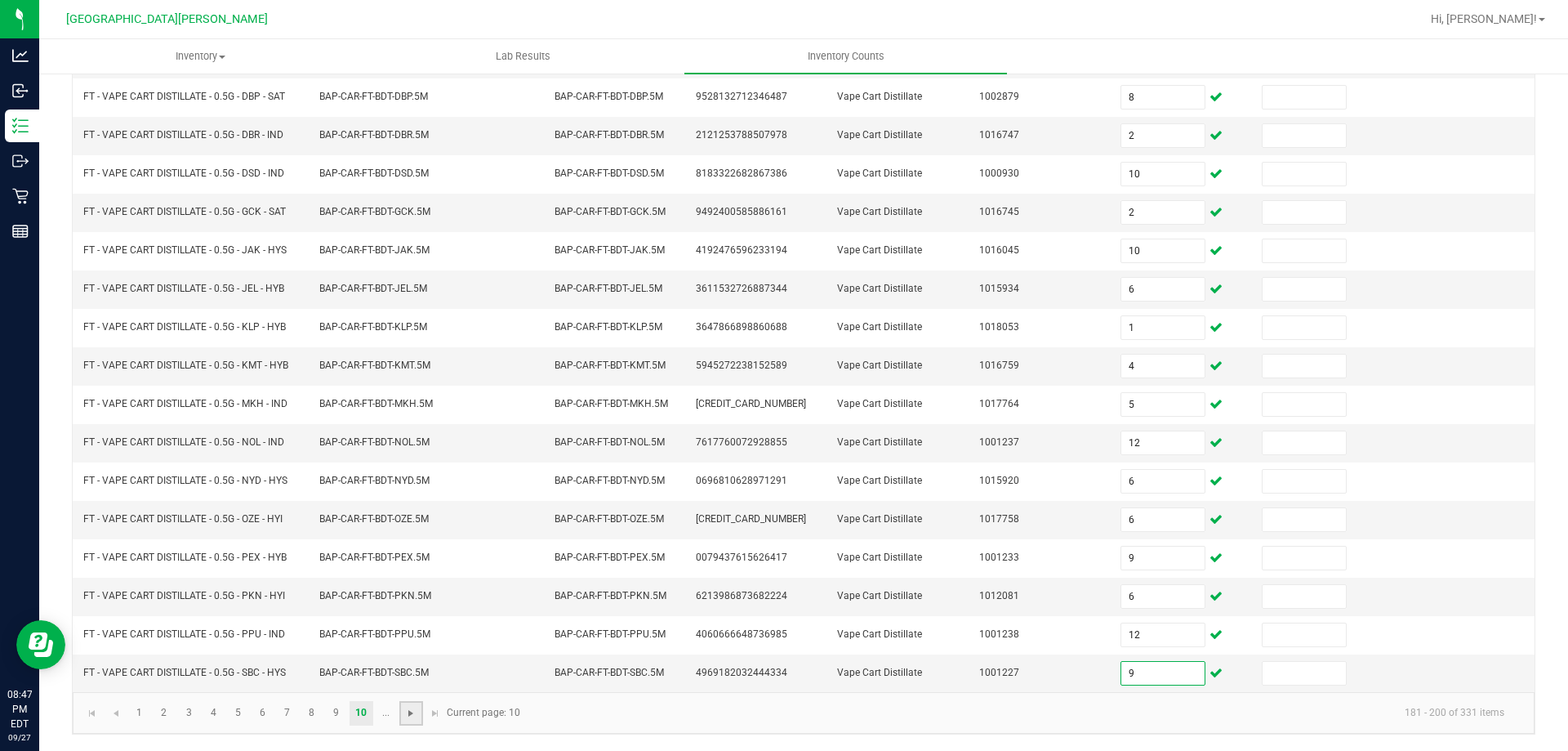
click at [409, 713] on span "Go to the next page" at bounding box center [411, 713] width 13 height 13
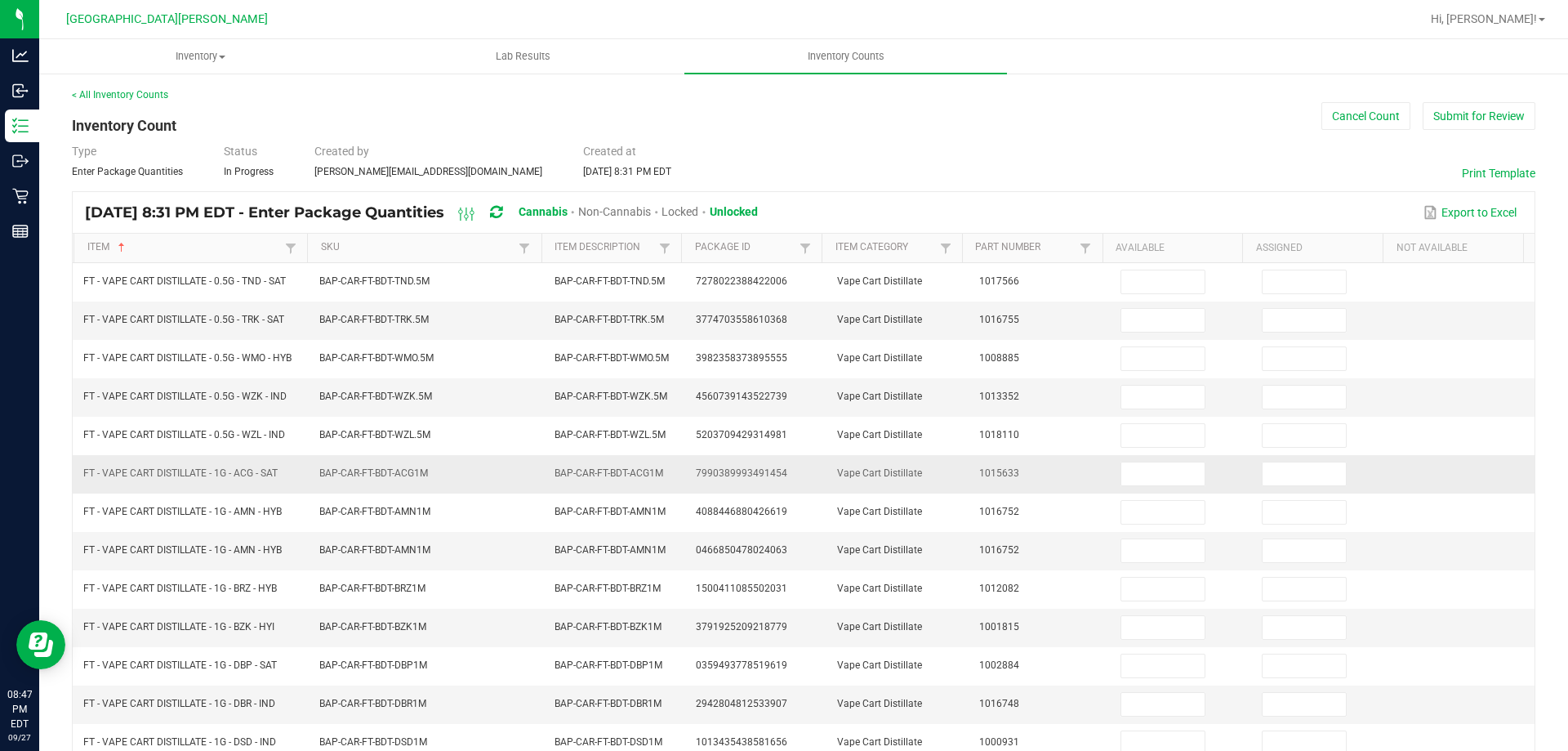
scroll to position [0, 0]
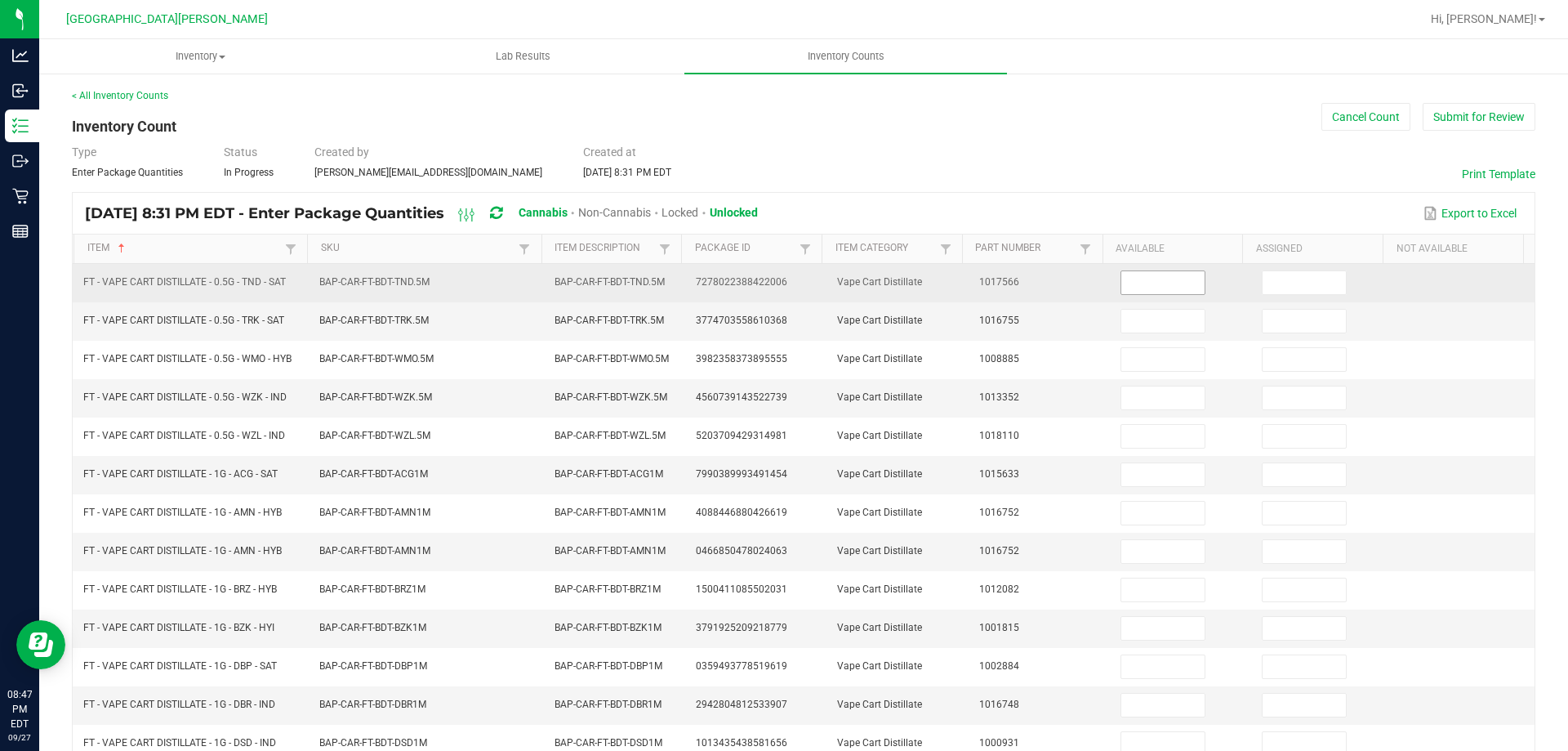
click at [1122, 271] on input at bounding box center [1163, 282] width 83 height 23
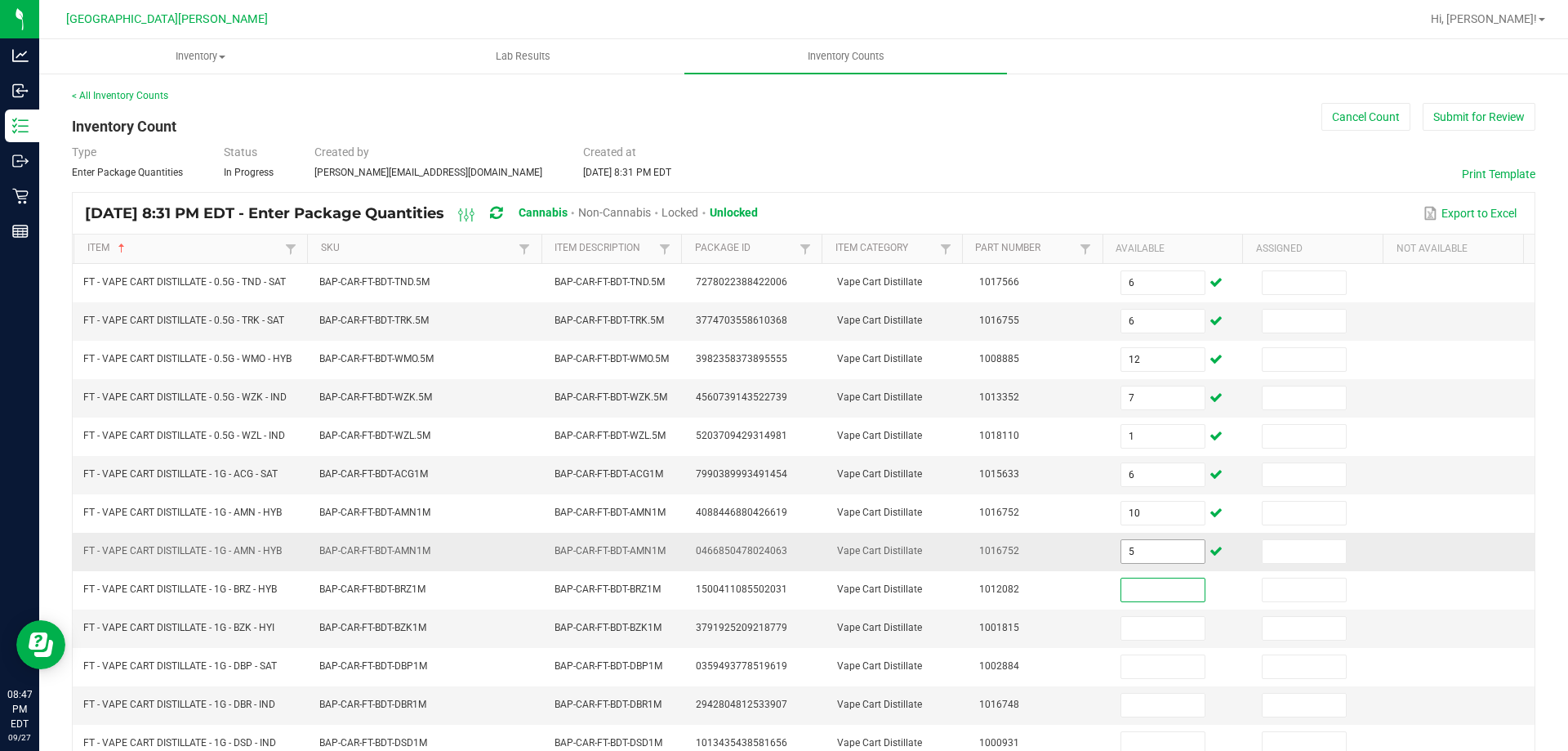
click at [1136, 548] on input "5" at bounding box center [1163, 551] width 83 height 23
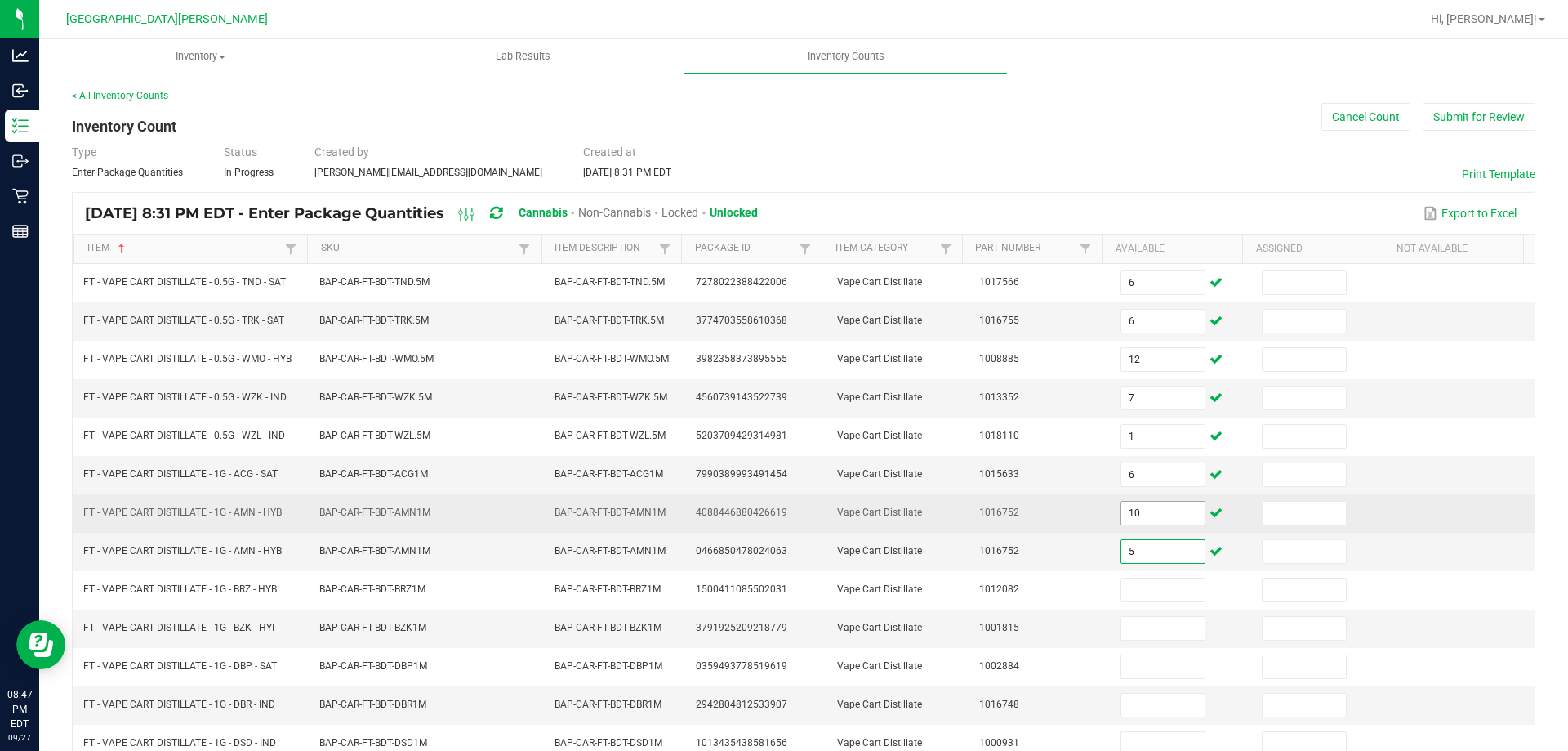
click at [1144, 509] on input "10" at bounding box center [1163, 513] width 83 height 23
click at [1135, 502] on input "5" at bounding box center [1163, 513] width 83 height 23
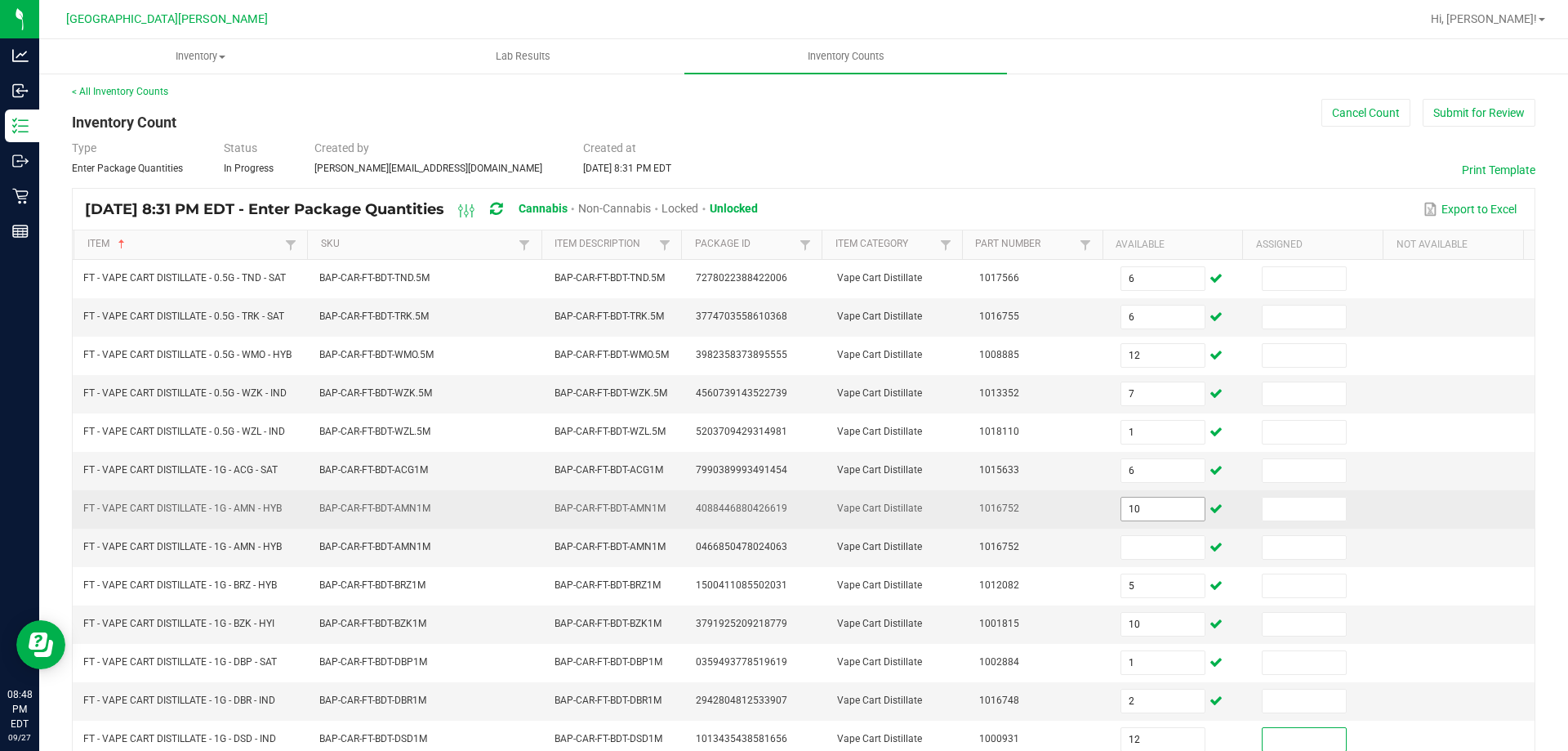
scroll to position [339, 0]
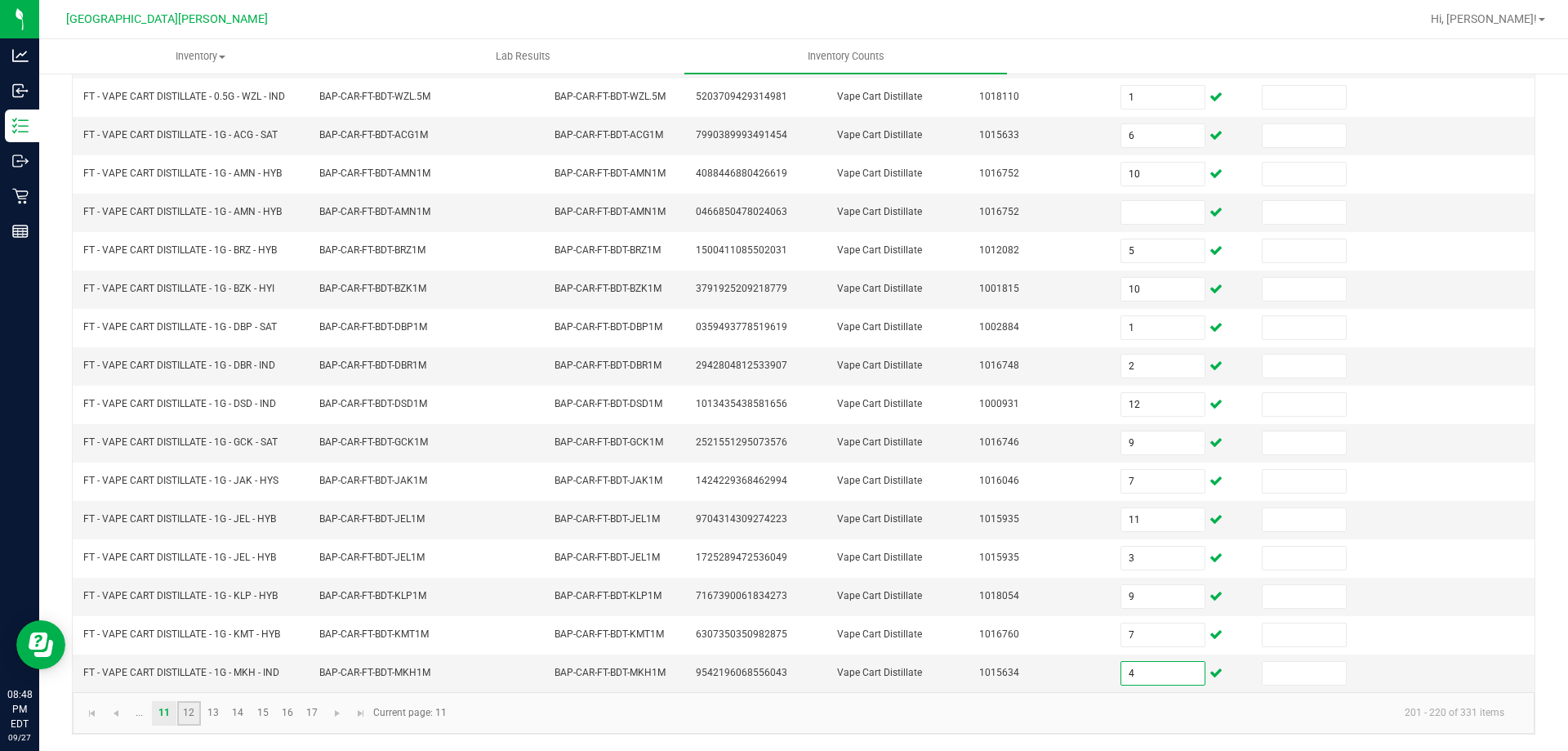
click at [183, 713] on link "12" at bounding box center [189, 713] width 24 height 25
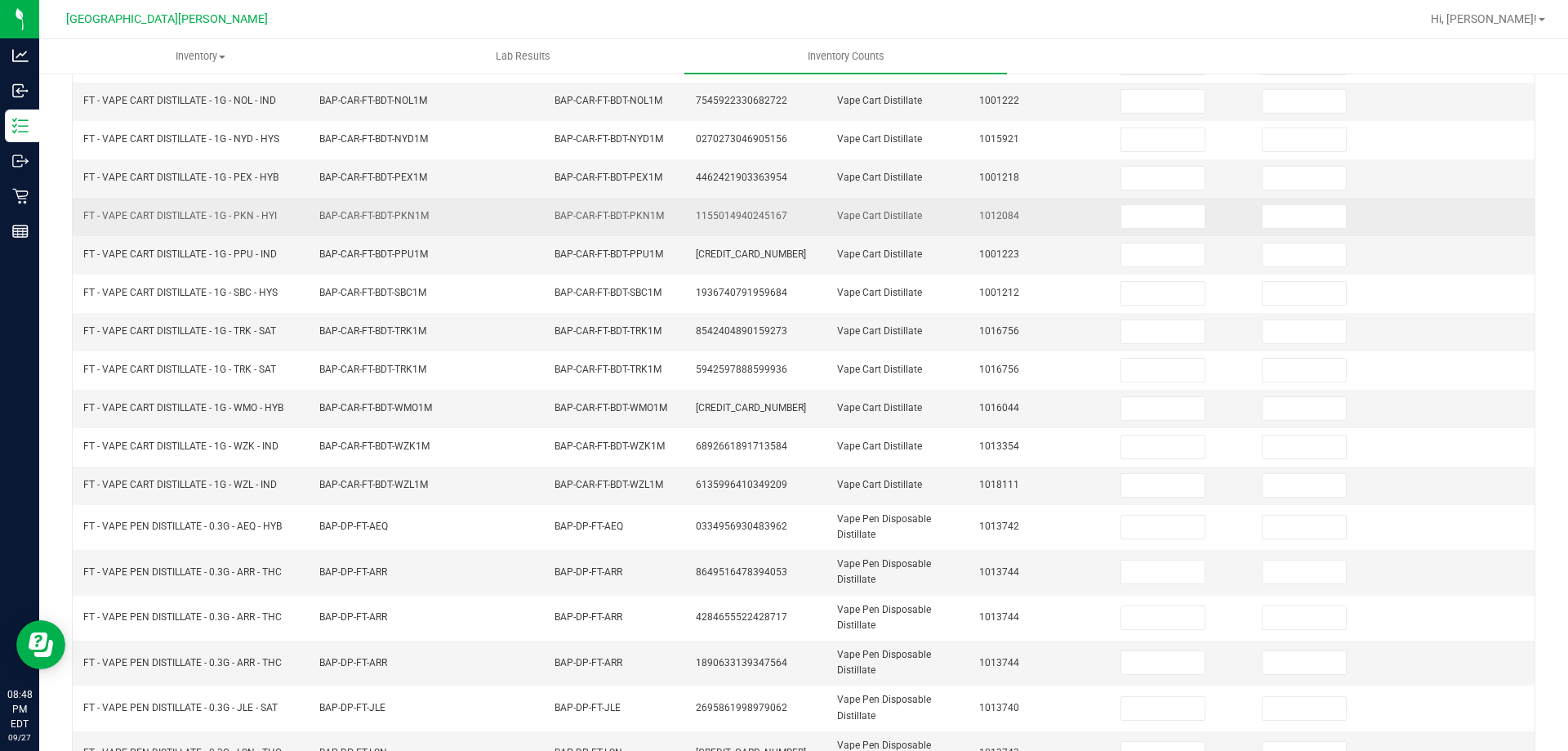
scroll to position [0, 0]
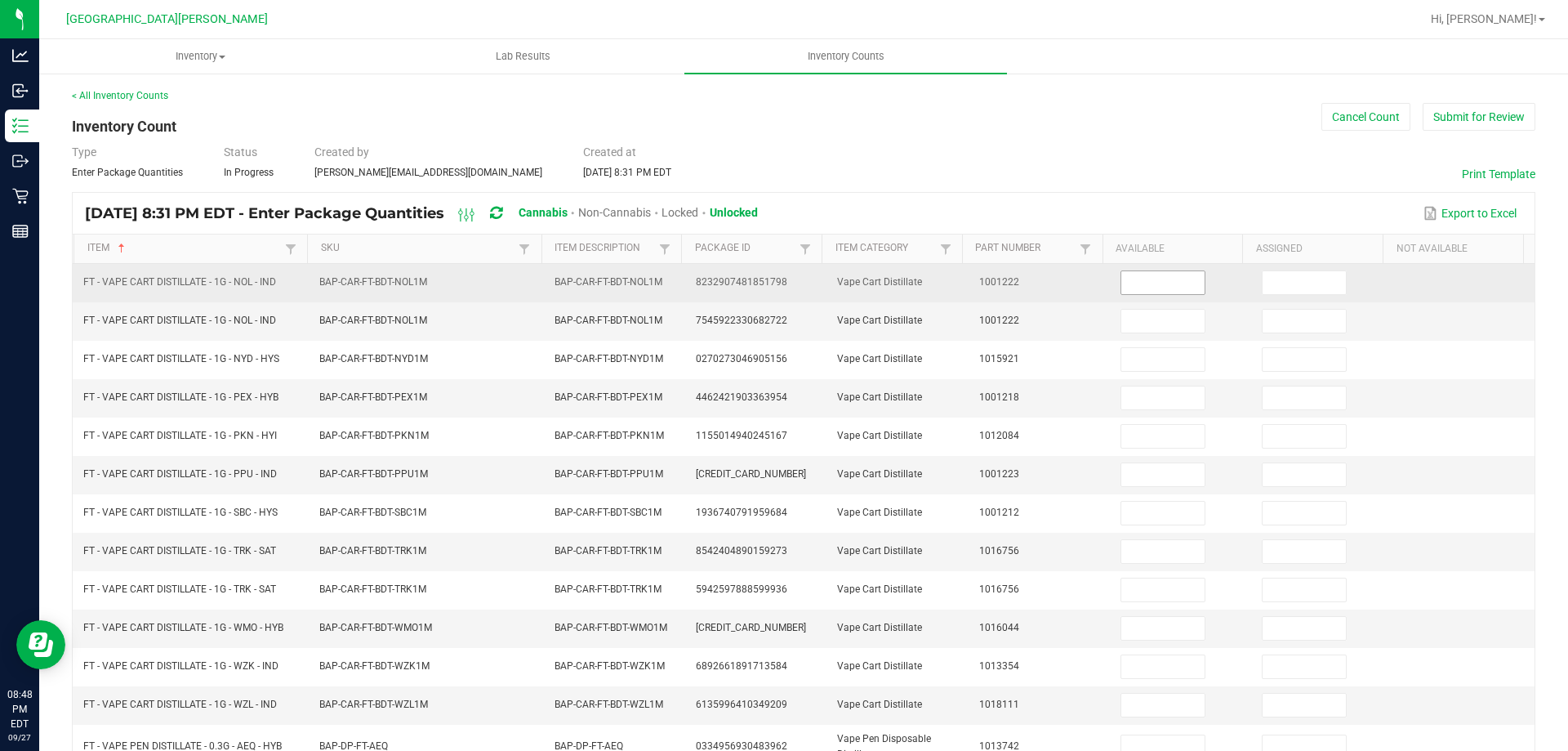
click at [1122, 284] on input at bounding box center [1163, 282] width 83 height 23
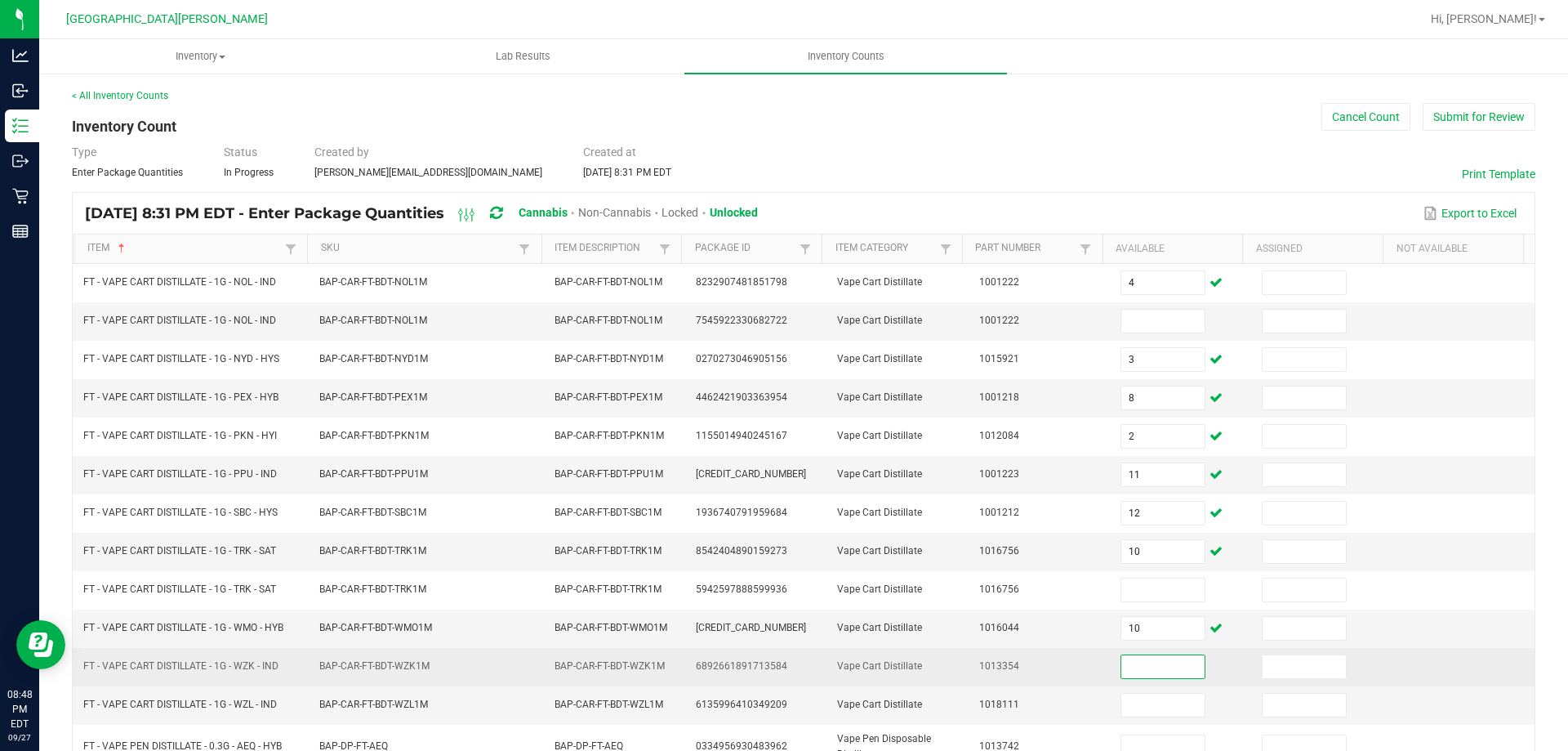
click at [1122, 661] on input at bounding box center [1163, 666] width 83 height 23
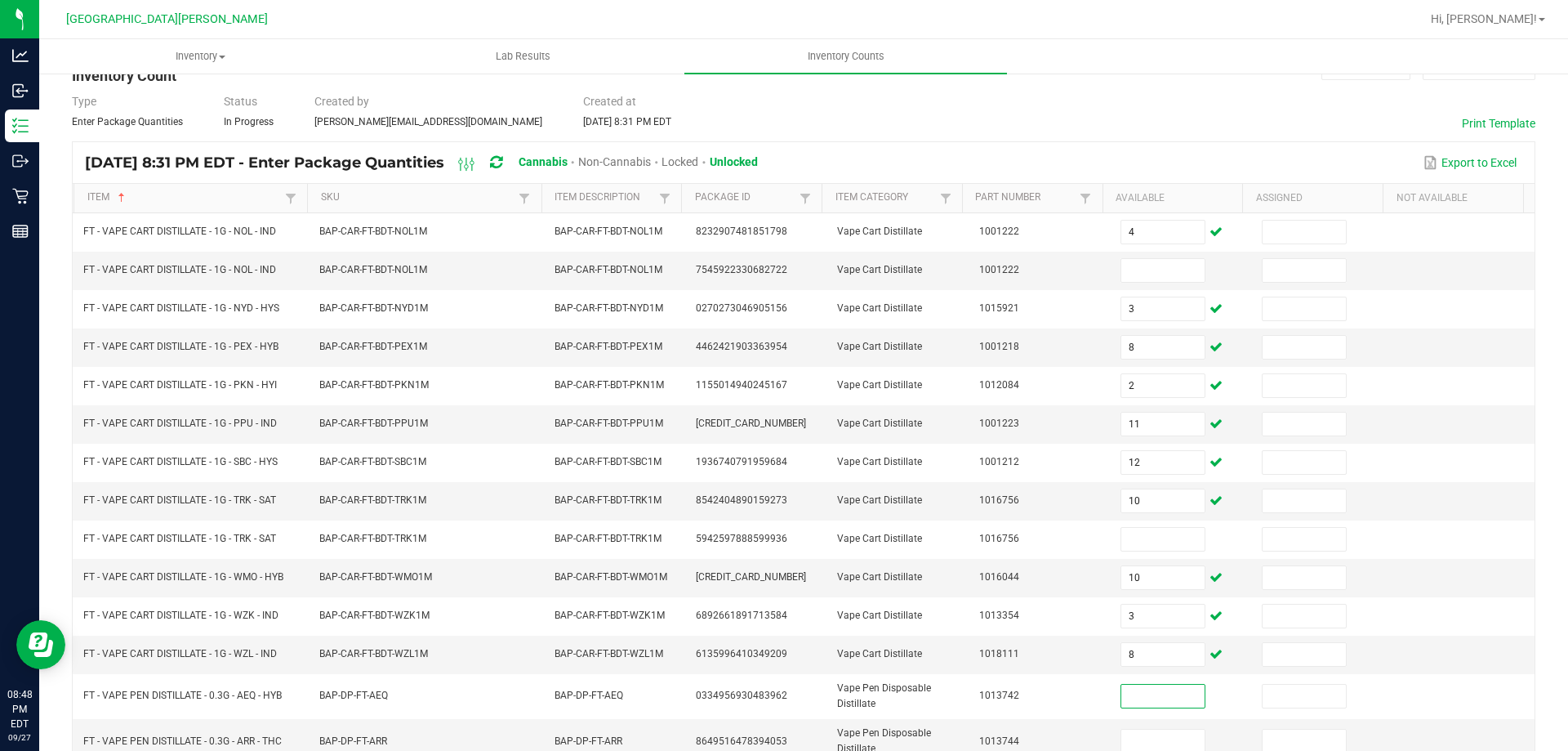
scroll to position [89, 0]
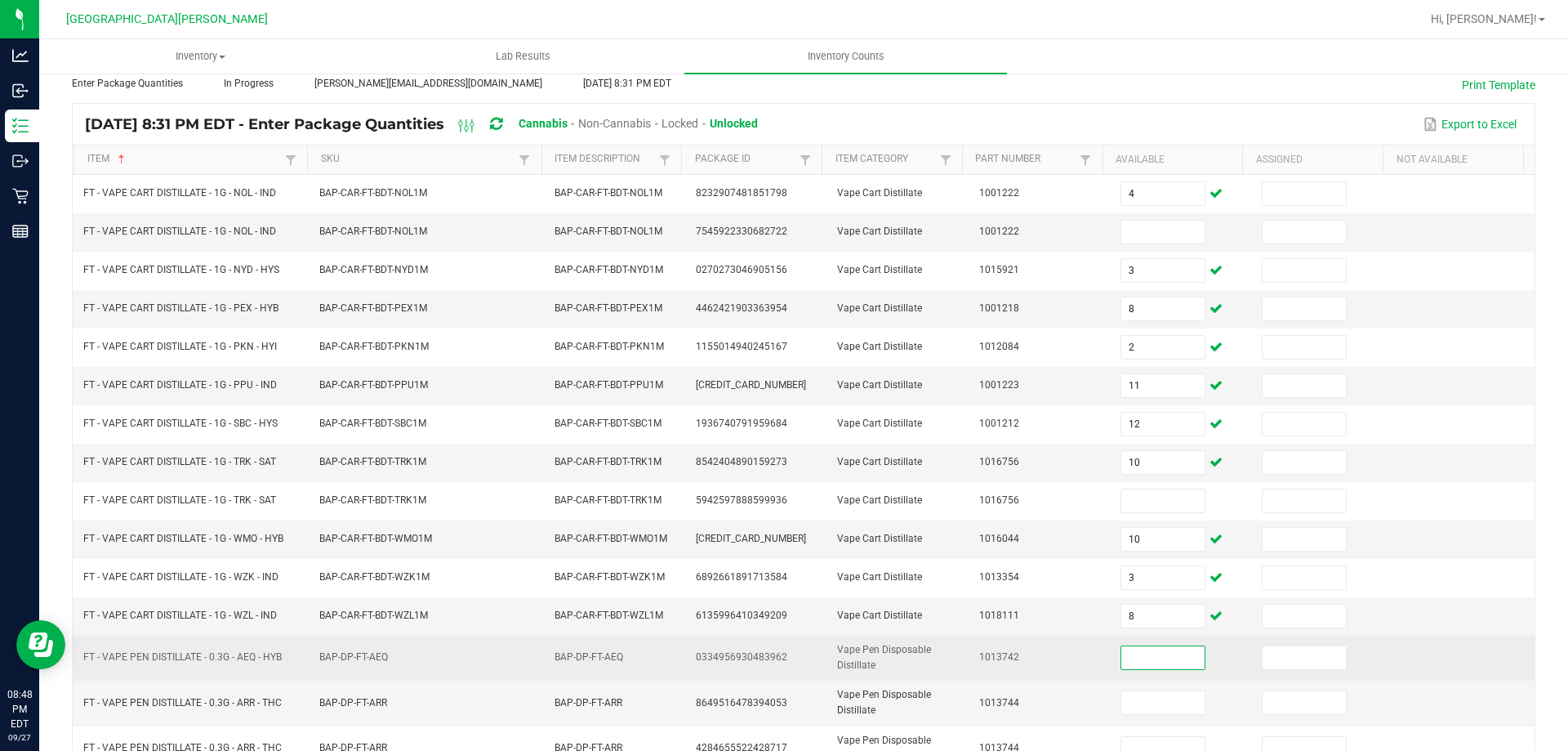
click at [1124, 664] on input at bounding box center [1163, 657] width 83 height 23
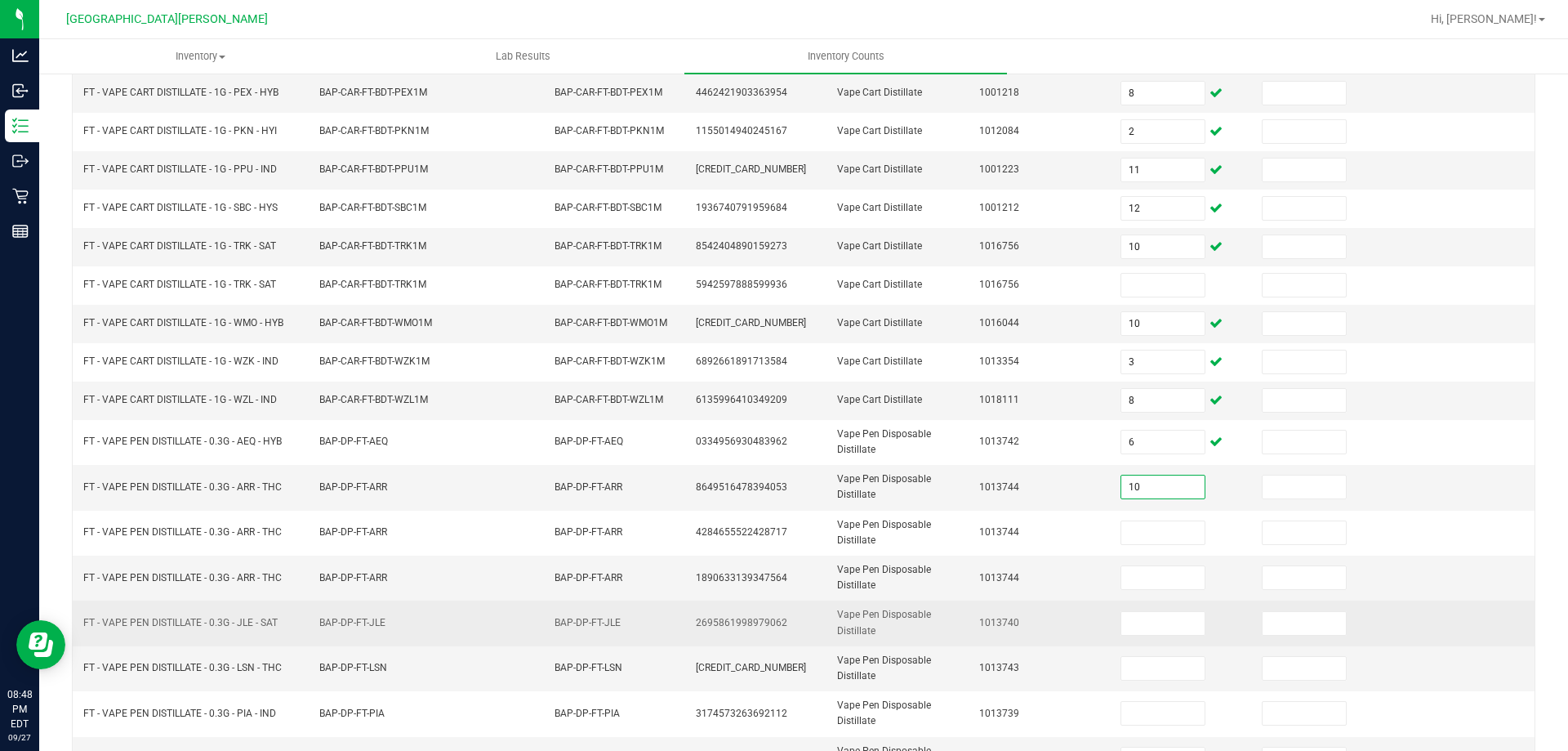
scroll to position [334, 0]
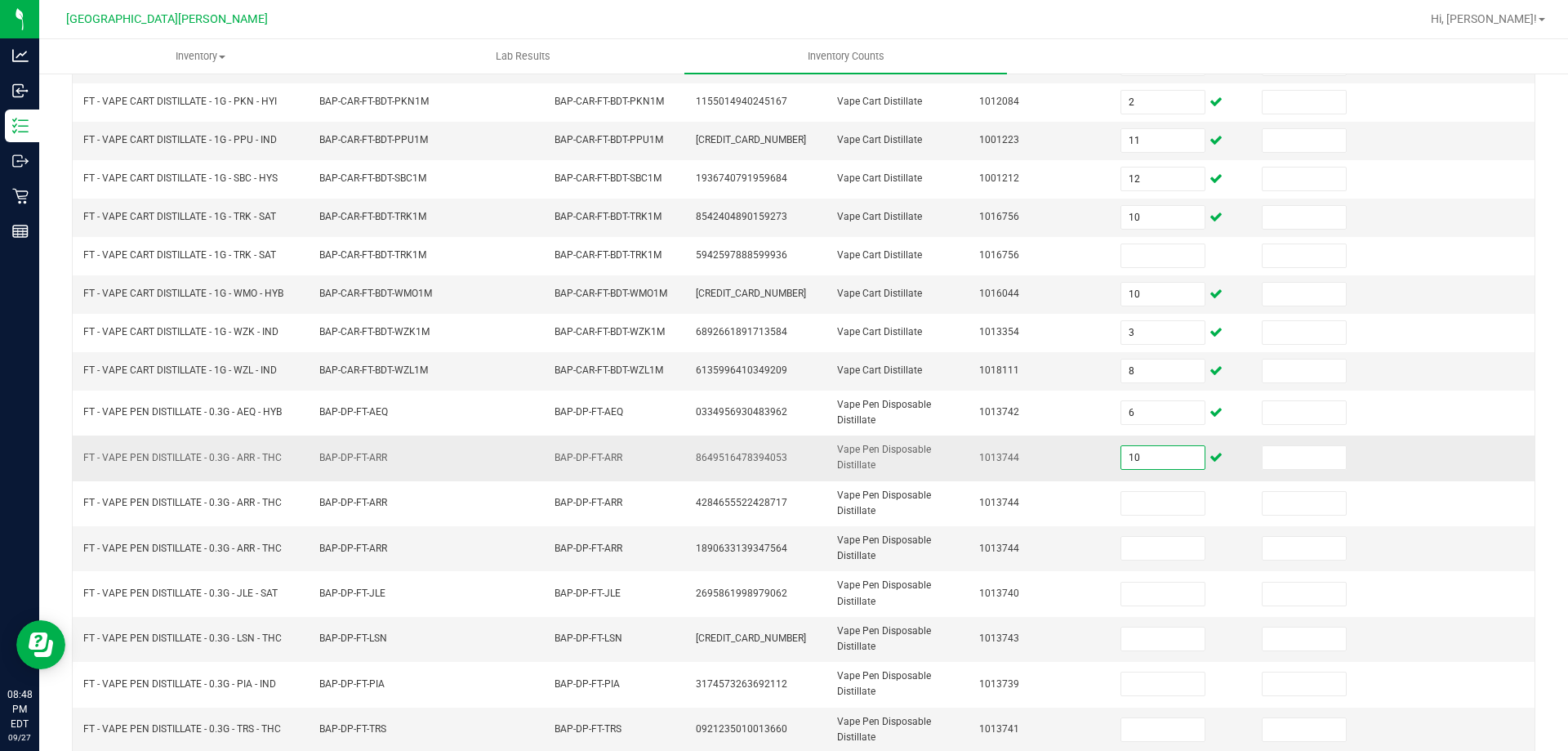
click at [1129, 454] on input "10" at bounding box center [1163, 457] width 83 height 23
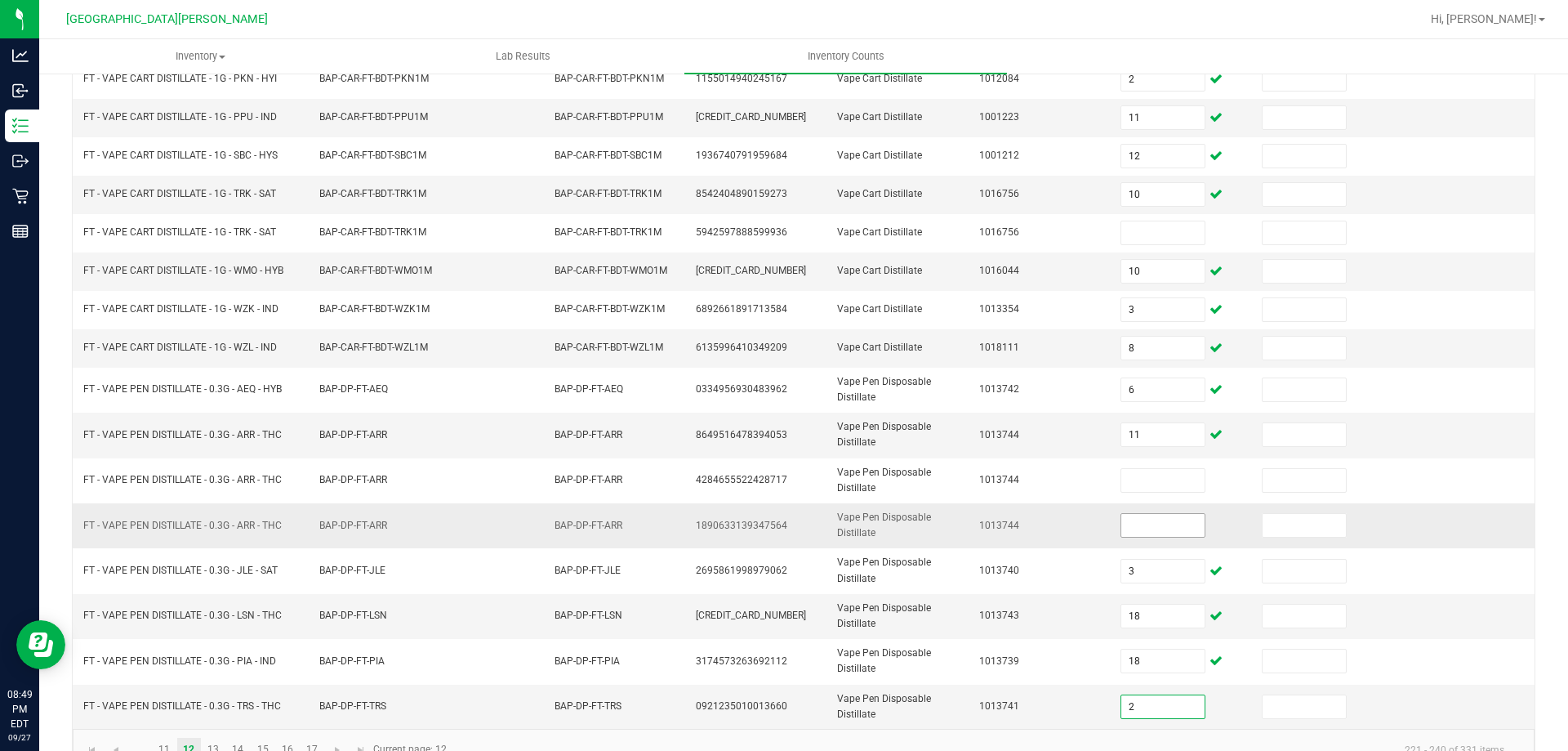
scroll to position [394, 0]
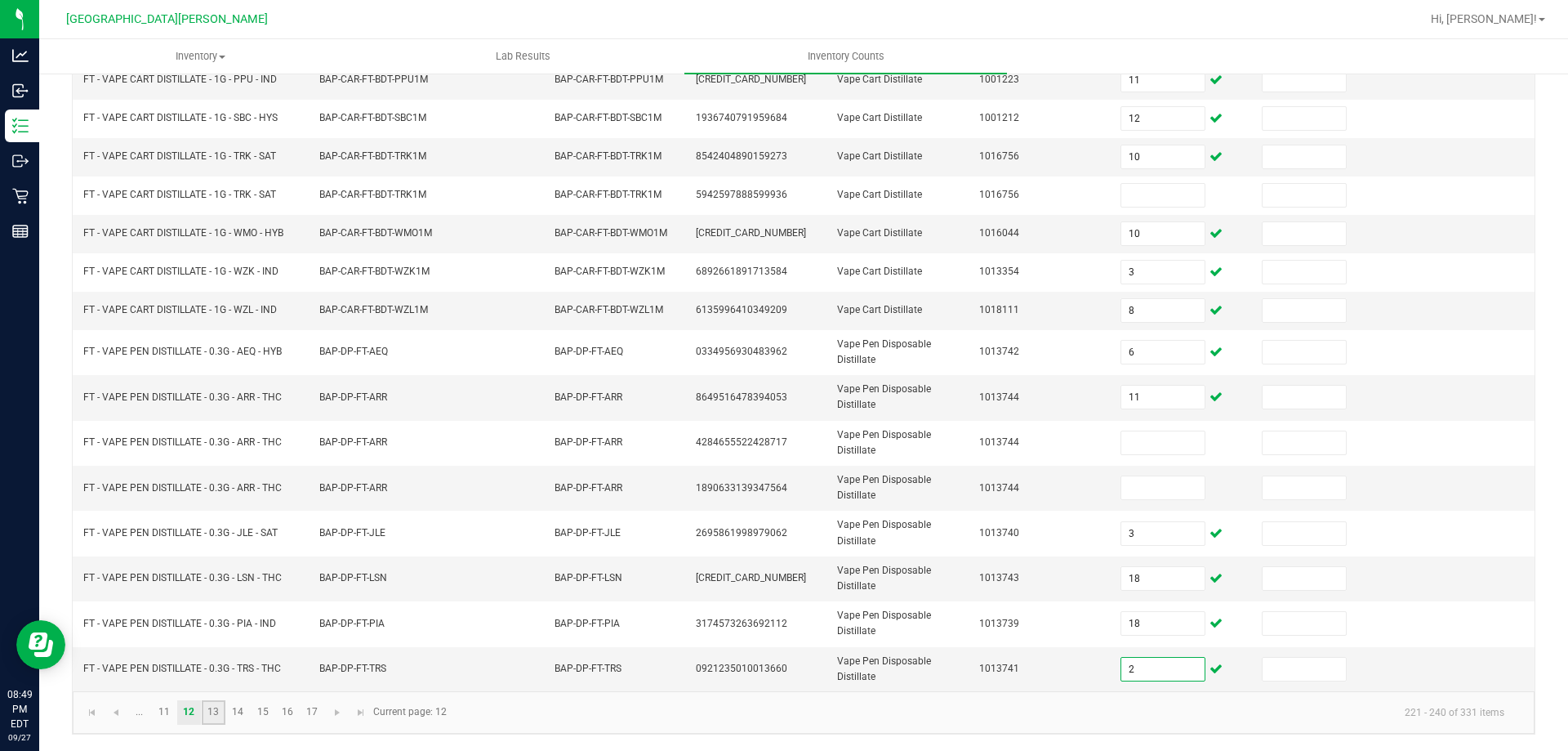
click at [210, 708] on link "13" at bounding box center [214, 712] width 24 height 25
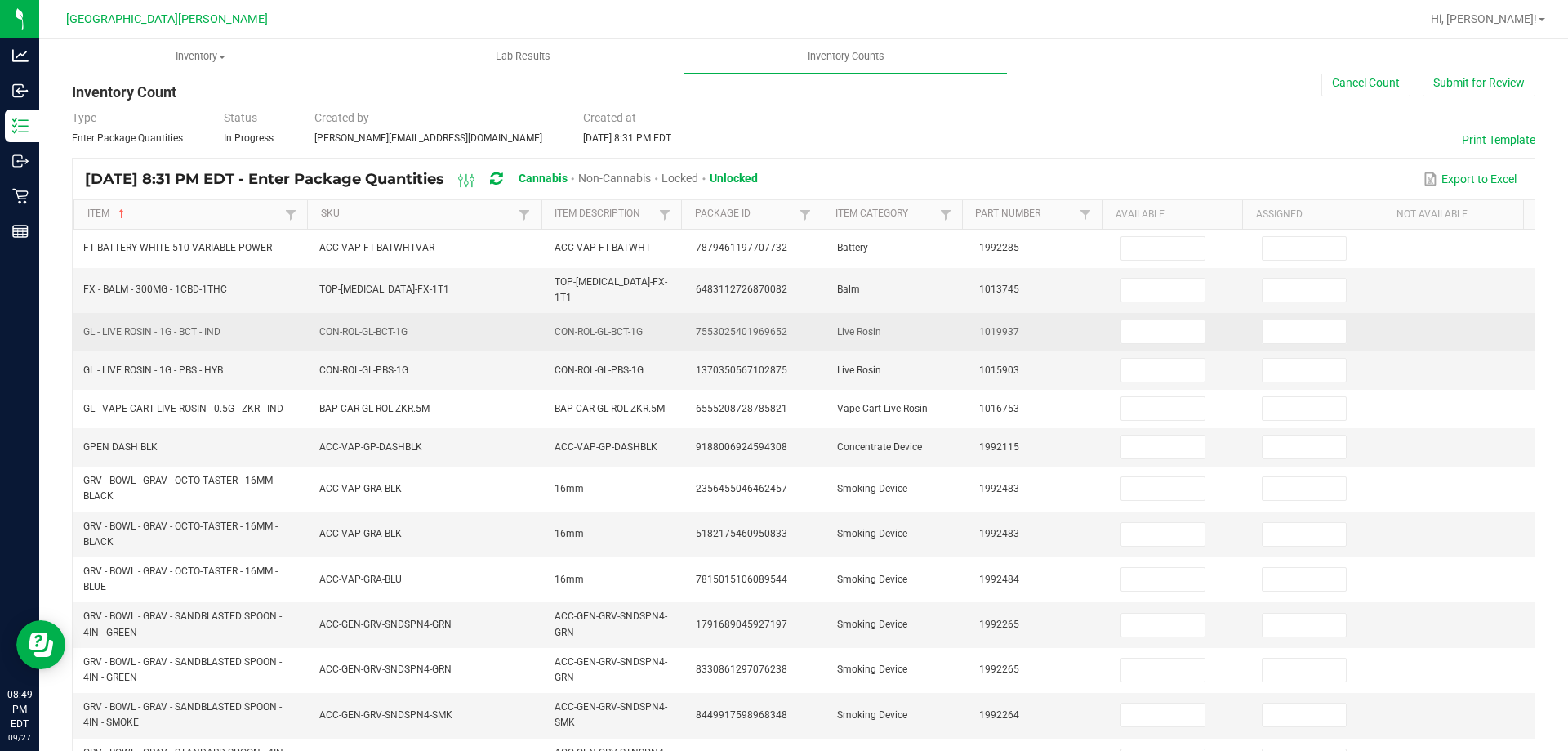
scroll to position [0, 0]
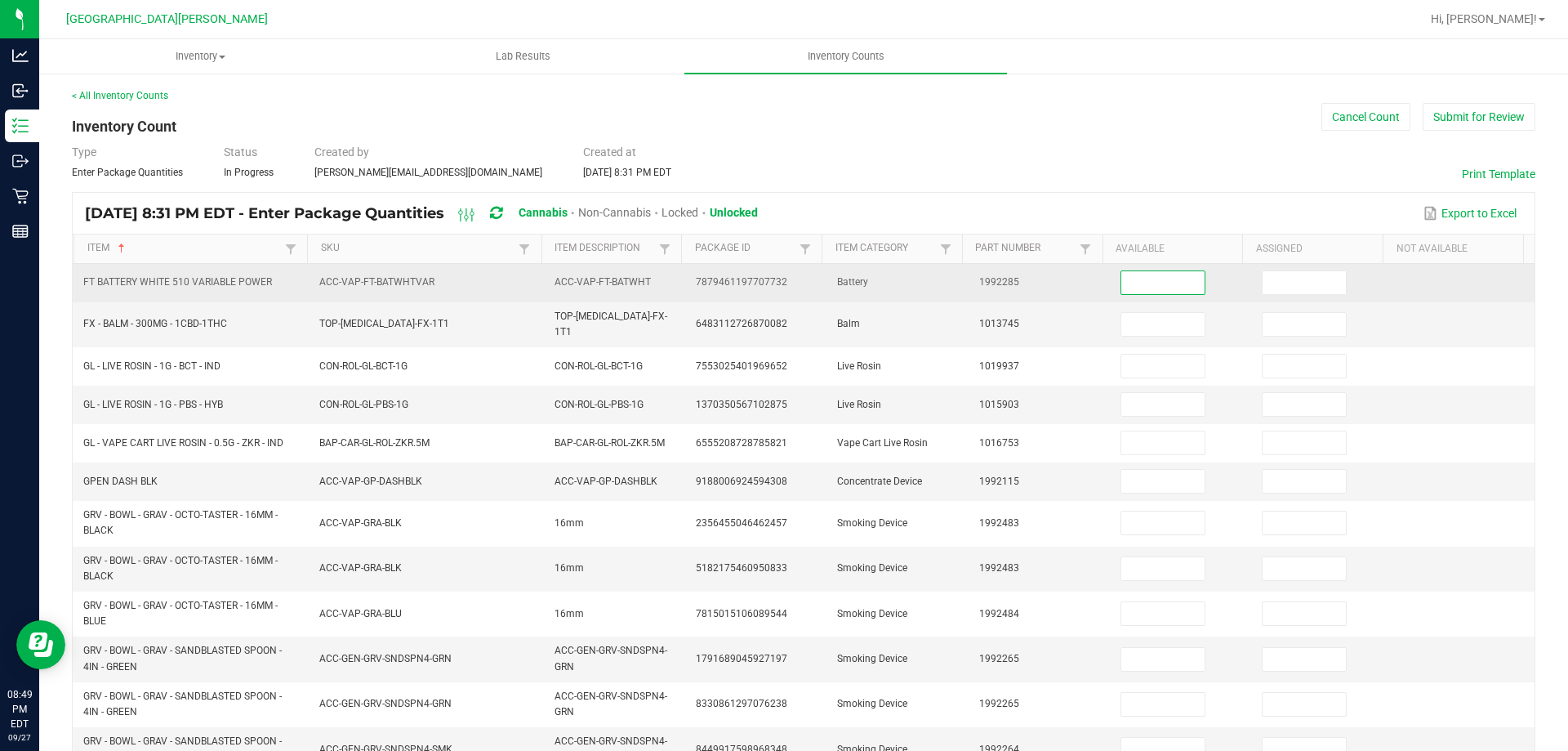
click at [1122, 287] on input at bounding box center [1163, 282] width 83 height 23
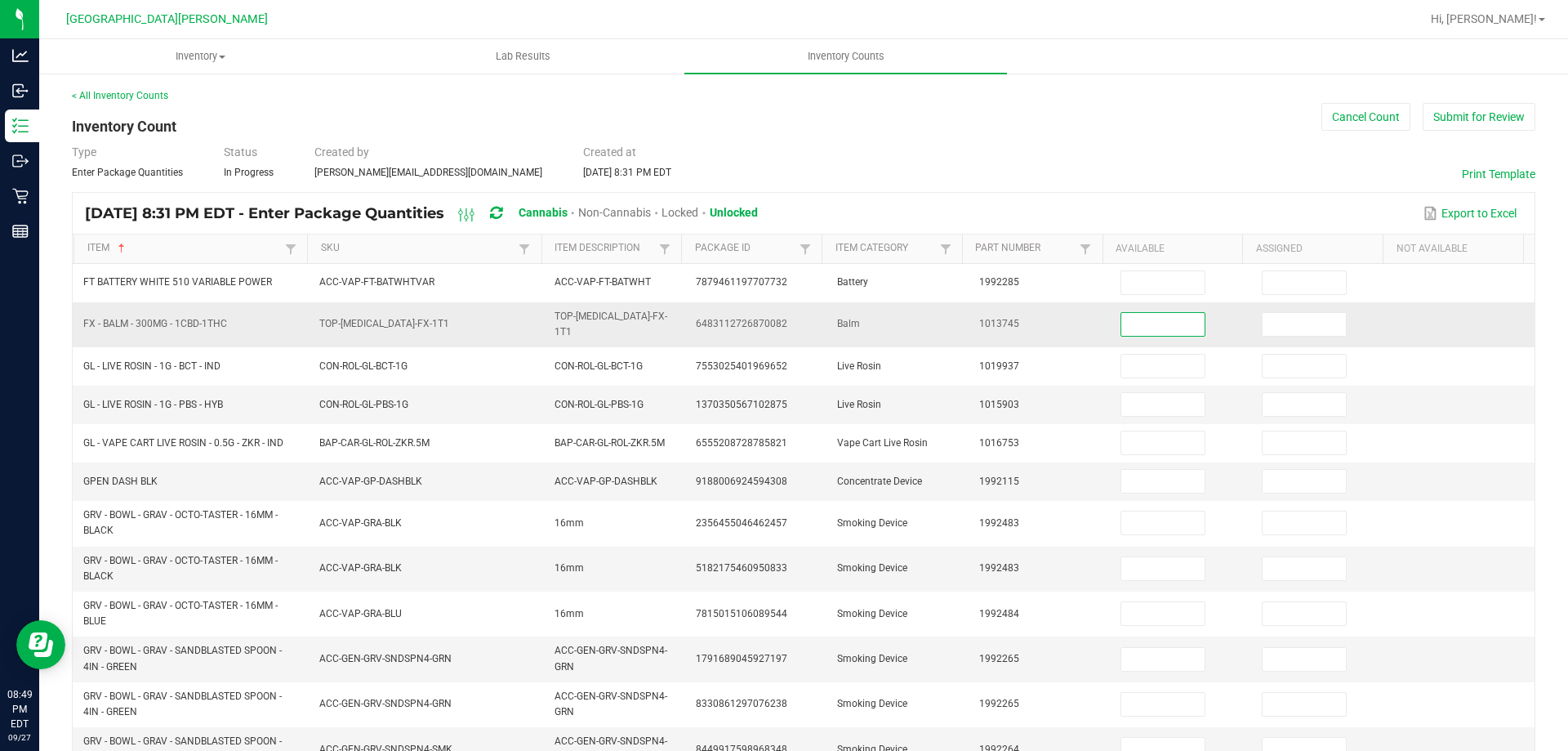
click at [1124, 323] on input at bounding box center [1163, 324] width 83 height 23
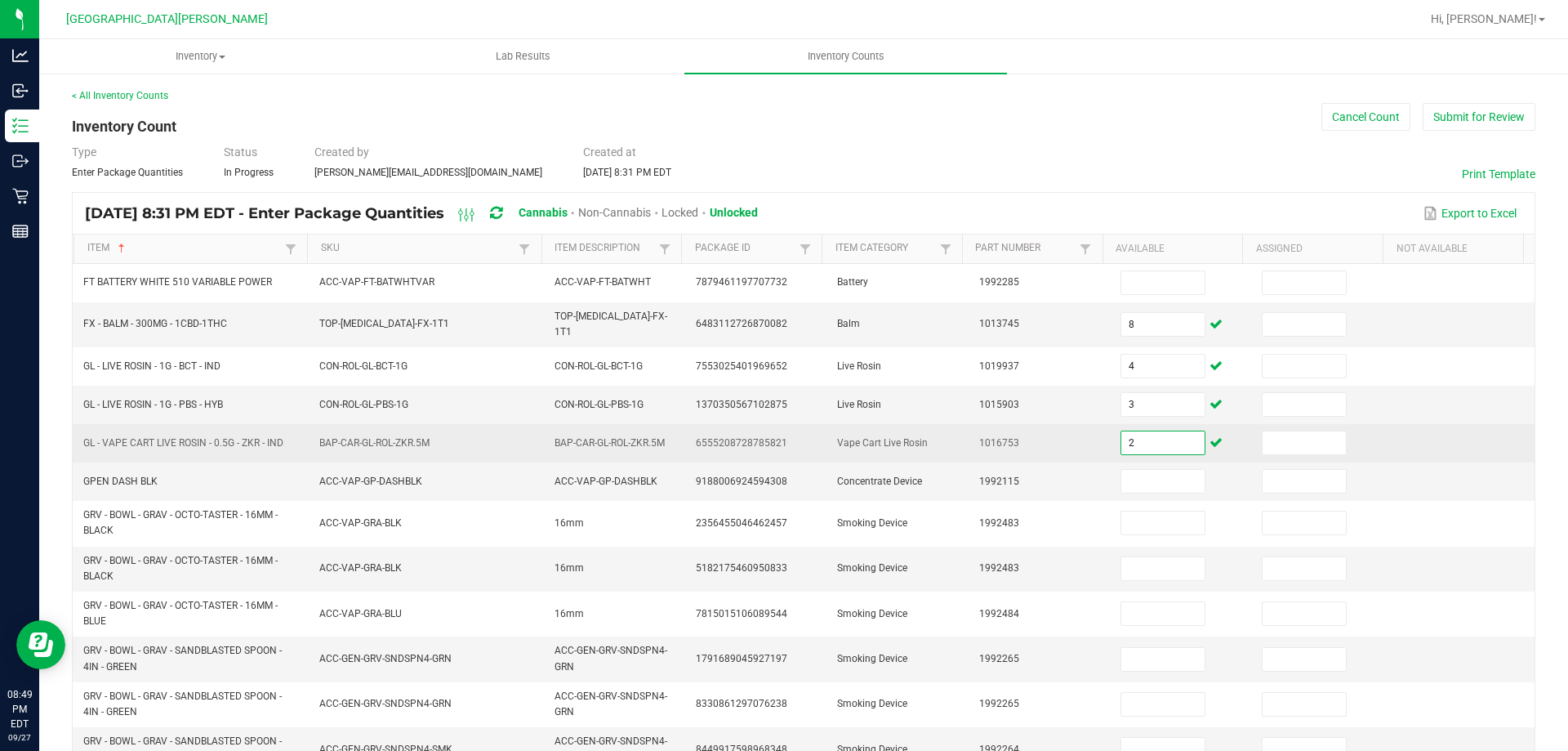
click at [1147, 432] on input "2" at bounding box center [1163, 443] width 83 height 23
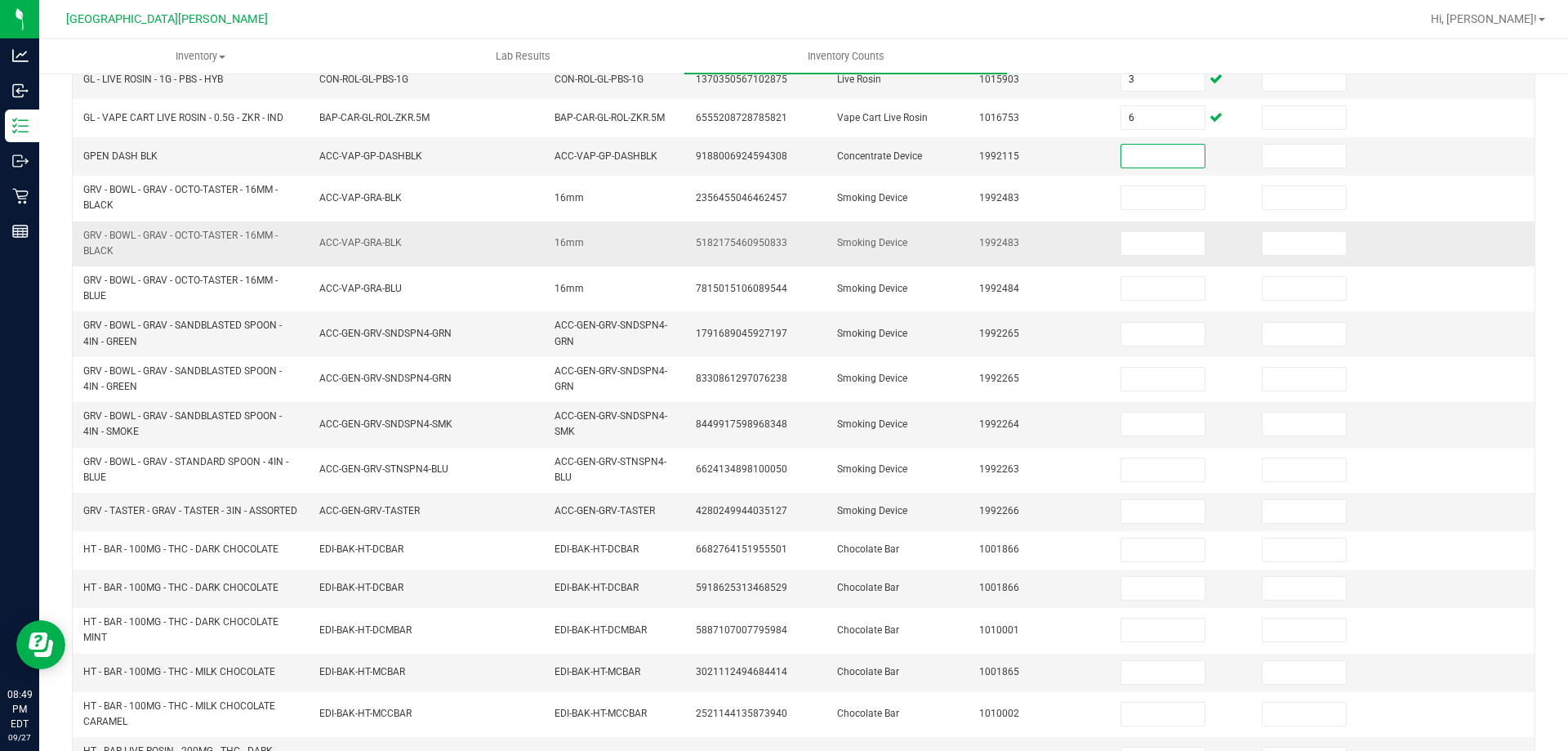
scroll to position [327, 0]
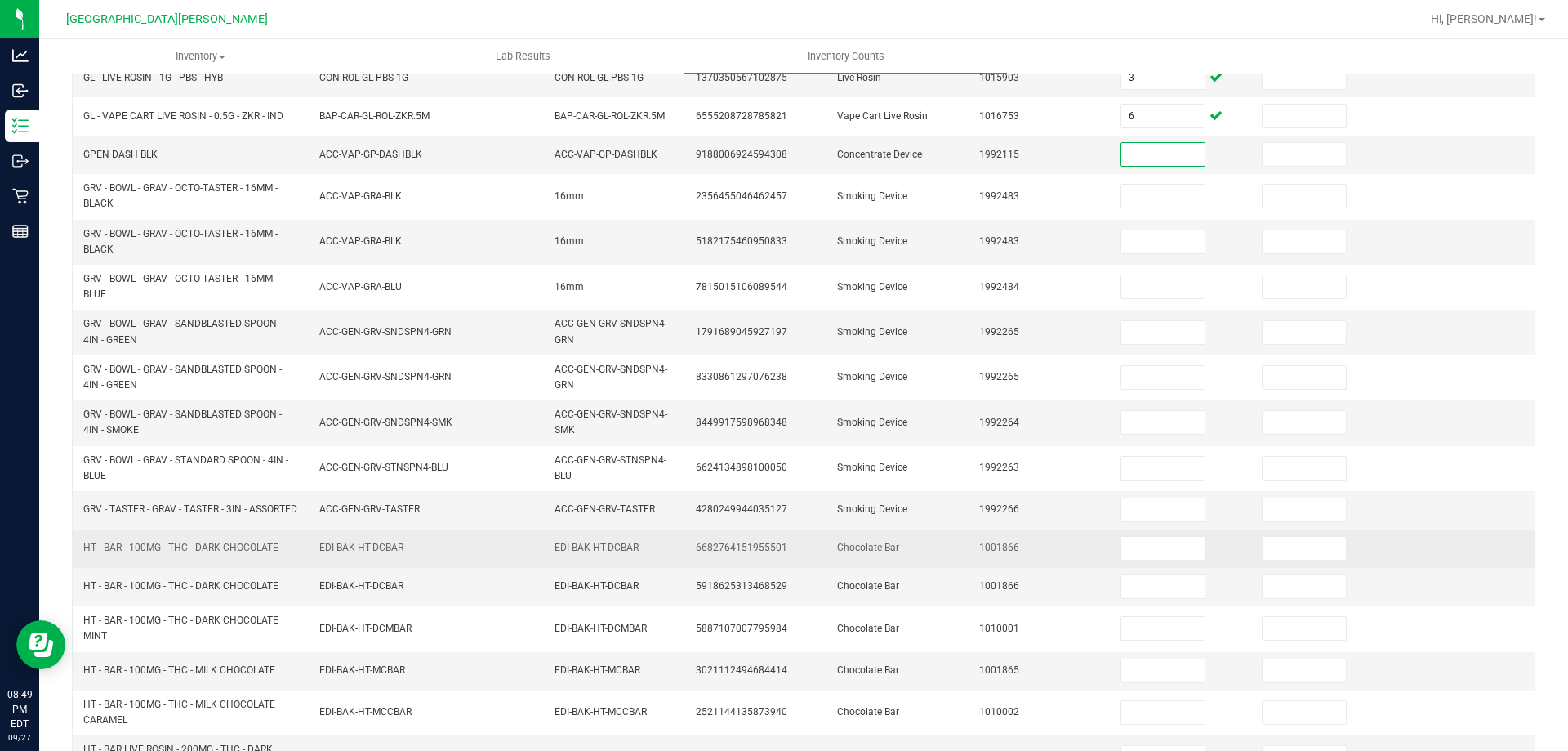
click at [1124, 534] on td at bounding box center [1181, 548] width 141 height 38
click at [1125, 540] on input at bounding box center [1163, 548] width 83 height 23
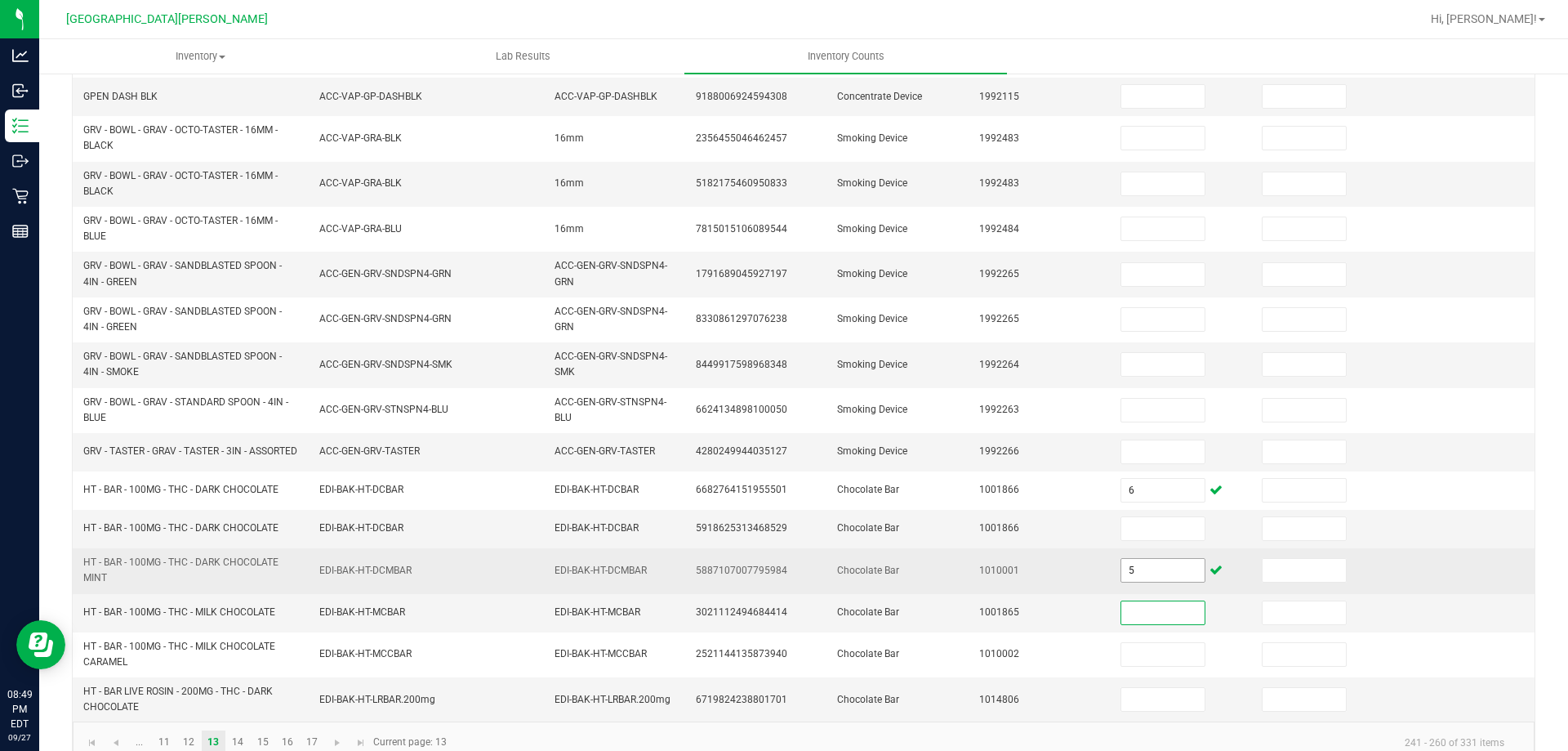
scroll to position [409, 0]
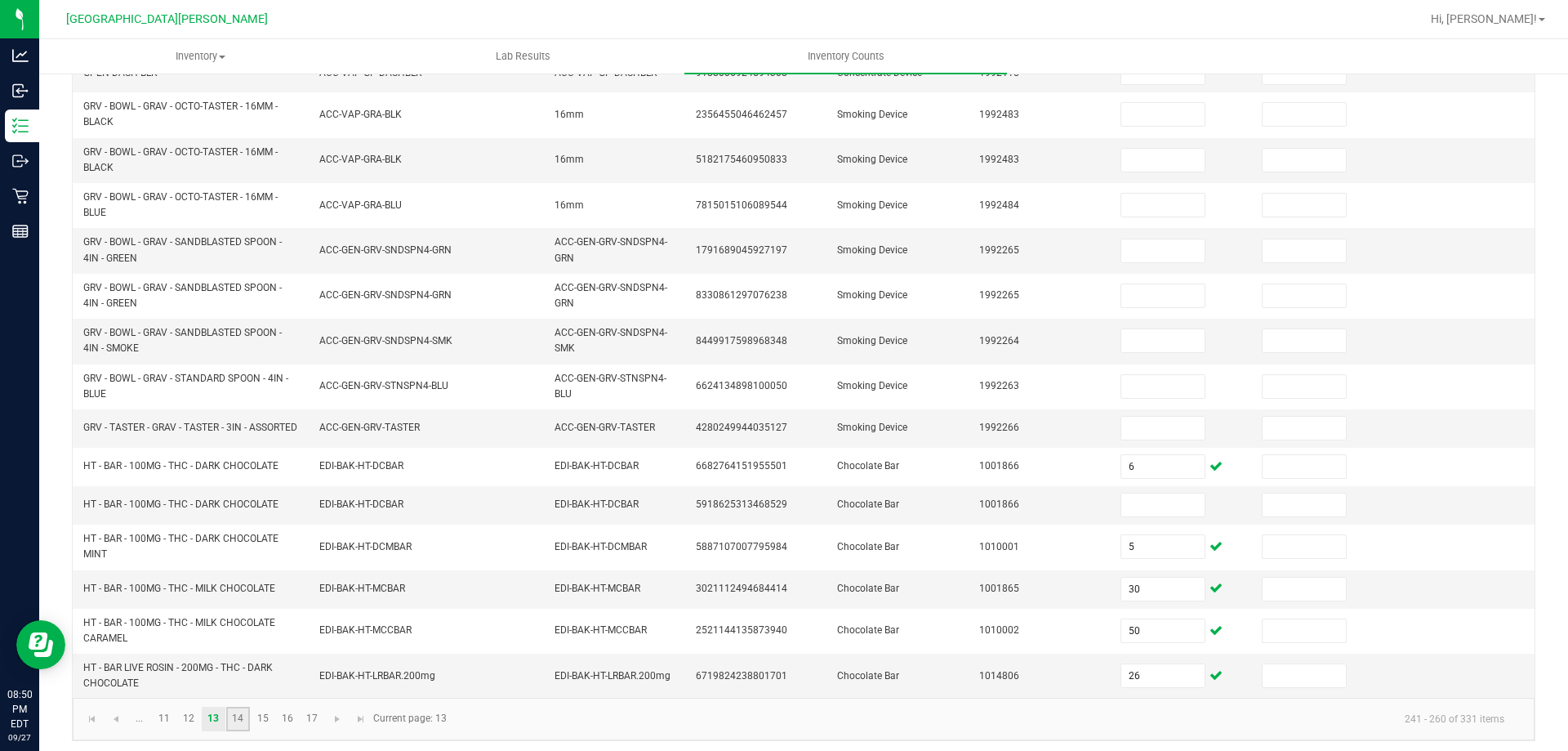
click at [246, 712] on link "14" at bounding box center [238, 718] width 24 height 25
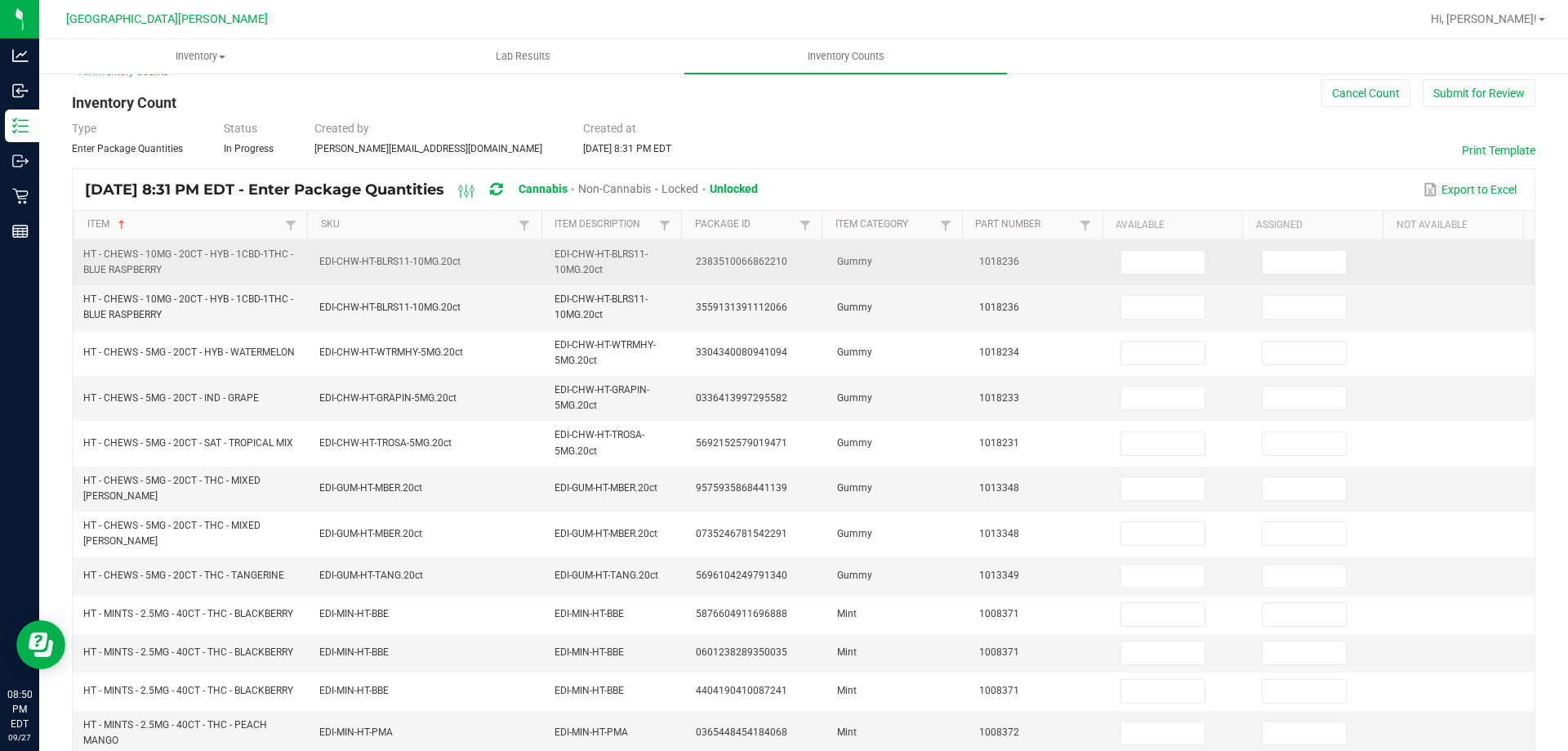
scroll to position [0, 0]
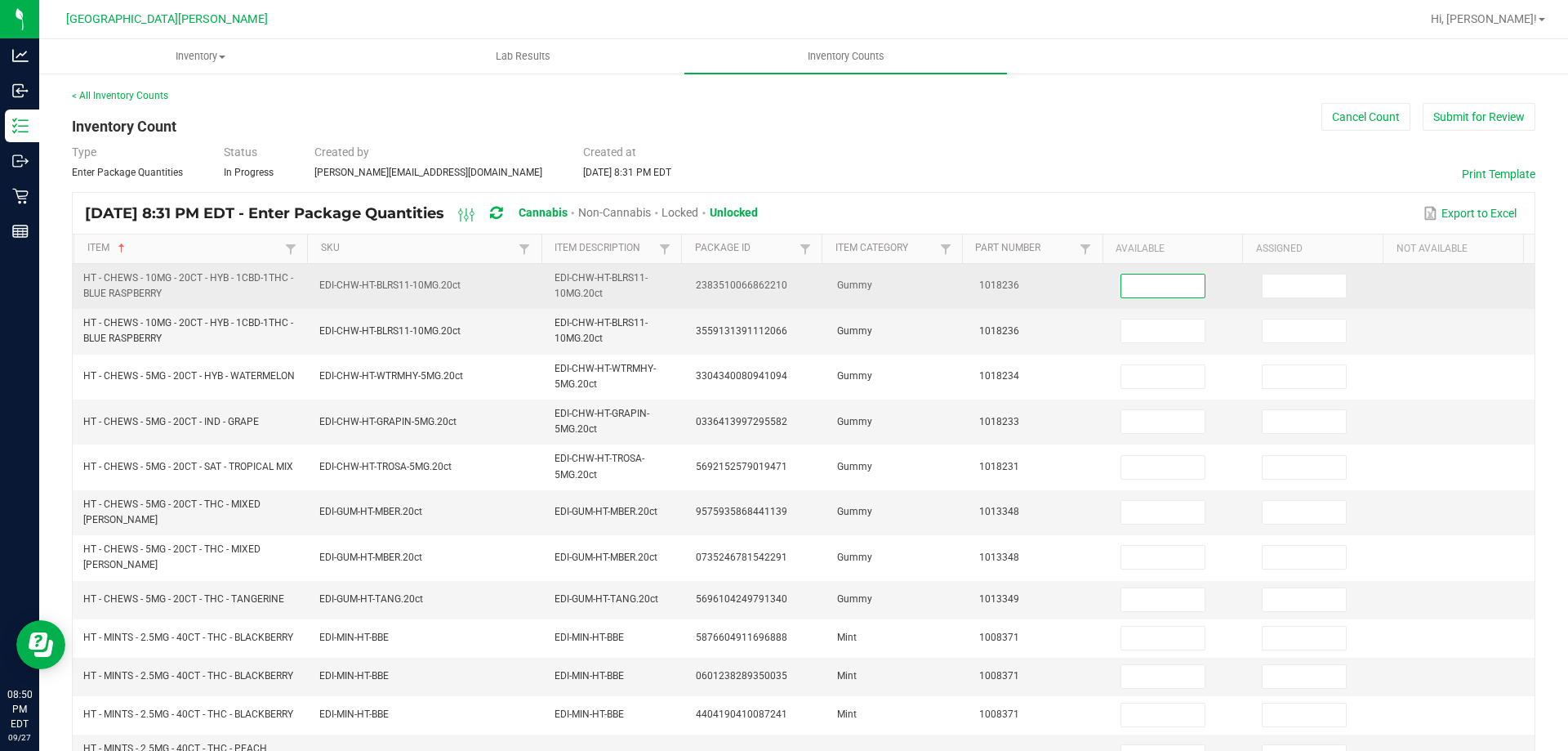
click at [1124, 278] on input at bounding box center [1163, 286] width 83 height 23
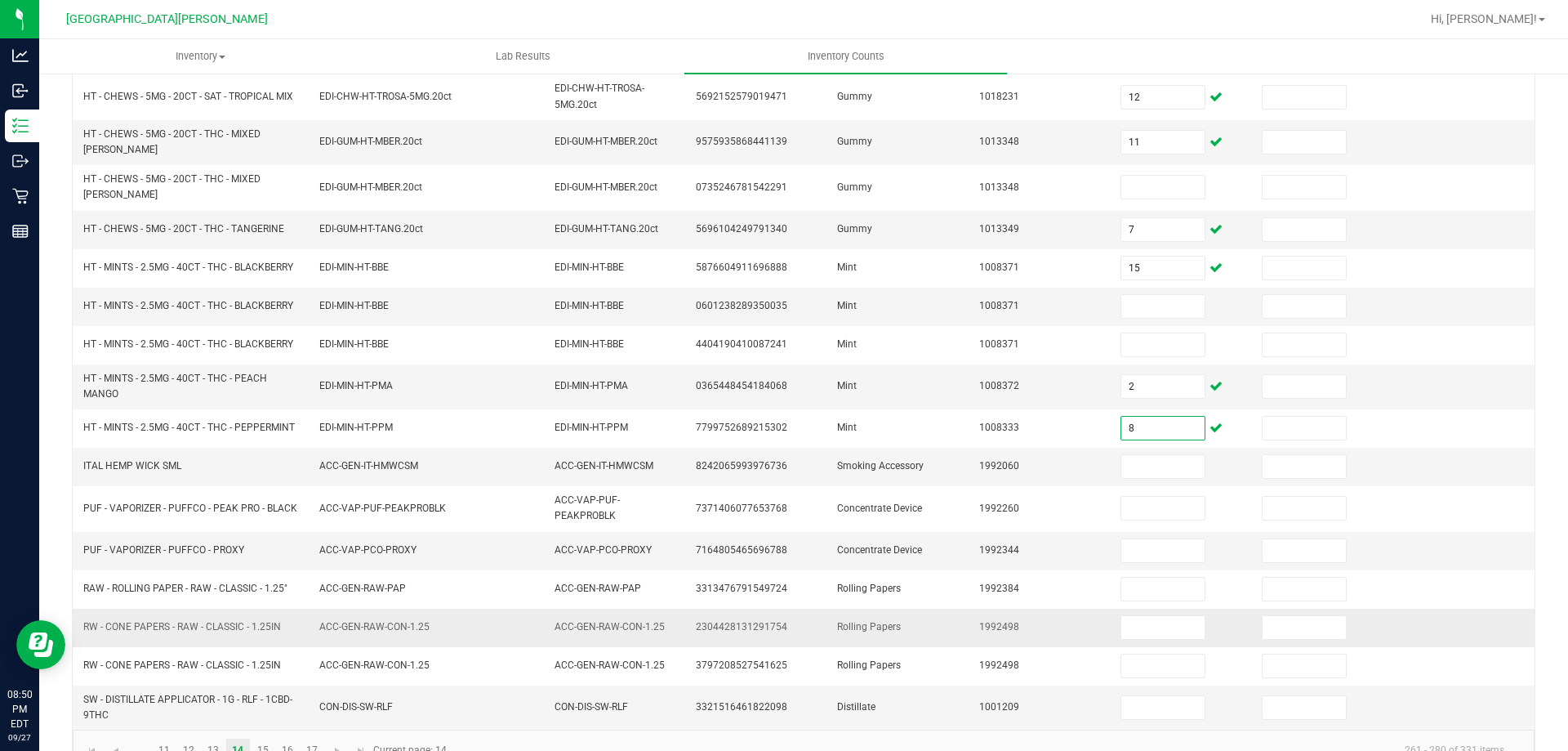
scroll to position [394, 0]
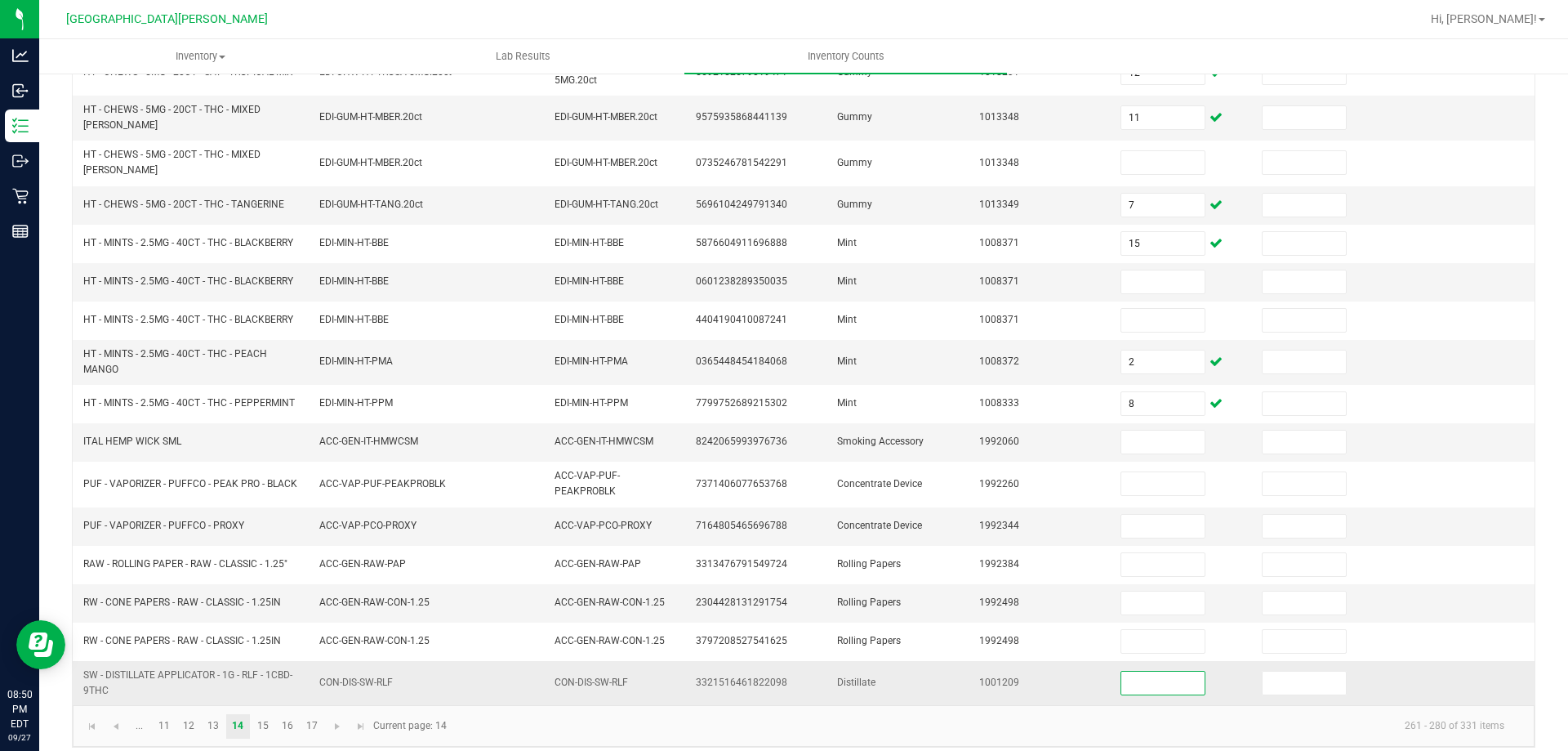
click at [1124, 672] on input at bounding box center [1163, 683] width 83 height 23
click at [259, 714] on link "15" at bounding box center [263, 725] width 24 height 25
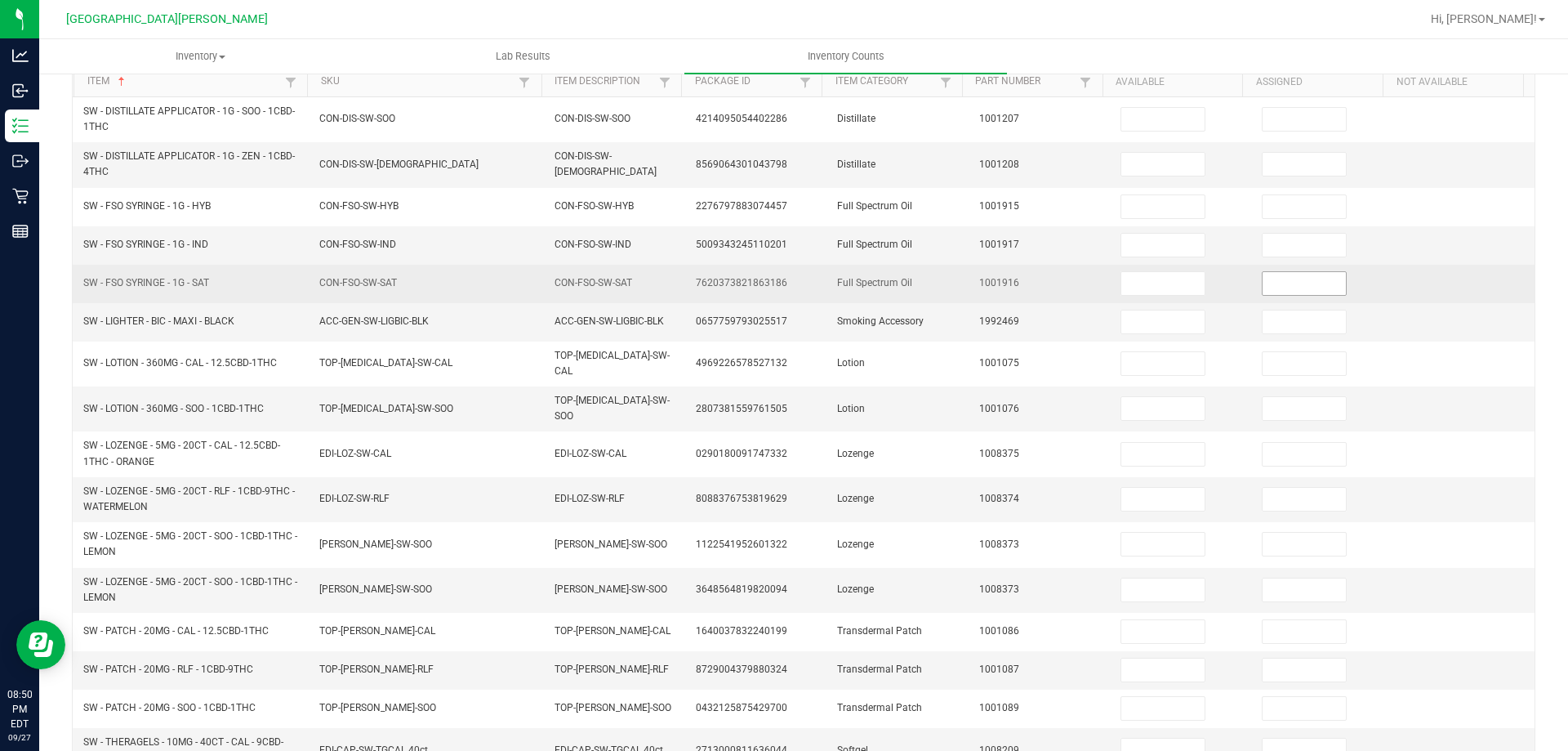
scroll to position [0, 0]
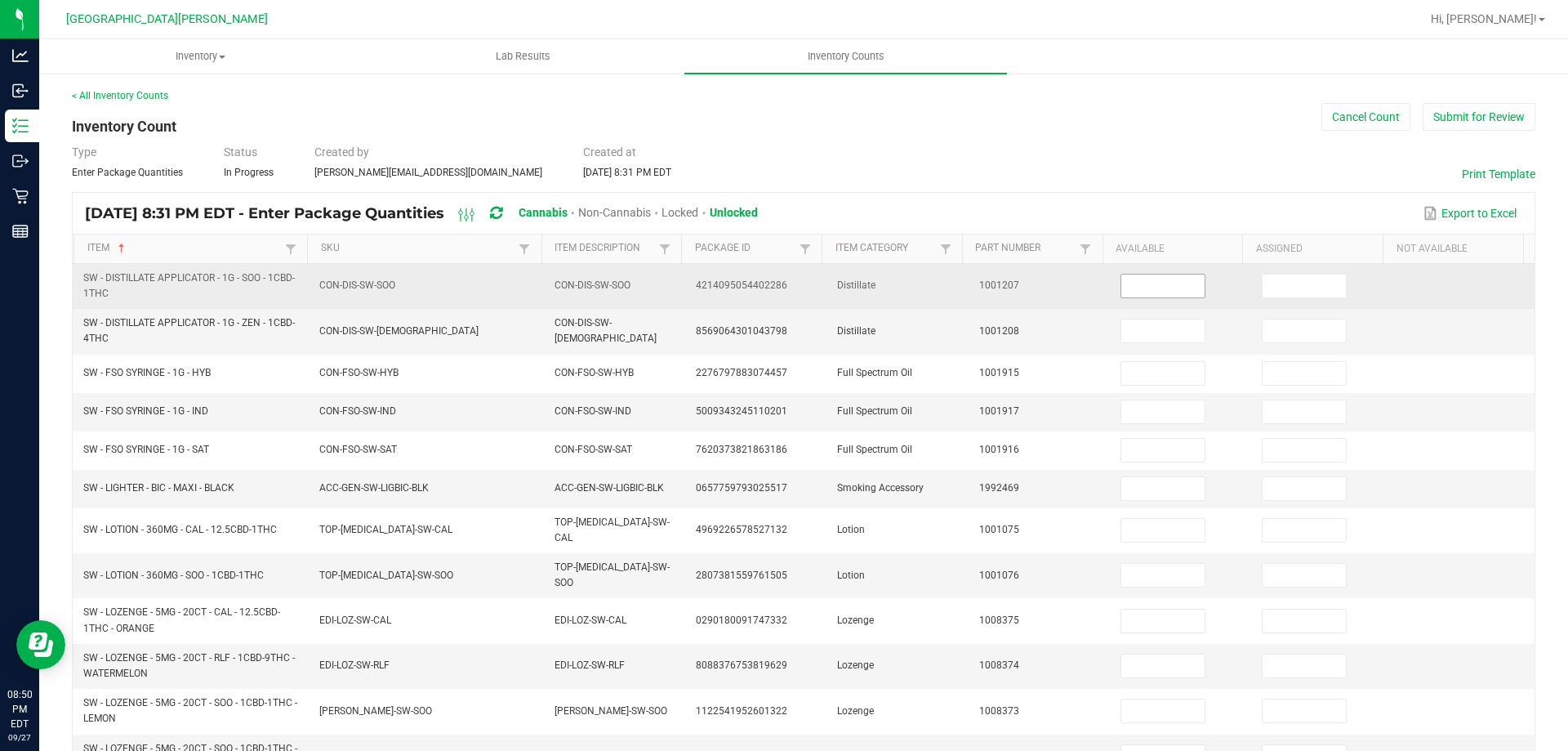
click at [1140, 281] on input at bounding box center [1163, 286] width 83 height 23
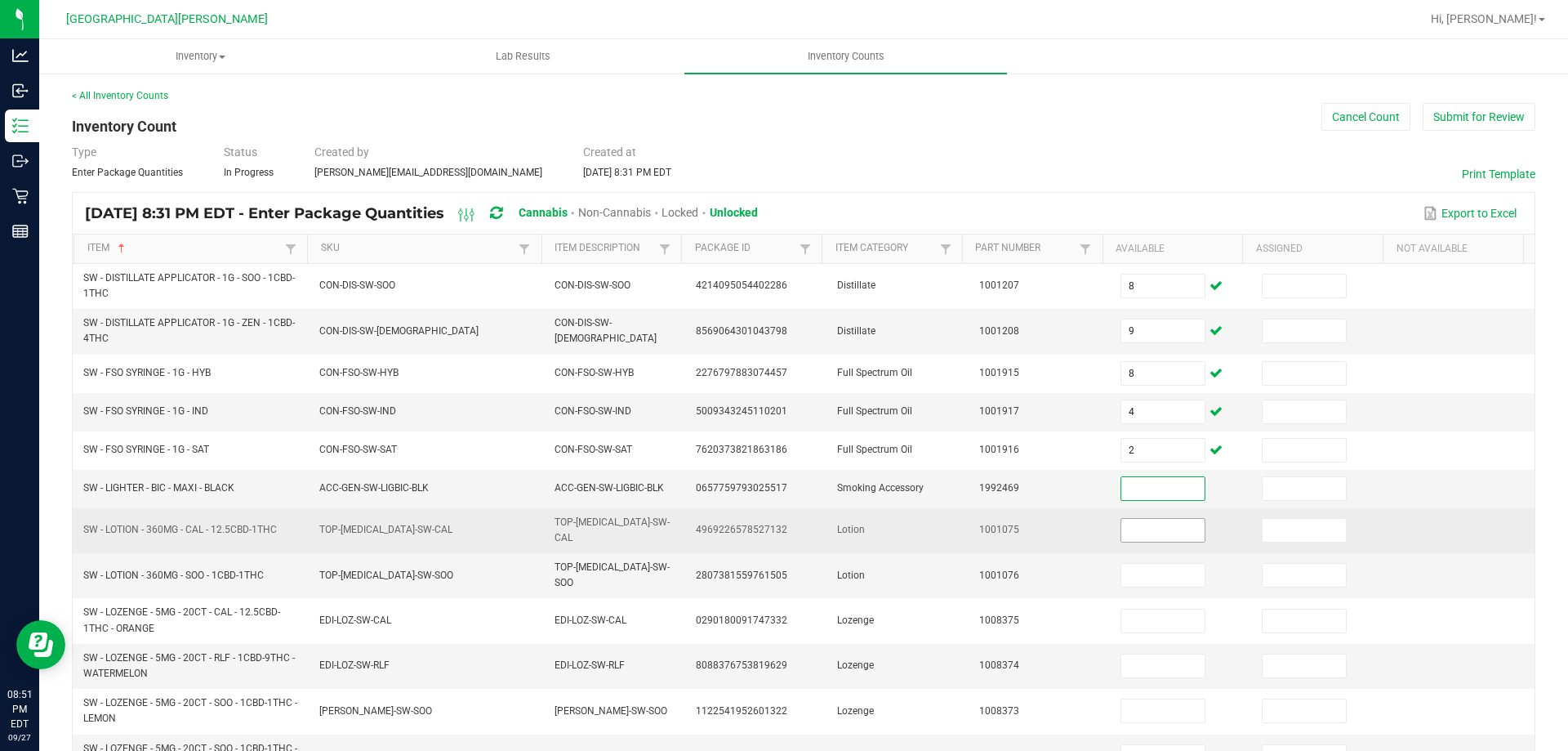
click at [1124, 525] on input at bounding box center [1163, 529] width 83 height 23
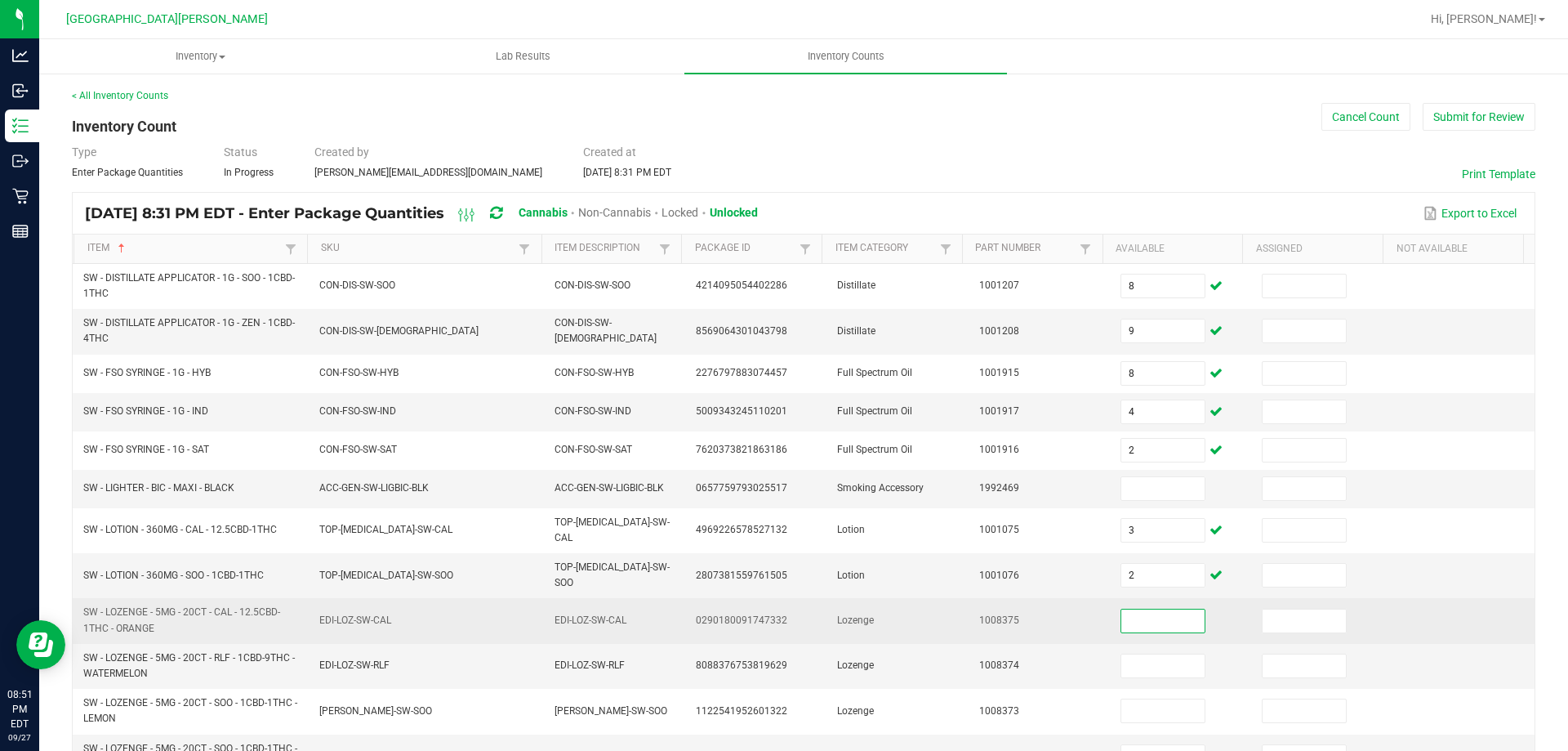
click at [1122, 610] on input at bounding box center [1163, 621] width 83 height 23
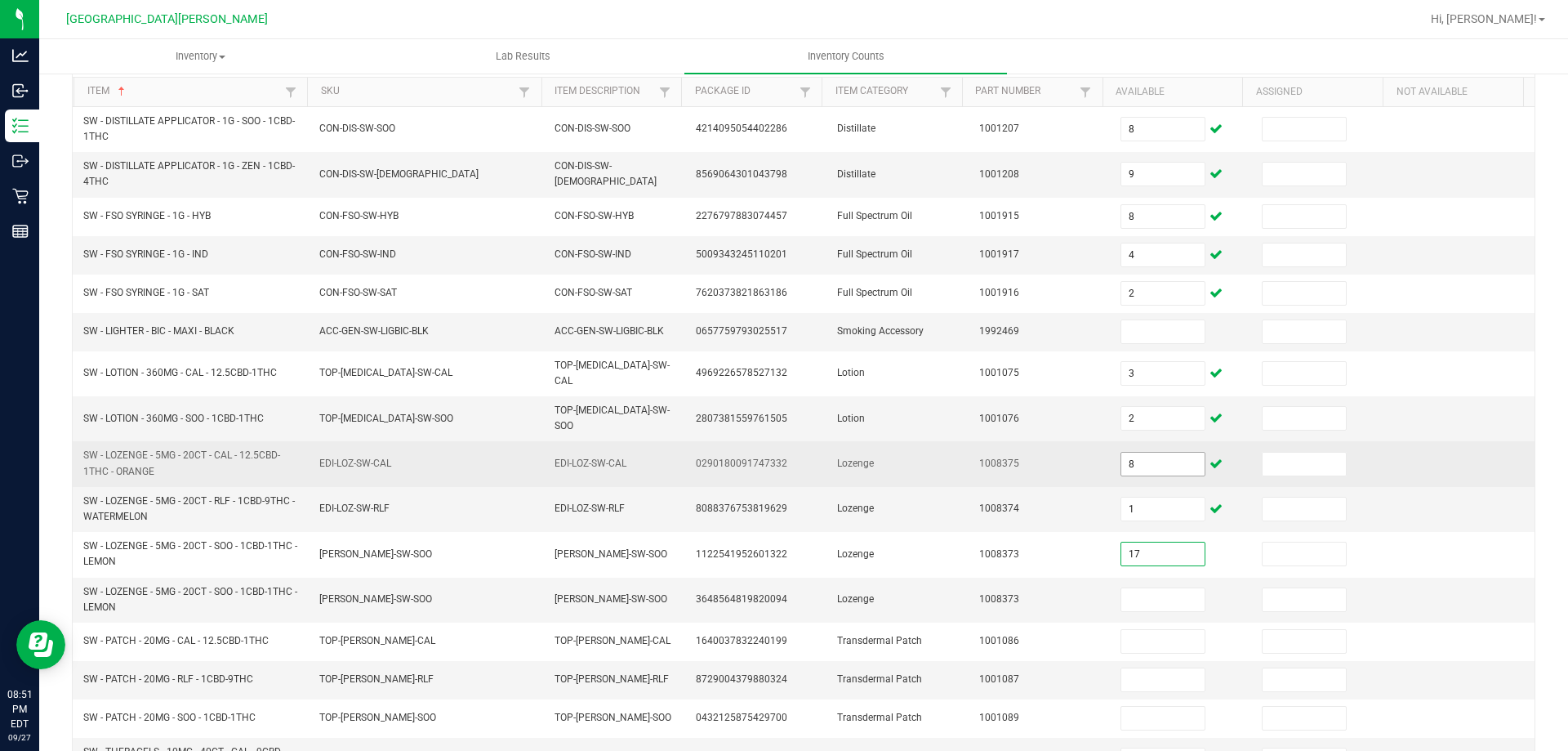
scroll to position [163, 0]
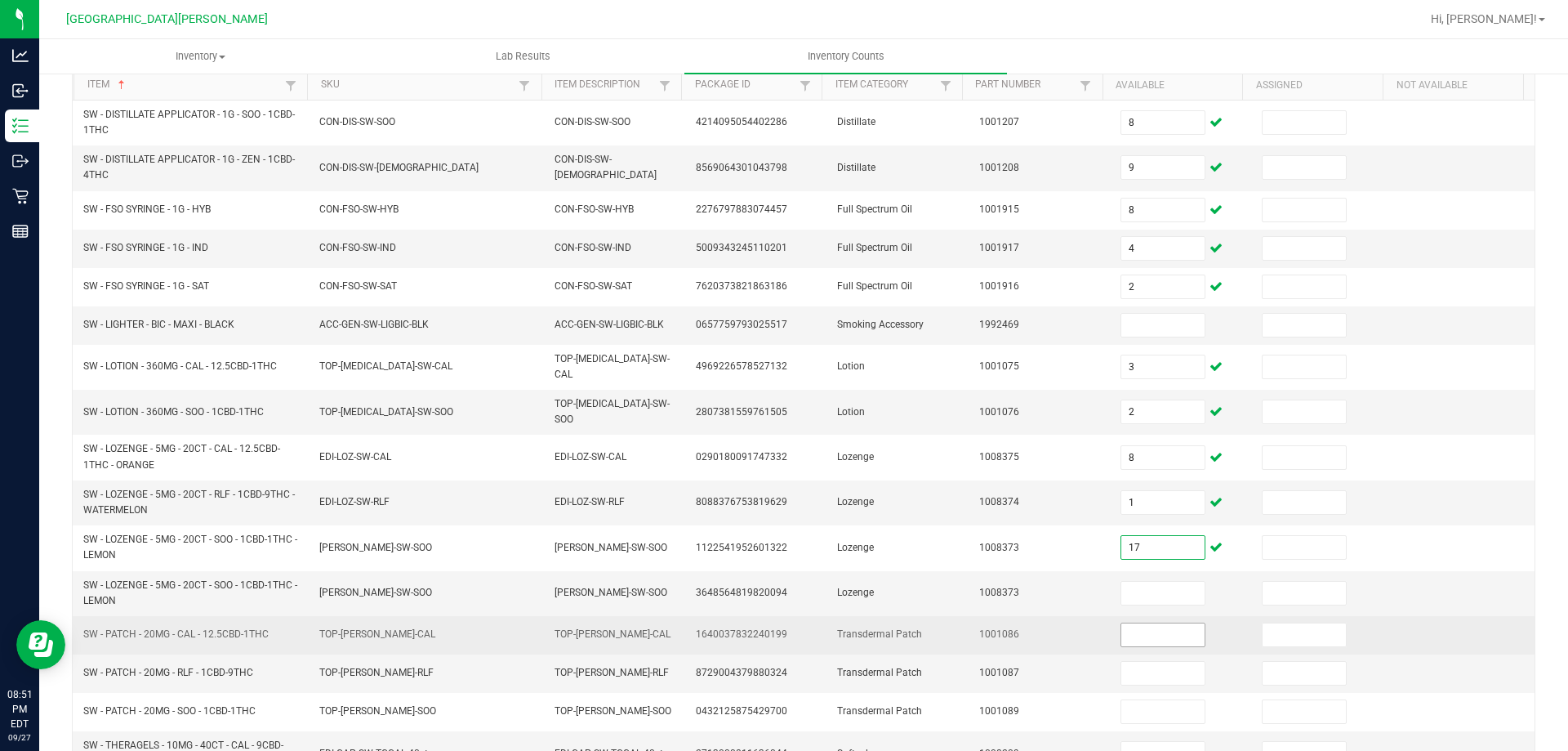
click at [1129, 623] on input at bounding box center [1163, 634] width 83 height 23
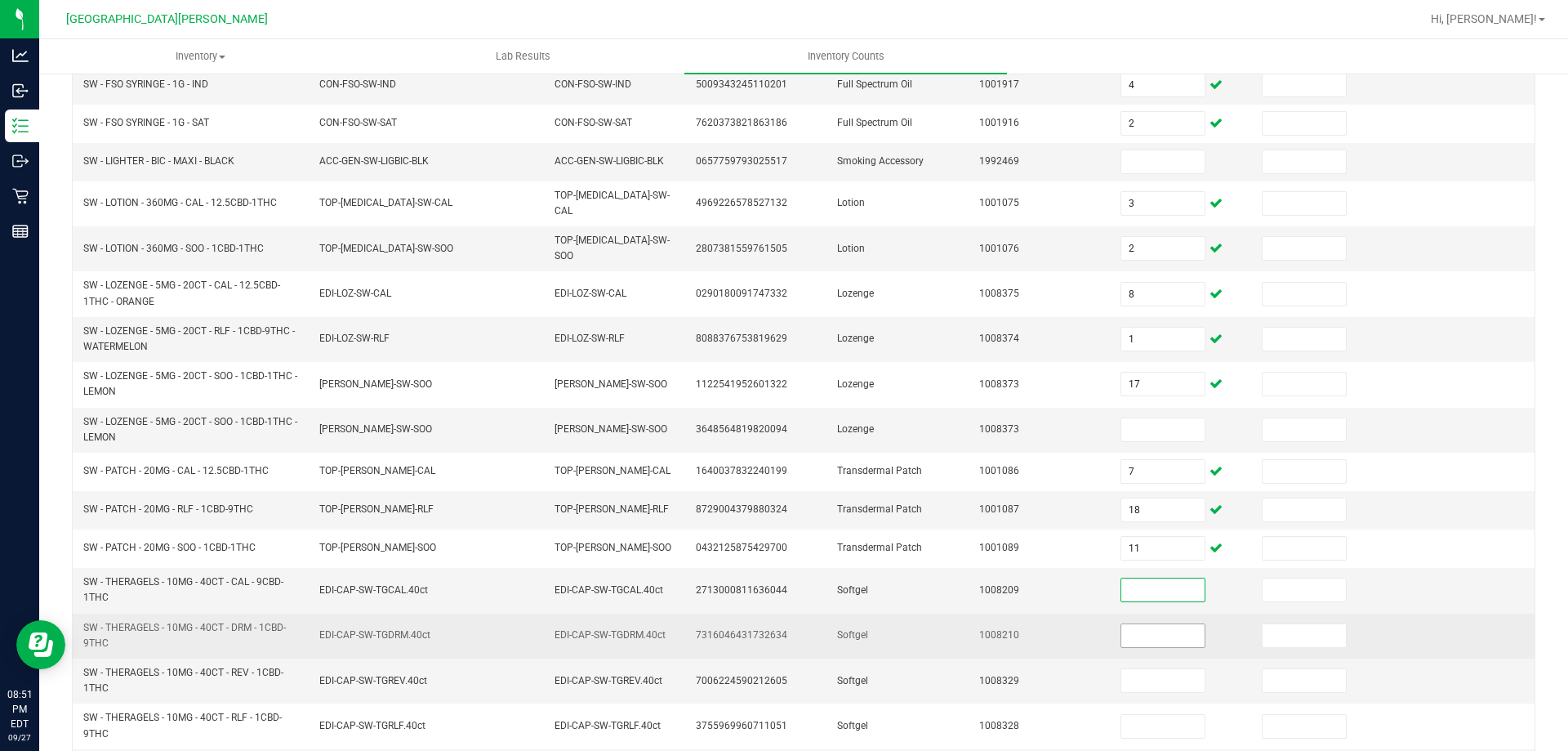
scroll to position [409, 0]
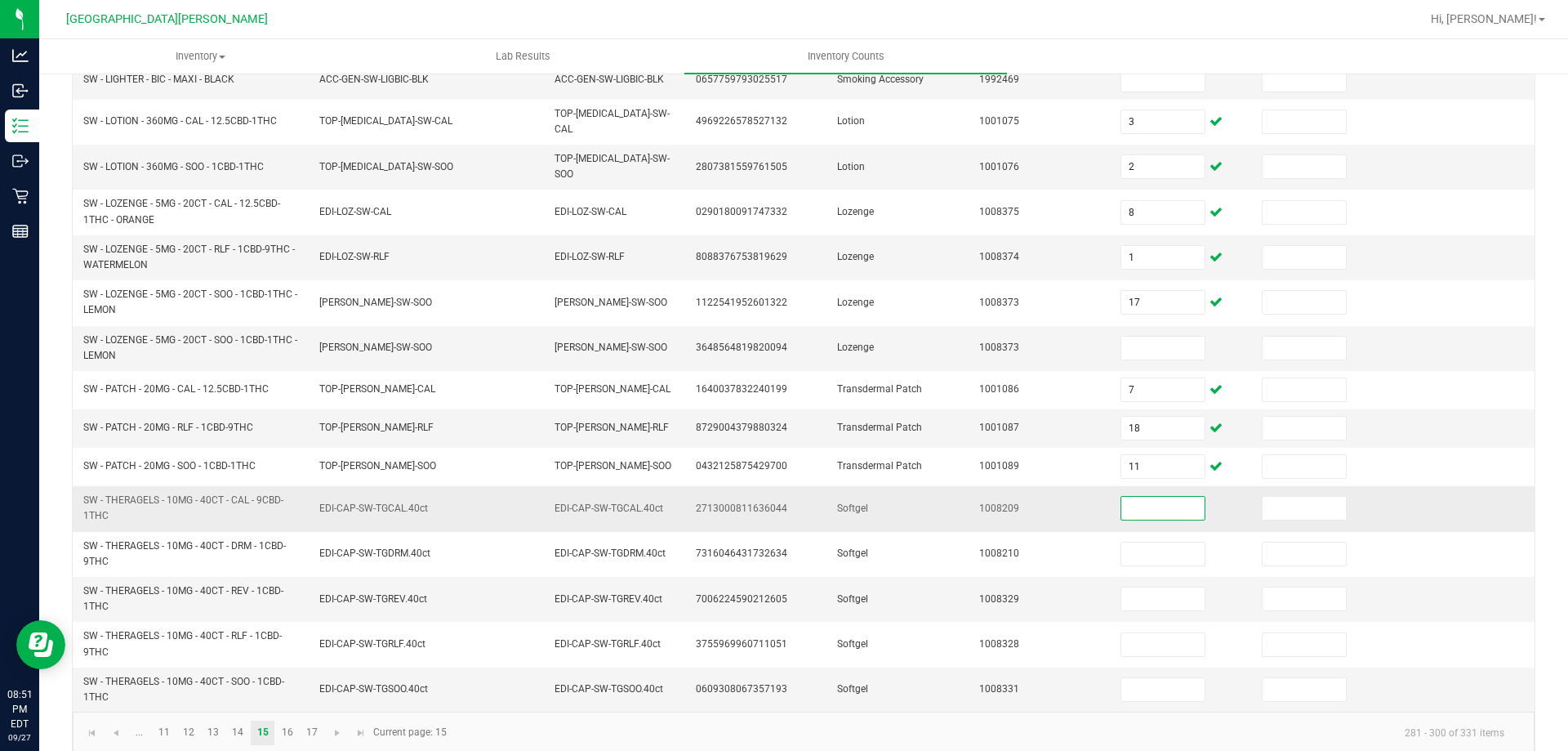
click at [1145, 502] on input at bounding box center [1163, 507] width 83 height 23
click at [286, 725] on link "16" at bounding box center [287, 732] width 24 height 25
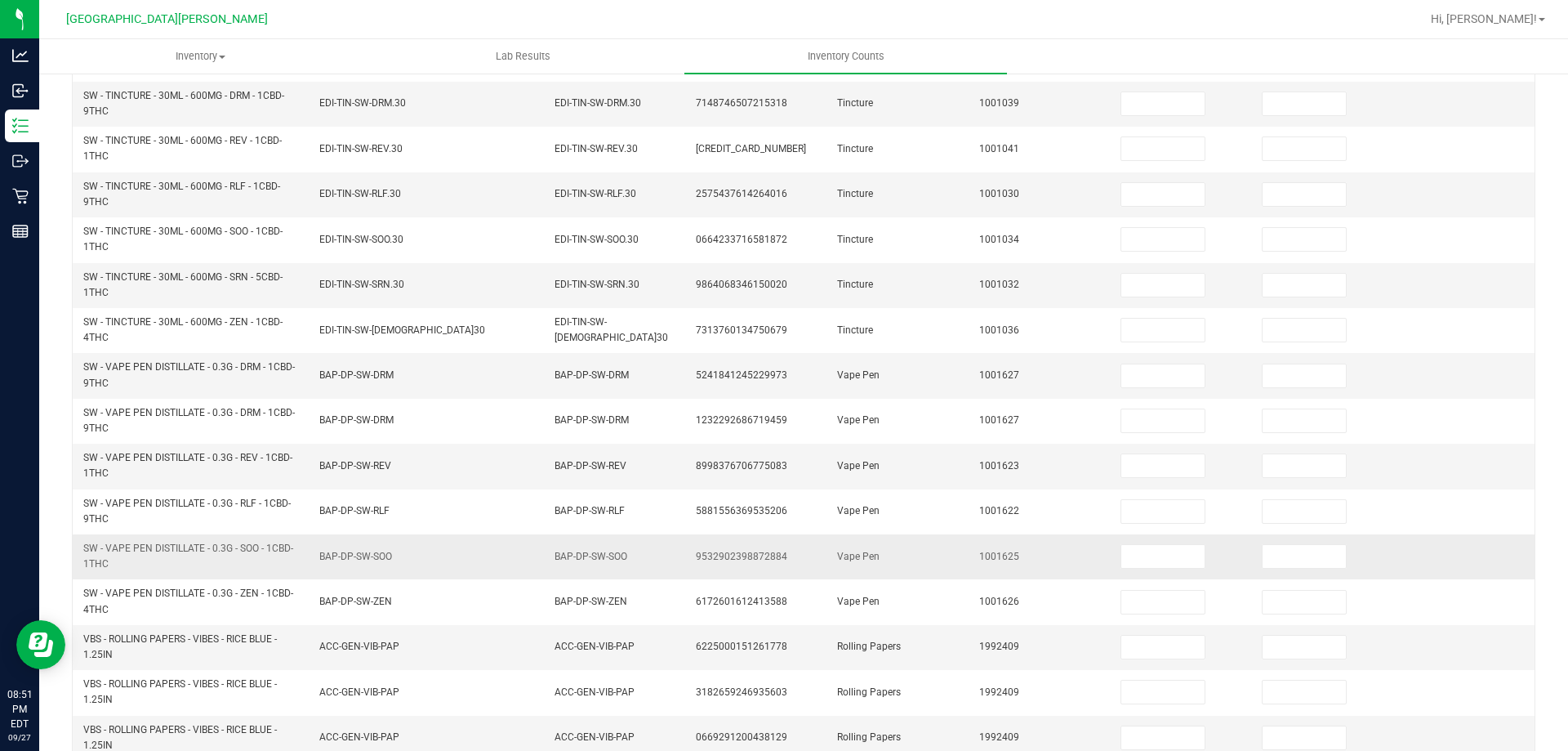
scroll to position [0, 0]
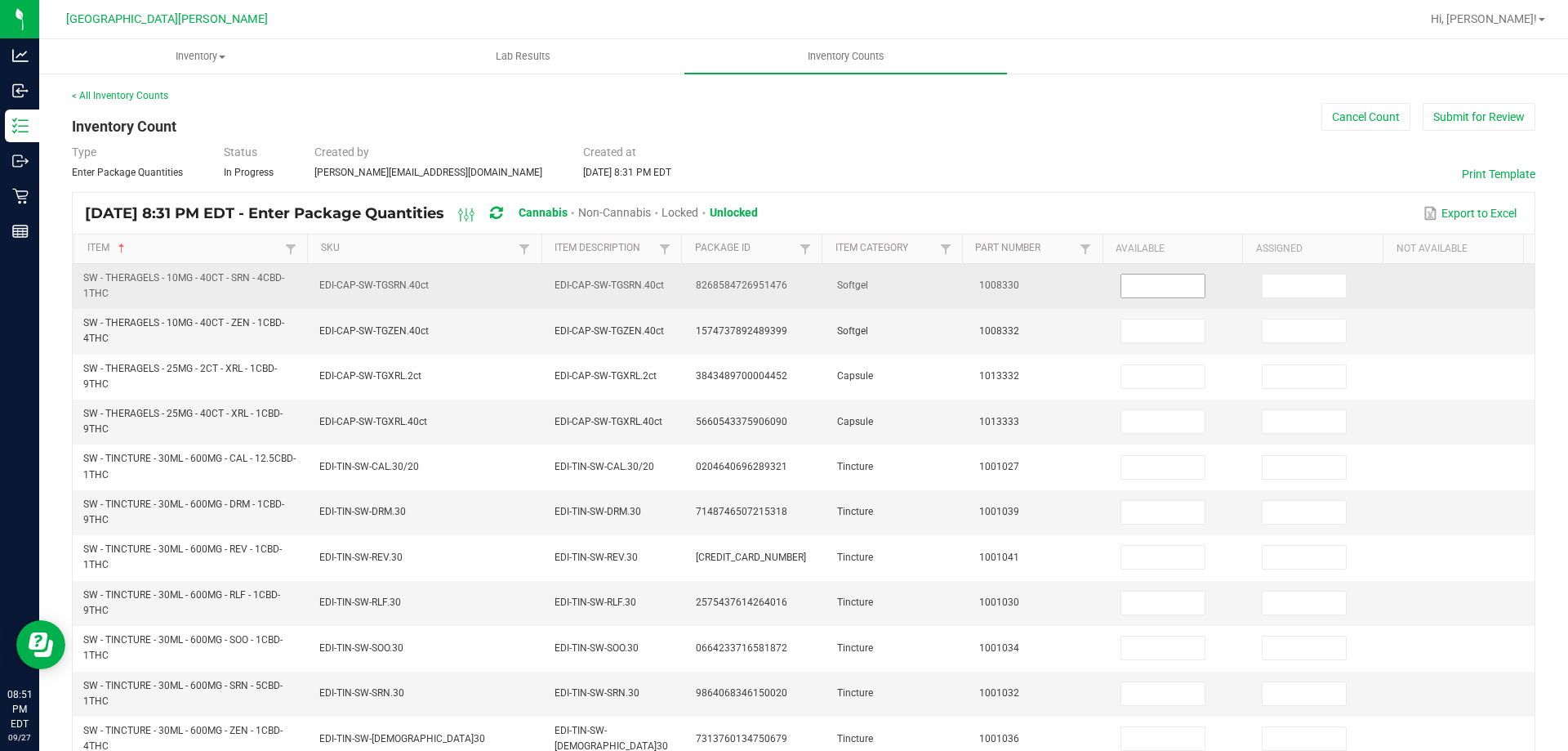
click at [1136, 293] on input at bounding box center [1163, 286] width 83 height 23
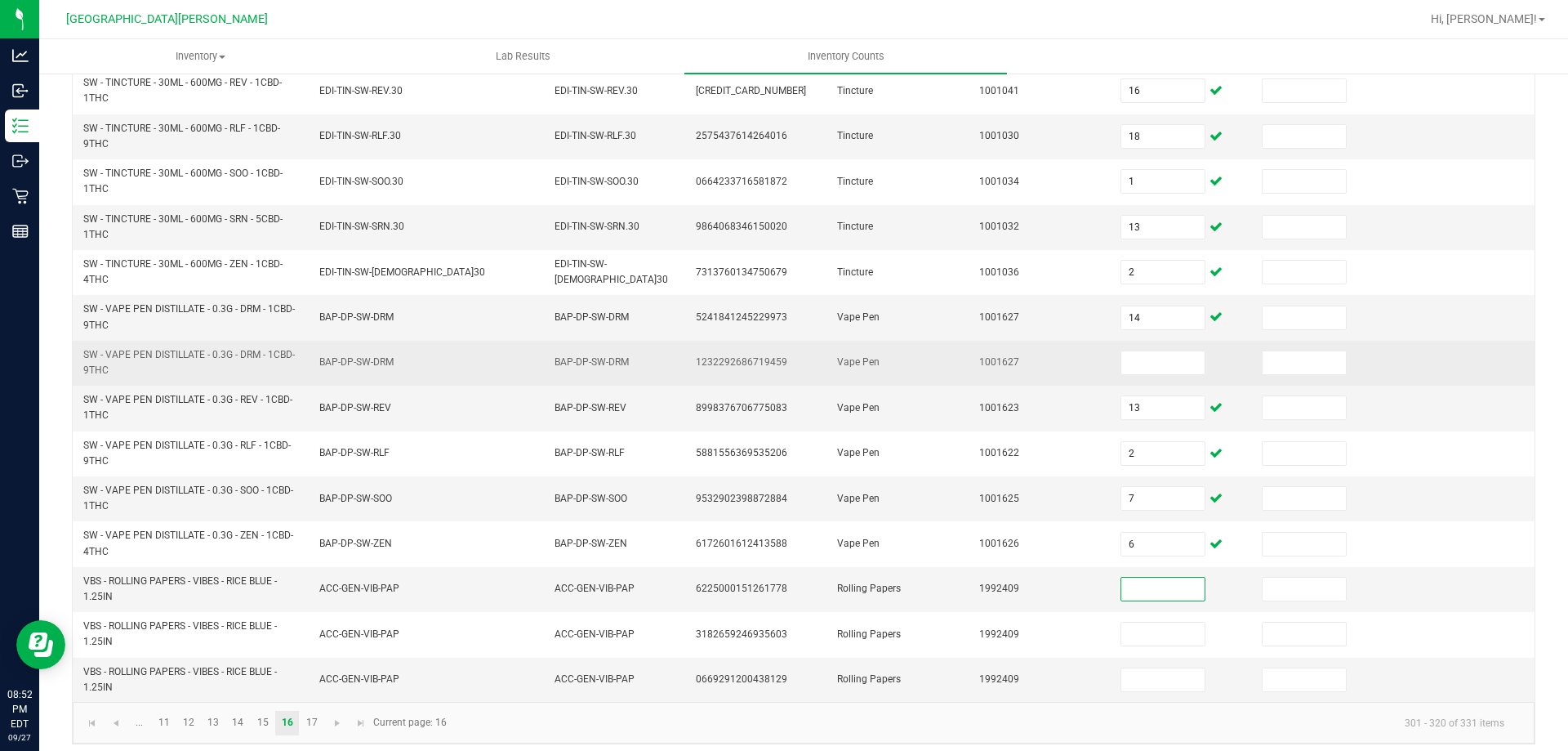
scroll to position [476, 0]
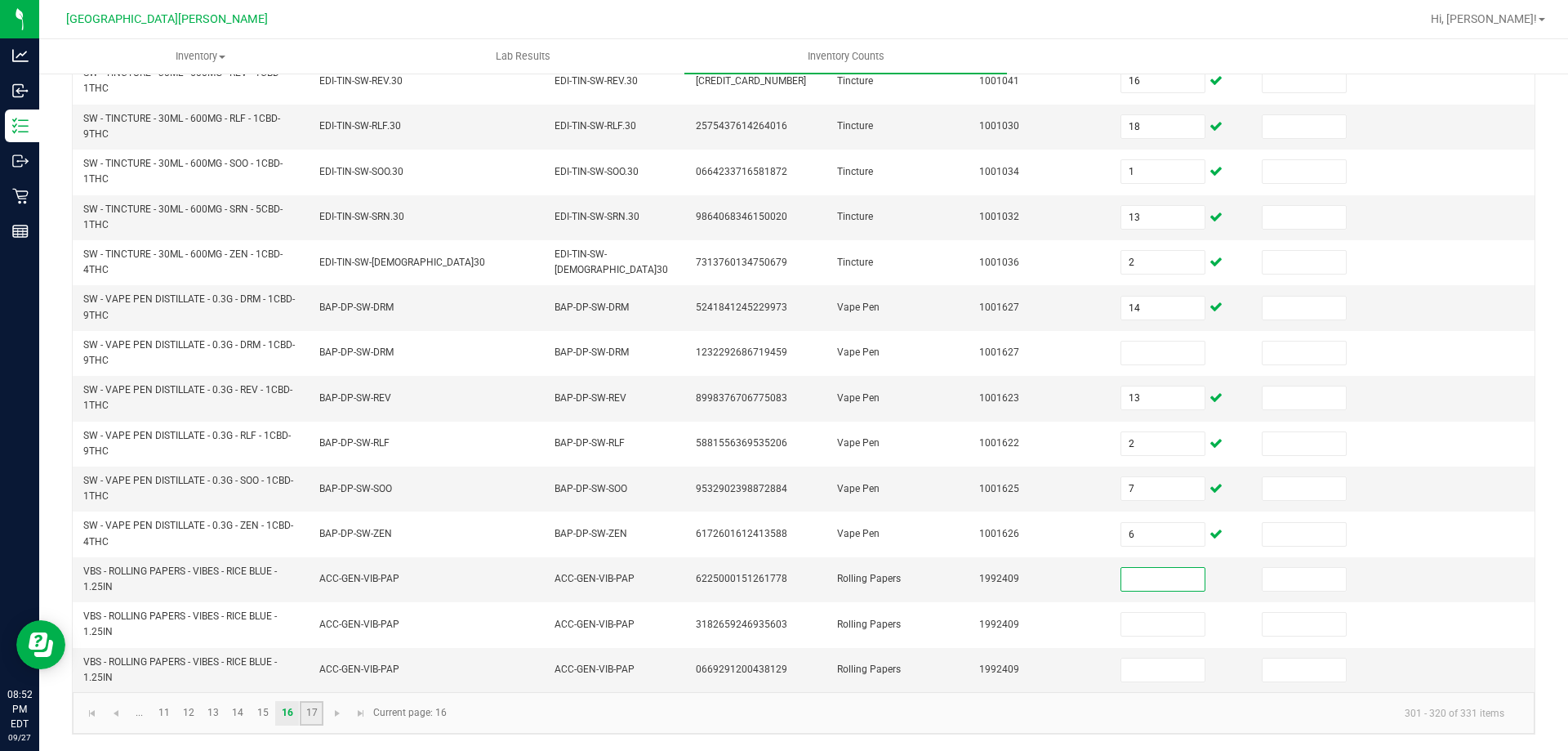
click at [314, 718] on link "17" at bounding box center [311, 713] width 24 height 25
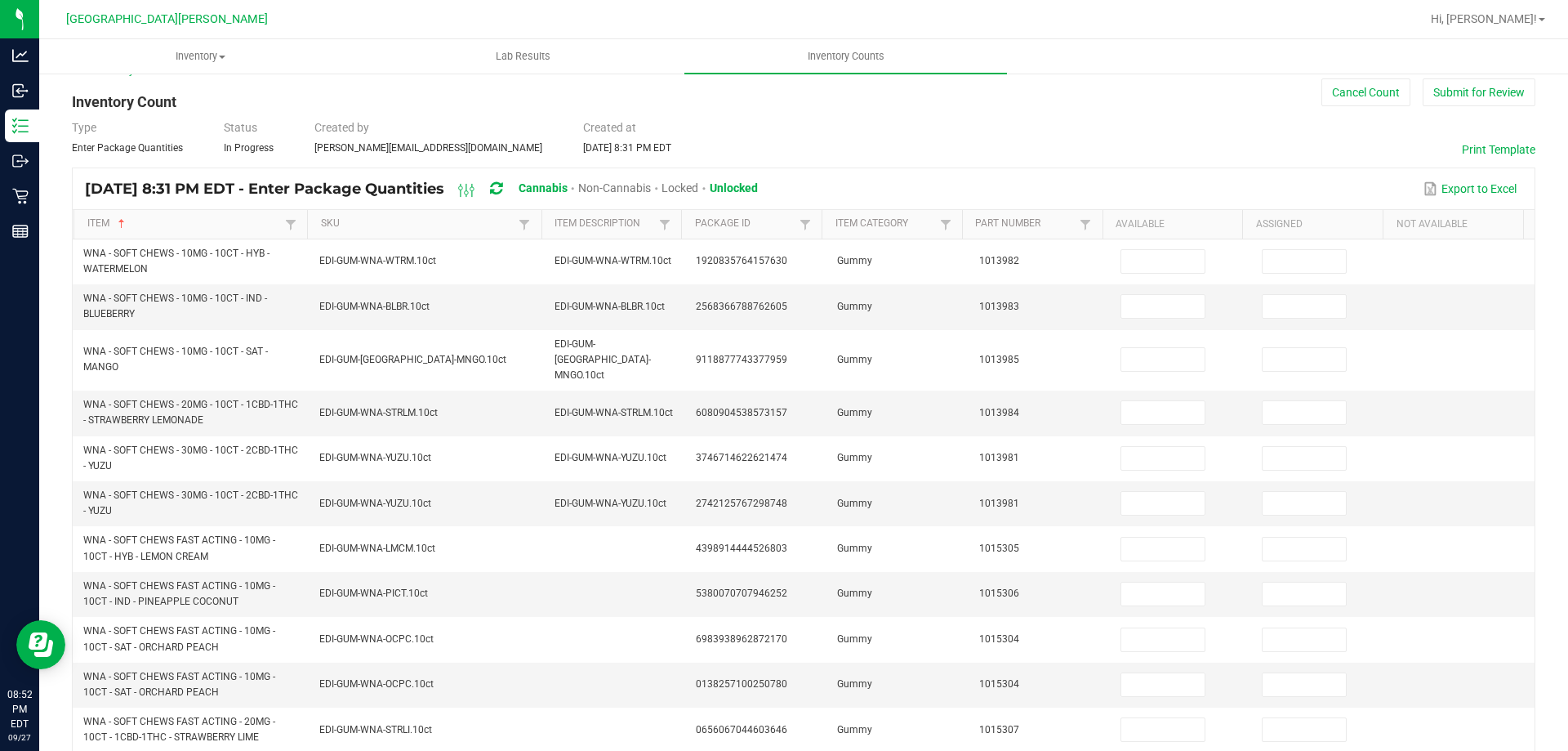
scroll to position [0, 0]
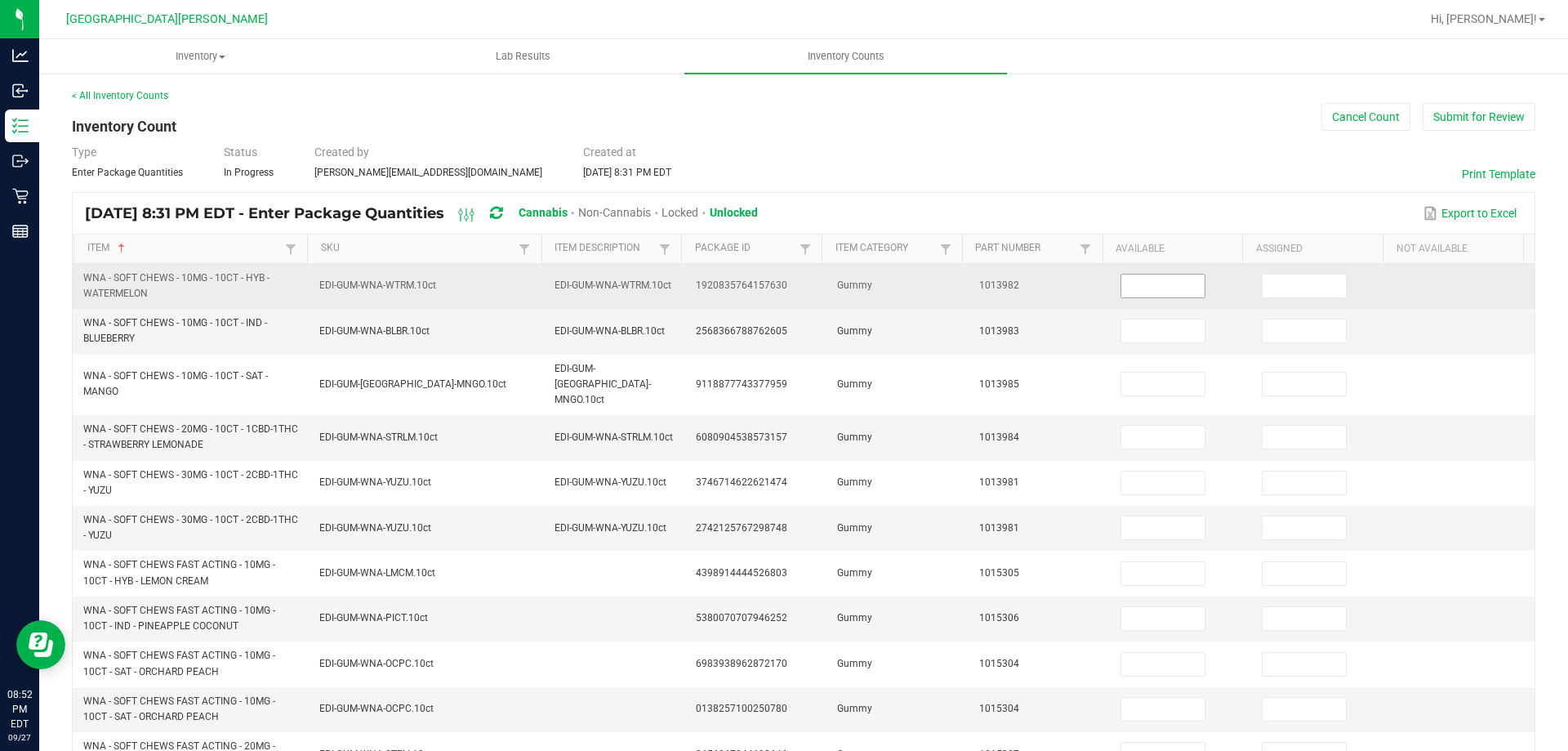
click at [1147, 292] on input at bounding box center [1163, 286] width 83 height 23
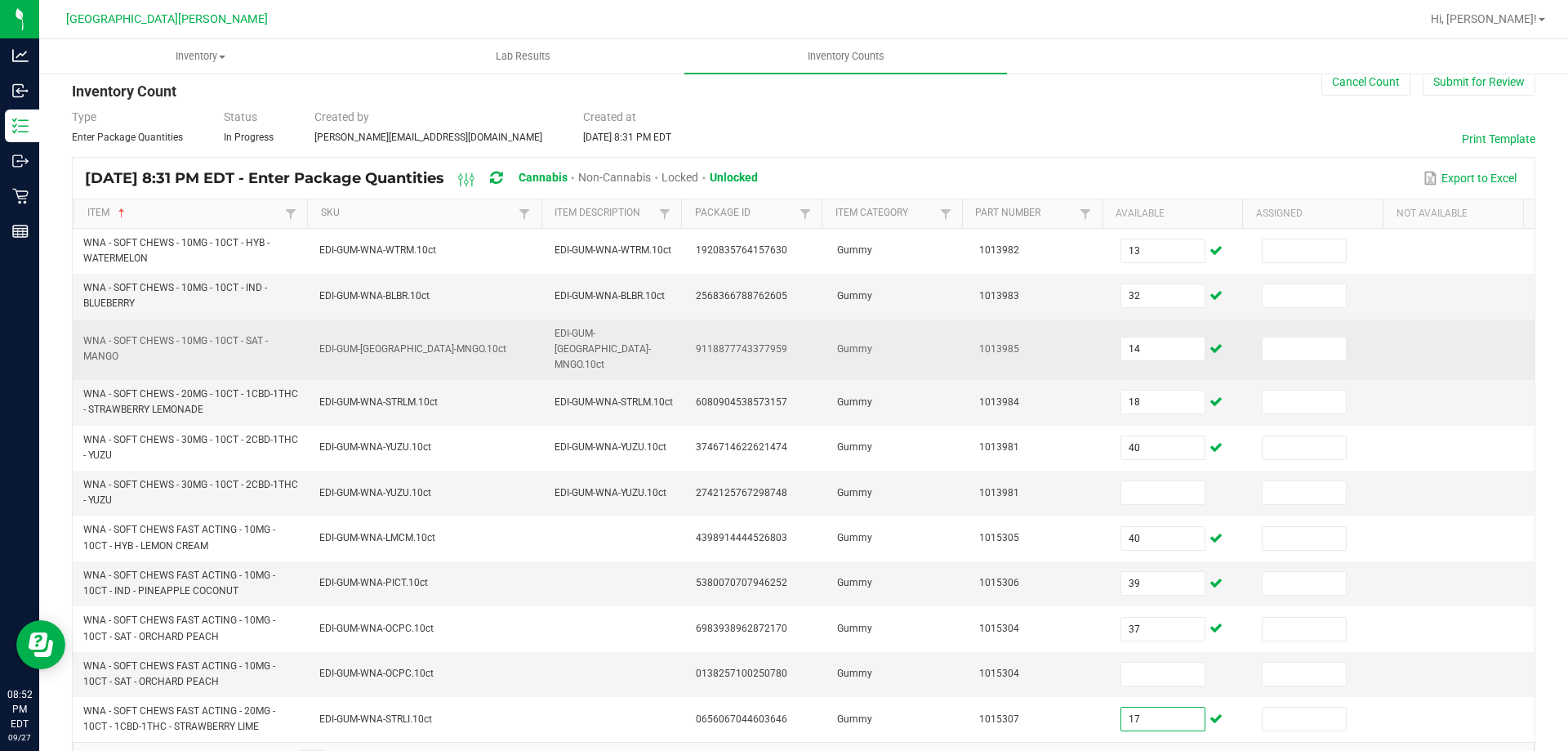
scroll to position [69, 0]
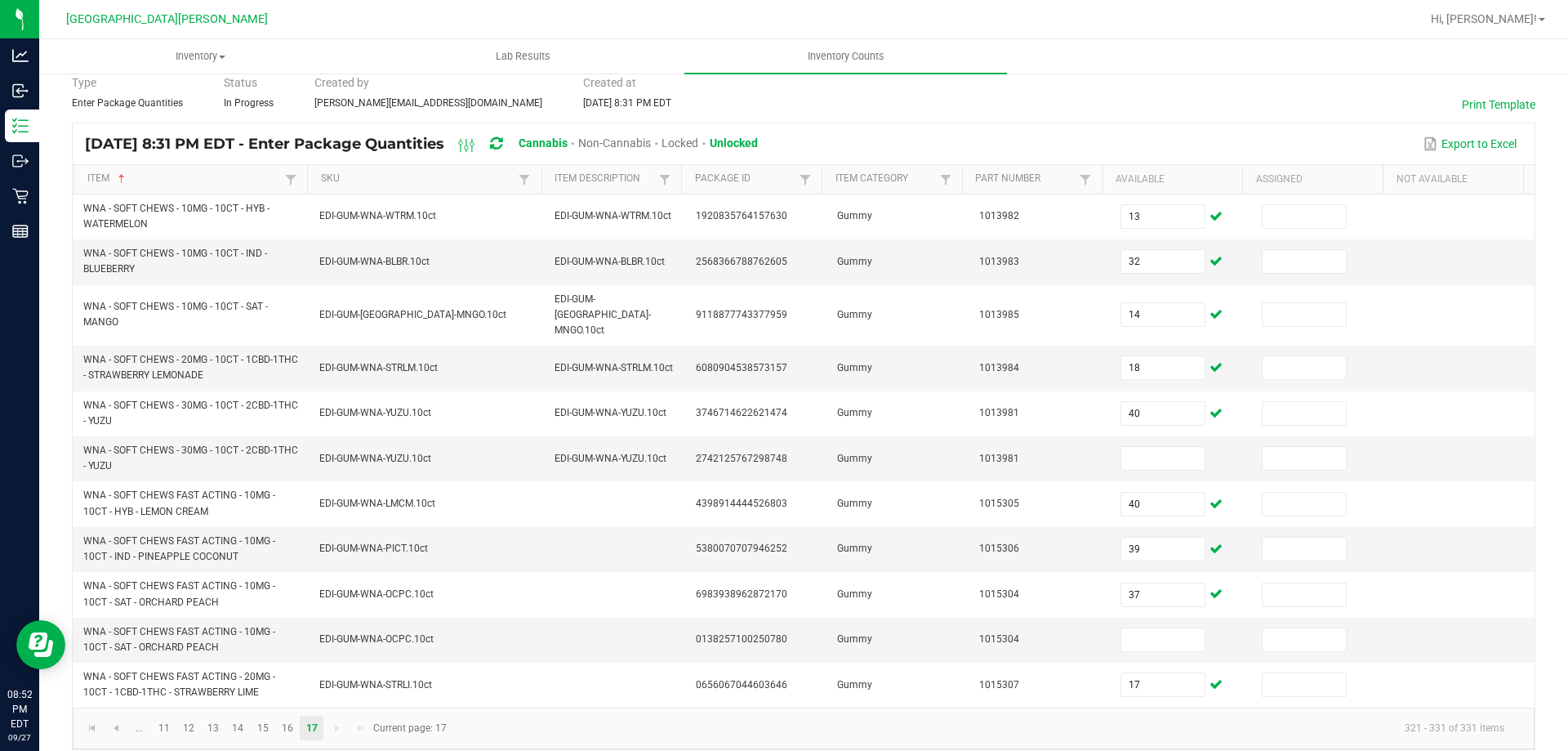
click at [353, 715] on kendo-pager-next-buttons at bounding box center [349, 727] width 47 height 25
click at [335, 718] on kendo-pager-next-buttons at bounding box center [349, 727] width 47 height 25
click at [339, 718] on kendo-pager-next-buttons at bounding box center [349, 727] width 47 height 25
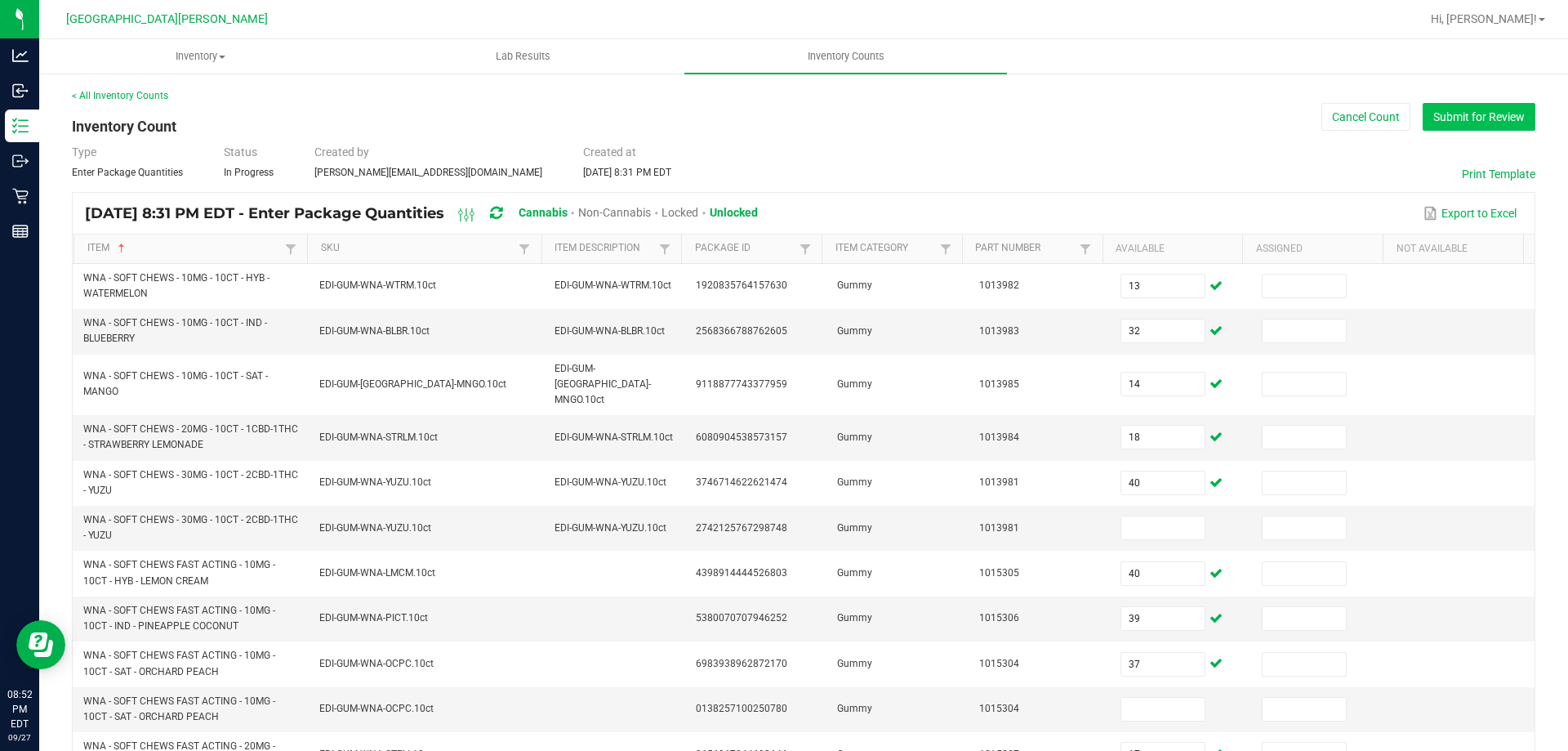
click at [1427, 125] on button "Submit for Review" at bounding box center [1479, 117] width 113 height 27
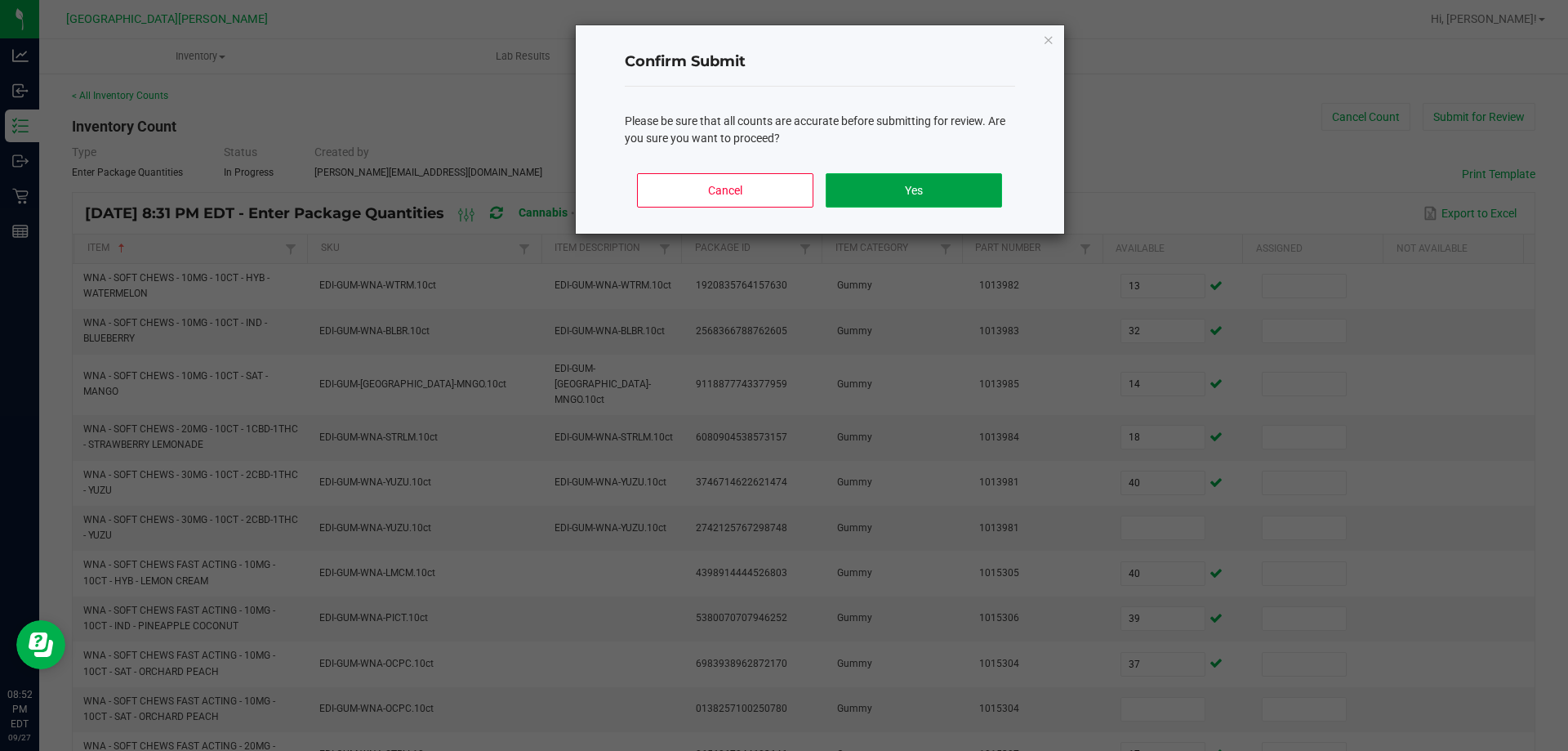
click at [912, 193] on button "Yes" at bounding box center [914, 191] width 175 height 35
